Goal: Task Accomplishment & Management: Use online tool/utility

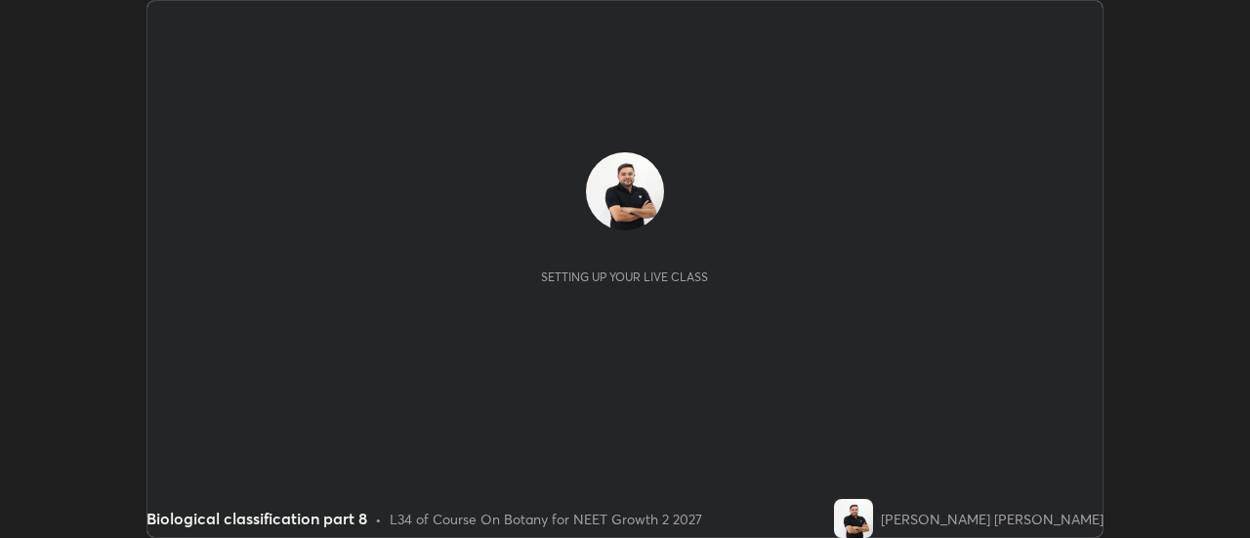
scroll to position [538, 1249]
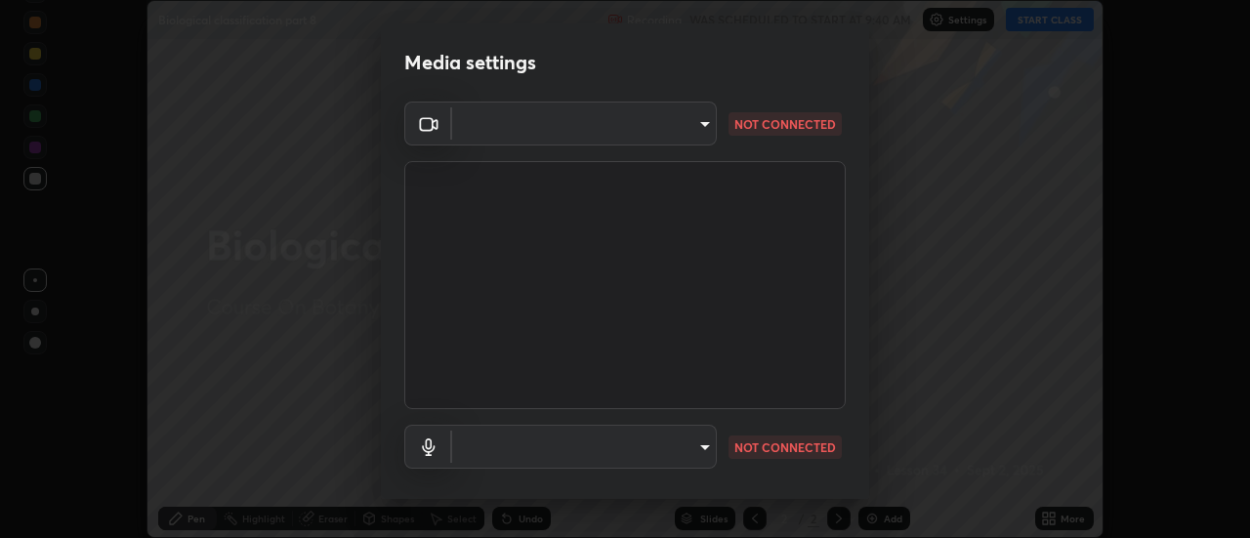
type input "751d449d604e4b96ecedde1e1f6f716fb17d1e84b34bafc94373a3023f52de87"
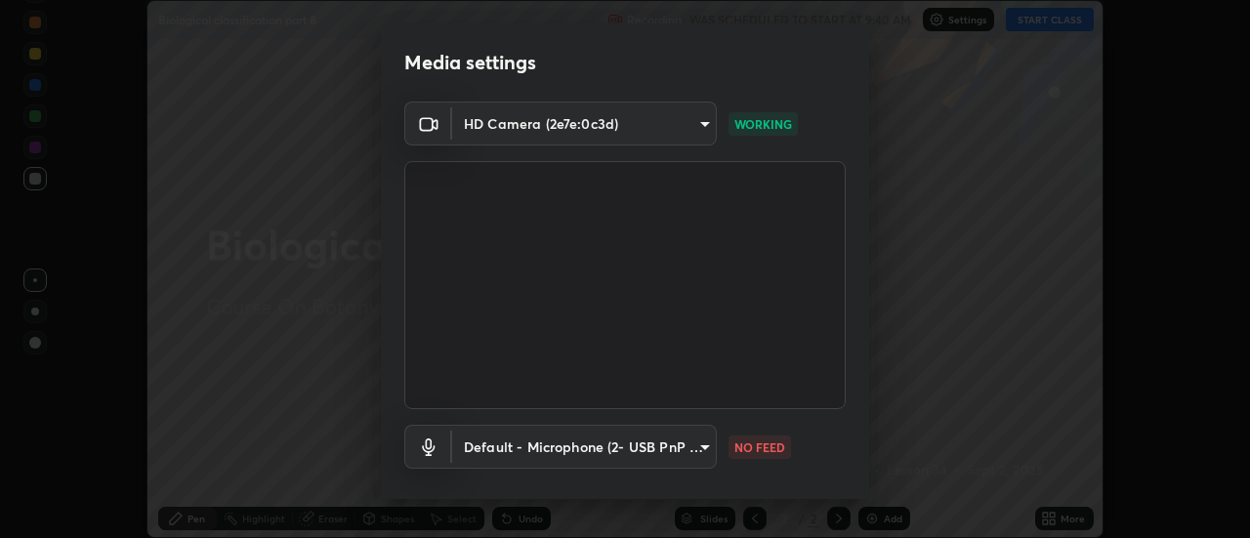
click at [690, 449] on body "Erase all Biological classification part 8 Recording WAS SCHEDULED TO START AT …" at bounding box center [625, 269] width 1250 height 538
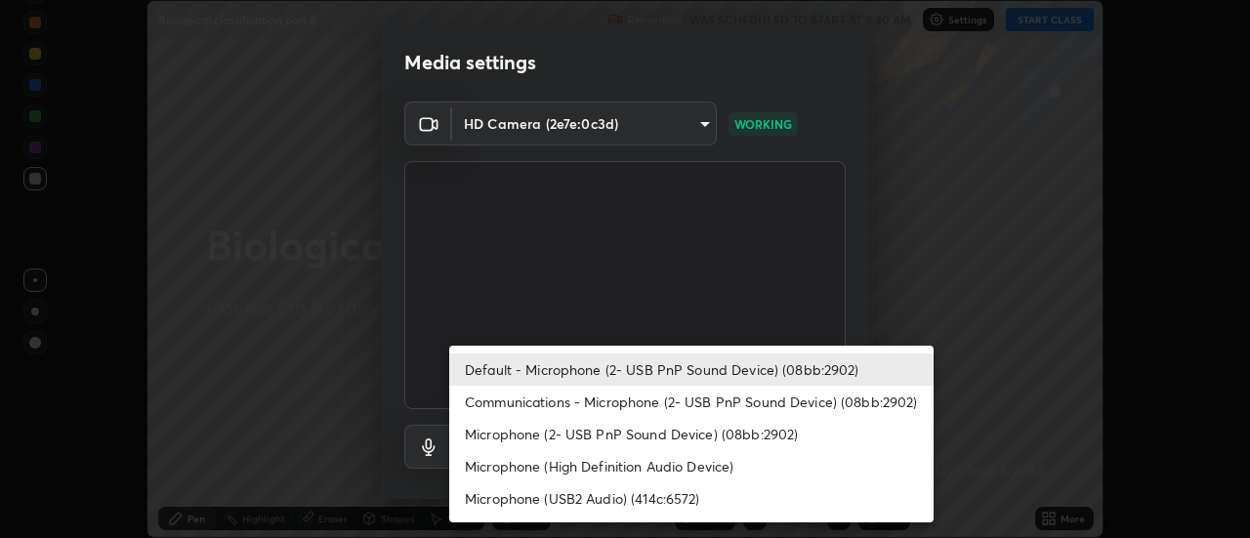
click at [1022, 329] on div at bounding box center [625, 269] width 1250 height 538
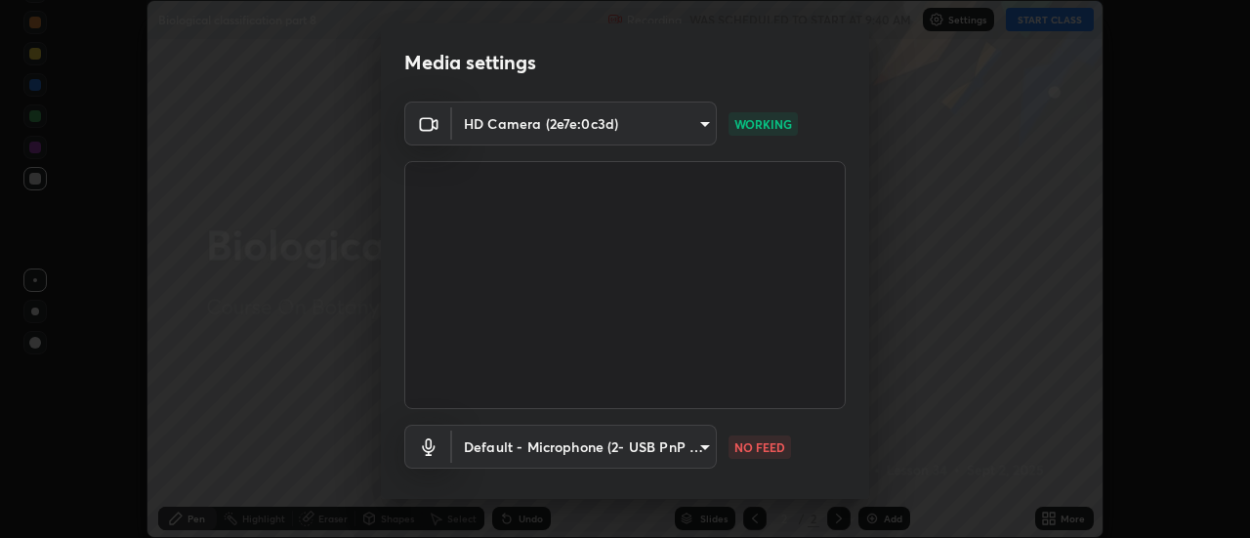
click at [698, 456] on body "Erase all Biological classification part 8 Recording WAS SCHEDULED TO START AT …" at bounding box center [625, 269] width 1250 height 538
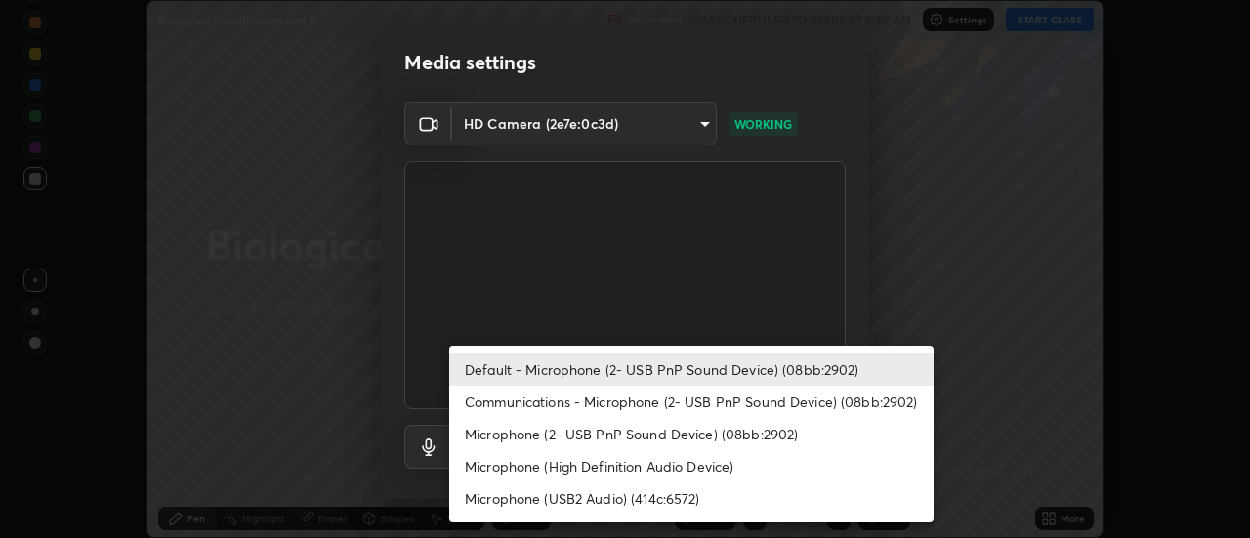
click at [712, 397] on li "Communications - Microphone (2- USB PnP Sound Device) (08bb:2902)" at bounding box center [691, 402] width 484 height 32
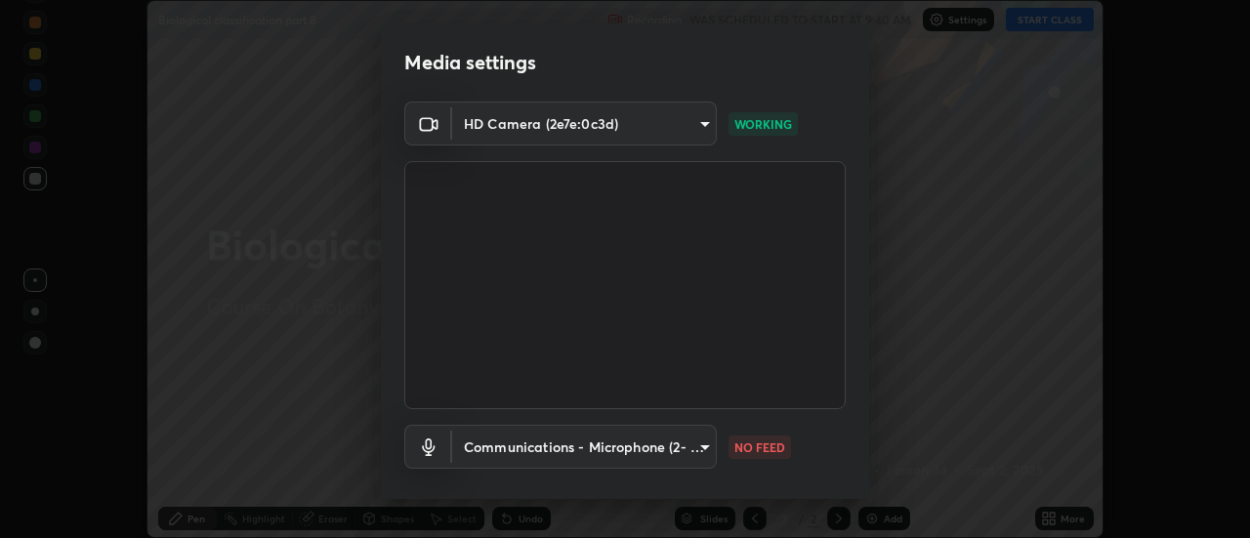
click at [696, 449] on body "Erase all Biological classification part 8 Recording WAS SCHEDULED TO START AT …" at bounding box center [625, 269] width 1250 height 538
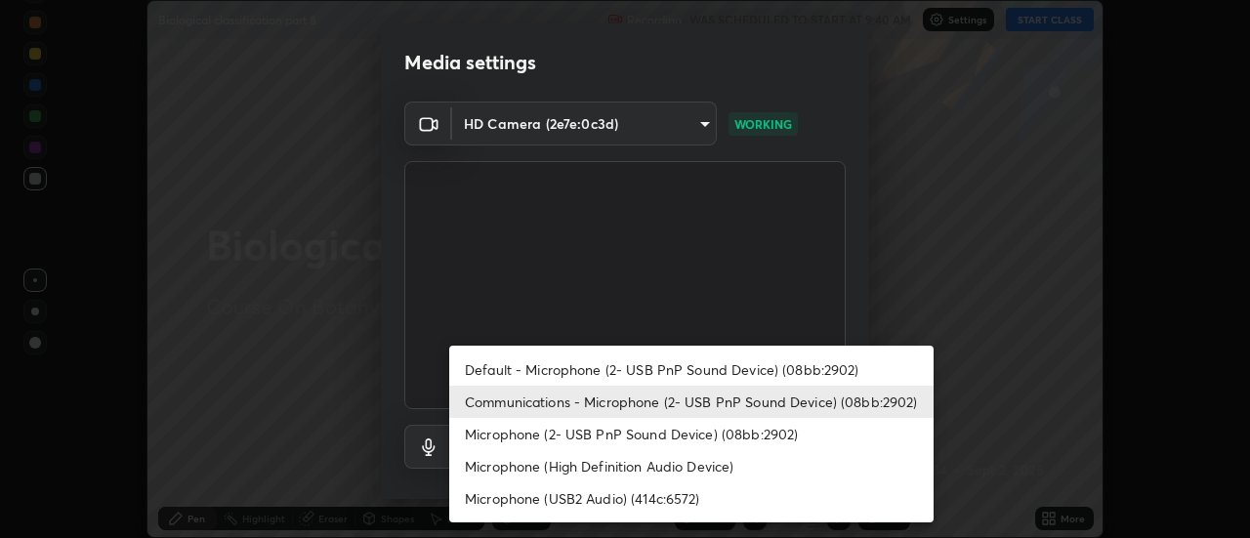
click at [722, 368] on li "Default - Microphone (2- USB PnP Sound Device) (08bb:2902)" at bounding box center [691, 369] width 484 height 32
type input "default"
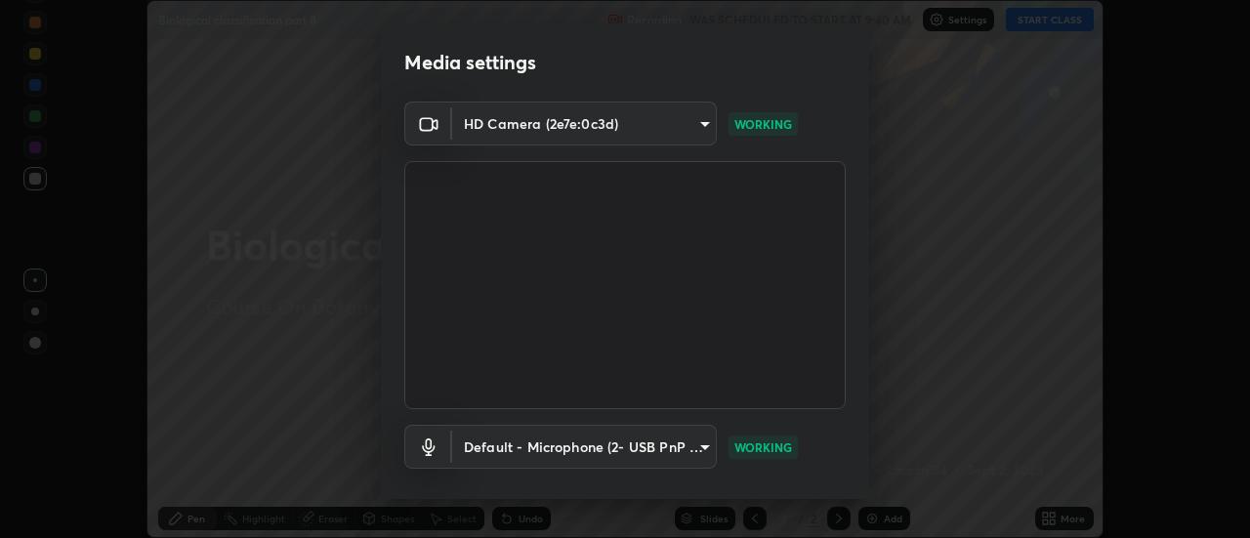
scroll to position [103, 0]
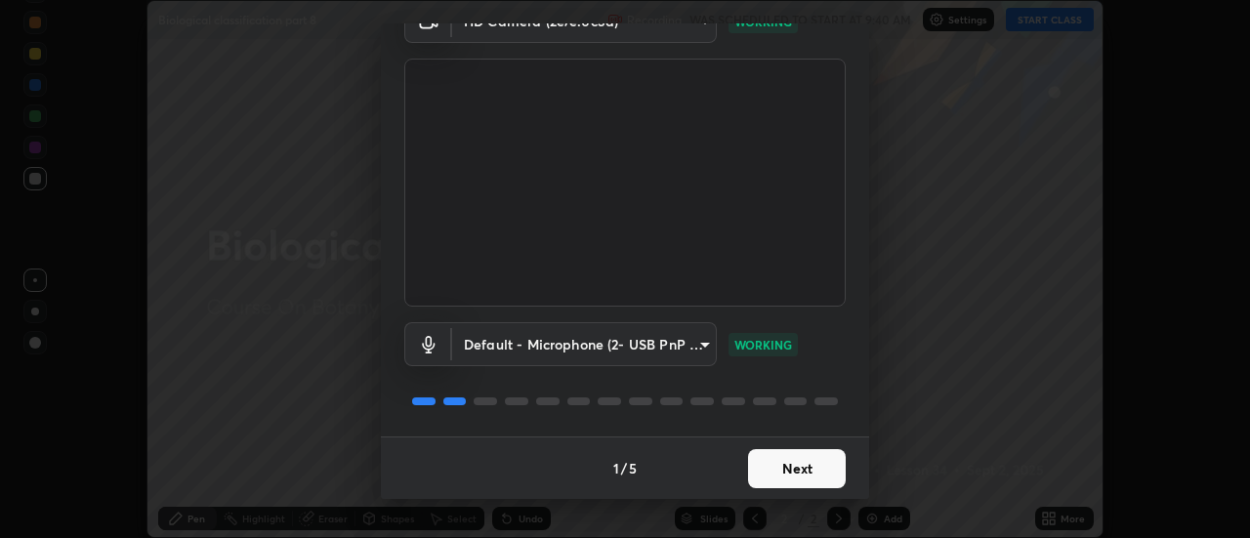
click at [805, 466] on button "Next" at bounding box center [797, 468] width 98 height 39
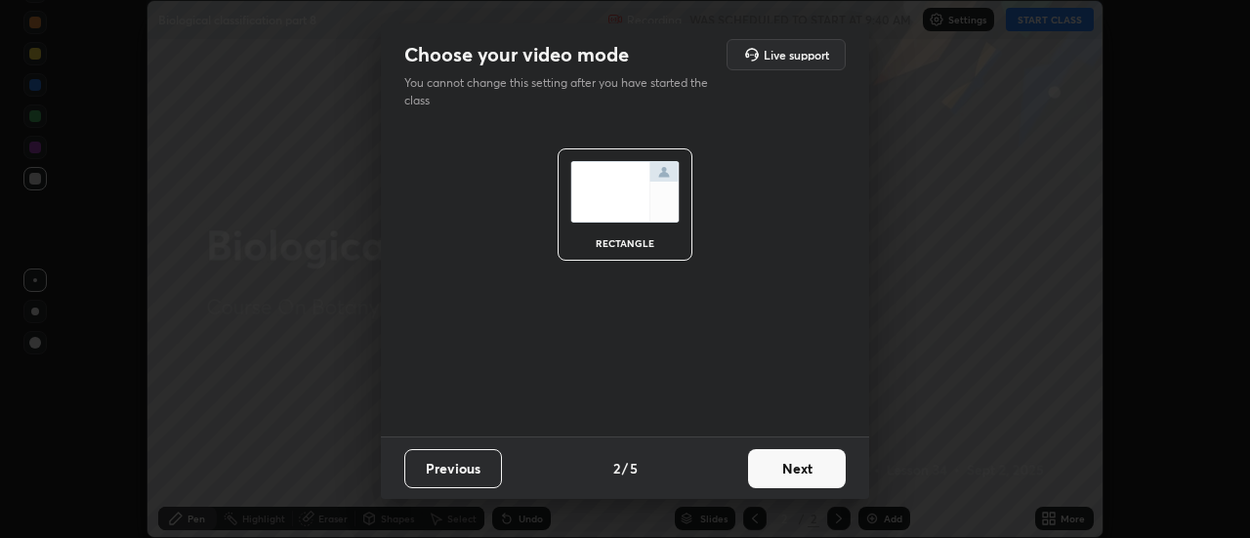
scroll to position [0, 0]
click at [801, 476] on button "Next" at bounding box center [797, 468] width 98 height 39
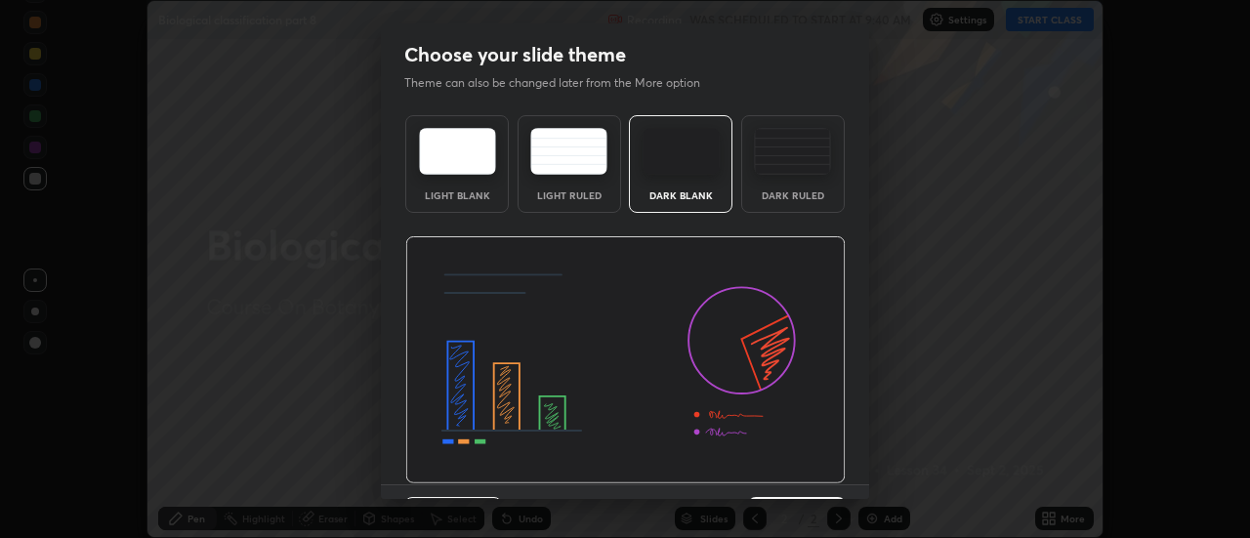
scroll to position [48, 0]
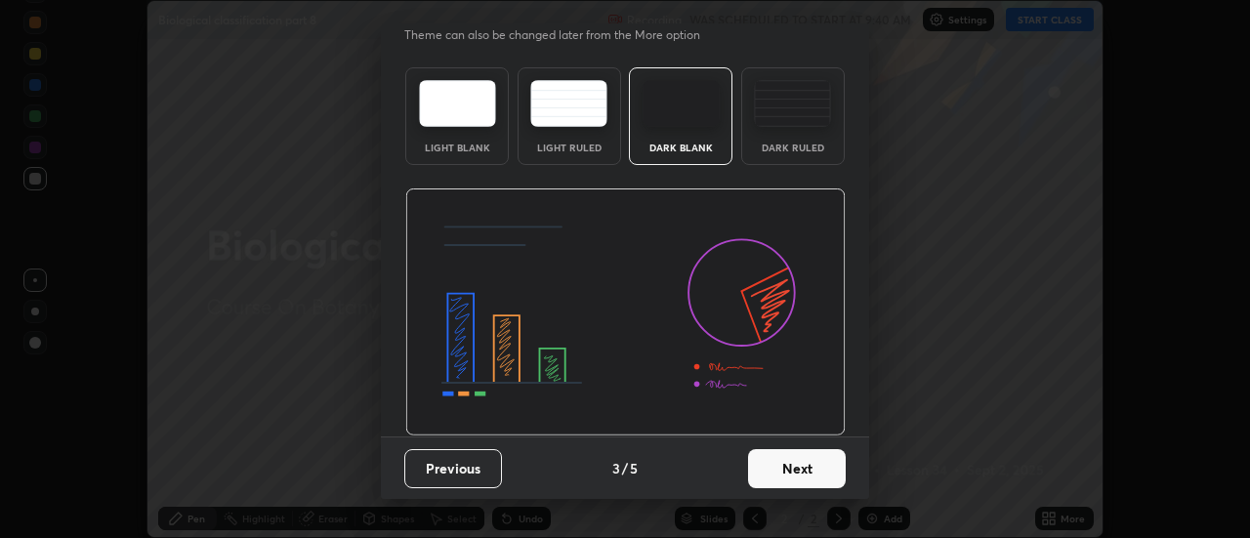
click at [799, 483] on button "Next" at bounding box center [797, 468] width 98 height 39
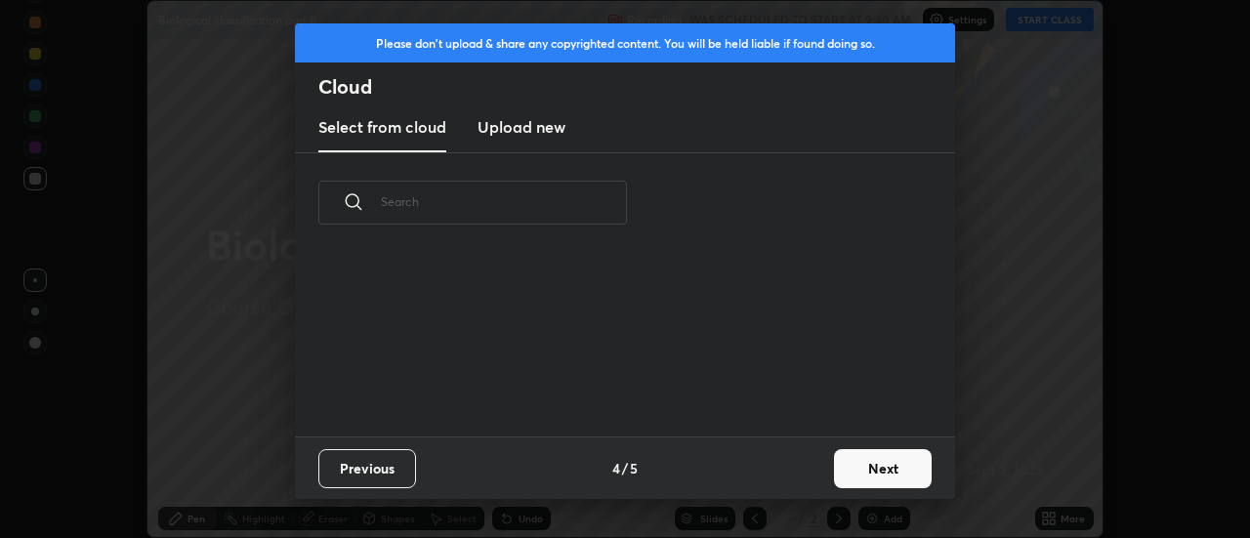
scroll to position [184, 627]
click at [527, 132] on h3 "Upload new" at bounding box center [522, 126] width 88 height 23
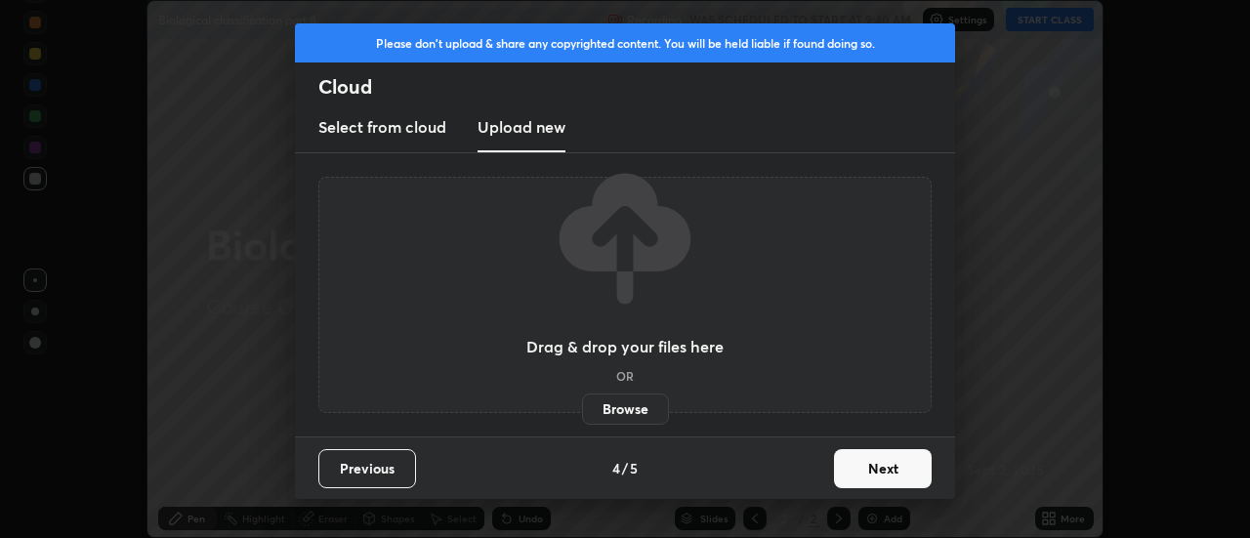
click at [618, 406] on label "Browse" at bounding box center [625, 409] width 87 height 31
click at [582, 406] on input "Browse" at bounding box center [582, 409] width 0 height 31
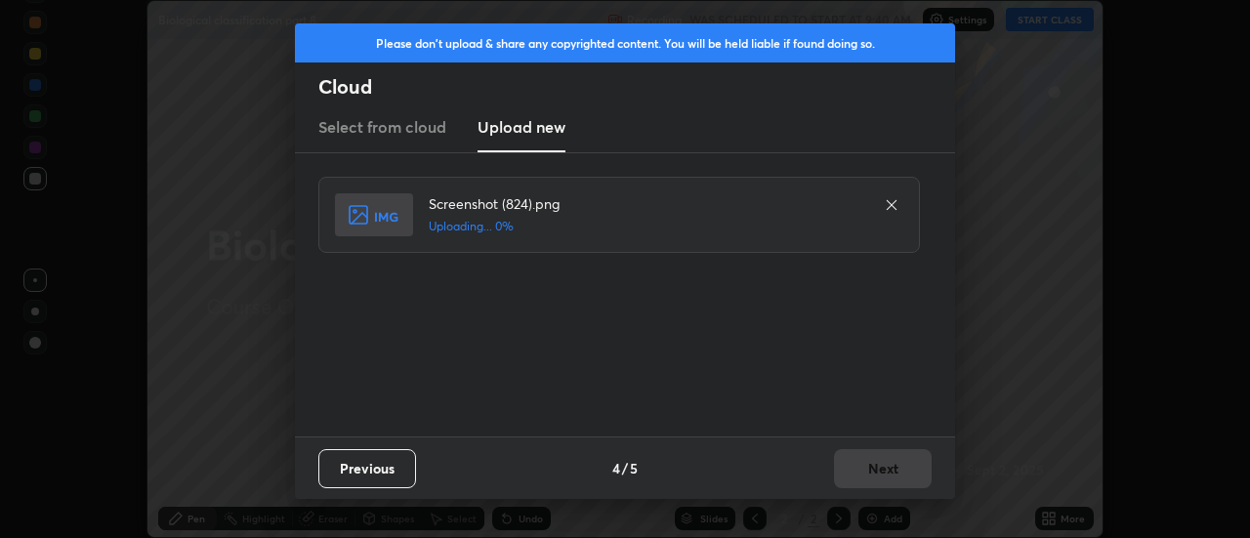
click at [885, 469] on div "Previous 4 / 5 Next" at bounding box center [625, 467] width 660 height 62
click at [883, 474] on div "Previous 4 / 5 Next" at bounding box center [625, 467] width 660 height 62
click at [879, 476] on div "Previous 4 / 5 Next" at bounding box center [625, 467] width 660 height 62
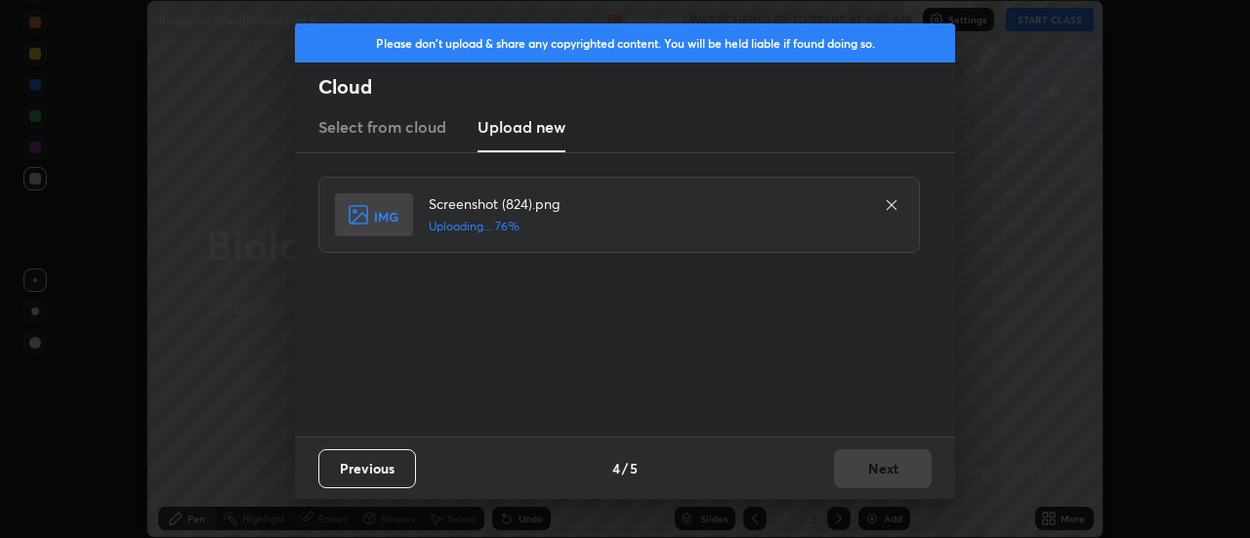
click at [871, 474] on div "Previous 4 / 5 Next" at bounding box center [625, 467] width 660 height 62
click at [871, 470] on button "Next" at bounding box center [883, 468] width 98 height 39
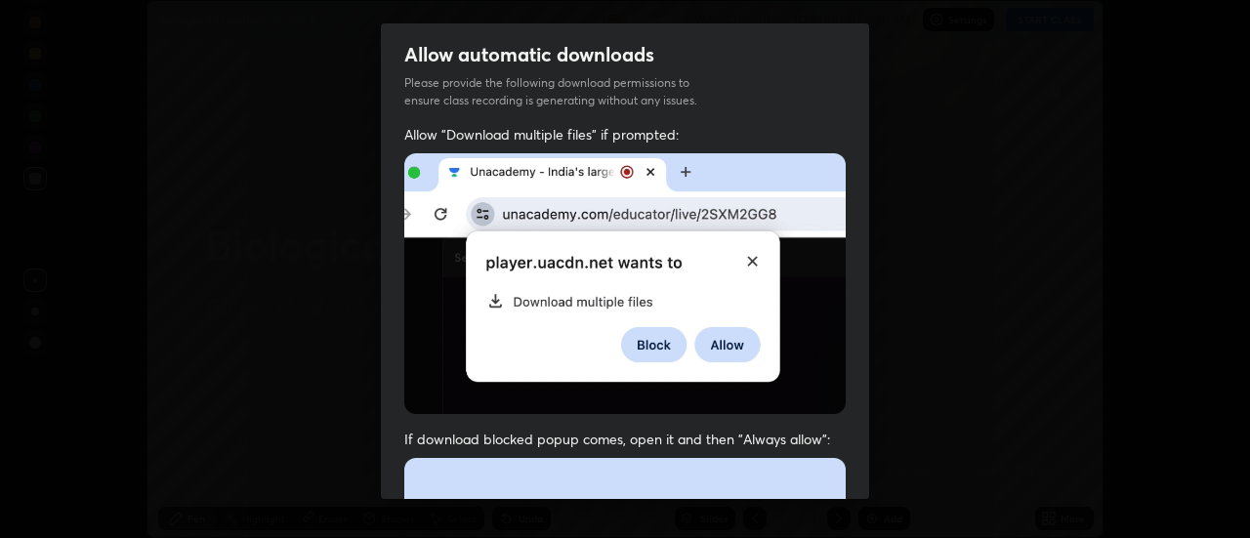
click at [871, 470] on div "Allow automatic downloads Please provide the following download permissions to …" at bounding box center [625, 269] width 1250 height 538
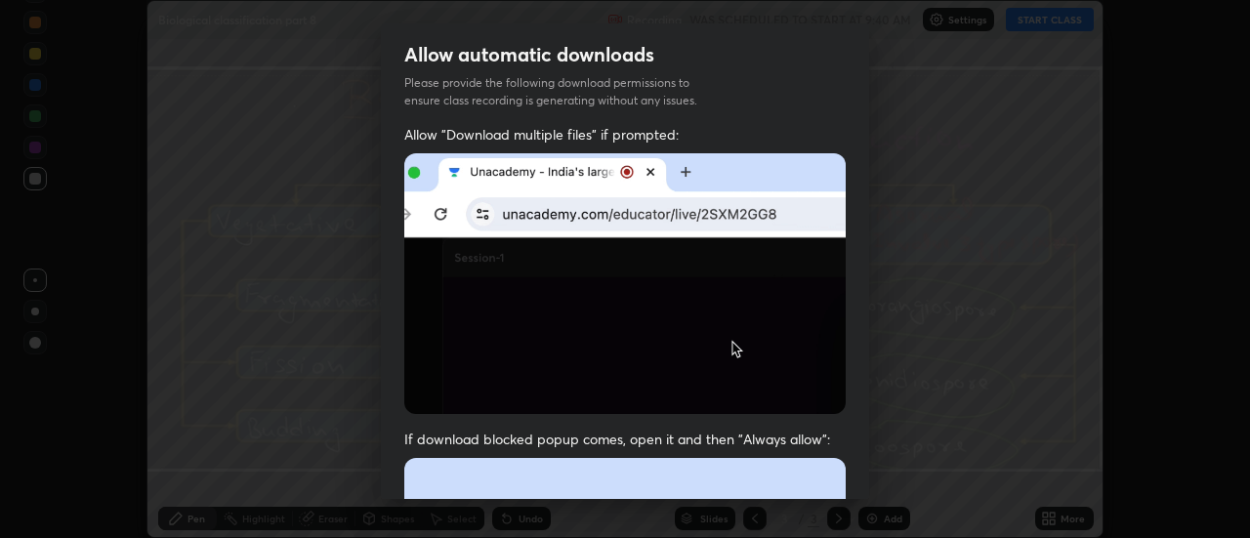
click at [875, 476] on div "Allow automatic downloads Please provide the following download permissions to …" at bounding box center [625, 269] width 1250 height 538
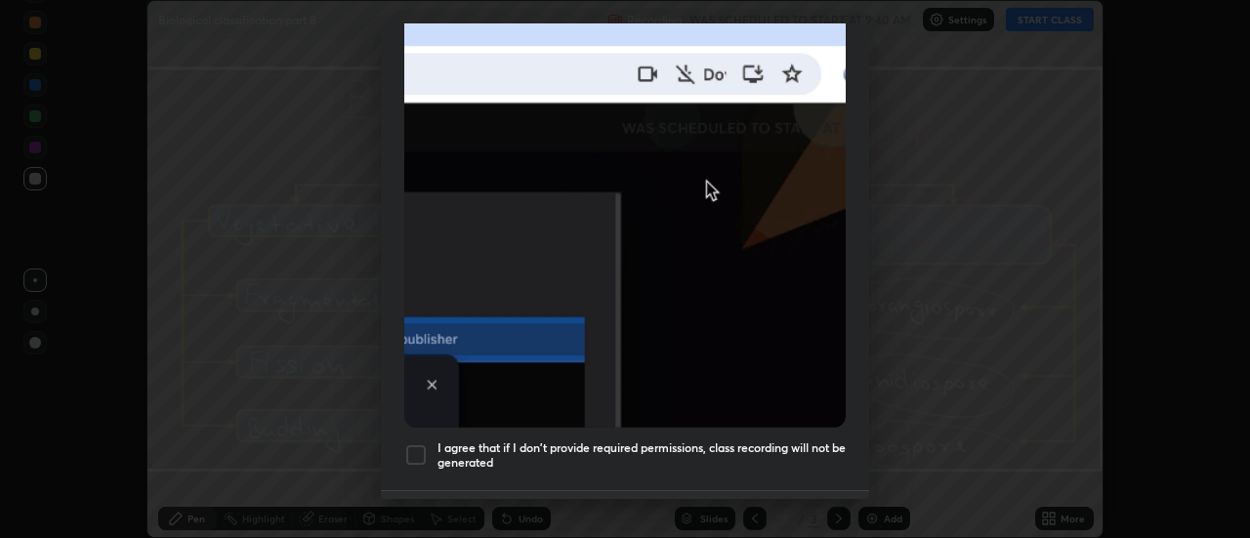
scroll to position [501, 0]
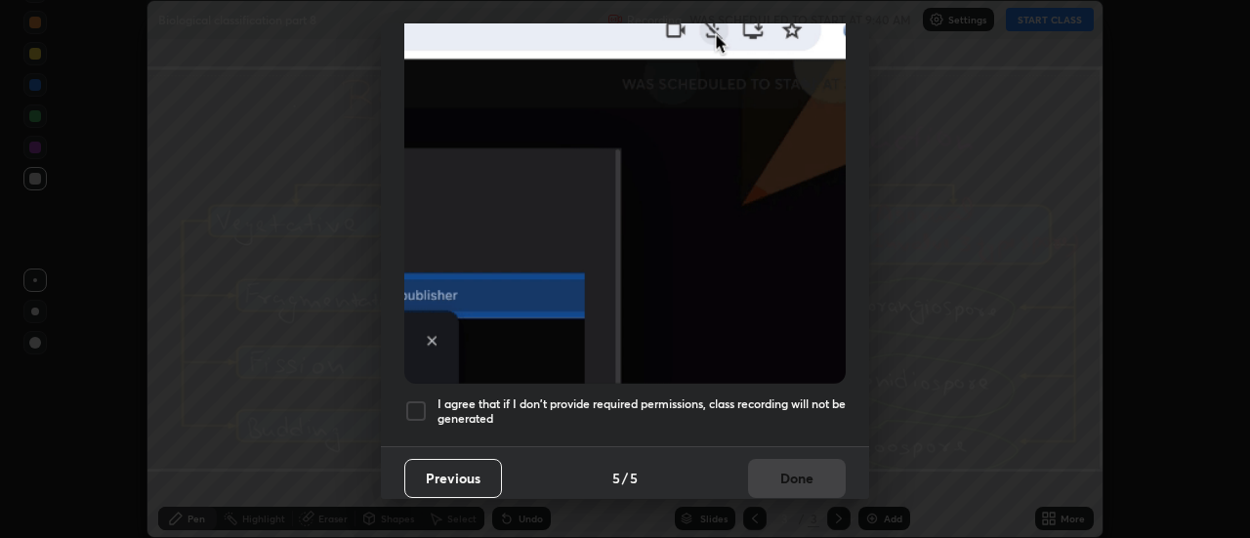
click at [412, 408] on div at bounding box center [415, 410] width 23 height 23
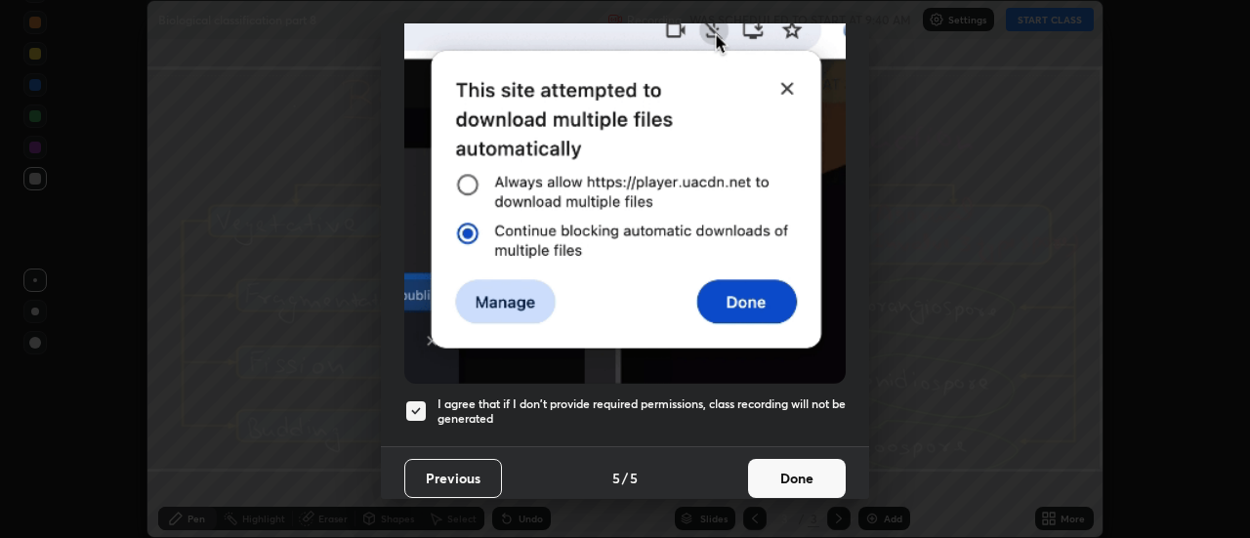
click at [788, 465] on button "Done" at bounding box center [797, 478] width 98 height 39
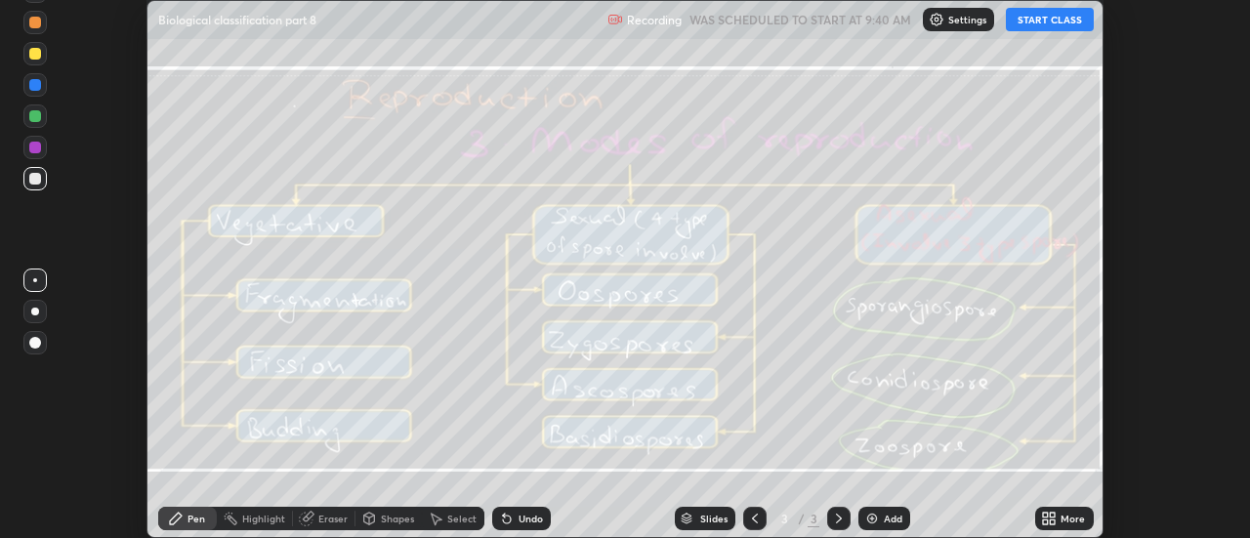
click at [1062, 521] on div "More" at bounding box center [1072, 519] width 24 height 10
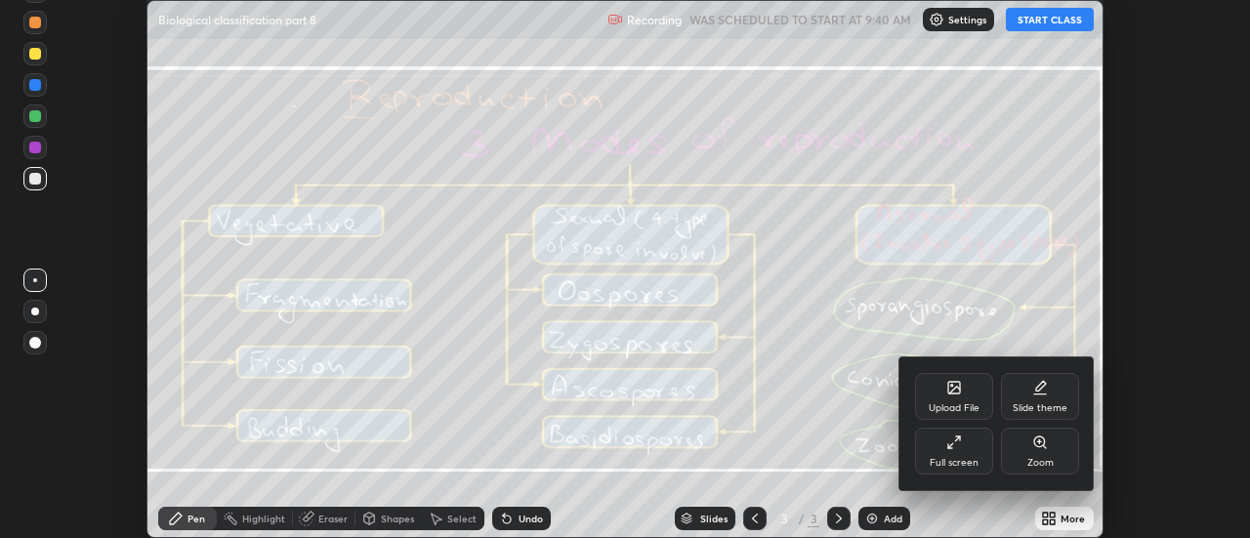
click at [961, 403] on div "Upload File" at bounding box center [954, 408] width 51 height 10
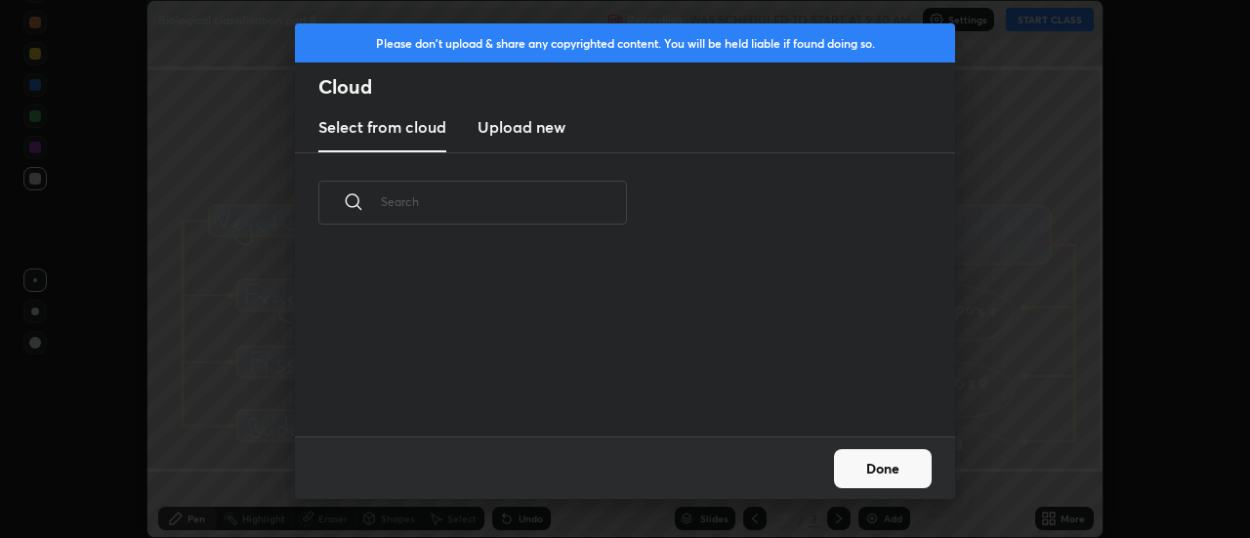
scroll to position [184, 627]
click at [507, 134] on h3 "Upload new" at bounding box center [522, 126] width 88 height 23
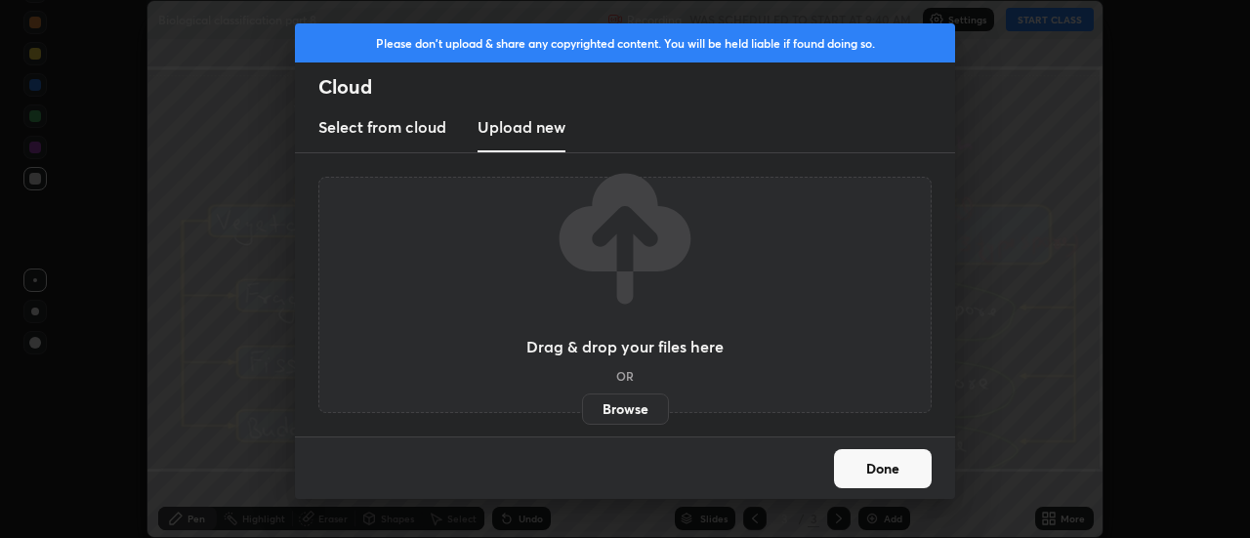
click at [620, 421] on label "Browse" at bounding box center [625, 409] width 87 height 31
click at [582, 421] on input "Browse" at bounding box center [582, 409] width 0 height 31
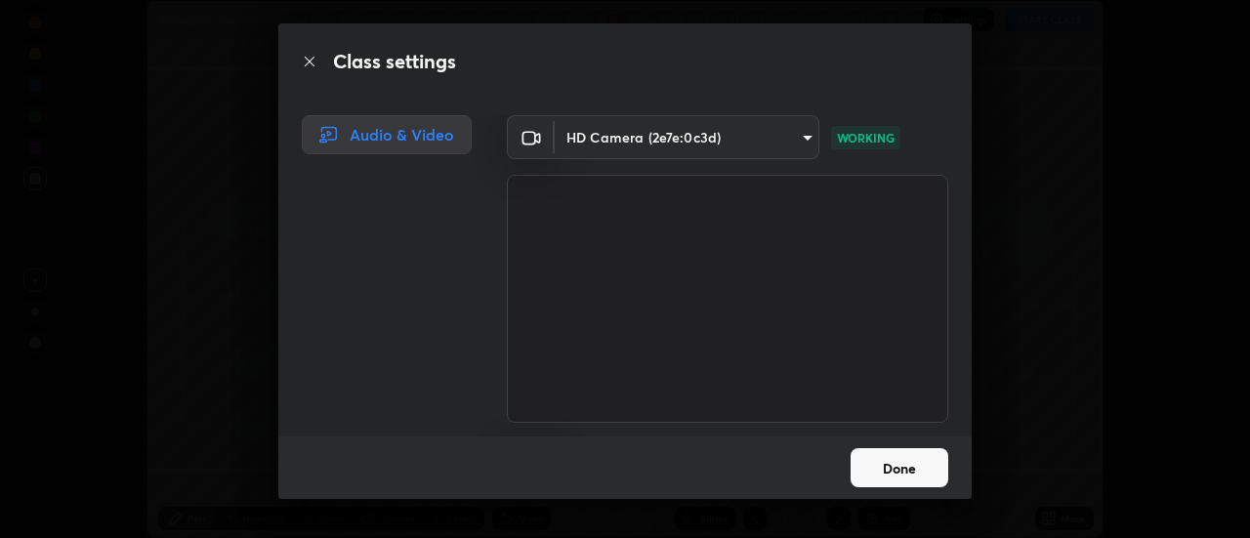
click at [904, 468] on button "Done" at bounding box center [900, 467] width 98 height 39
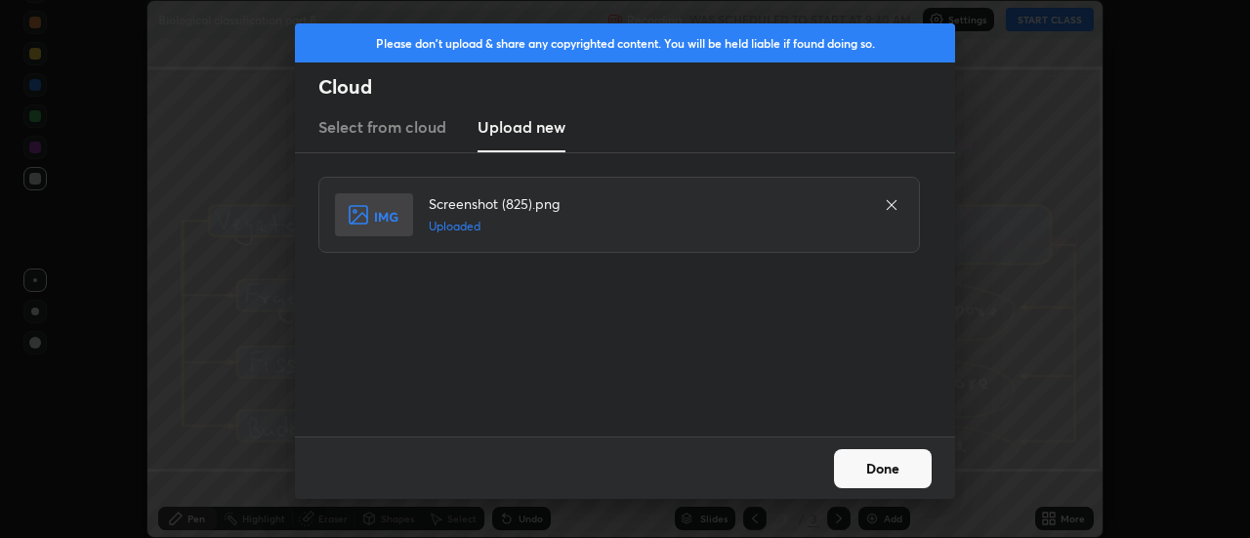
click at [889, 469] on button "Done" at bounding box center [883, 468] width 98 height 39
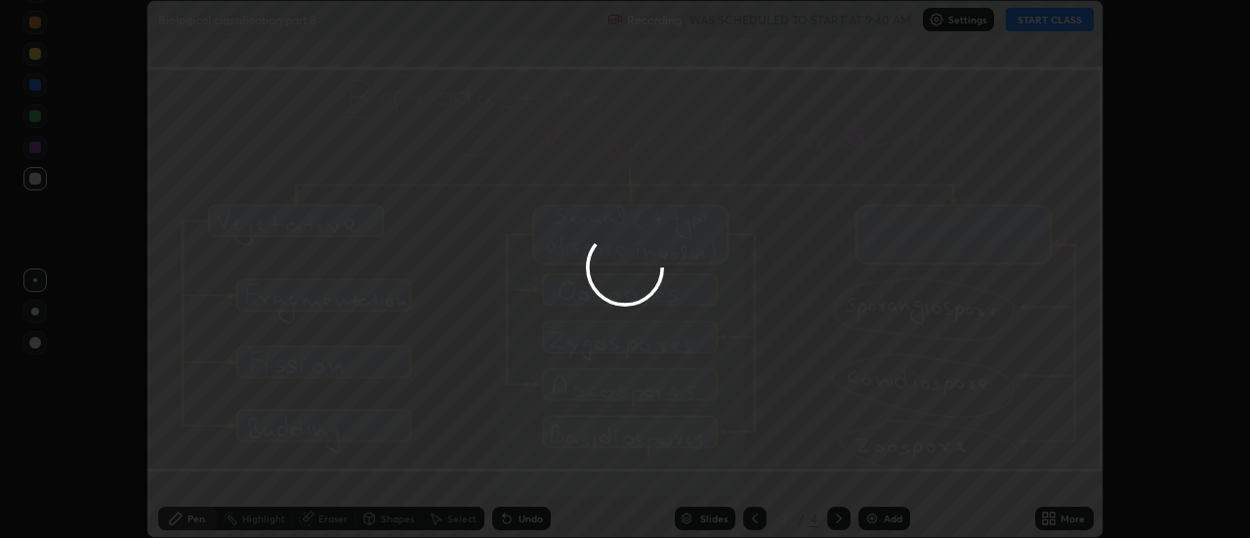
click at [1061, 515] on div "More" at bounding box center [1072, 519] width 24 height 10
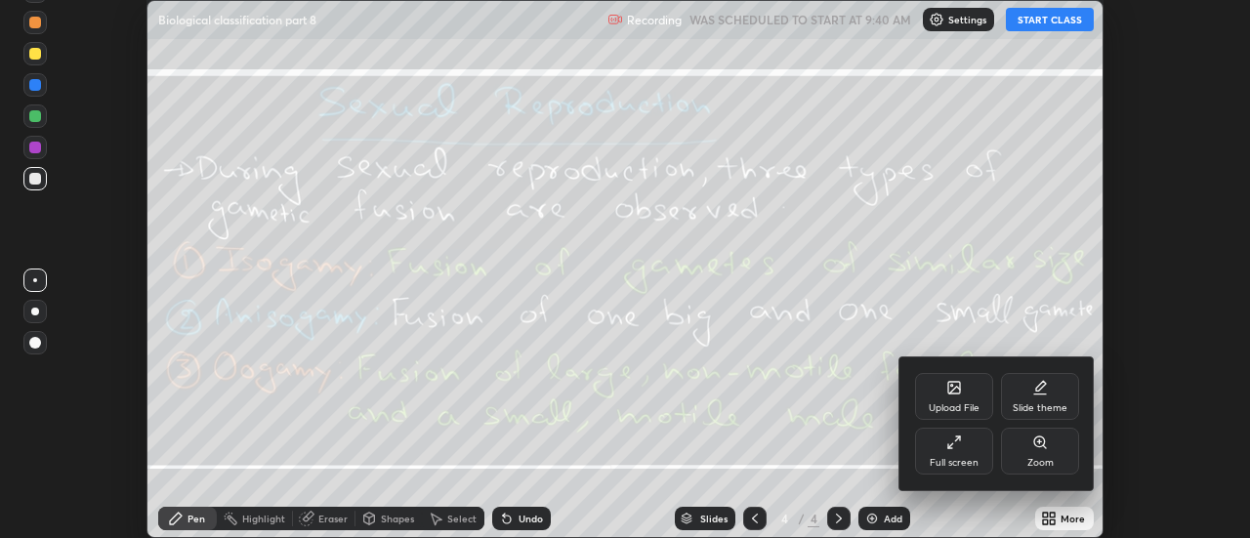
click at [966, 394] on div "Upload File" at bounding box center [954, 396] width 78 height 47
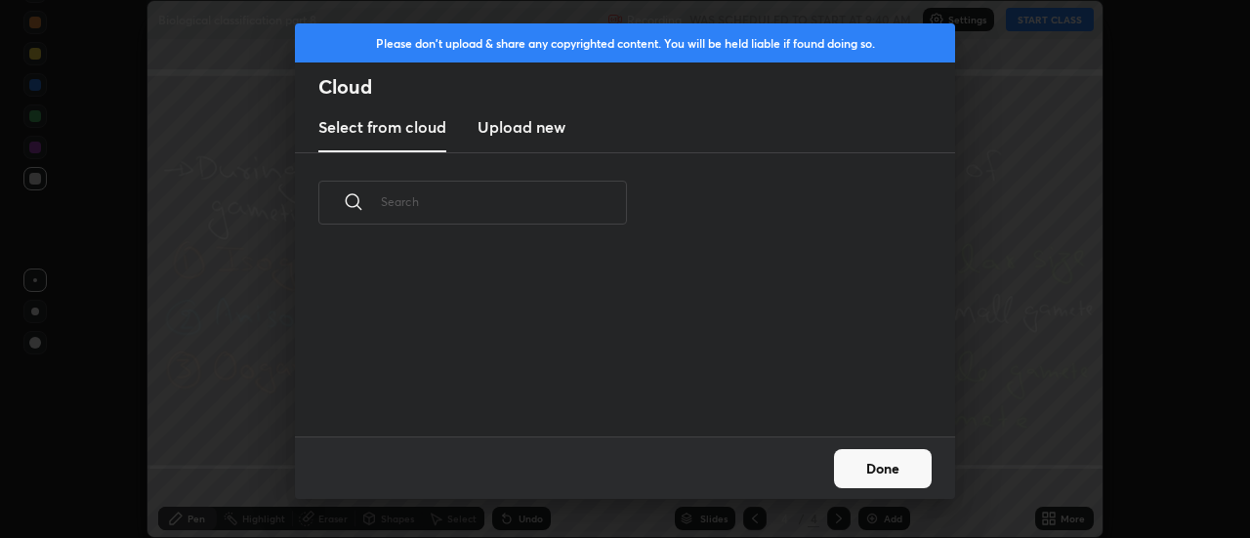
click at [520, 129] on h3 "Upload new" at bounding box center [522, 126] width 88 height 23
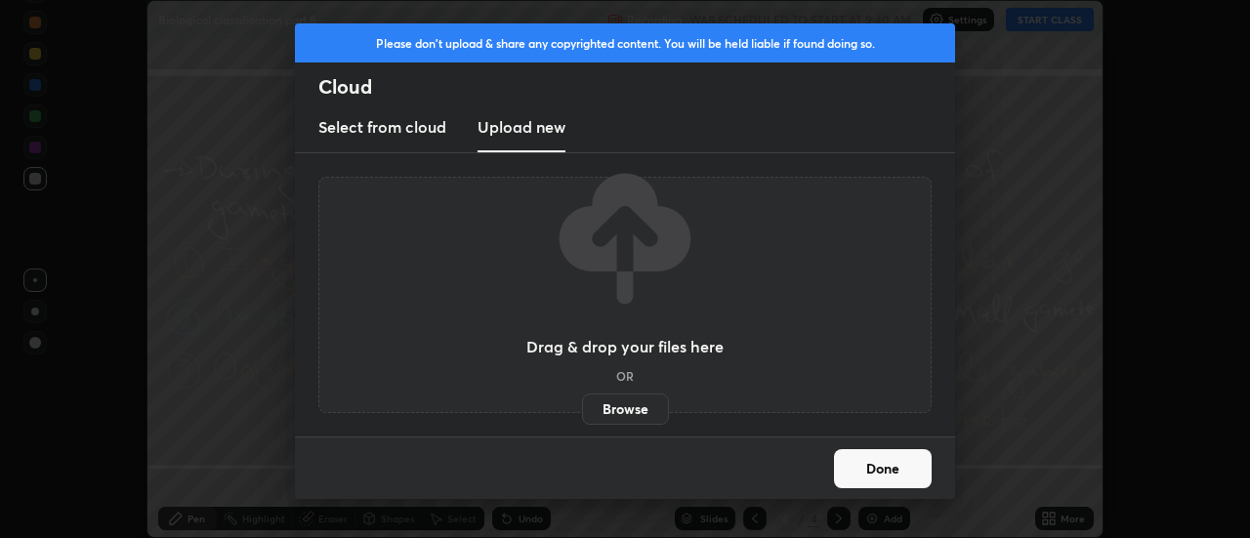
click at [630, 412] on label "Browse" at bounding box center [625, 409] width 87 height 31
click at [582, 412] on input "Browse" at bounding box center [582, 409] width 0 height 31
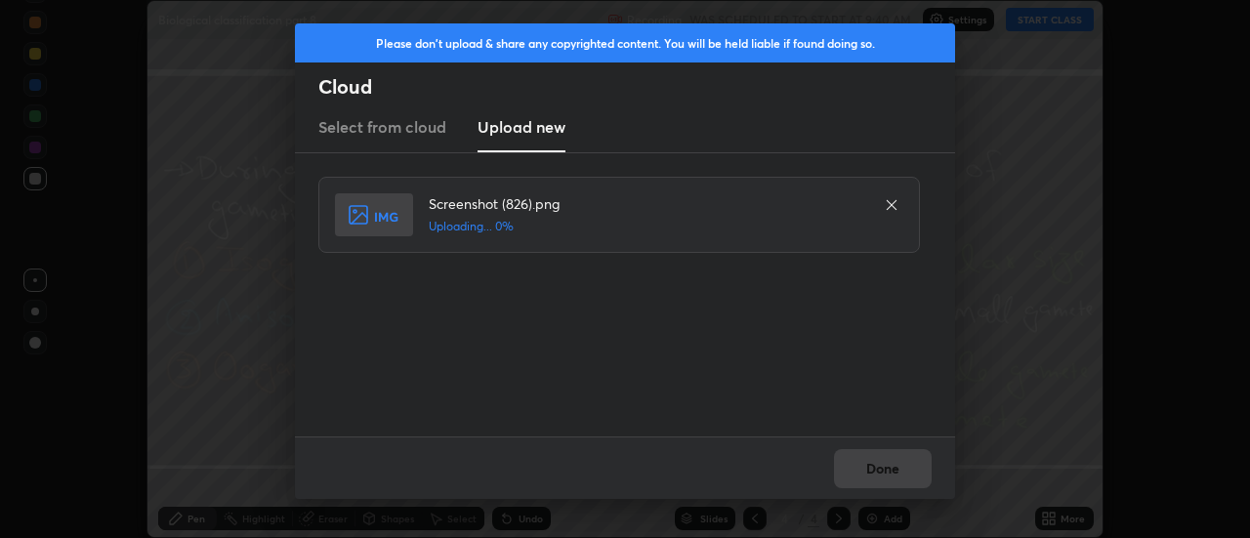
click at [883, 462] on div "Done" at bounding box center [625, 467] width 660 height 62
click at [885, 466] on div "Done" at bounding box center [625, 467] width 660 height 62
click at [889, 468] on div "Done" at bounding box center [625, 467] width 660 height 62
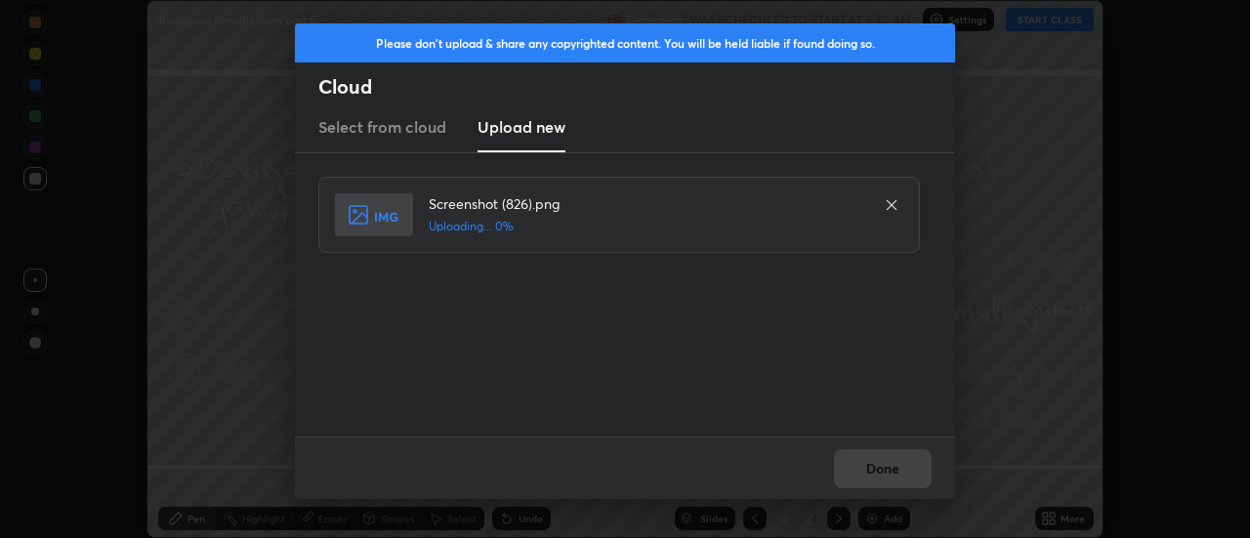
click at [889, 468] on div "Done" at bounding box center [625, 467] width 660 height 62
click at [878, 469] on button "Done" at bounding box center [883, 468] width 98 height 39
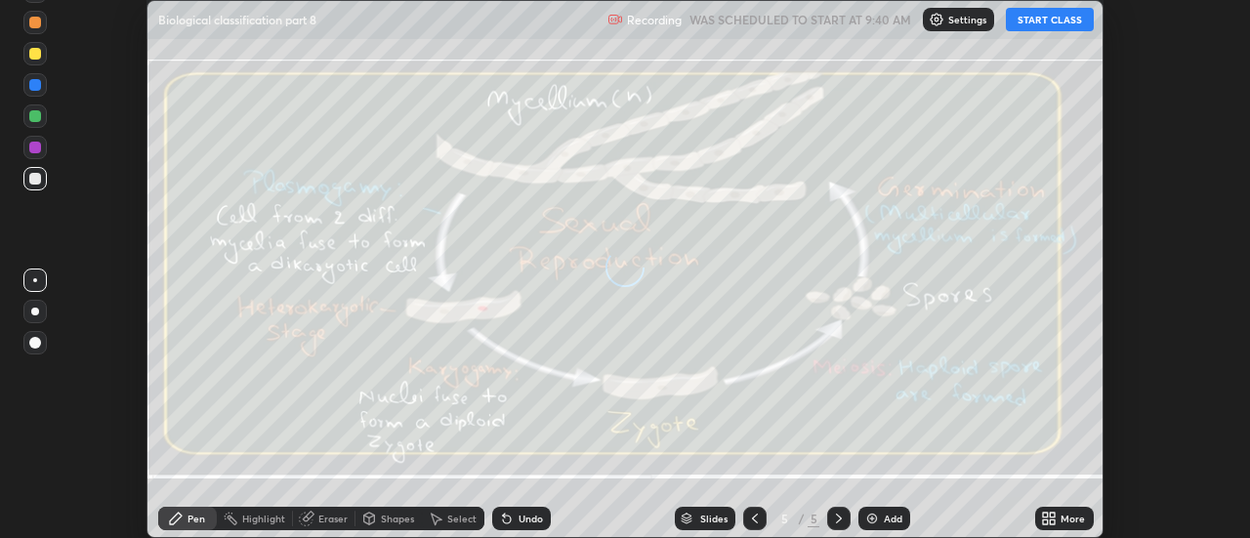
click at [1067, 520] on div "More" at bounding box center [1072, 519] width 24 height 10
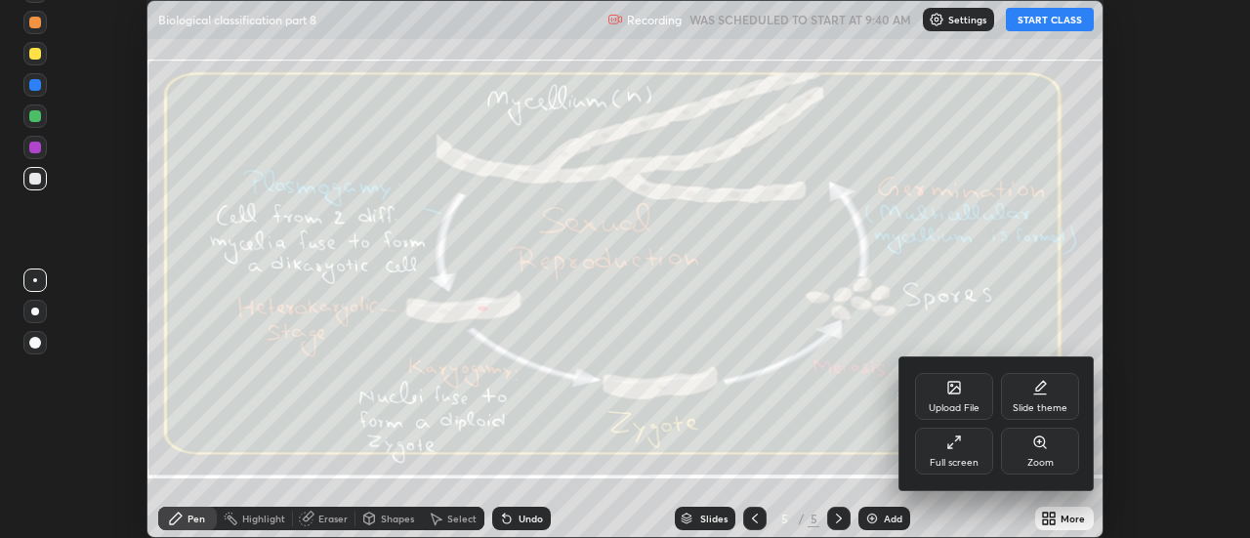
click at [965, 391] on div "Upload File" at bounding box center [954, 396] width 78 height 47
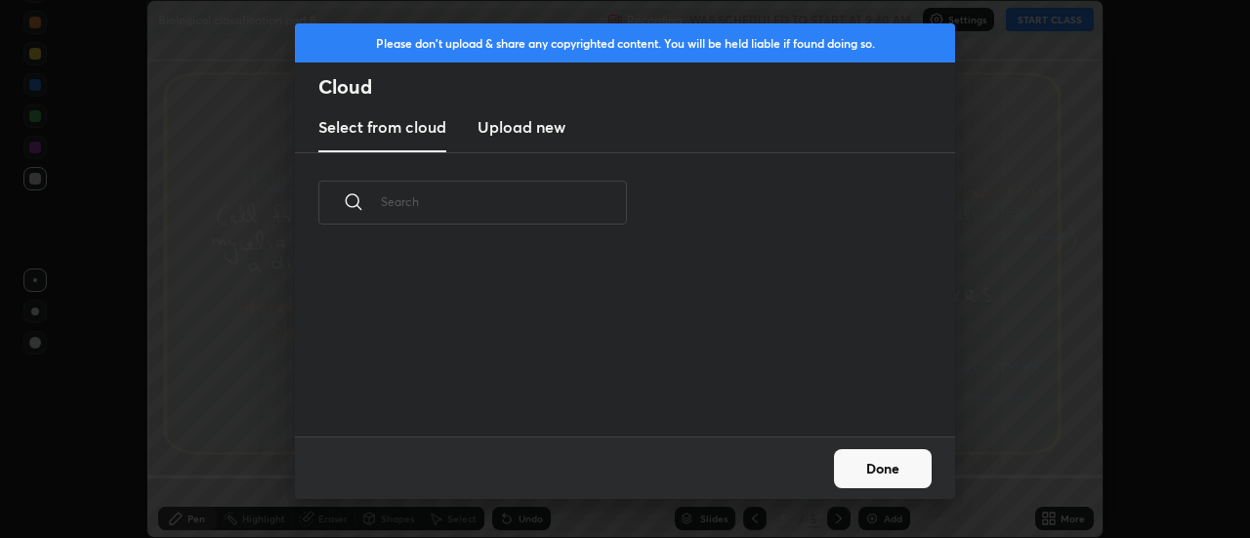
click at [512, 135] on h3 "Upload new" at bounding box center [522, 126] width 88 height 23
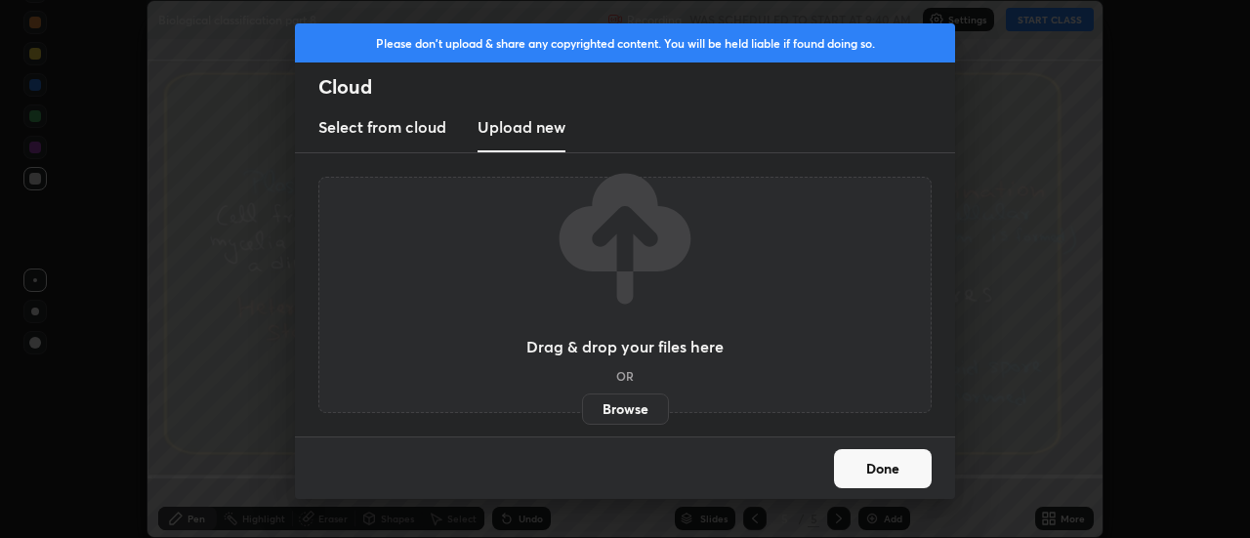
click at [612, 412] on label "Browse" at bounding box center [625, 409] width 87 height 31
click at [582, 412] on input "Browse" at bounding box center [582, 409] width 0 height 31
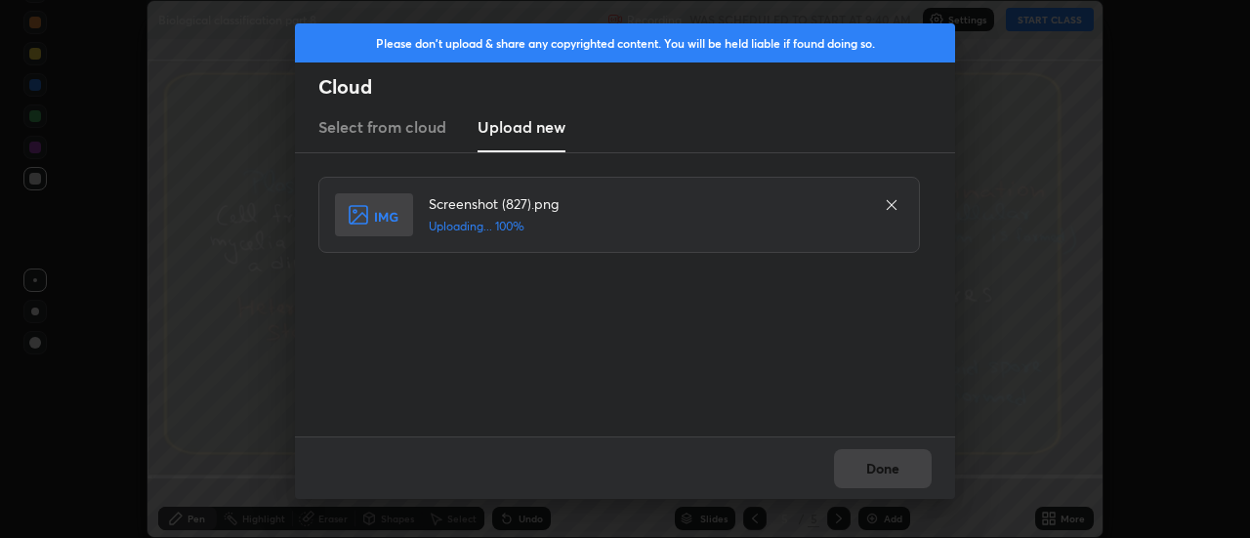
click at [886, 466] on div "Done" at bounding box center [625, 467] width 660 height 62
click at [886, 466] on button "Done" at bounding box center [883, 468] width 98 height 39
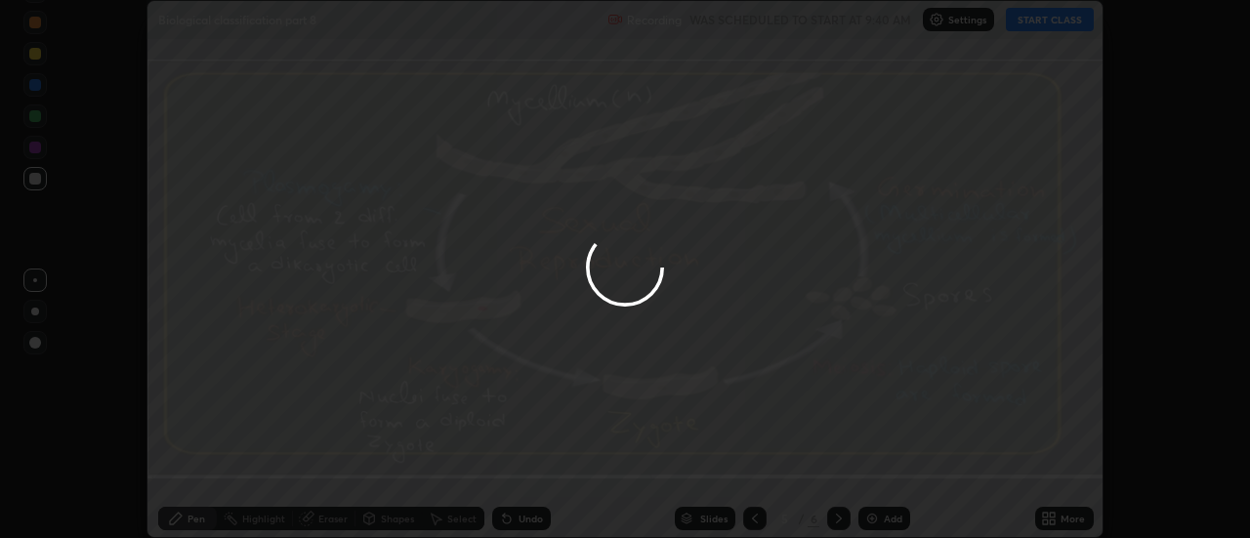
click at [881, 465] on button "Done" at bounding box center [883, 468] width 98 height 39
click at [881, 465] on div at bounding box center [625, 269] width 1250 height 538
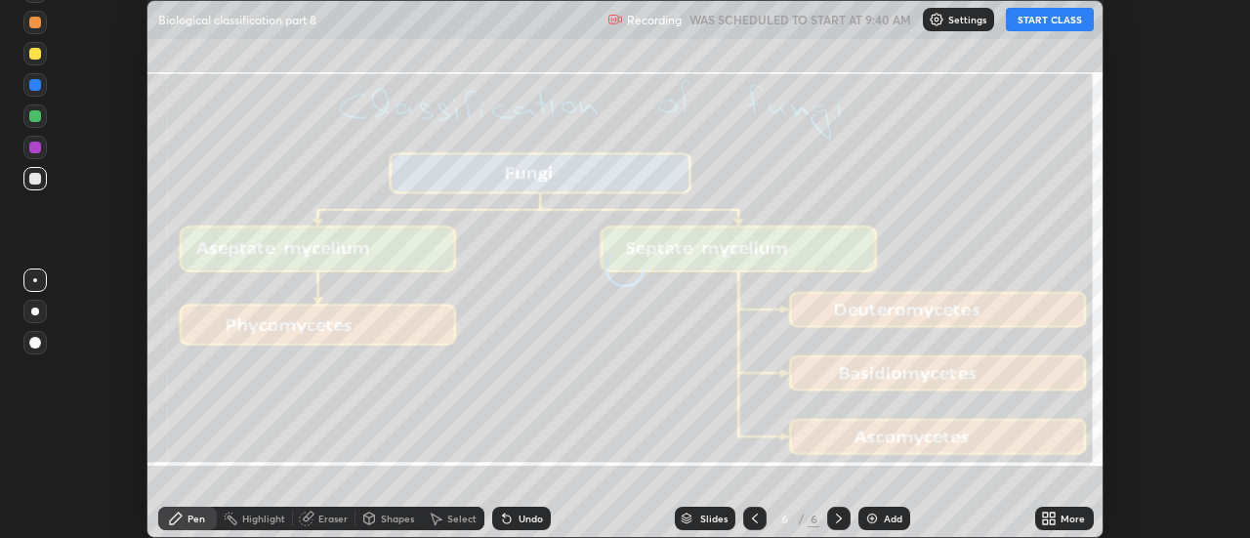
click at [1066, 519] on div "More" at bounding box center [1072, 519] width 24 height 10
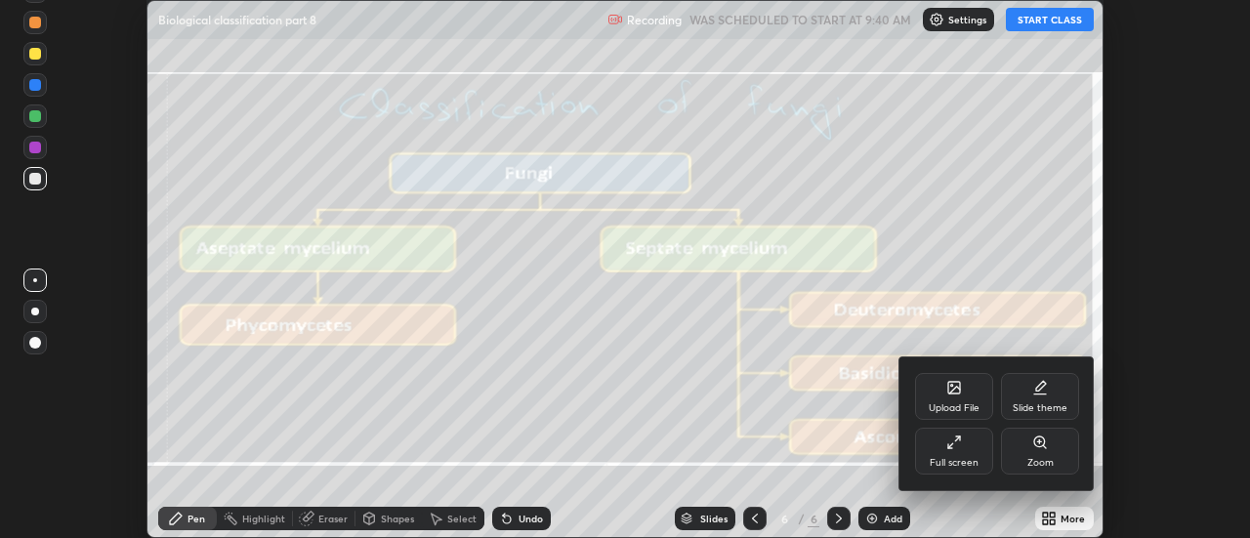
click at [965, 379] on div "Upload File" at bounding box center [954, 396] width 78 height 47
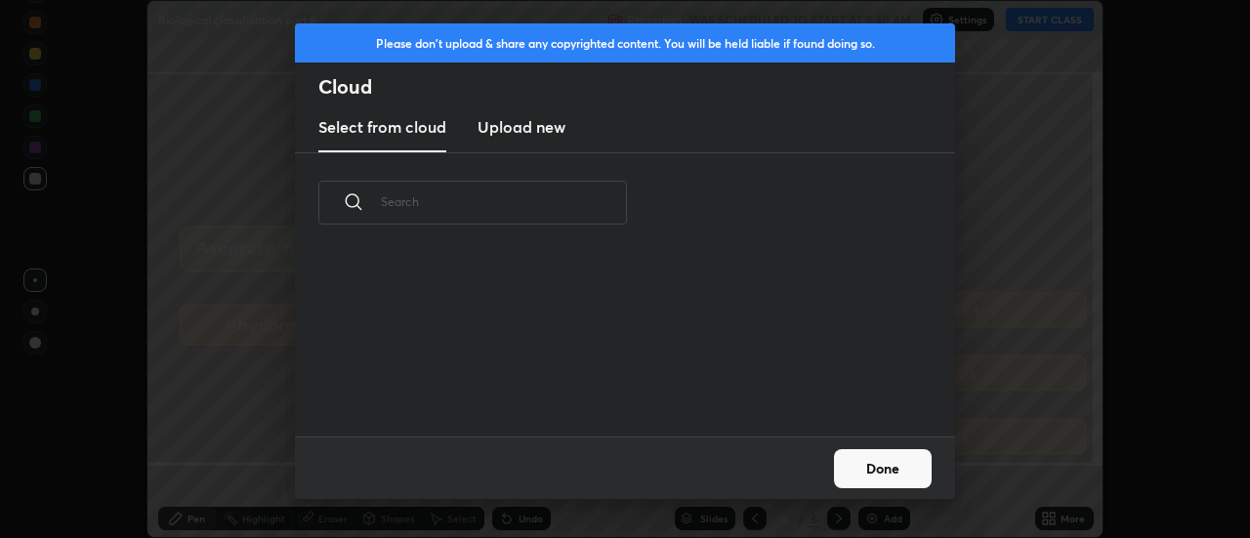
click at [515, 133] on h3 "Upload new" at bounding box center [522, 126] width 88 height 23
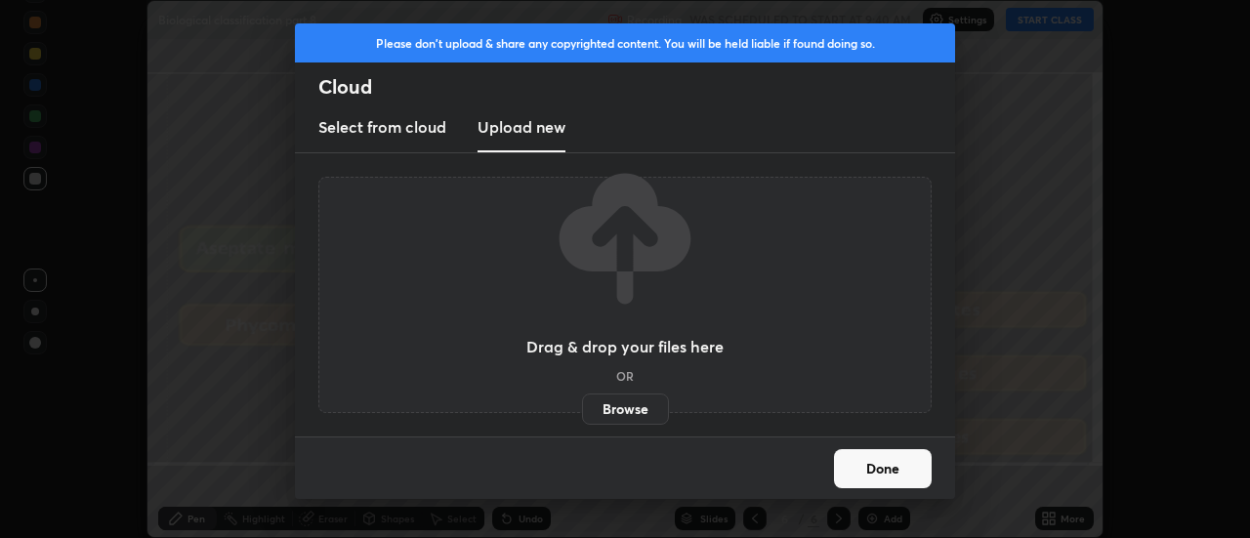
click at [605, 408] on label "Browse" at bounding box center [625, 409] width 87 height 31
click at [582, 408] on input "Browse" at bounding box center [582, 409] width 0 height 31
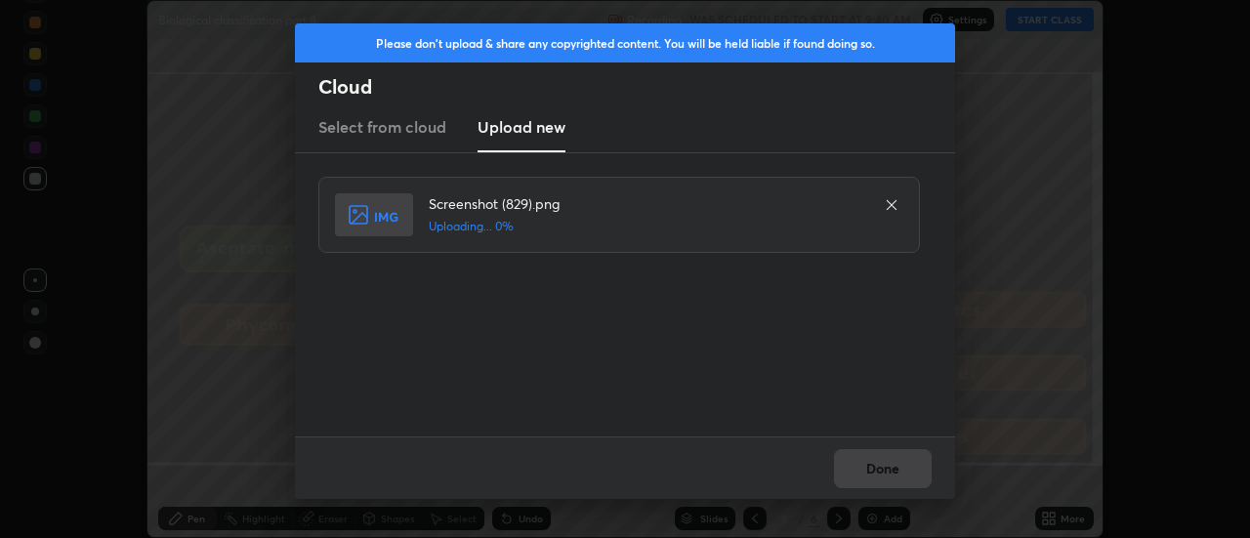
click at [879, 457] on div "Done" at bounding box center [625, 467] width 660 height 62
click at [870, 470] on div "Done" at bounding box center [625, 467] width 660 height 62
click at [865, 472] on div "Done" at bounding box center [625, 467] width 660 height 62
click at [865, 466] on div "Done" at bounding box center [625, 467] width 660 height 62
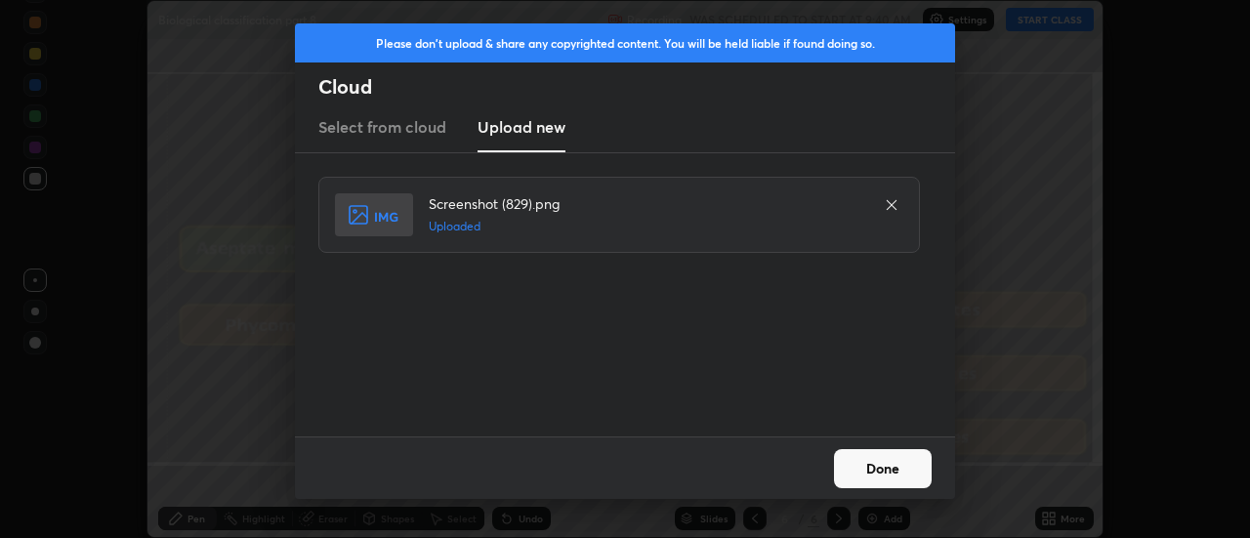
click at [869, 467] on button "Done" at bounding box center [883, 468] width 98 height 39
click at [874, 470] on button "Done" at bounding box center [883, 468] width 98 height 39
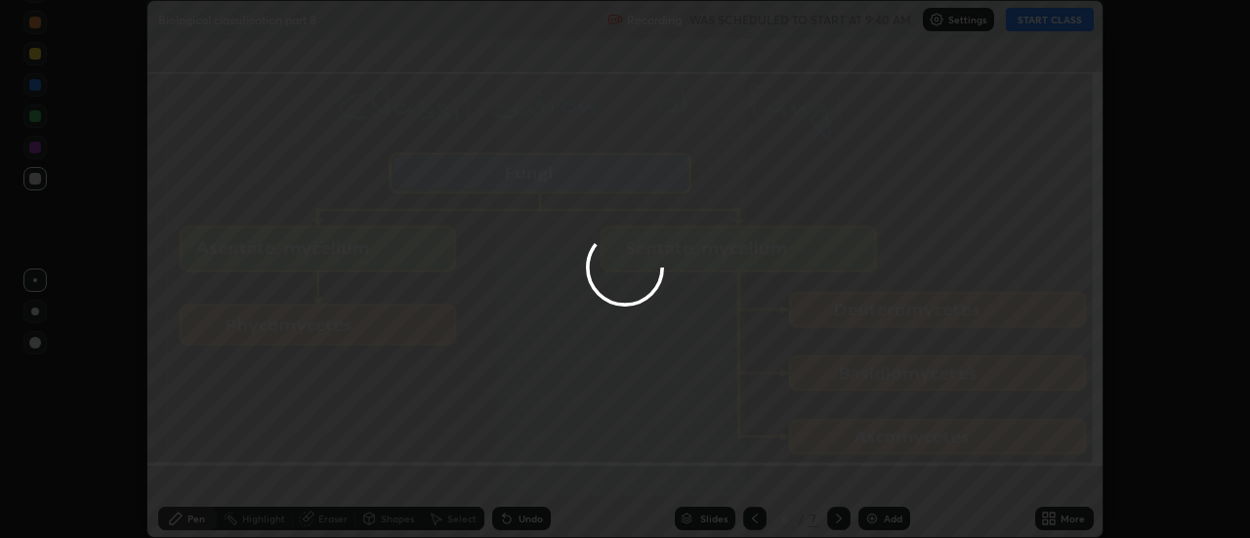
click at [1046, 515] on icon at bounding box center [1045, 515] width 5 height 5
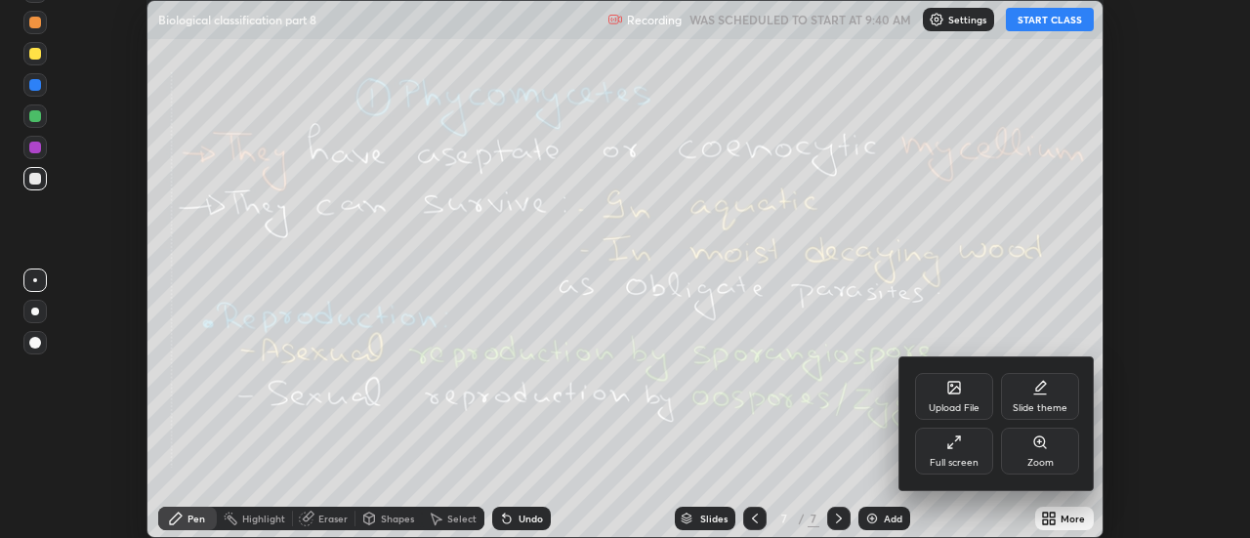
click at [966, 392] on div "Upload File" at bounding box center [954, 396] width 78 height 47
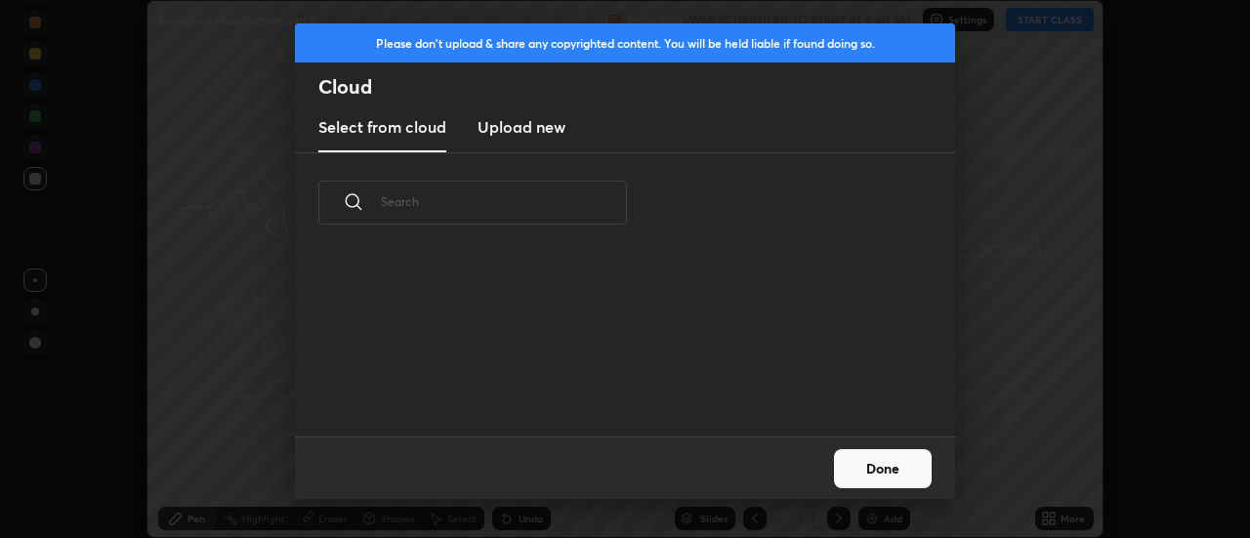
click at [517, 126] on h3 "Upload new" at bounding box center [522, 126] width 88 height 23
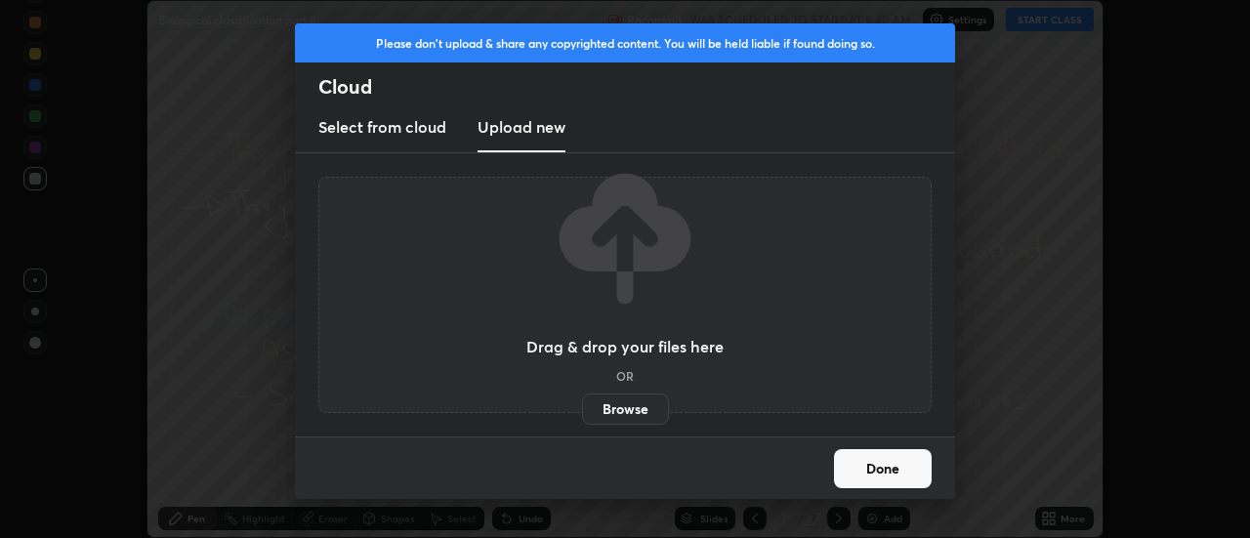
click at [619, 397] on label "Browse" at bounding box center [625, 409] width 87 height 31
click at [582, 397] on input "Browse" at bounding box center [582, 409] width 0 height 31
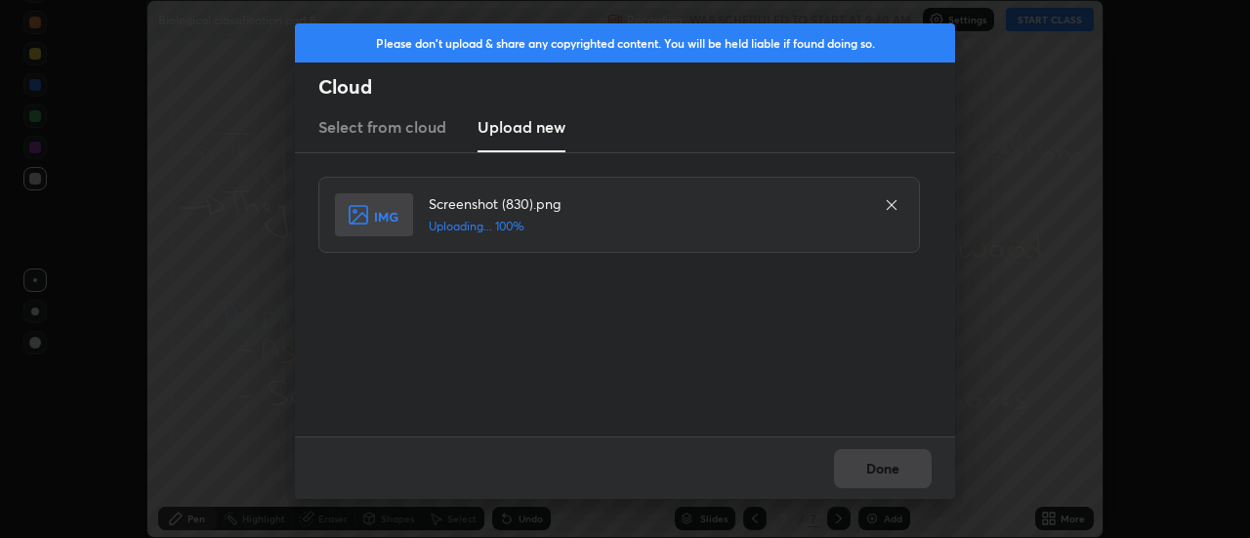
click at [876, 470] on button "Done" at bounding box center [883, 468] width 98 height 39
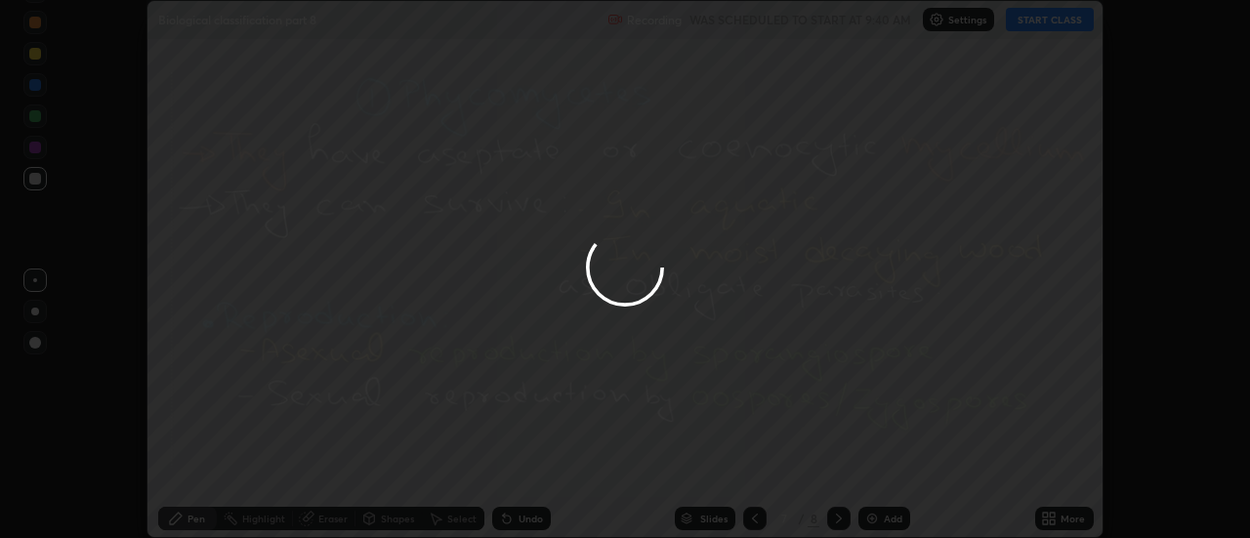
click at [876, 470] on div at bounding box center [625, 269] width 1250 height 538
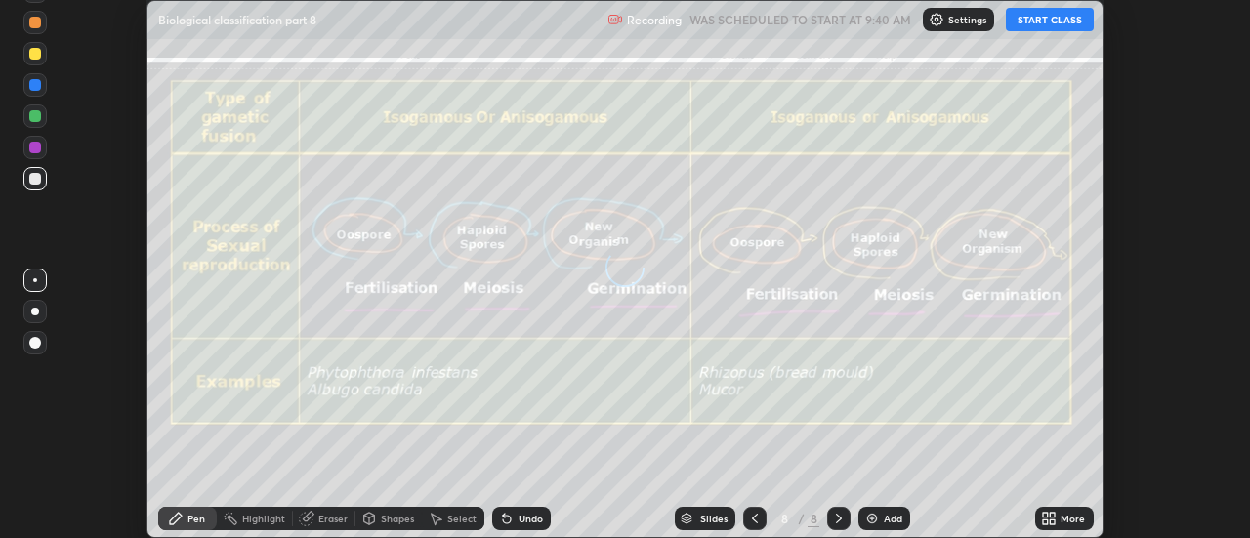
click at [1058, 520] on div "More" at bounding box center [1064, 518] width 59 height 23
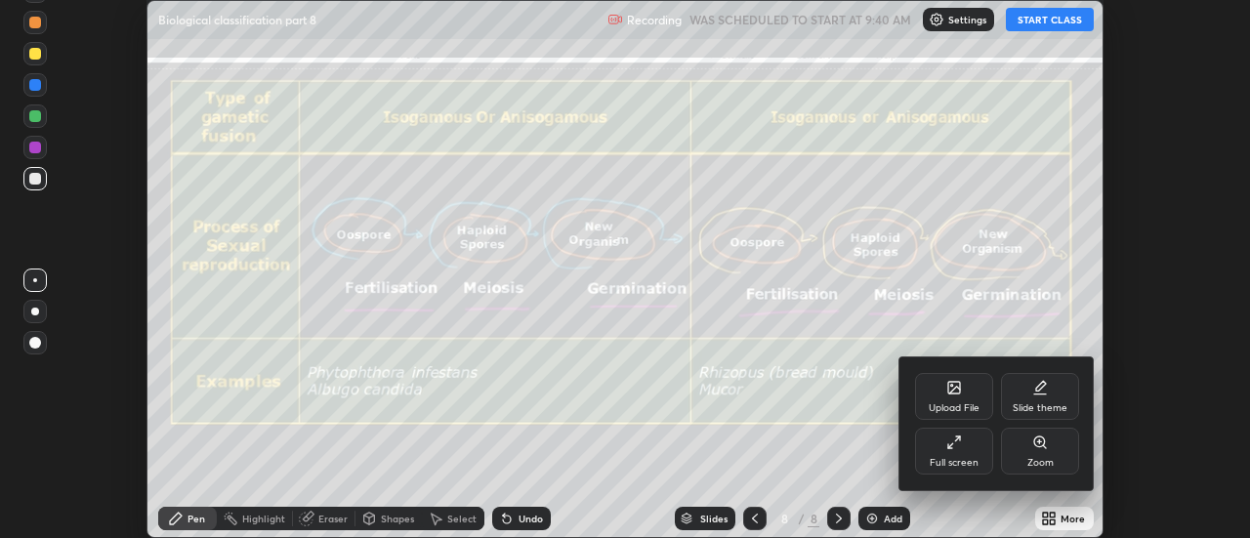
click at [964, 400] on div "Upload File" at bounding box center [954, 396] width 78 height 47
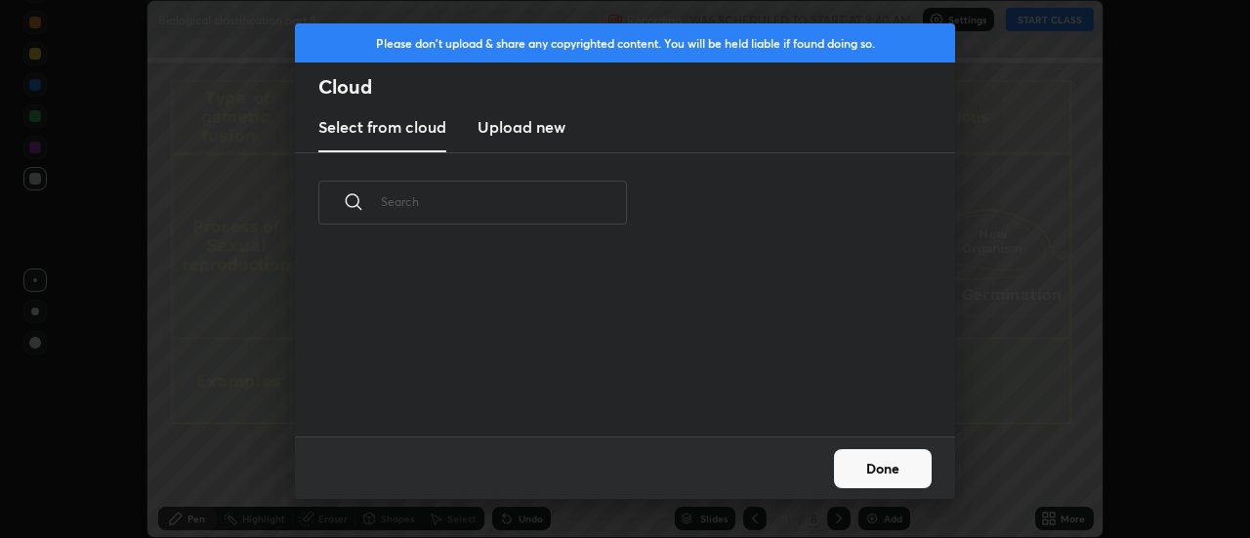
click at [508, 138] on h3 "Upload new" at bounding box center [522, 126] width 88 height 23
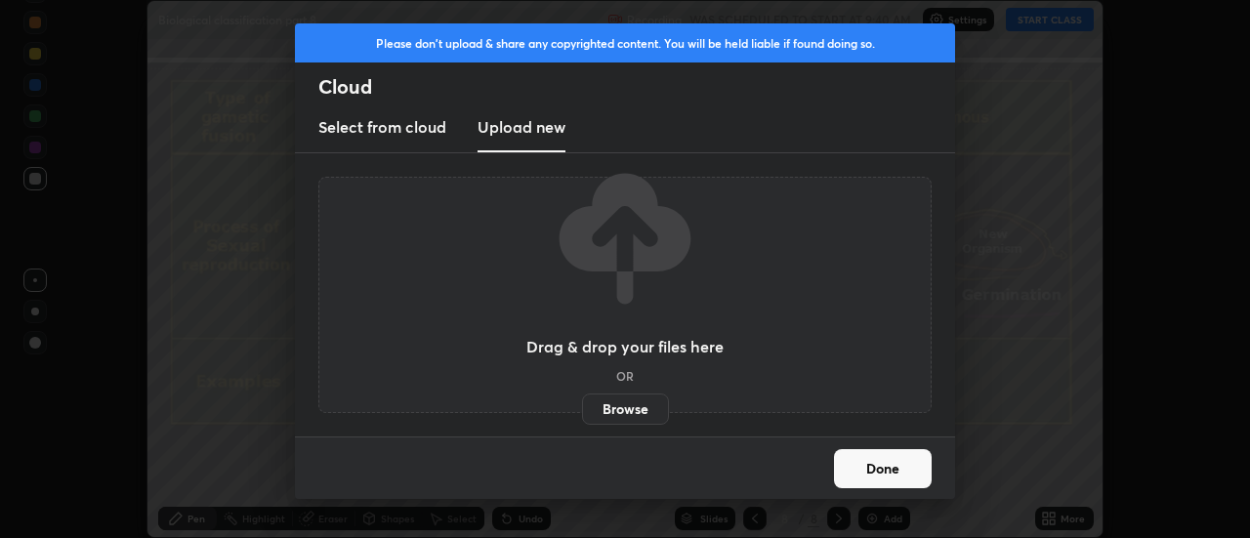
click at [614, 413] on label "Browse" at bounding box center [625, 409] width 87 height 31
click at [582, 413] on input "Browse" at bounding box center [582, 409] width 0 height 31
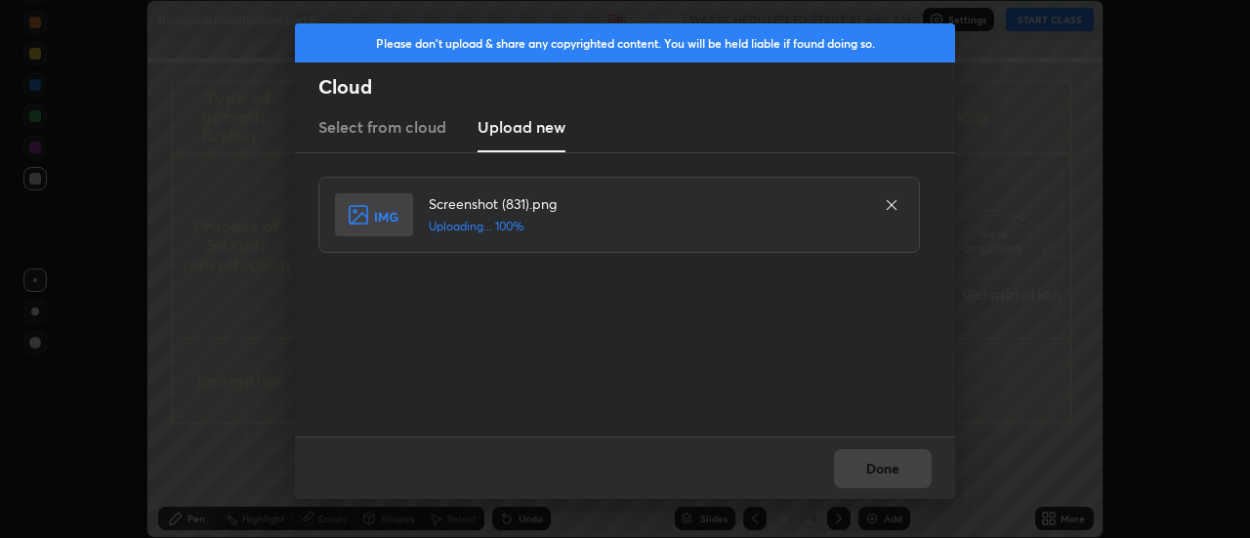
click at [882, 463] on div "Done" at bounding box center [625, 467] width 660 height 62
click at [879, 470] on div "Done" at bounding box center [625, 467] width 660 height 62
click at [879, 470] on button "Done" at bounding box center [883, 468] width 98 height 39
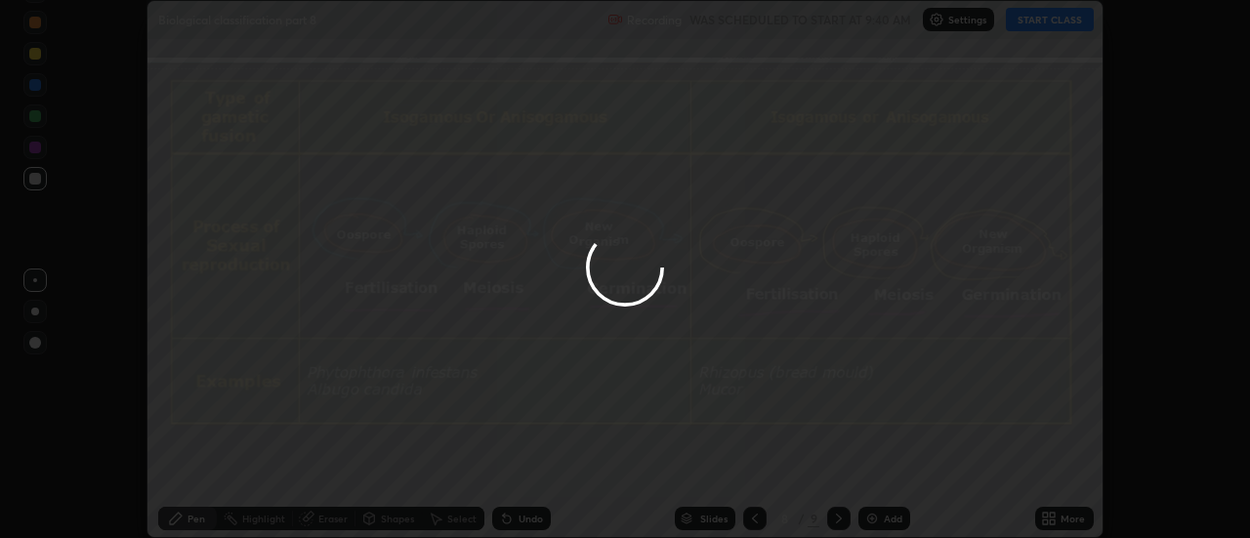
click at [874, 469] on button "Done" at bounding box center [883, 468] width 98 height 39
click at [878, 471] on div at bounding box center [625, 269] width 1250 height 538
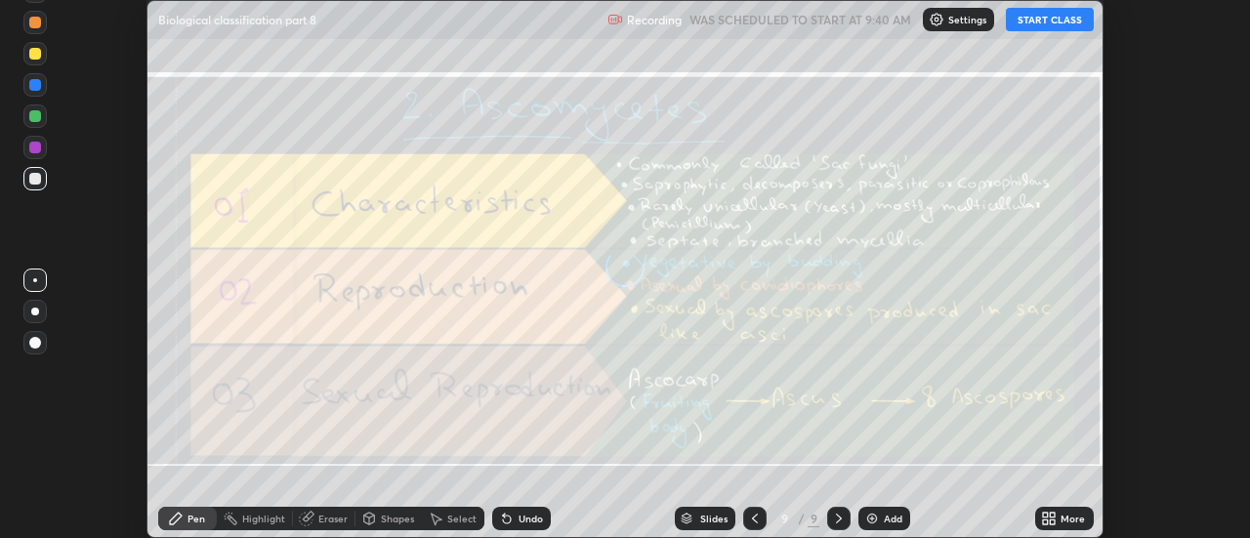
click at [1060, 520] on div "More" at bounding box center [1072, 519] width 24 height 10
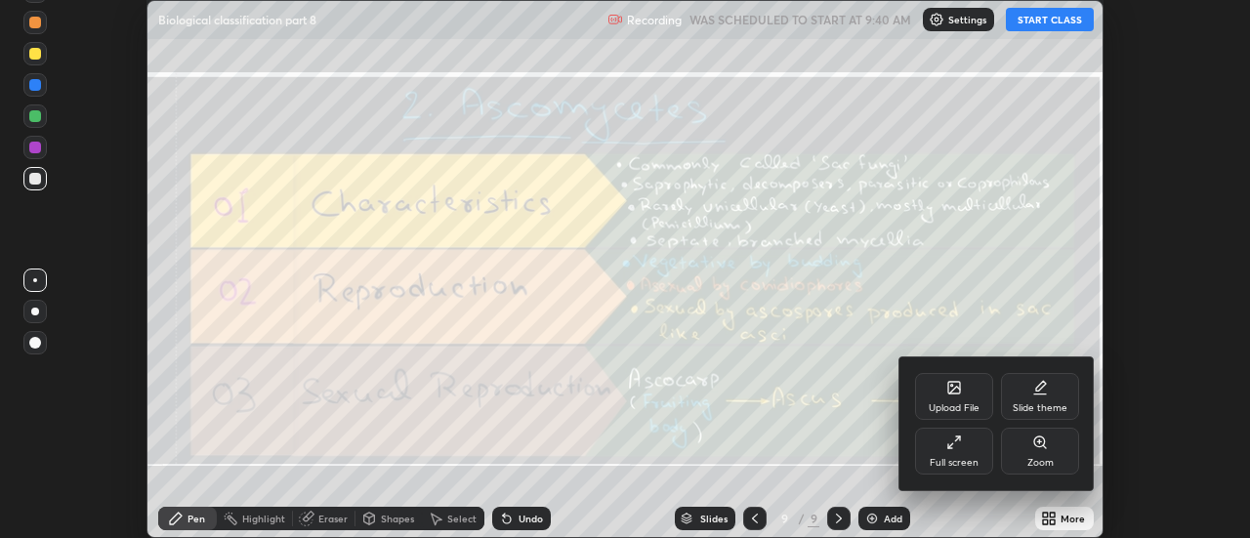
click at [962, 392] on div "Upload File" at bounding box center [954, 396] width 78 height 47
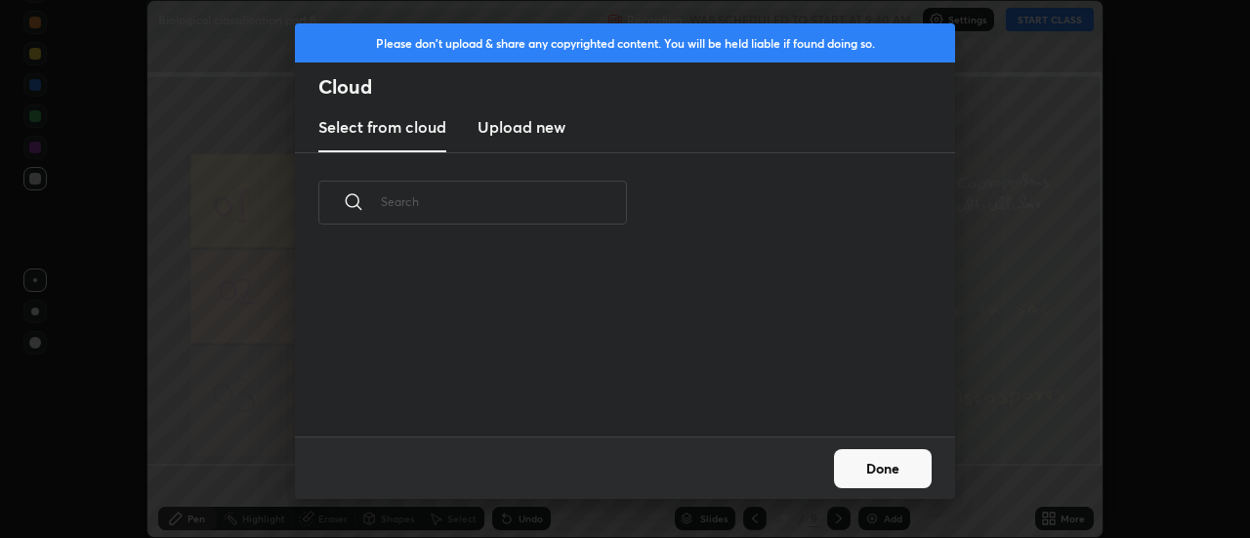
scroll to position [184, 627]
click at [506, 130] on h3 "Upload new" at bounding box center [522, 126] width 88 height 23
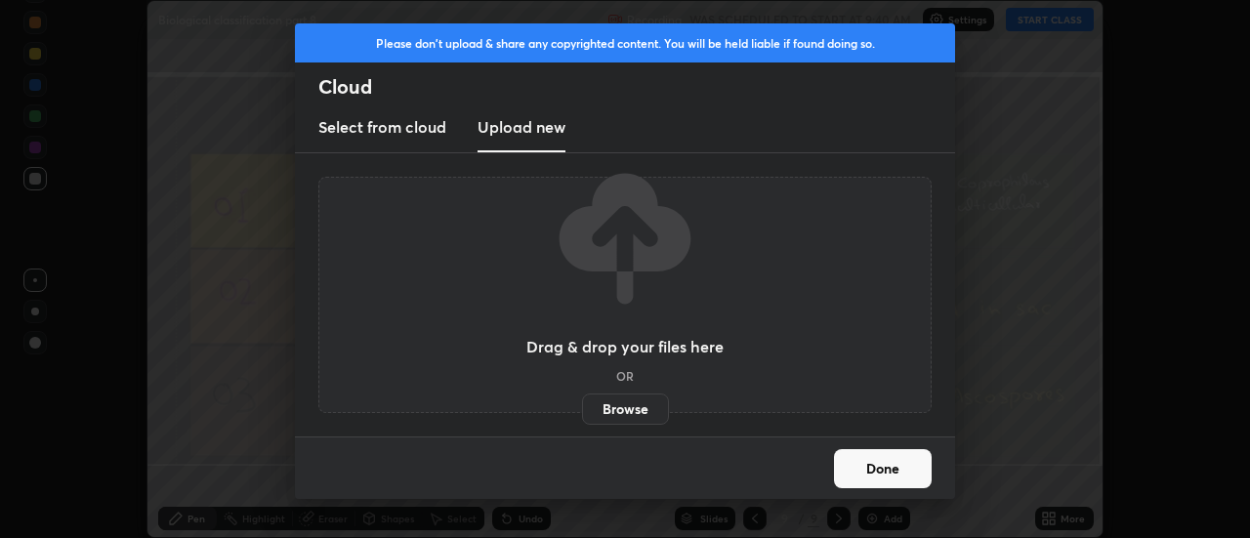
click at [613, 411] on label "Browse" at bounding box center [625, 409] width 87 height 31
click at [582, 411] on input "Browse" at bounding box center [582, 409] width 0 height 31
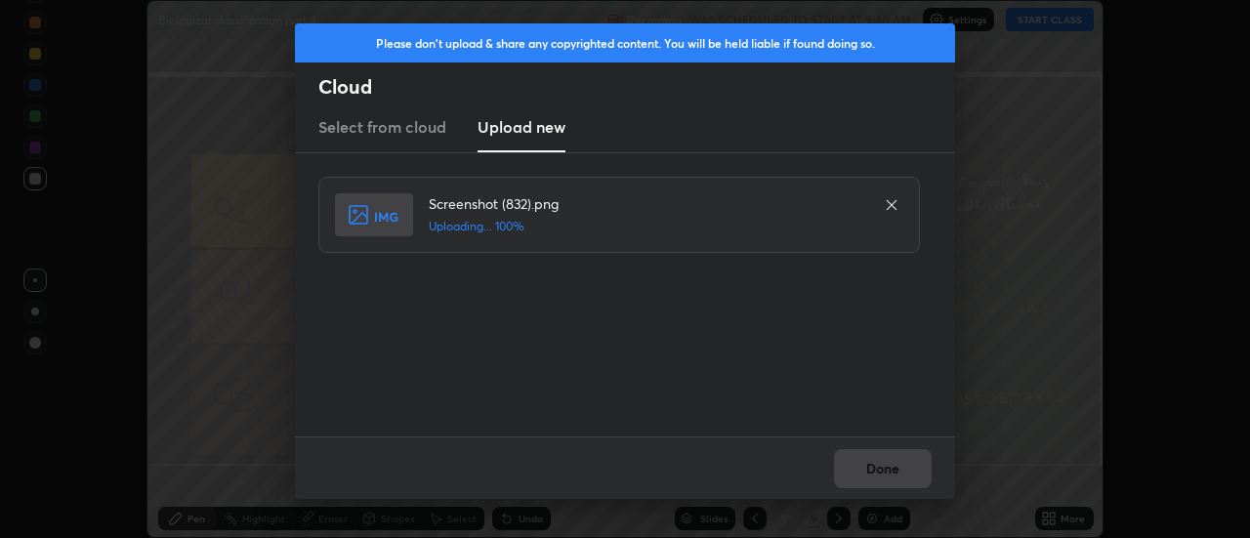
click at [883, 463] on div "Done" at bounding box center [625, 467] width 660 height 62
click at [883, 468] on button "Done" at bounding box center [883, 468] width 98 height 39
click at [881, 473] on button "Done" at bounding box center [883, 468] width 98 height 39
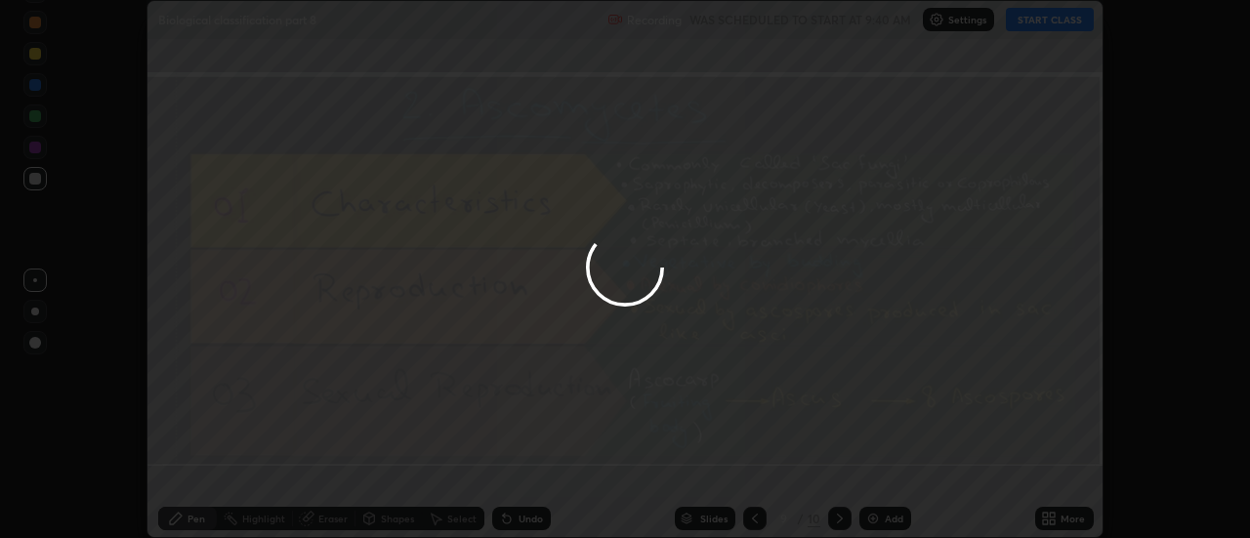
click at [881, 473] on div at bounding box center [625, 269] width 1250 height 538
click at [879, 469] on div at bounding box center [625, 269] width 1250 height 538
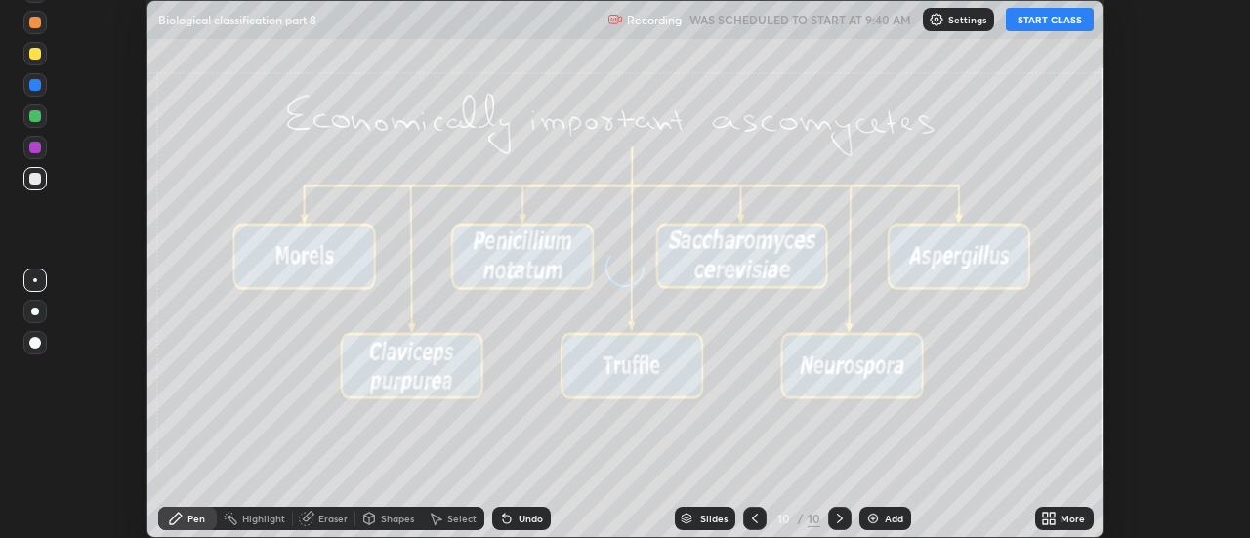
click at [1048, 514] on icon at bounding box center [1045, 515] width 5 height 5
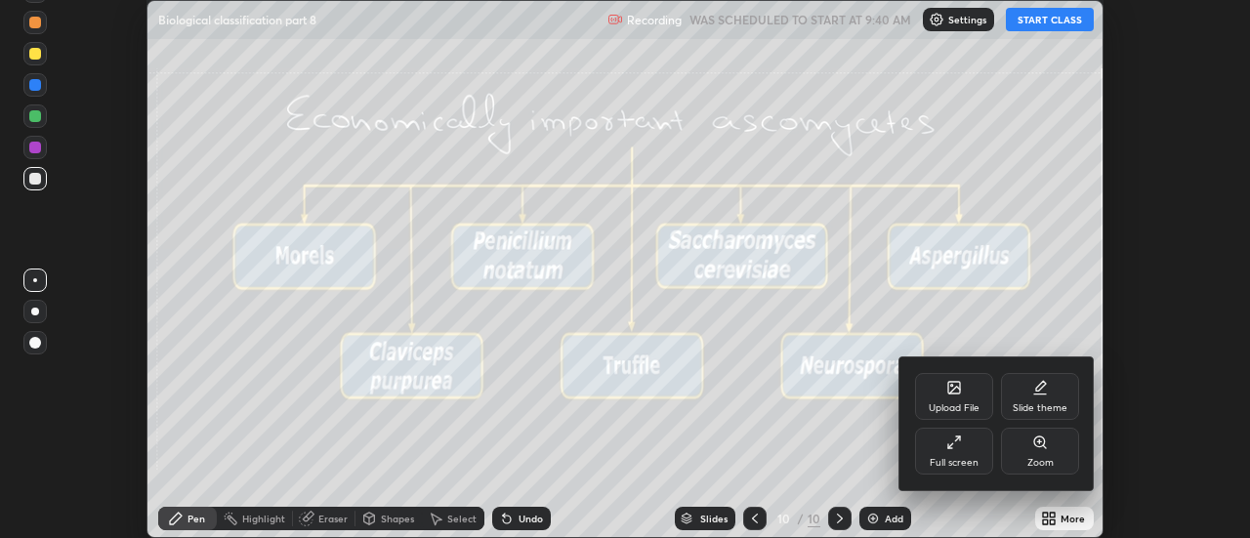
click at [963, 394] on div "Upload File" at bounding box center [954, 396] width 78 height 47
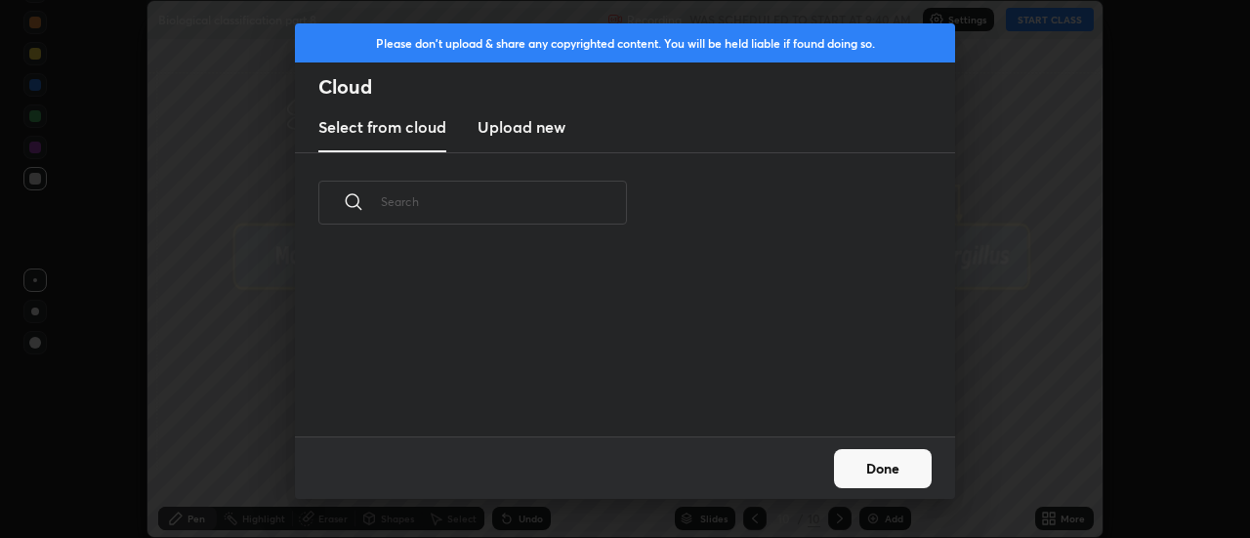
click at [509, 127] on h3 "Upload new" at bounding box center [522, 126] width 88 height 23
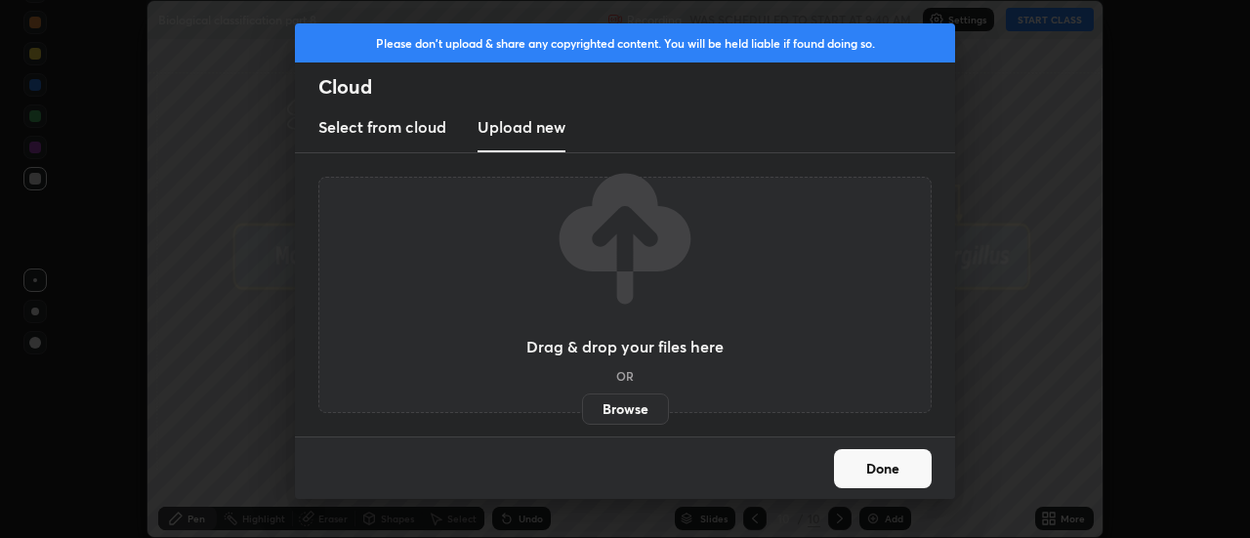
click at [613, 416] on label "Browse" at bounding box center [625, 409] width 87 height 31
click at [582, 416] on input "Browse" at bounding box center [582, 409] width 0 height 31
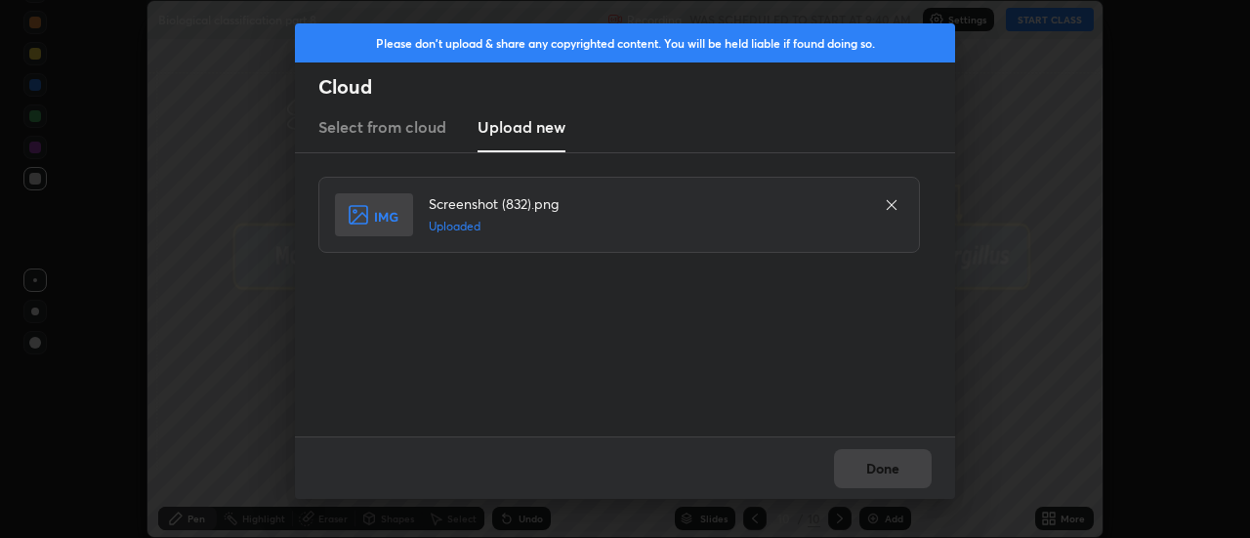
click at [879, 468] on button "Done" at bounding box center [883, 468] width 98 height 39
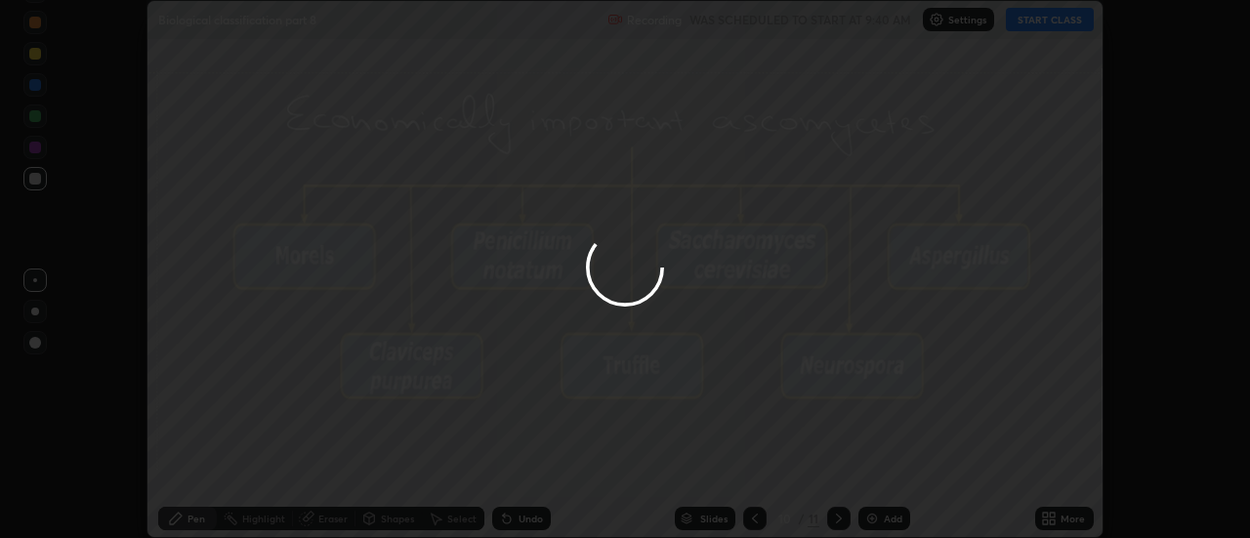
click at [879, 468] on div at bounding box center [625, 269] width 1250 height 538
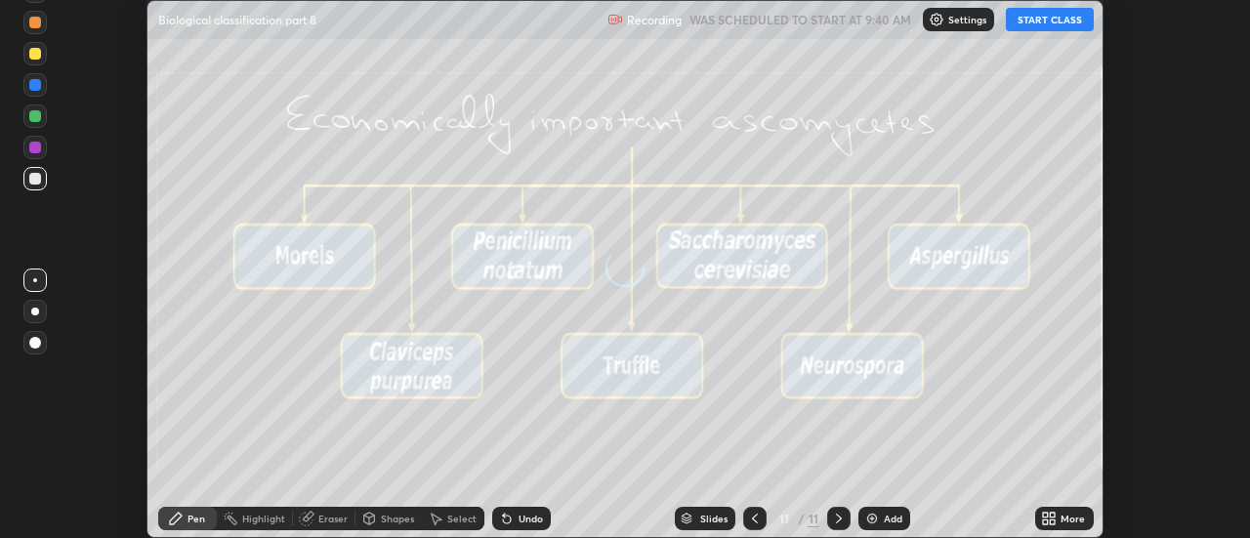
click at [1059, 517] on div "More" at bounding box center [1064, 518] width 59 height 23
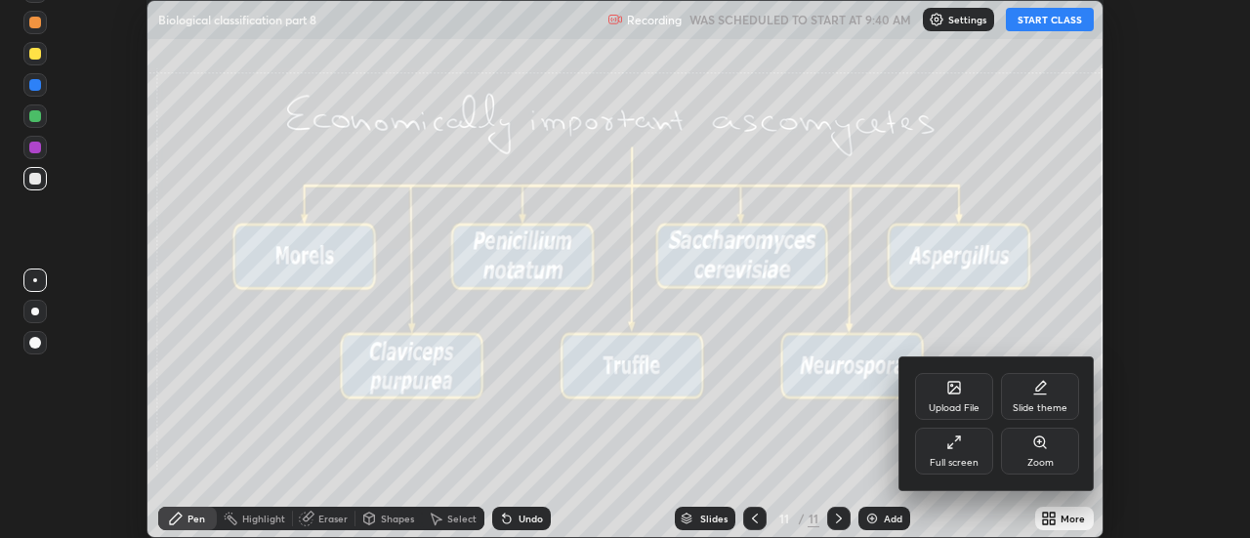
click at [964, 388] on div "Upload File" at bounding box center [954, 396] width 78 height 47
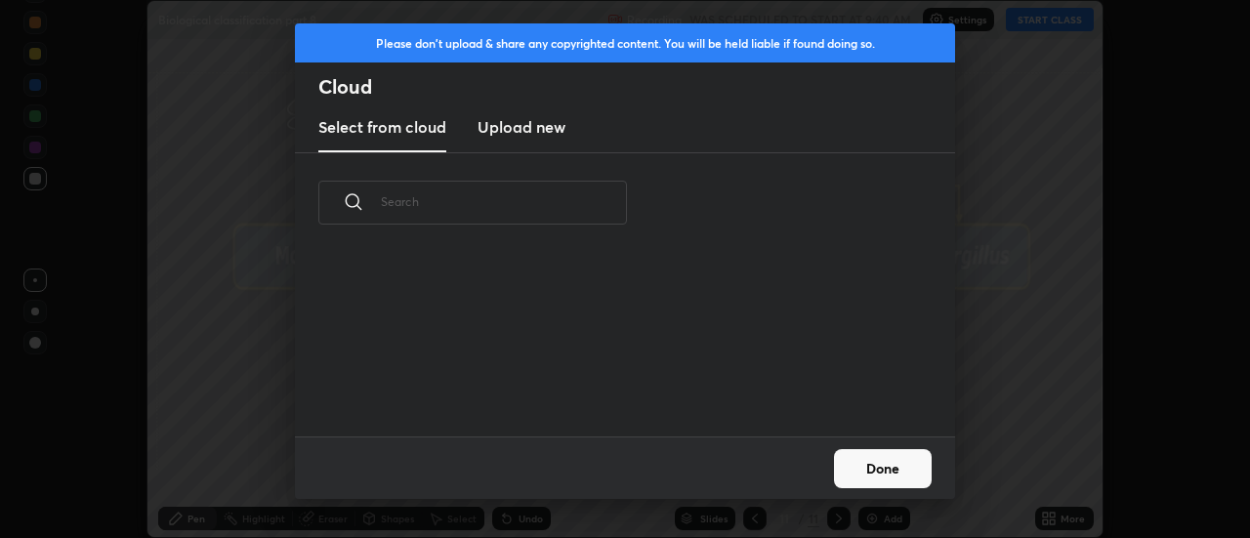
click at [515, 134] on h3 "Upload new" at bounding box center [522, 126] width 88 height 23
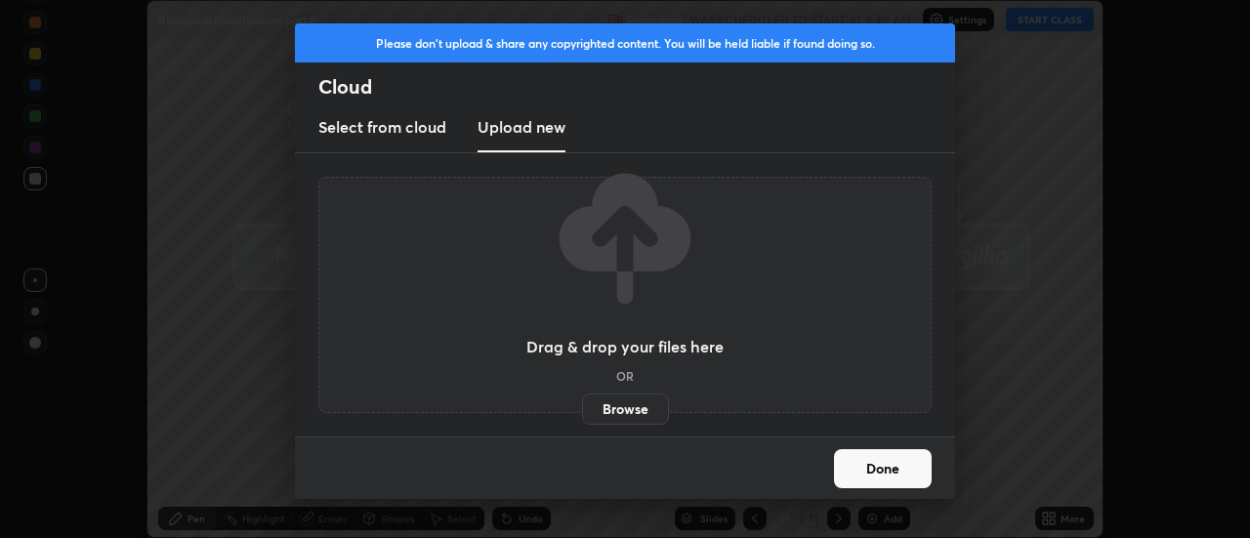
click at [614, 405] on label "Browse" at bounding box center [625, 409] width 87 height 31
click at [582, 405] on input "Browse" at bounding box center [582, 409] width 0 height 31
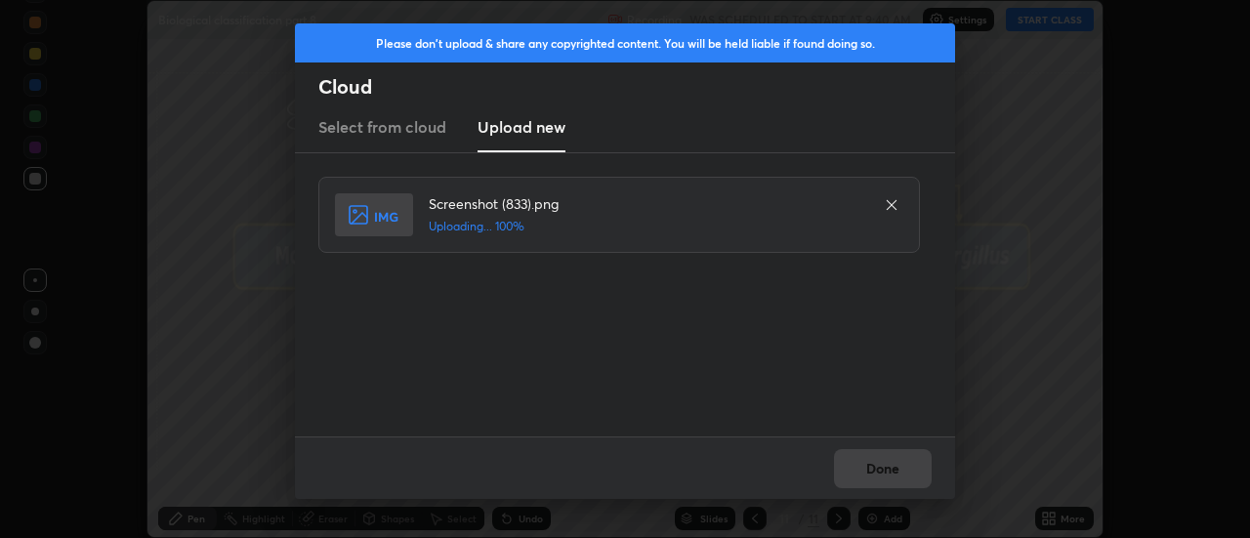
click at [871, 467] on button "Done" at bounding box center [883, 468] width 98 height 39
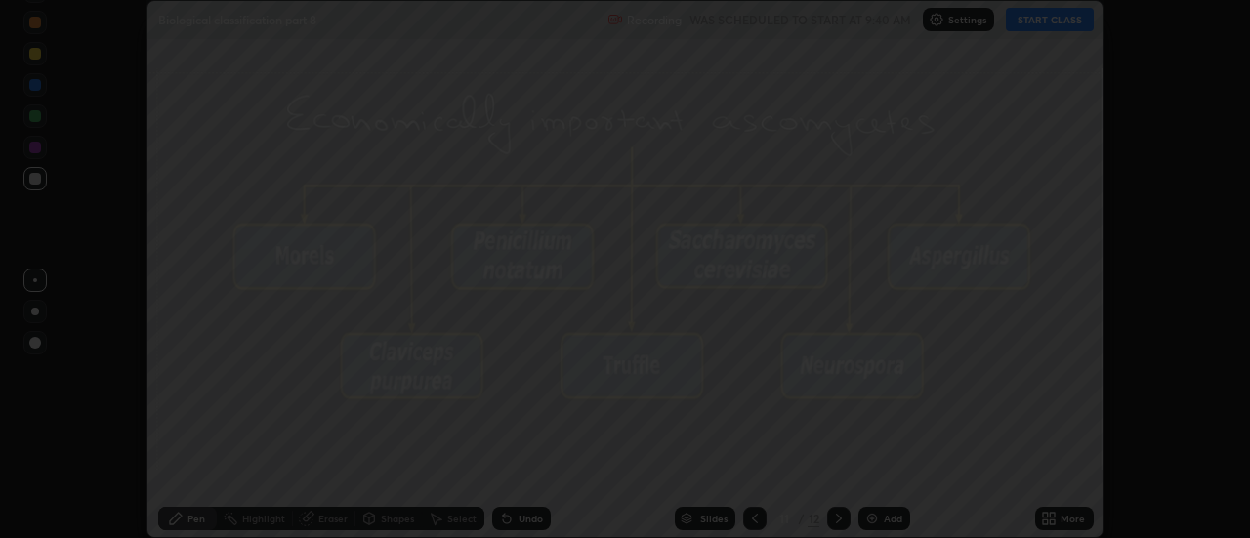
click at [875, 468] on button "Done" at bounding box center [883, 468] width 98 height 39
click at [875, 468] on div at bounding box center [625, 269] width 1250 height 538
click at [881, 466] on div at bounding box center [625, 269] width 1250 height 538
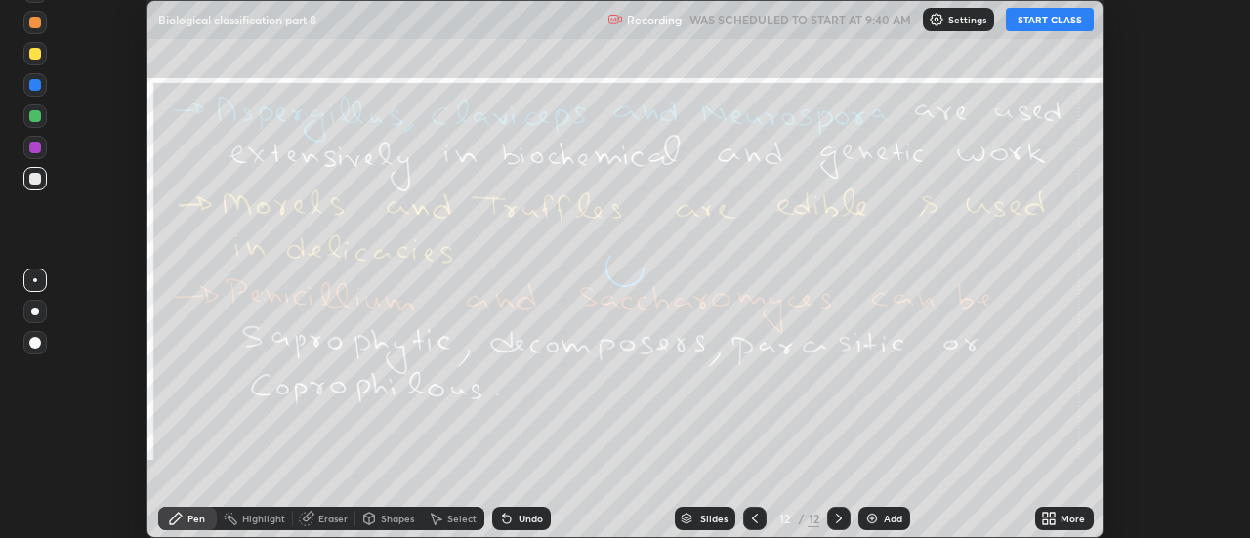
click at [1063, 515] on div "More" at bounding box center [1072, 519] width 24 height 10
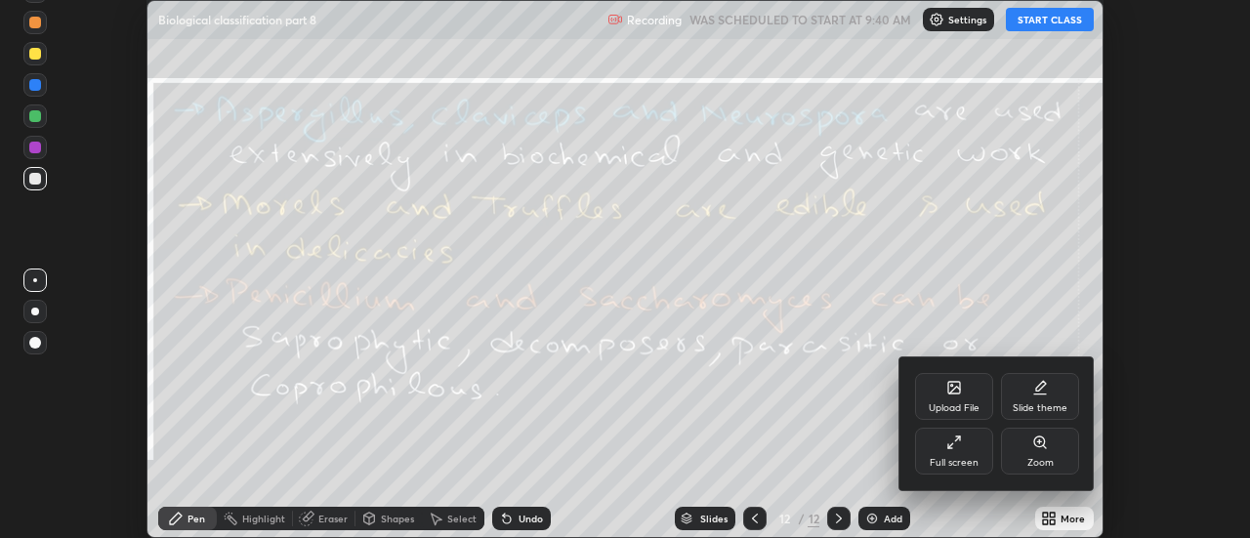
click at [971, 388] on div "Upload File" at bounding box center [954, 396] width 78 height 47
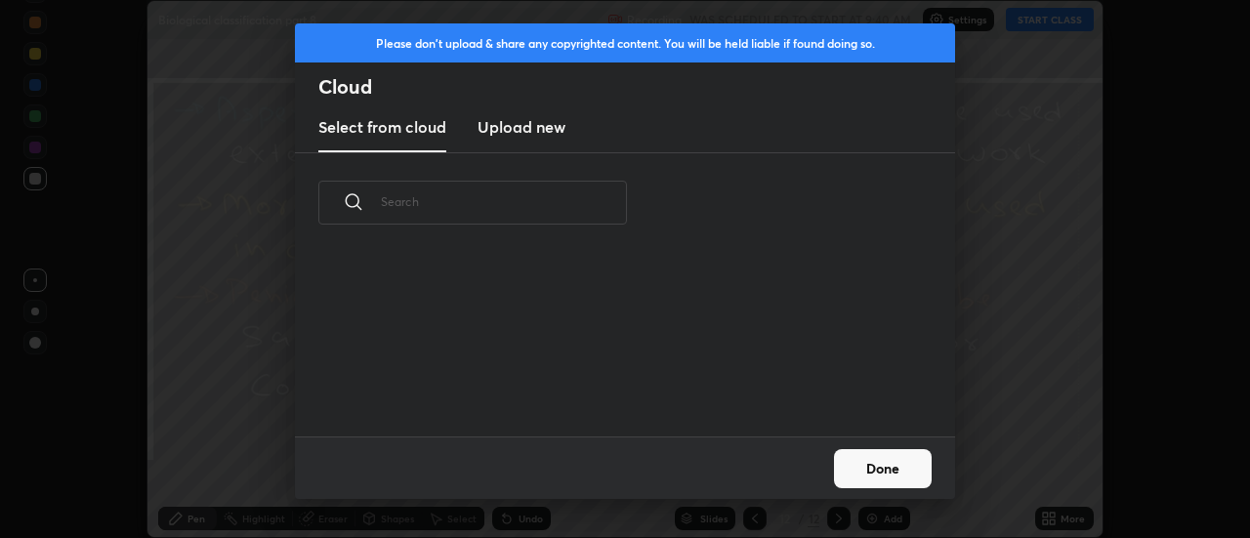
click at [520, 130] on h3 "Upload new" at bounding box center [522, 126] width 88 height 23
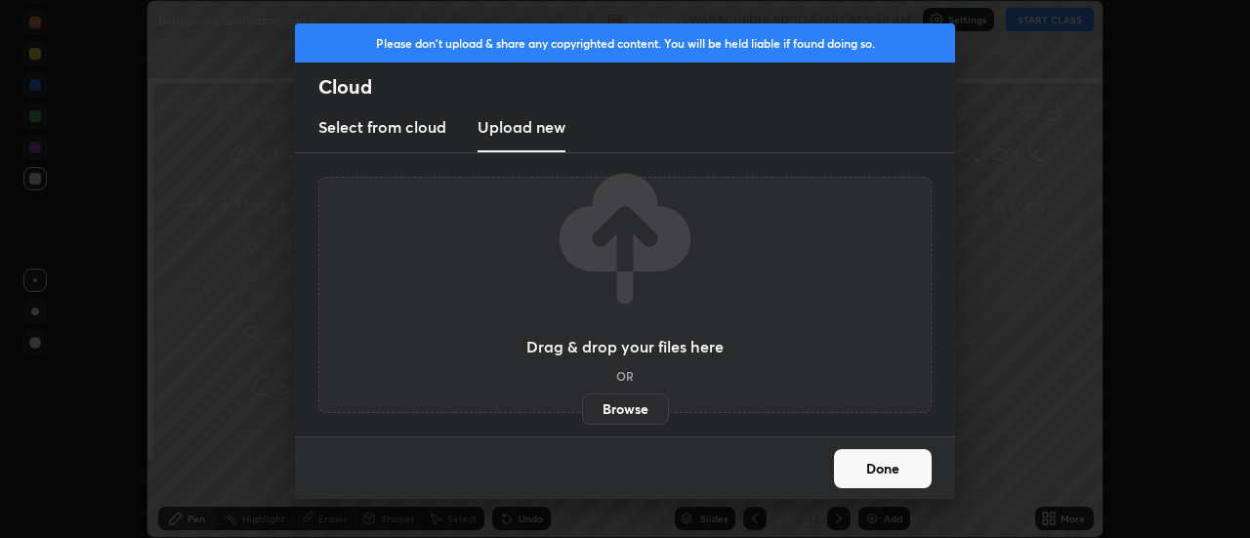
click at [640, 408] on label "Browse" at bounding box center [625, 409] width 87 height 31
click at [582, 408] on input "Browse" at bounding box center [582, 409] width 0 height 31
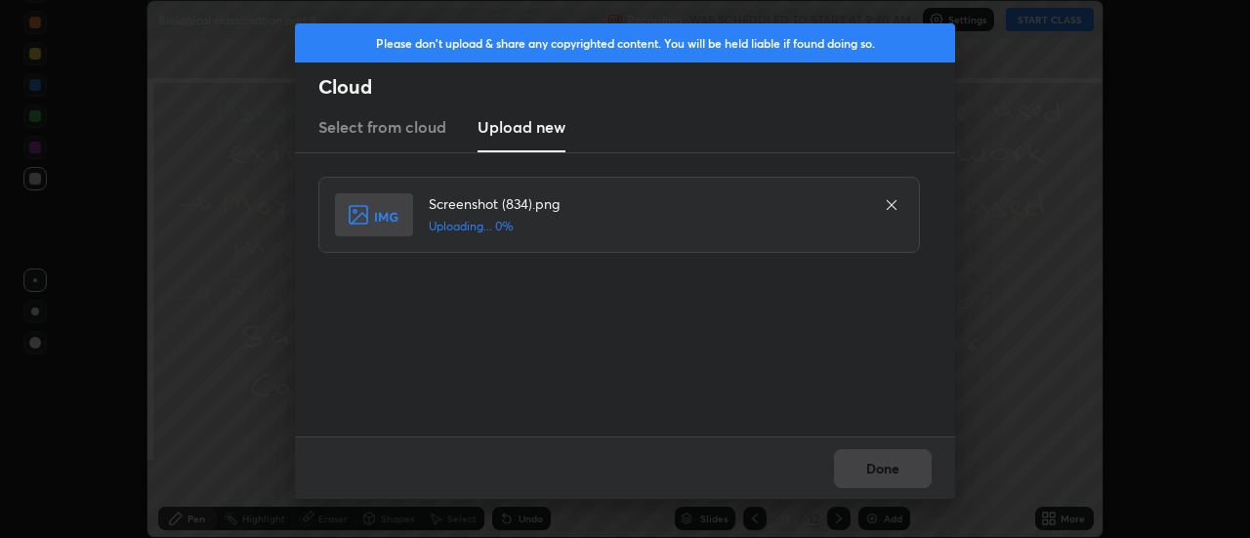
click at [877, 469] on div "Done" at bounding box center [625, 467] width 660 height 62
click at [878, 464] on div "Done" at bounding box center [625, 467] width 660 height 62
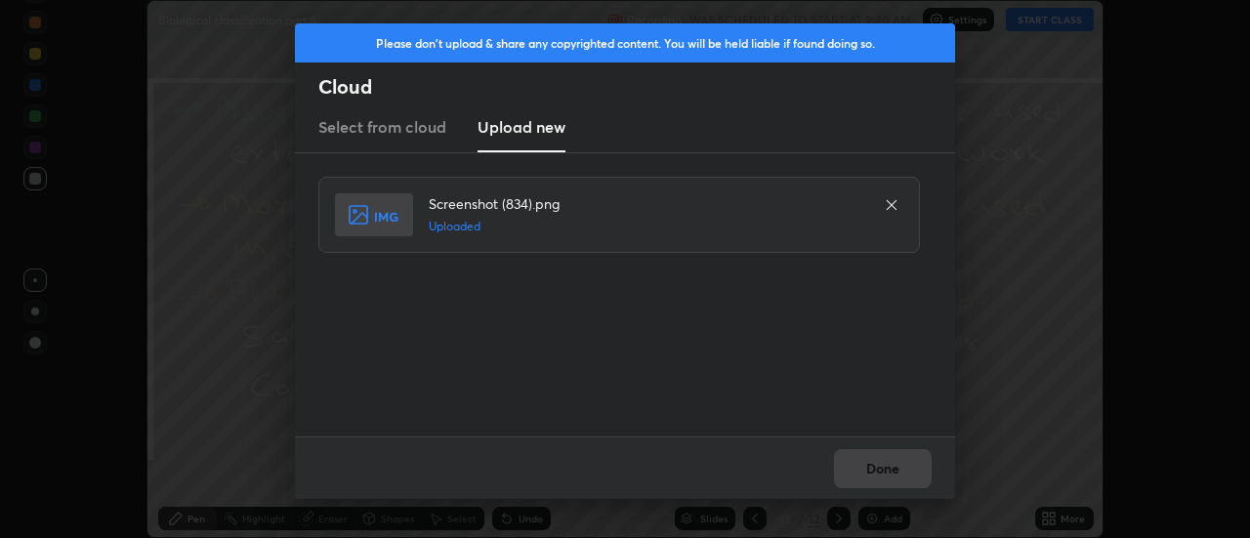
click at [878, 464] on div "Done" at bounding box center [625, 467] width 660 height 62
click at [875, 470] on button "Done" at bounding box center [883, 468] width 98 height 39
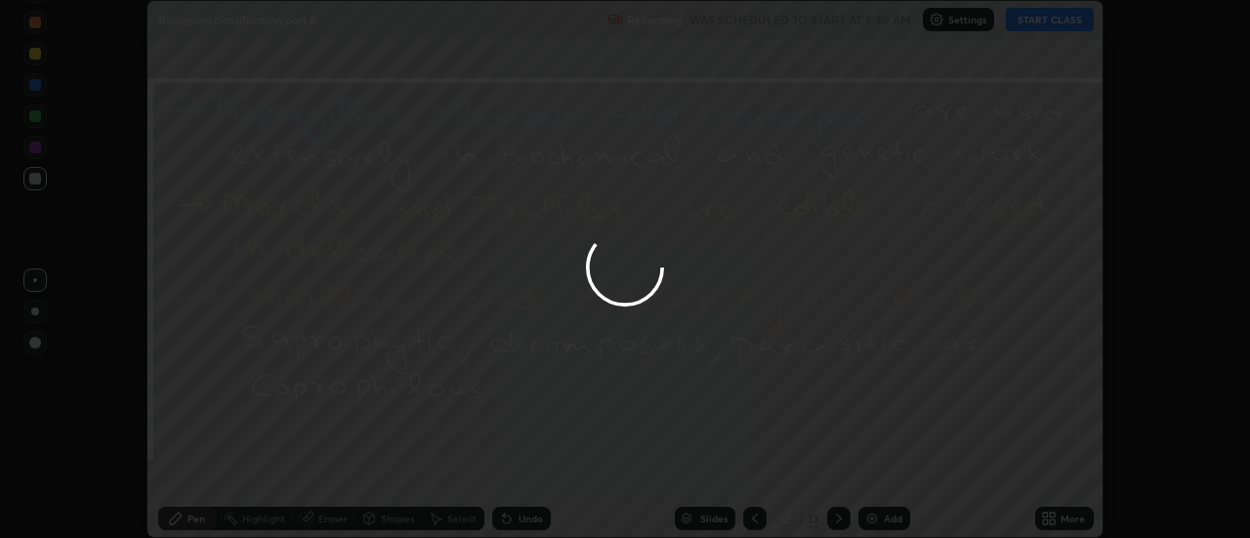
click at [879, 472] on div at bounding box center [625, 269] width 1250 height 538
click at [883, 472] on div at bounding box center [625, 269] width 1250 height 538
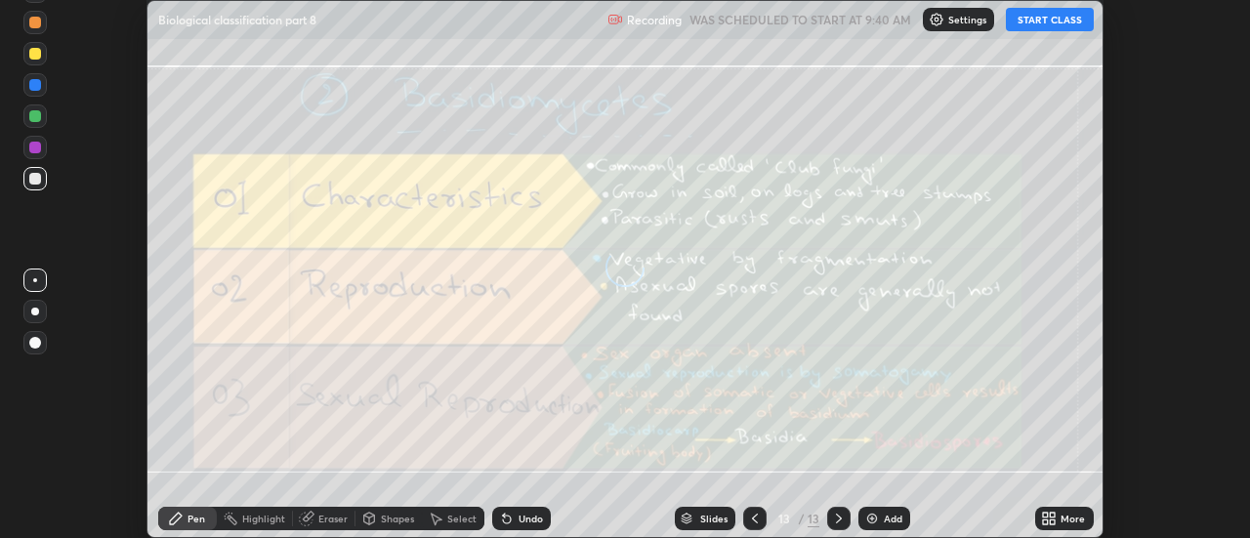
click at [1056, 519] on icon at bounding box center [1049, 519] width 16 height 16
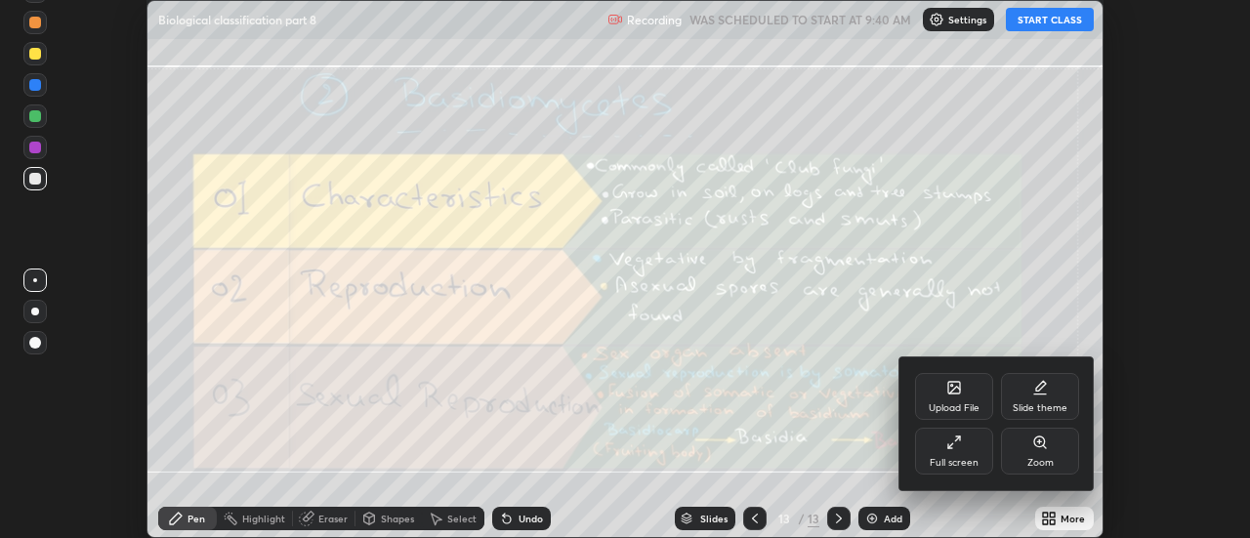
click at [967, 400] on div "Upload File" at bounding box center [954, 396] width 78 height 47
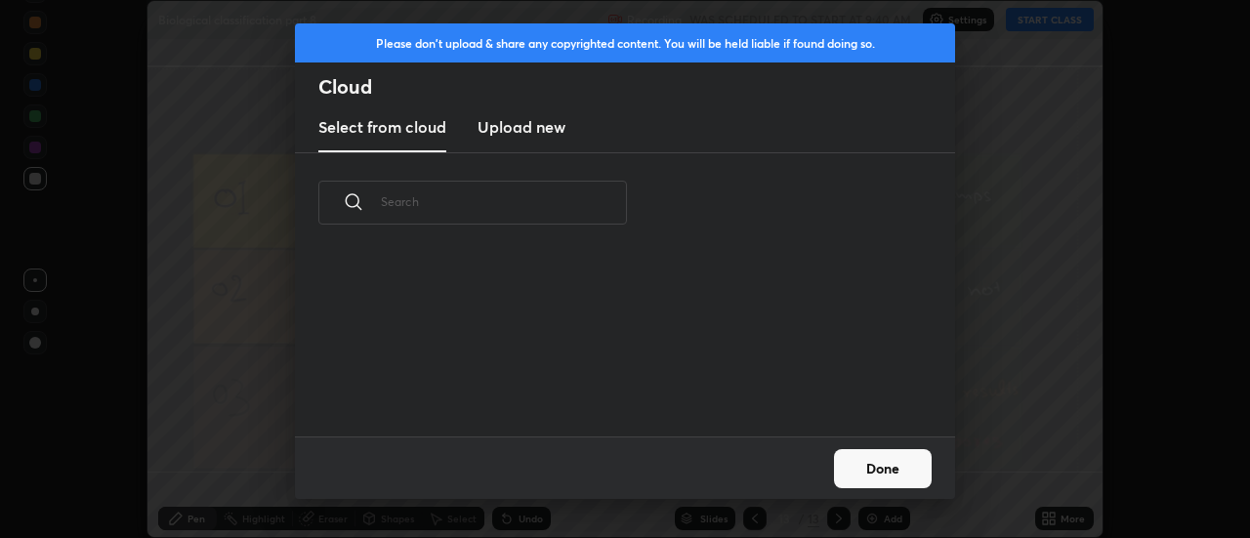
scroll to position [184, 627]
click at [502, 135] on h3 "Upload new" at bounding box center [522, 126] width 88 height 23
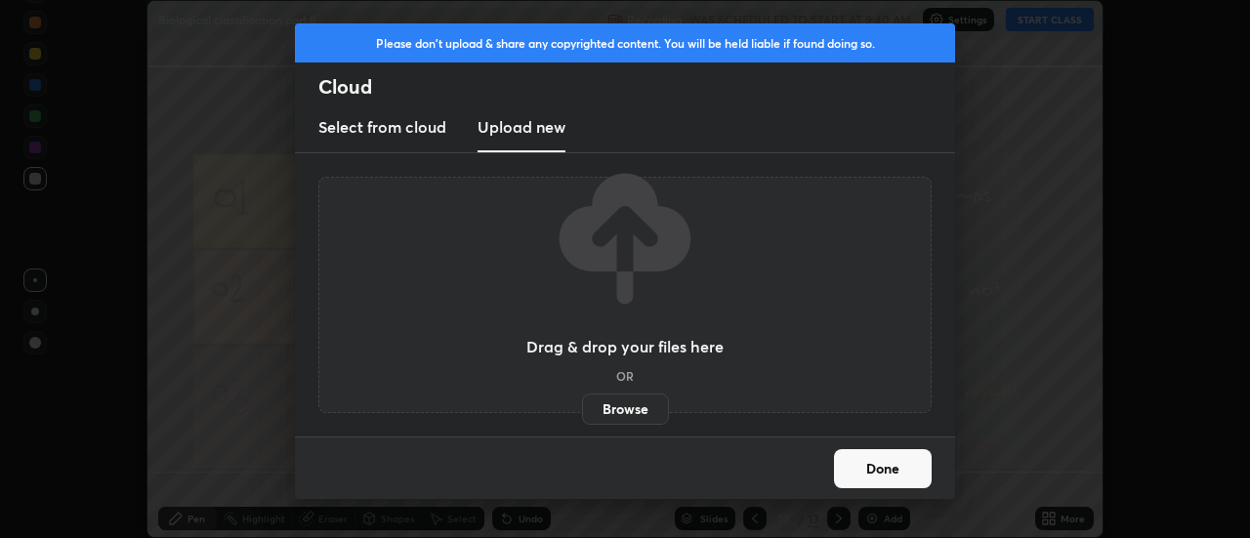
click at [620, 414] on label "Browse" at bounding box center [625, 409] width 87 height 31
click at [582, 414] on input "Browse" at bounding box center [582, 409] width 0 height 31
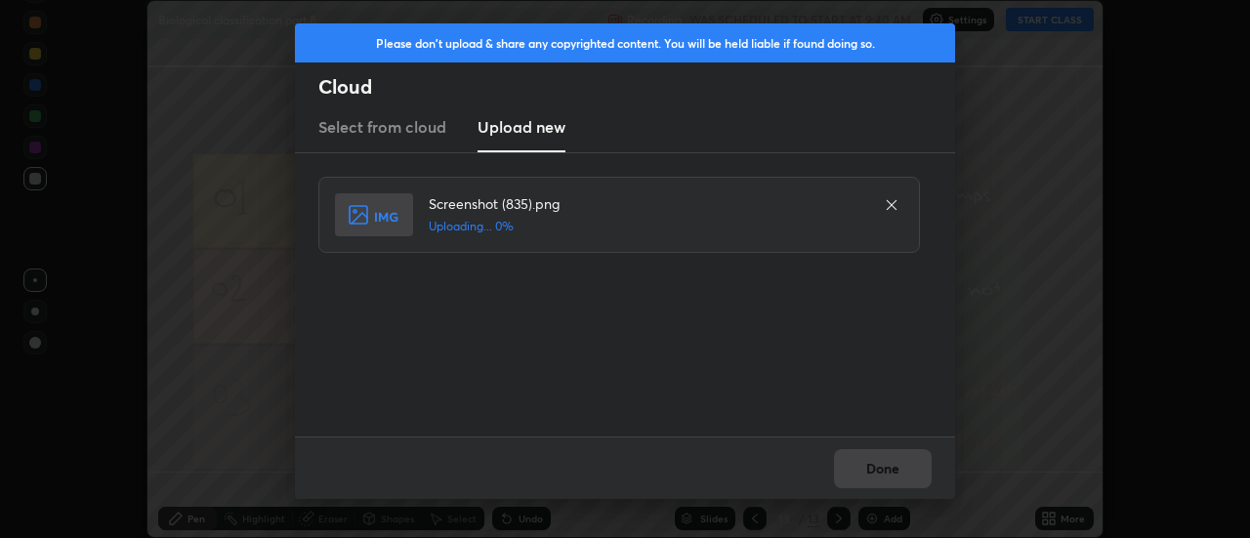
click at [883, 469] on div "Done" at bounding box center [625, 467] width 660 height 62
click at [877, 471] on div "Done" at bounding box center [625, 467] width 660 height 62
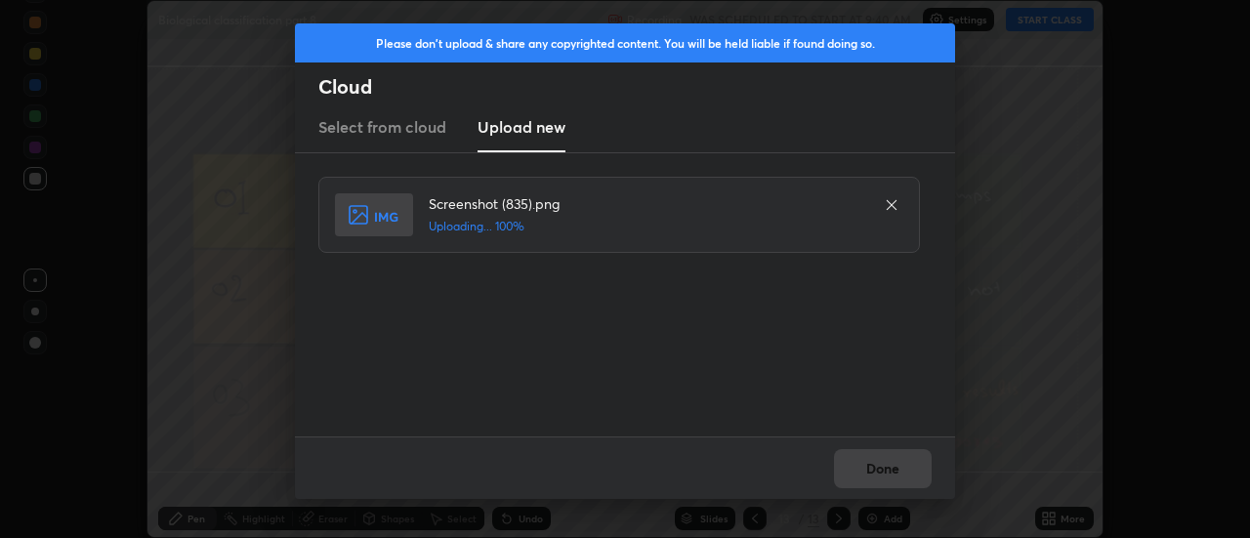
click at [872, 469] on div "Done" at bounding box center [625, 467] width 660 height 62
click at [868, 467] on div "Done" at bounding box center [625, 467] width 660 height 62
click at [868, 467] on button "Done" at bounding box center [883, 468] width 98 height 39
click at [873, 466] on button "Done" at bounding box center [883, 468] width 98 height 39
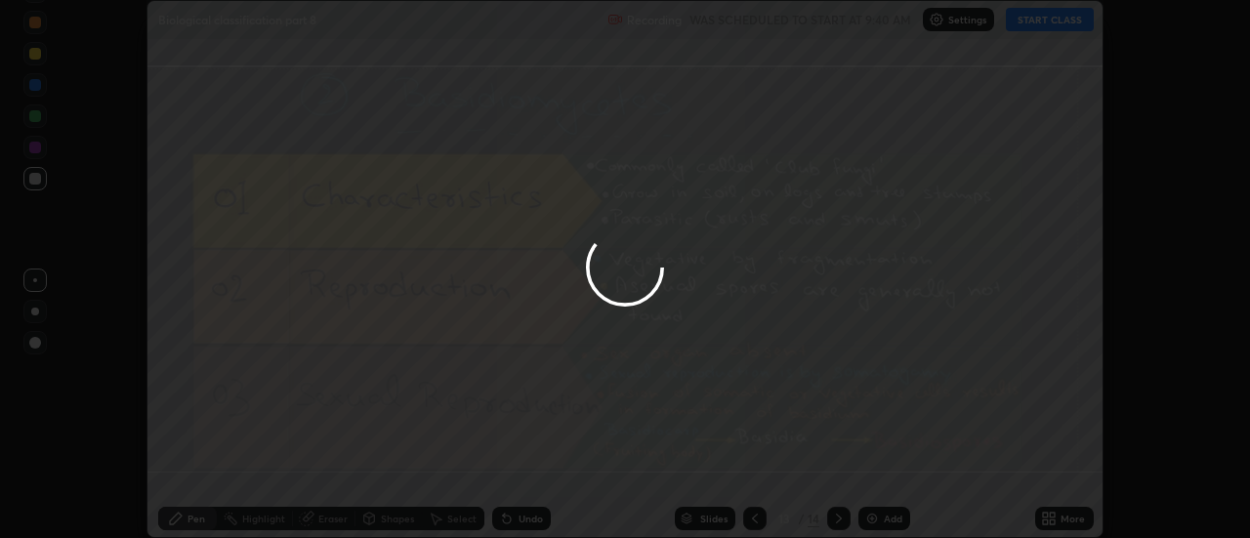
click at [873, 466] on button "Done" at bounding box center [883, 468] width 98 height 39
click at [872, 472] on div at bounding box center [625, 269] width 1250 height 538
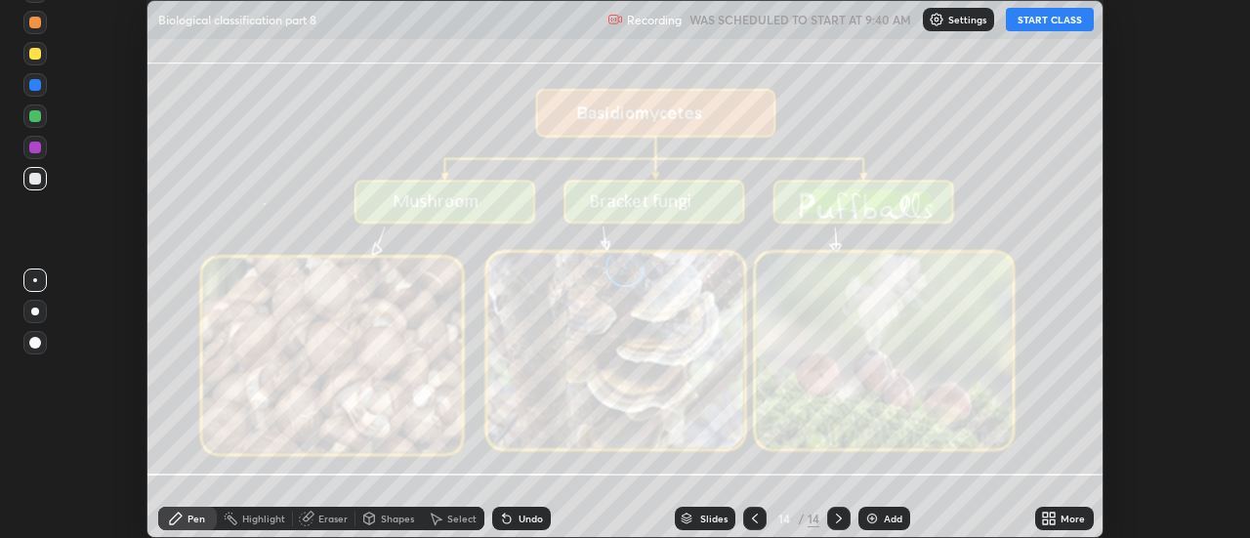
click at [1053, 513] on icon at bounding box center [1053, 515] width 5 height 5
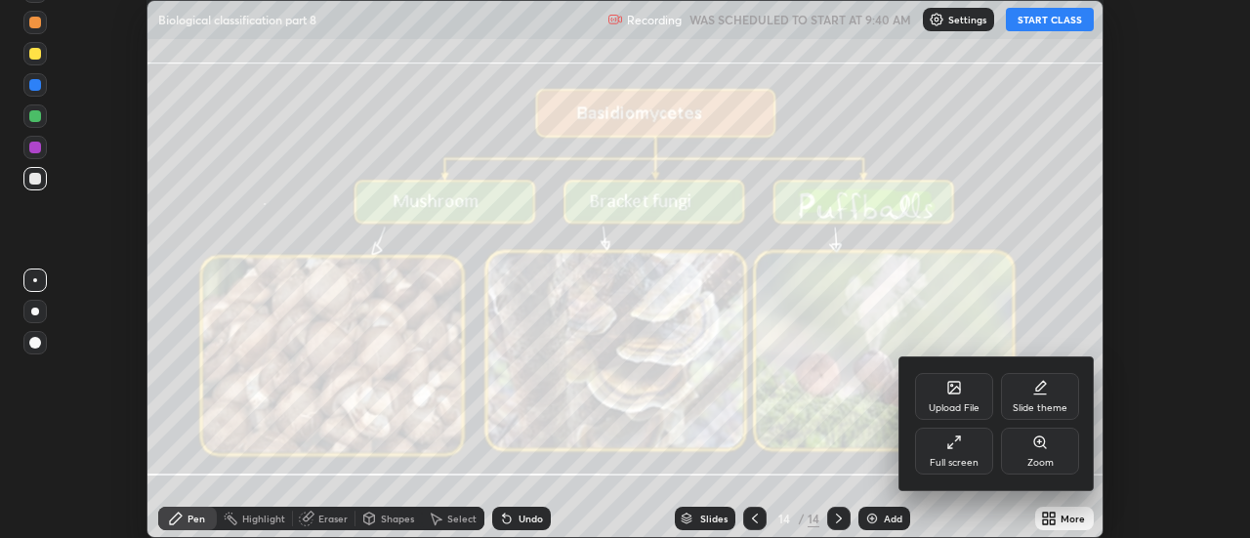
click at [958, 391] on icon at bounding box center [954, 388] width 12 height 12
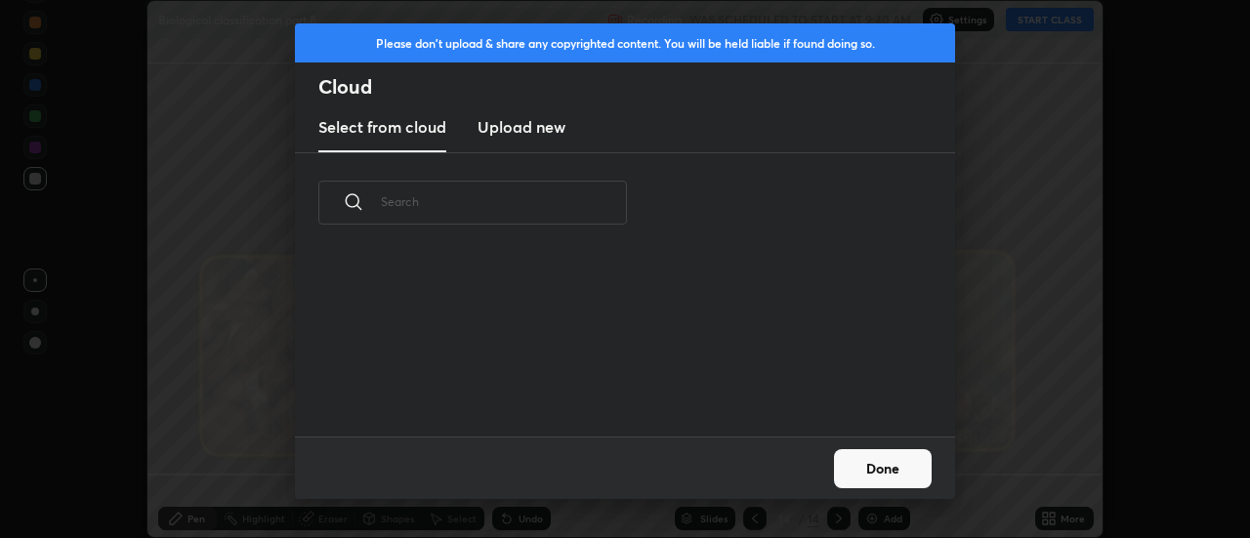
click at [508, 130] on h3 "Upload new" at bounding box center [522, 126] width 88 height 23
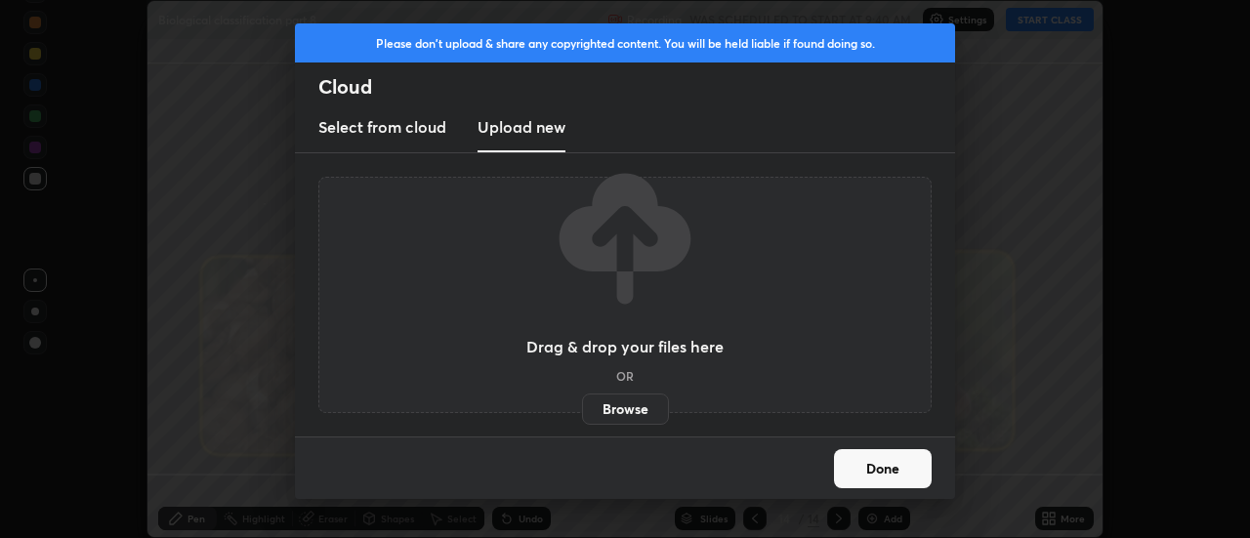
click at [620, 420] on label "Browse" at bounding box center [625, 409] width 87 height 31
click at [582, 420] on input "Browse" at bounding box center [582, 409] width 0 height 31
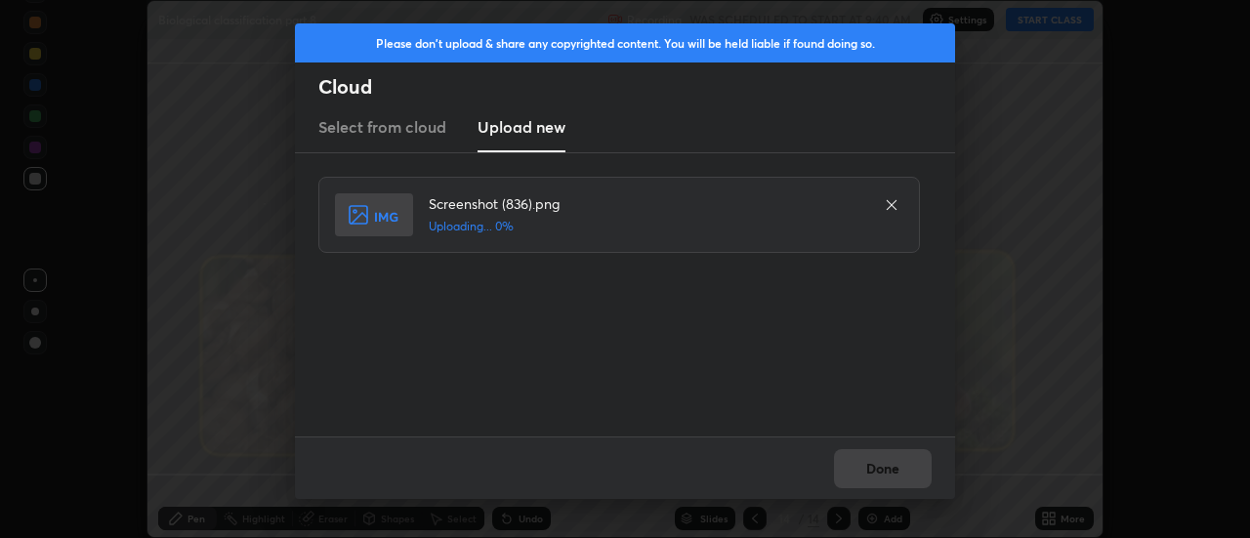
click at [878, 467] on div "Done" at bounding box center [625, 467] width 660 height 62
click at [878, 467] on button "Done" at bounding box center [883, 468] width 98 height 39
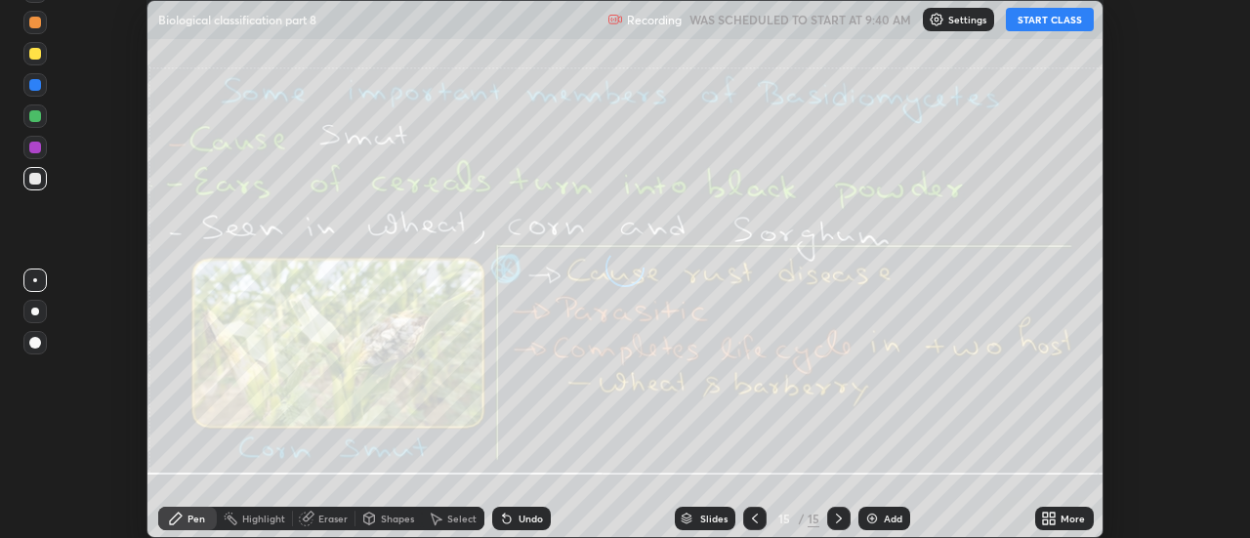
click at [1063, 518] on div "More" at bounding box center [1072, 519] width 24 height 10
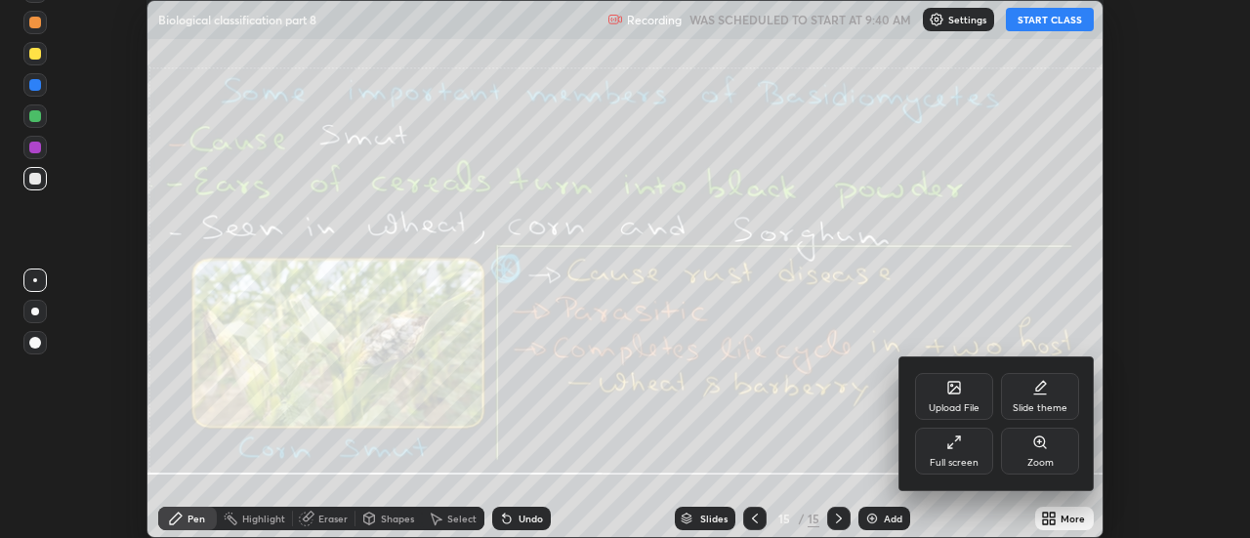
click at [965, 395] on div "Upload File" at bounding box center [954, 396] width 78 height 47
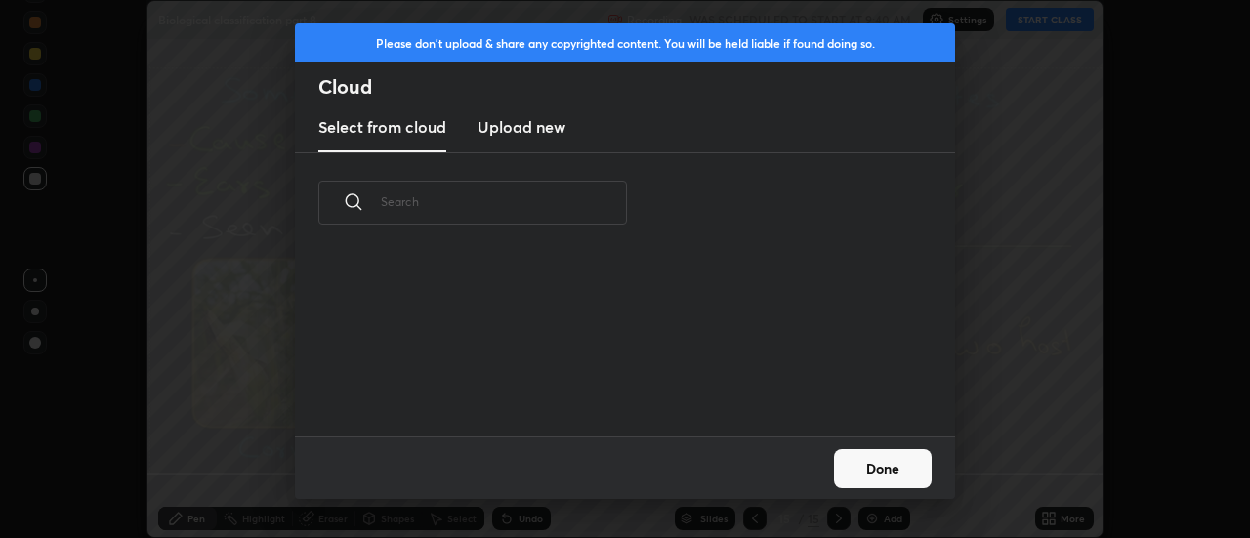
click at [517, 136] on h3 "Upload new" at bounding box center [522, 126] width 88 height 23
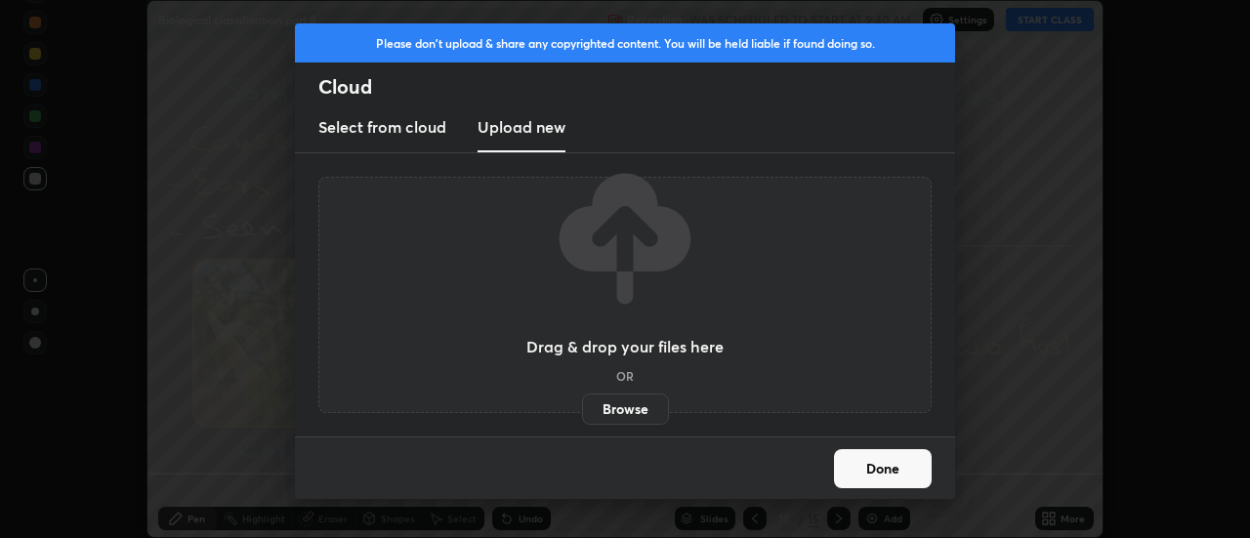
click at [611, 402] on label "Browse" at bounding box center [625, 409] width 87 height 31
click at [582, 402] on input "Browse" at bounding box center [582, 409] width 0 height 31
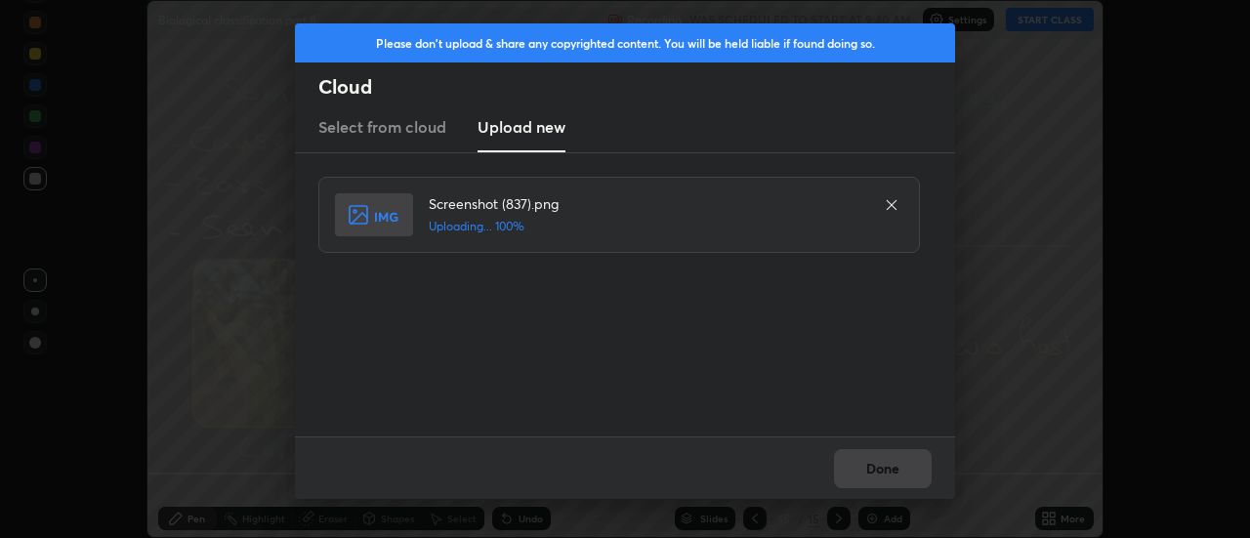
click at [878, 466] on div "Done" at bounding box center [625, 467] width 660 height 62
click at [878, 466] on button "Done" at bounding box center [883, 468] width 98 height 39
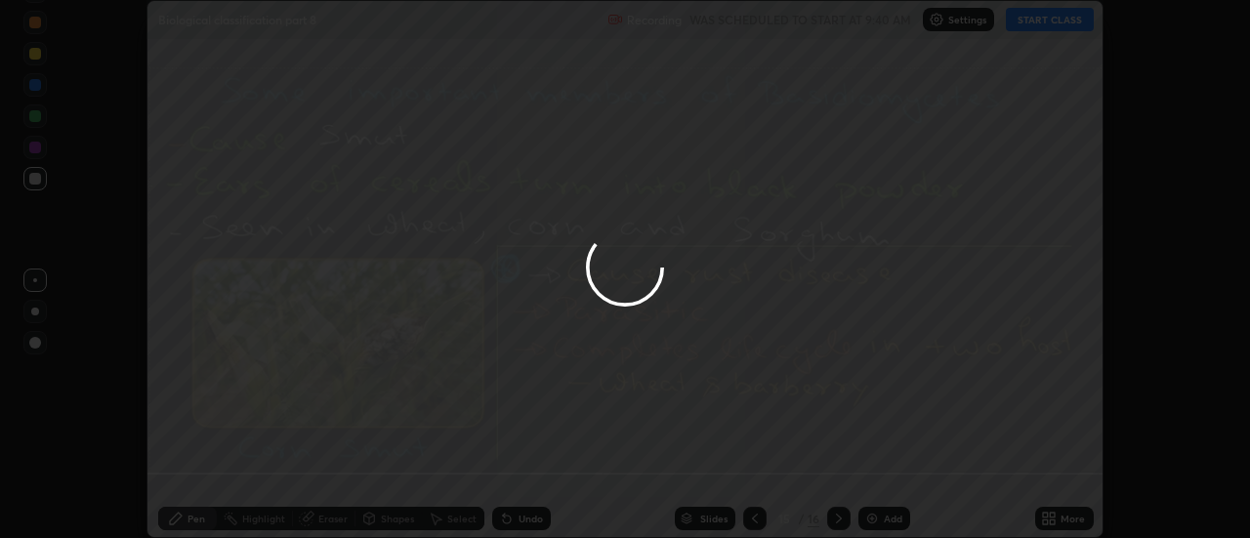
click at [878, 466] on div at bounding box center [625, 269] width 1250 height 538
click at [874, 470] on div at bounding box center [625, 269] width 1250 height 538
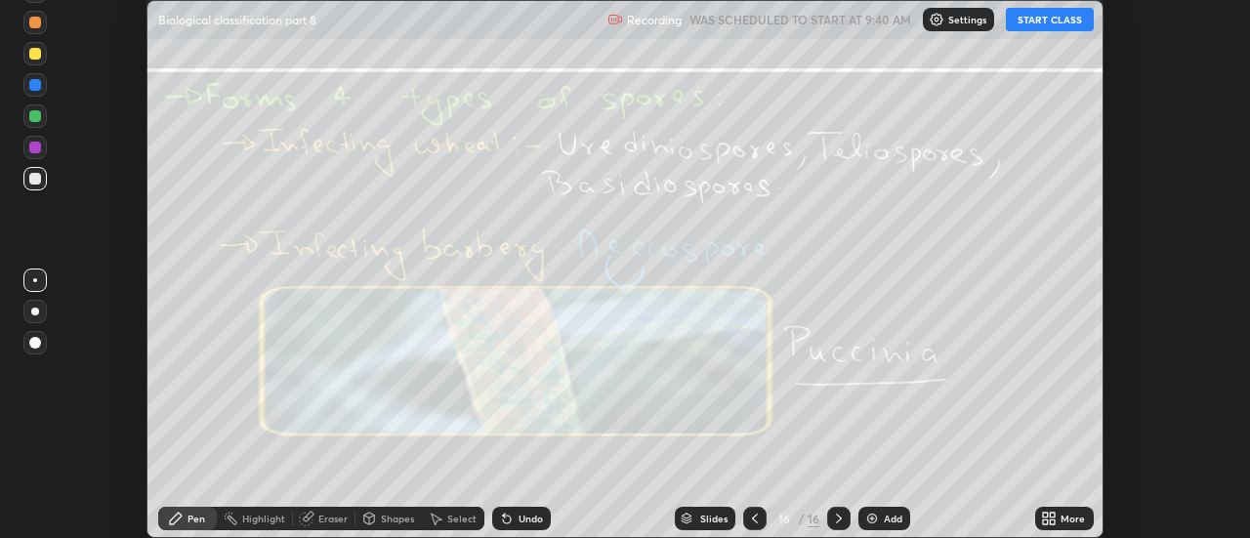
click at [1060, 517] on div "More" at bounding box center [1064, 518] width 59 height 23
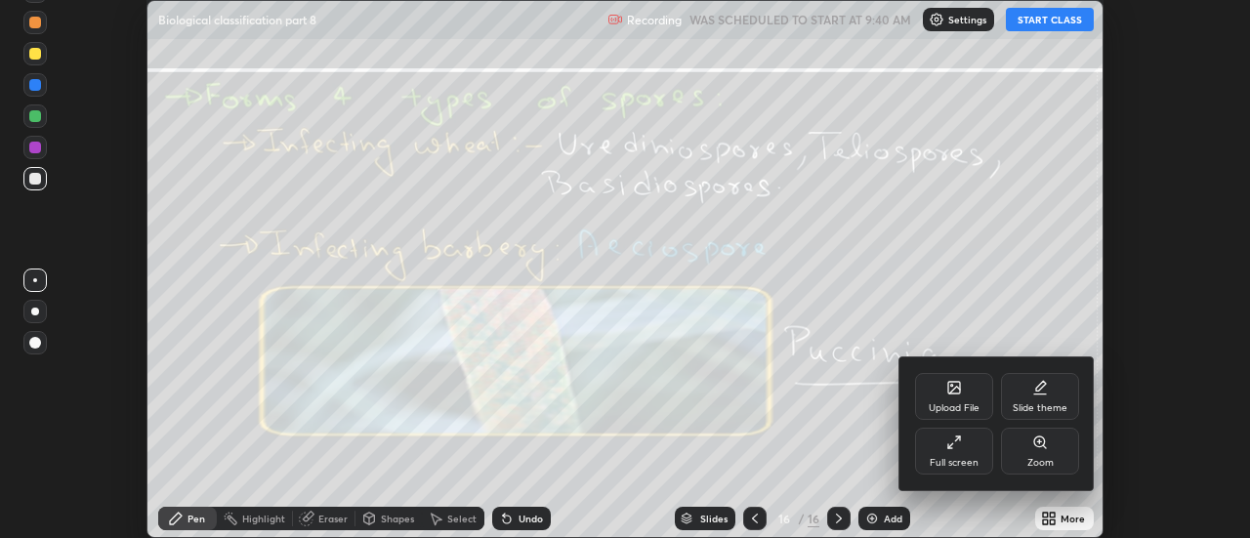
click at [961, 393] on icon at bounding box center [954, 388] width 16 height 16
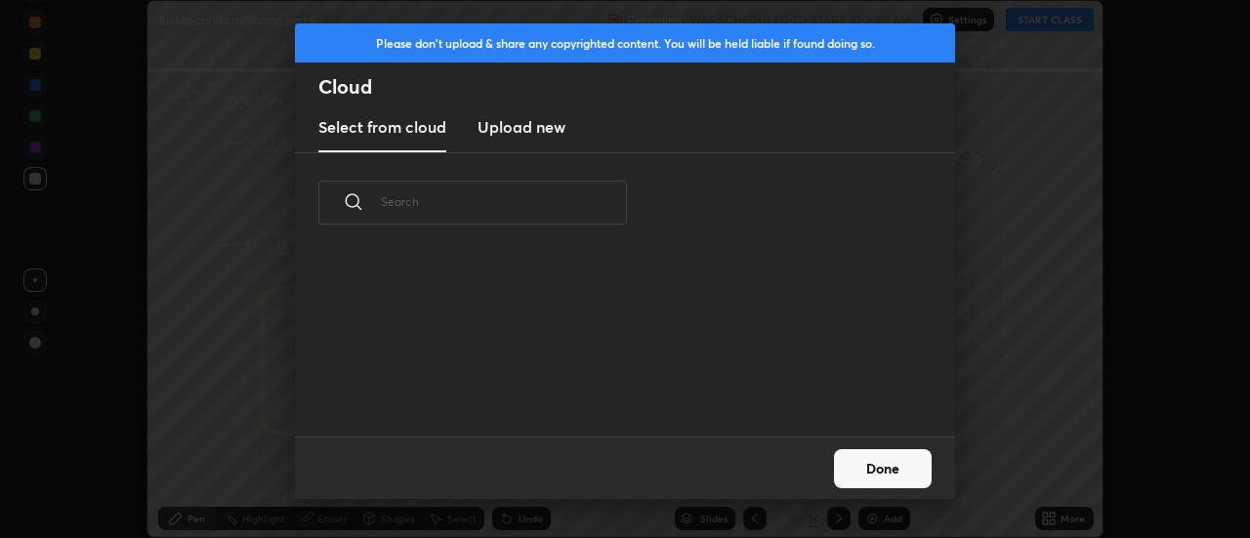
click at [518, 127] on h3 "Upload new" at bounding box center [522, 126] width 88 height 23
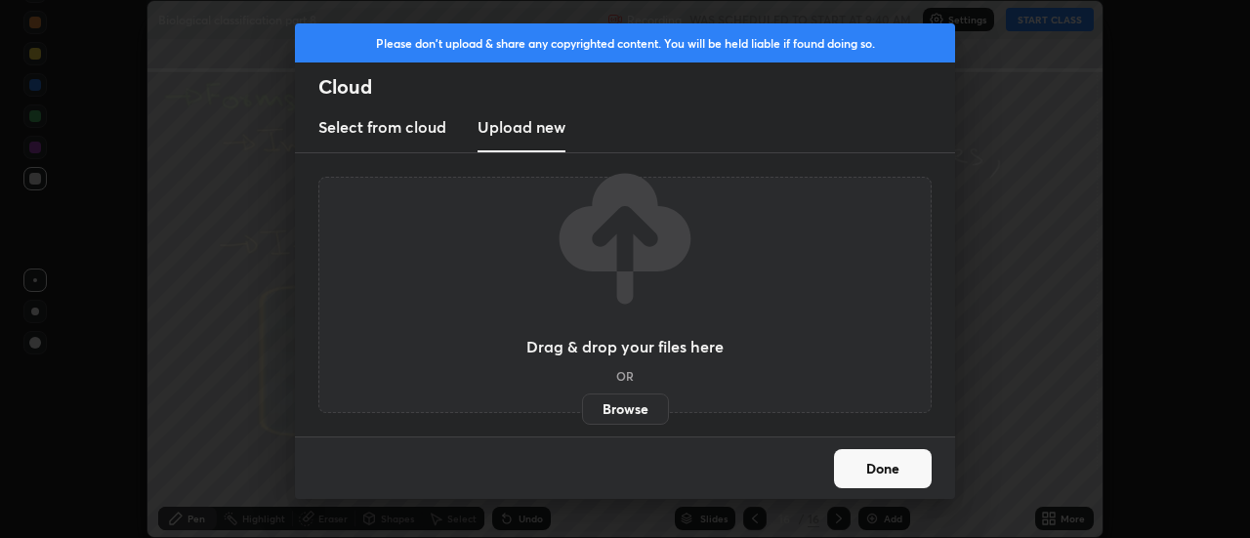
click at [609, 406] on label "Browse" at bounding box center [625, 409] width 87 height 31
click at [582, 406] on input "Browse" at bounding box center [582, 409] width 0 height 31
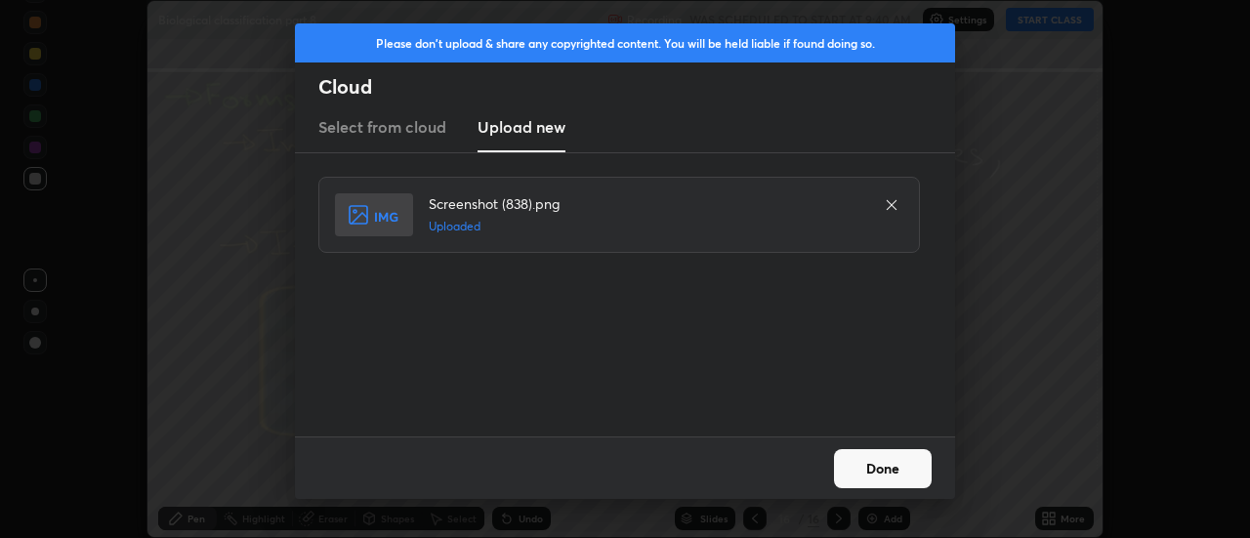
click at [882, 467] on button "Done" at bounding box center [883, 468] width 98 height 39
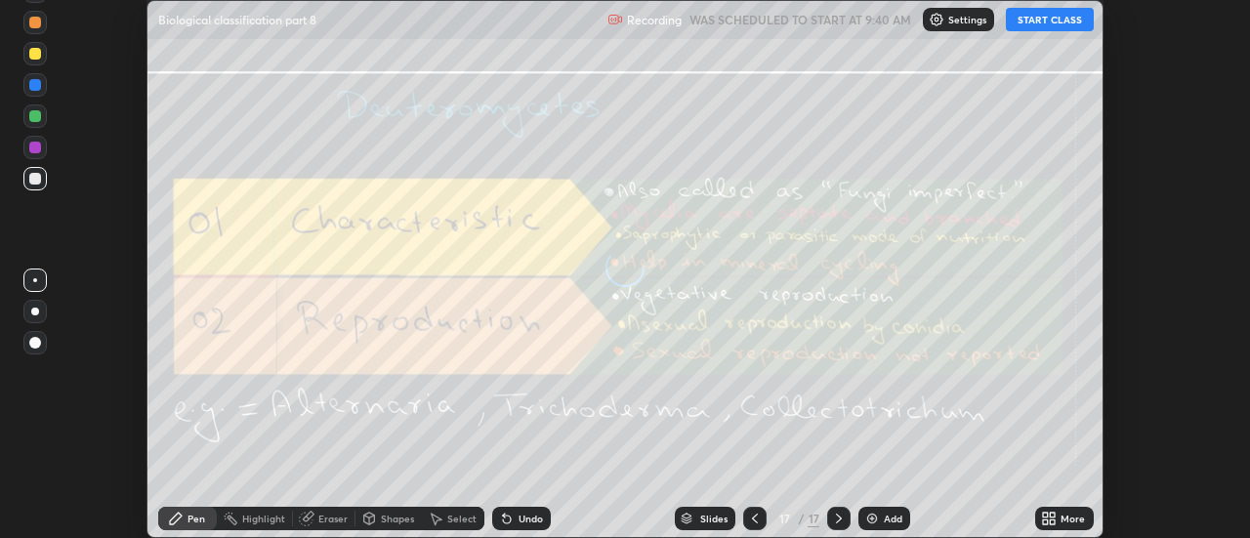
click at [1056, 513] on icon at bounding box center [1053, 515] width 5 height 5
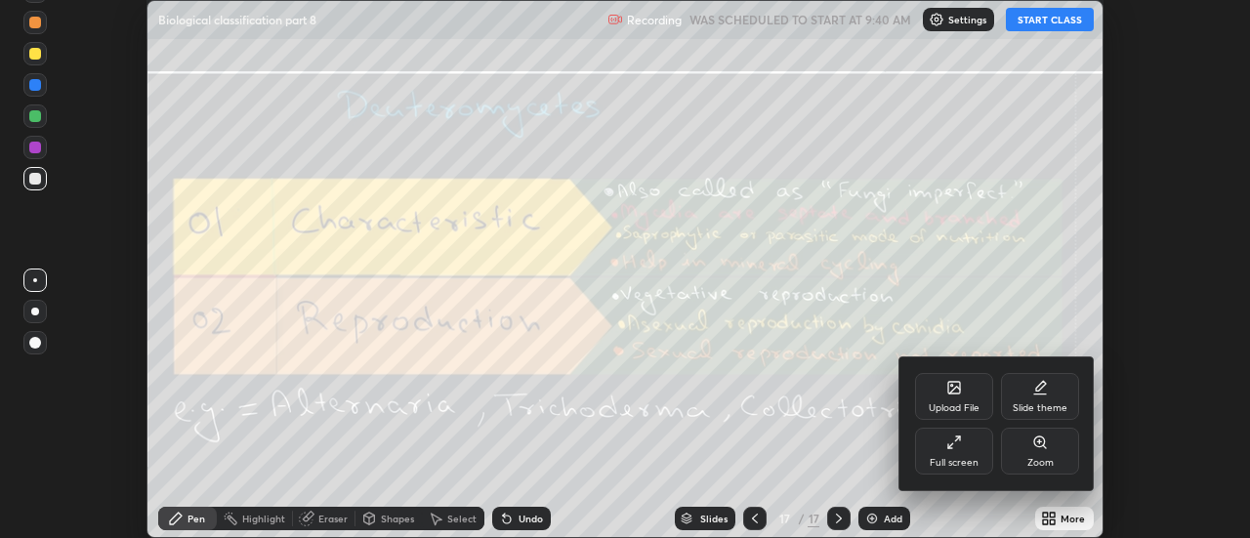
click at [969, 397] on div "Upload File" at bounding box center [954, 396] width 78 height 47
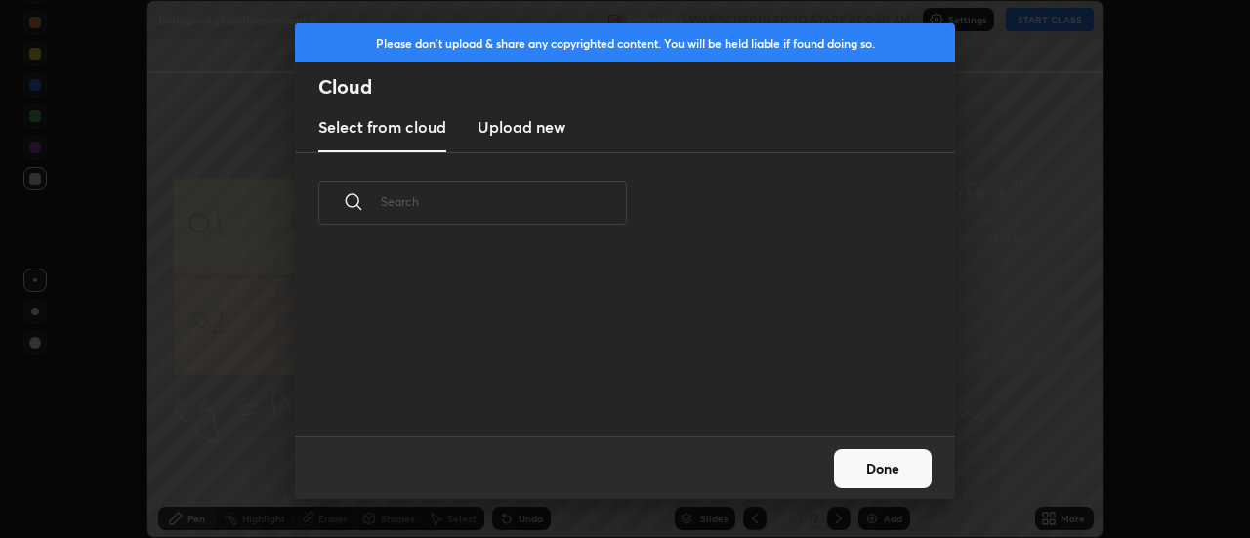
click at [509, 131] on h3 "Upload new" at bounding box center [522, 126] width 88 height 23
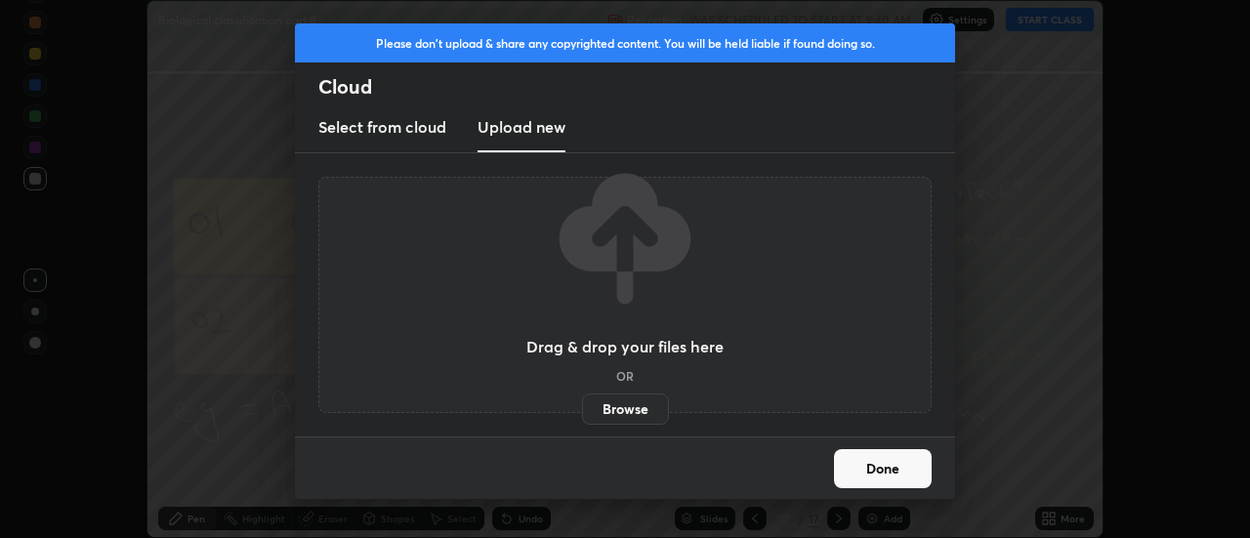
click at [617, 405] on label "Browse" at bounding box center [625, 409] width 87 height 31
click at [582, 405] on input "Browse" at bounding box center [582, 409] width 0 height 31
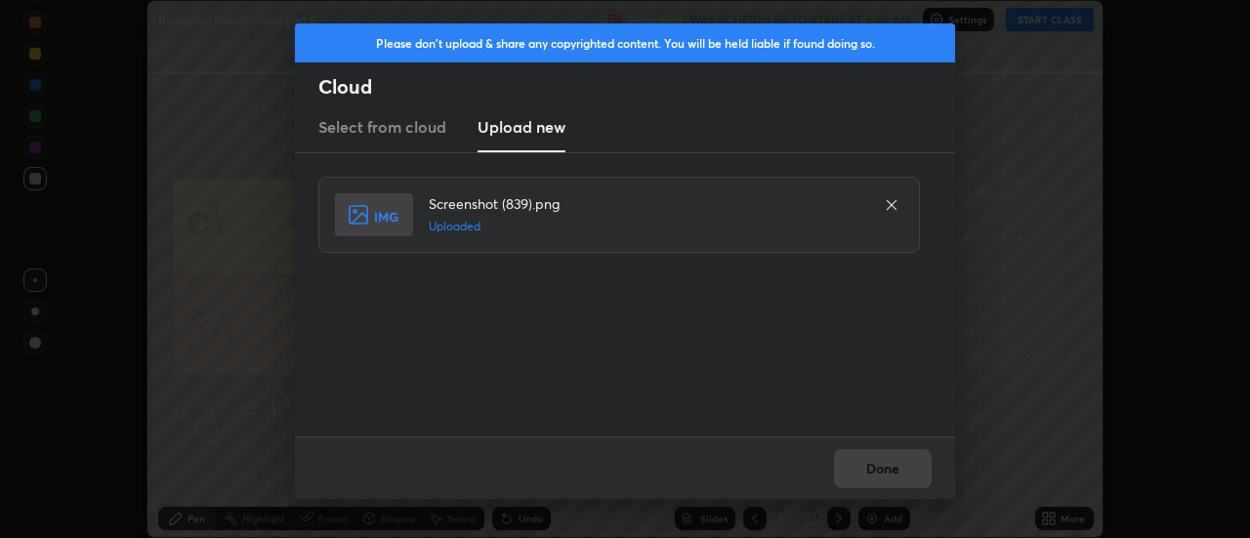
click at [888, 460] on button "Done" at bounding box center [883, 468] width 98 height 39
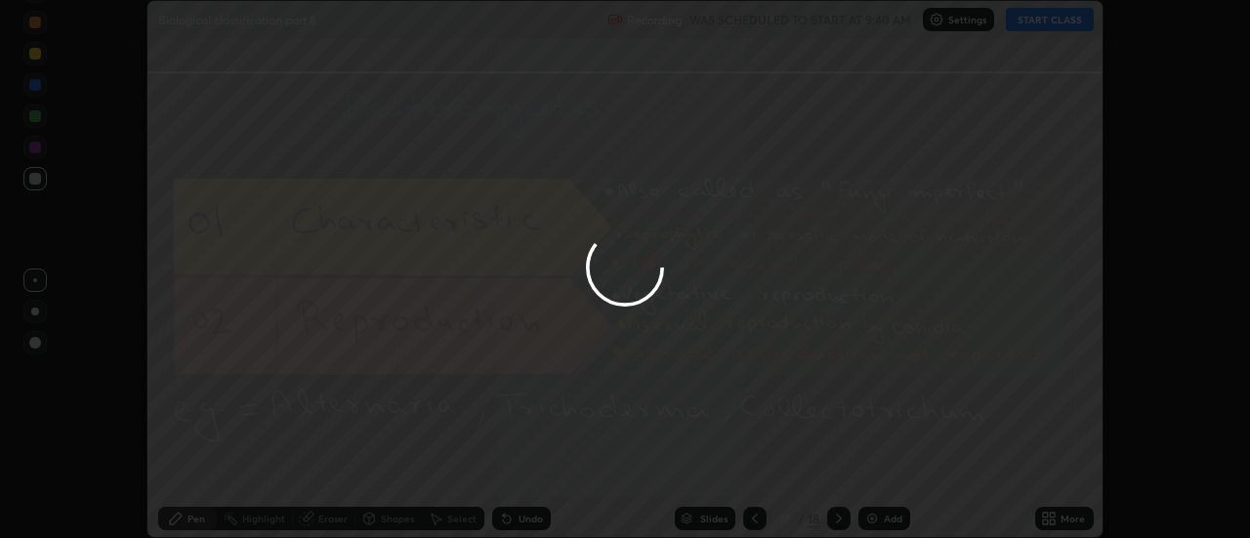
click at [884, 463] on button "Done" at bounding box center [883, 468] width 98 height 39
click at [884, 463] on div at bounding box center [625, 269] width 1250 height 538
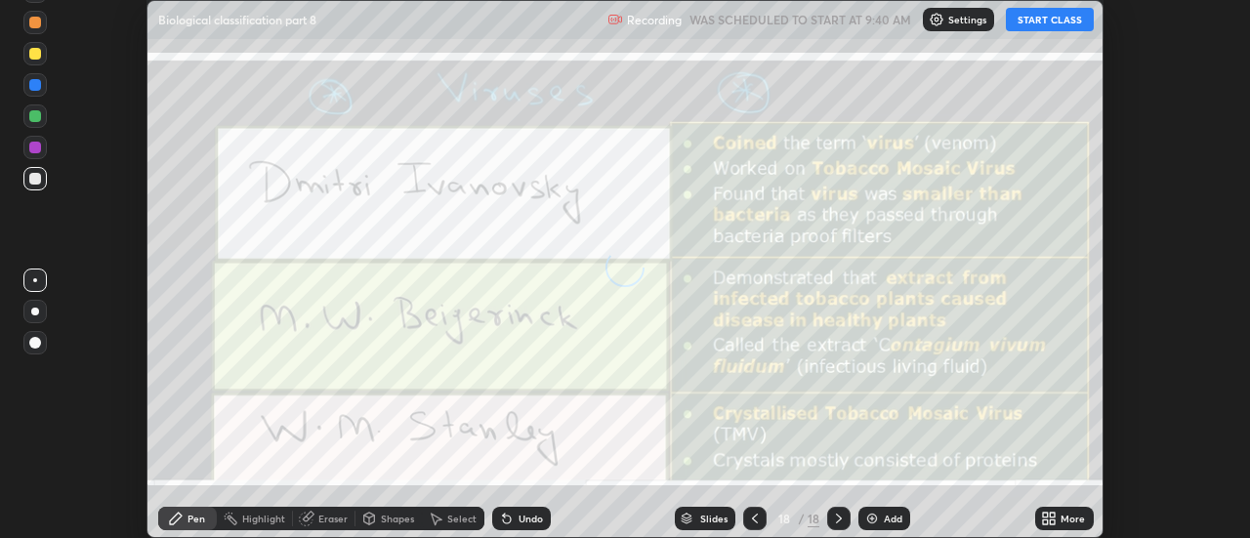
click at [1062, 514] on div "More" at bounding box center [1072, 519] width 24 height 10
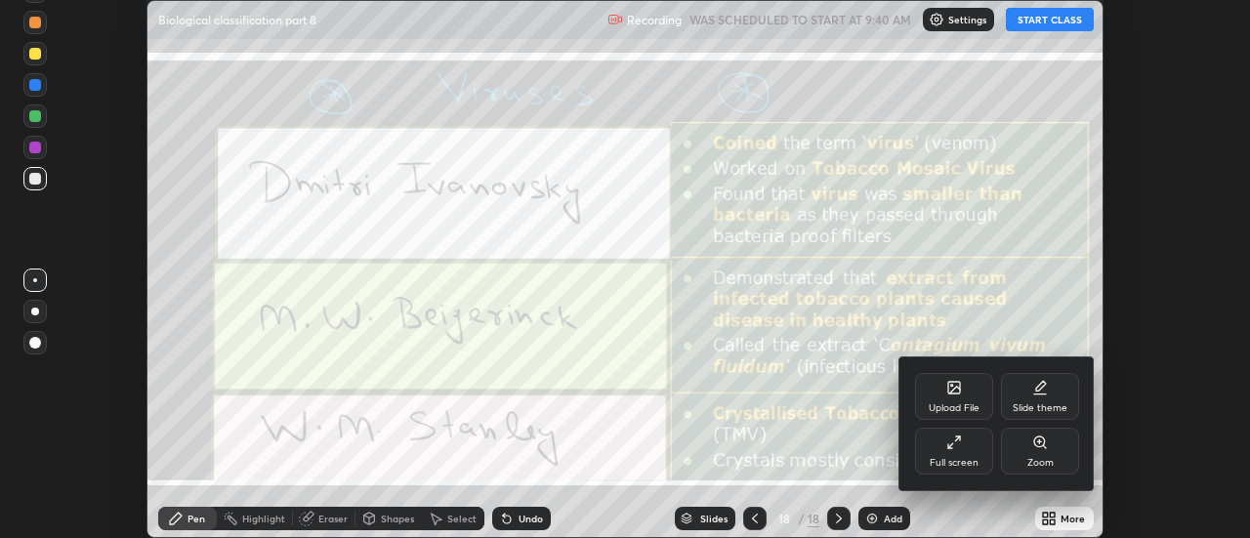
click at [969, 386] on div "Upload File" at bounding box center [954, 396] width 78 height 47
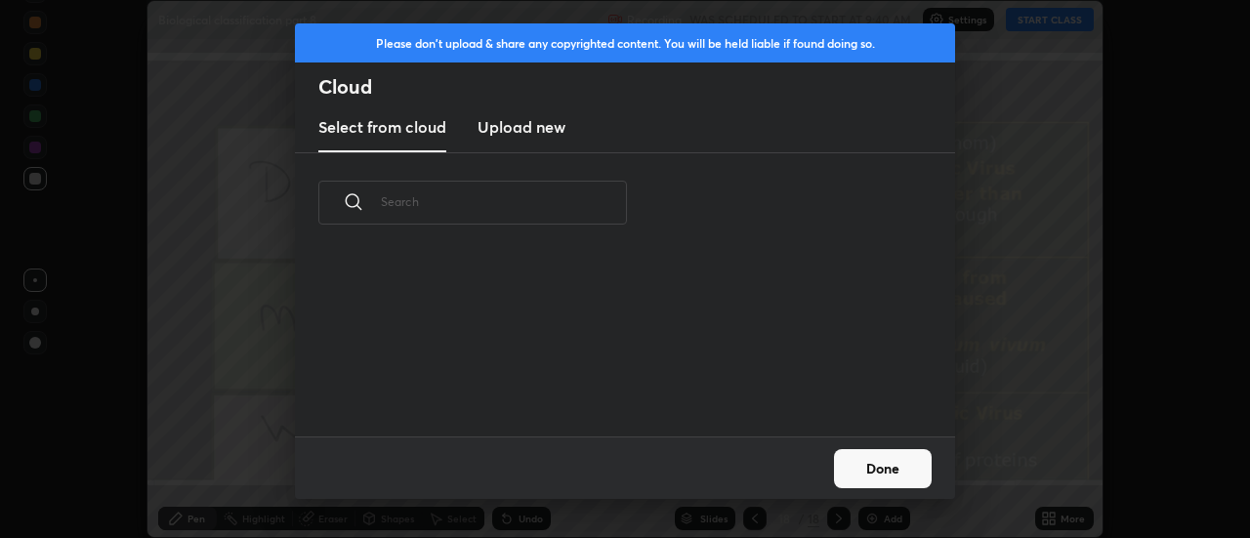
click at [517, 131] on h3 "Upload new" at bounding box center [522, 126] width 88 height 23
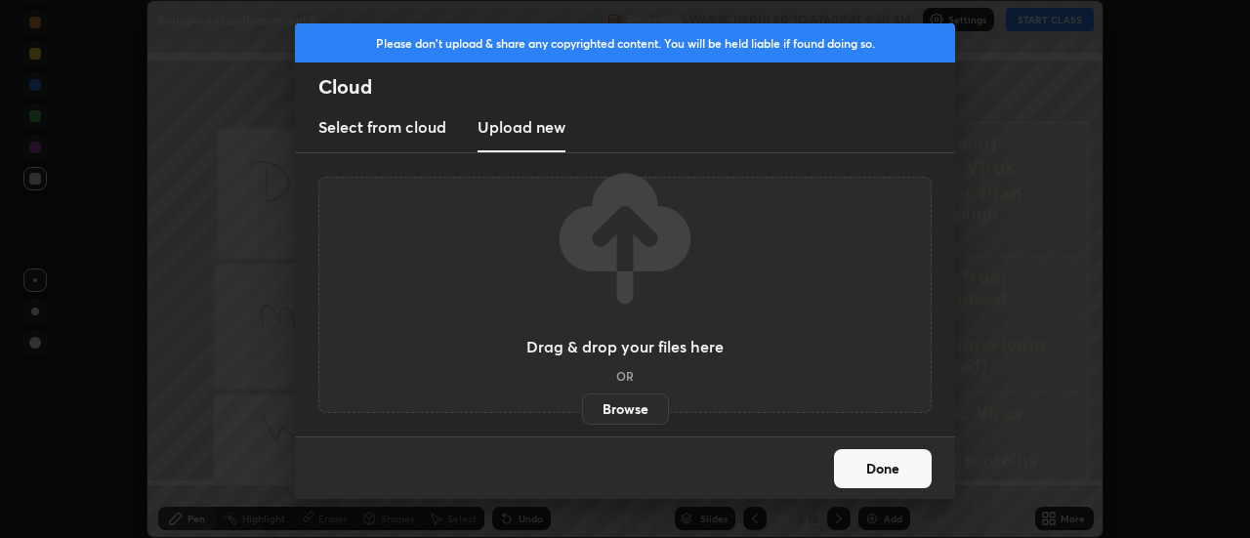
click at [882, 470] on button "Done" at bounding box center [883, 468] width 98 height 39
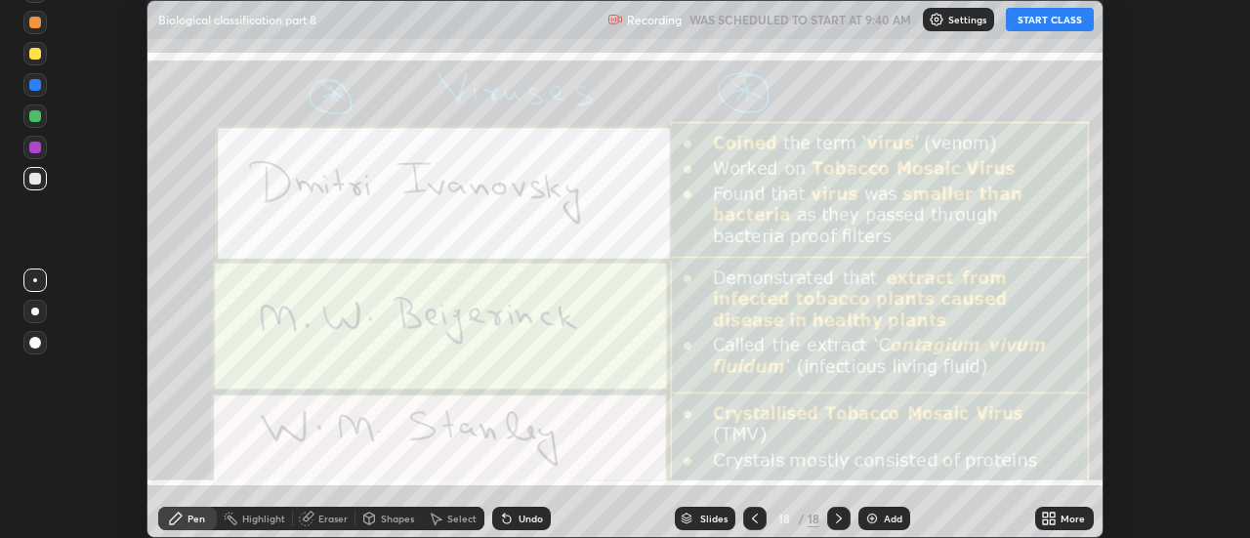
click at [753, 514] on icon at bounding box center [755, 519] width 16 height 16
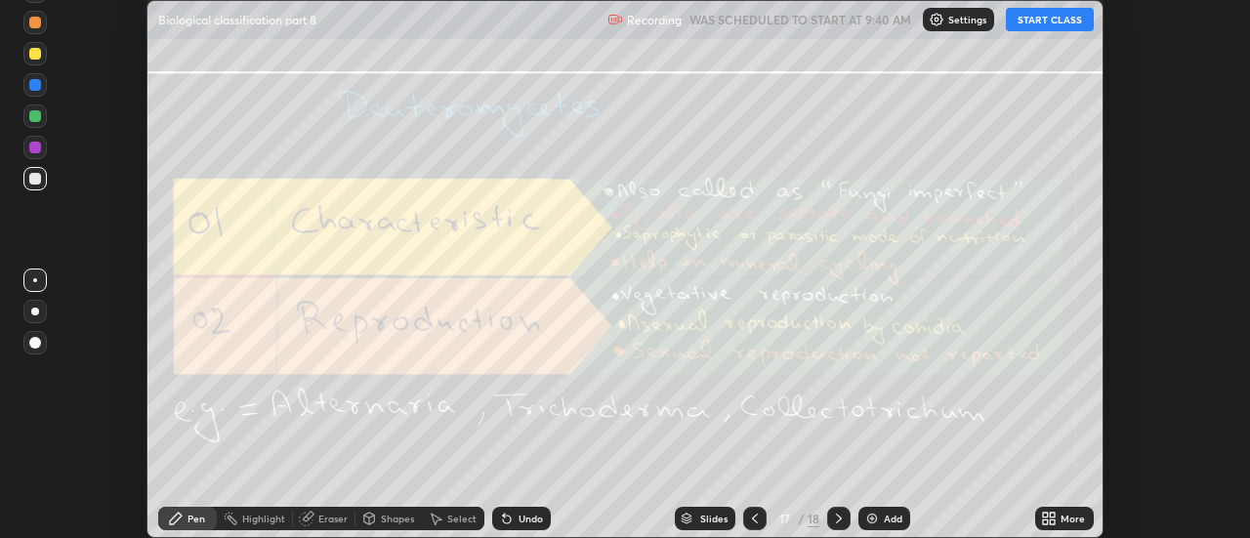
click at [755, 517] on icon at bounding box center [755, 519] width 16 height 16
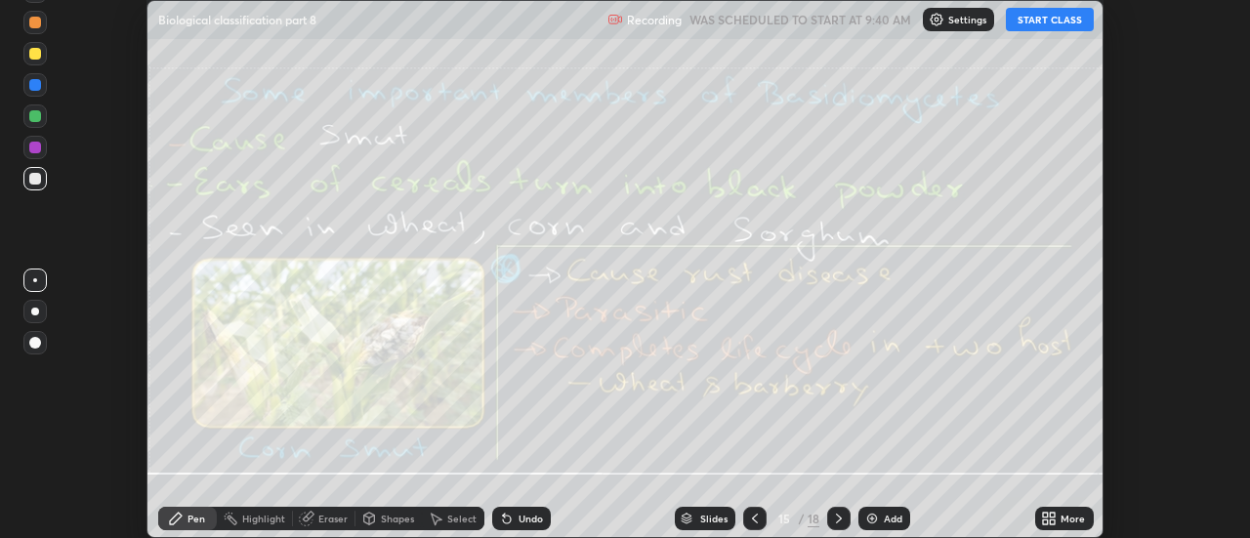
click at [752, 518] on icon at bounding box center [755, 519] width 6 height 10
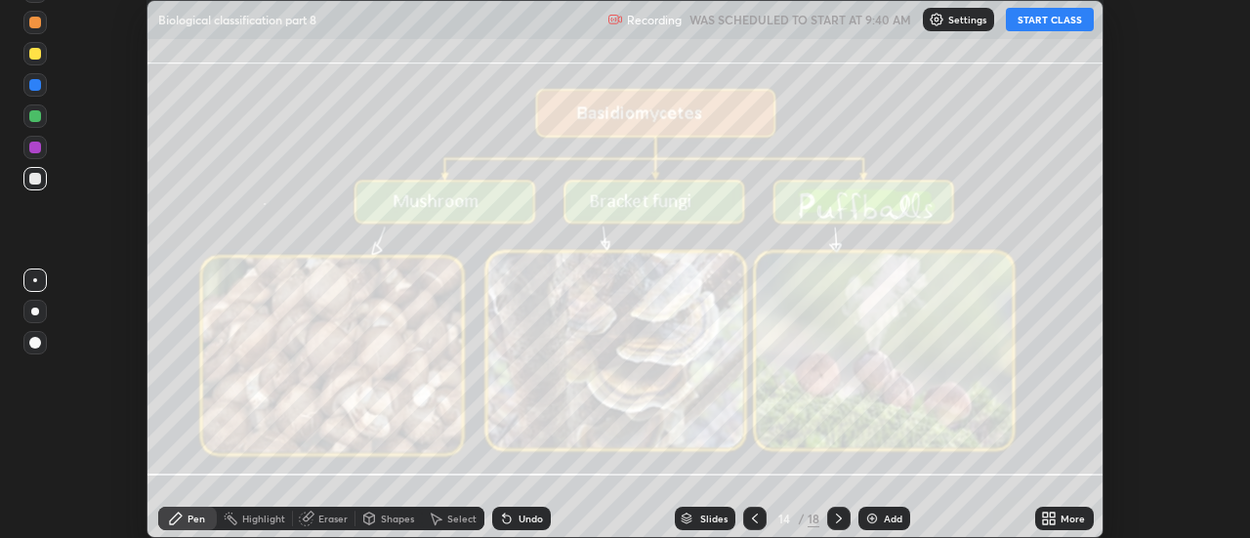
click at [752, 518] on icon at bounding box center [755, 519] width 6 height 10
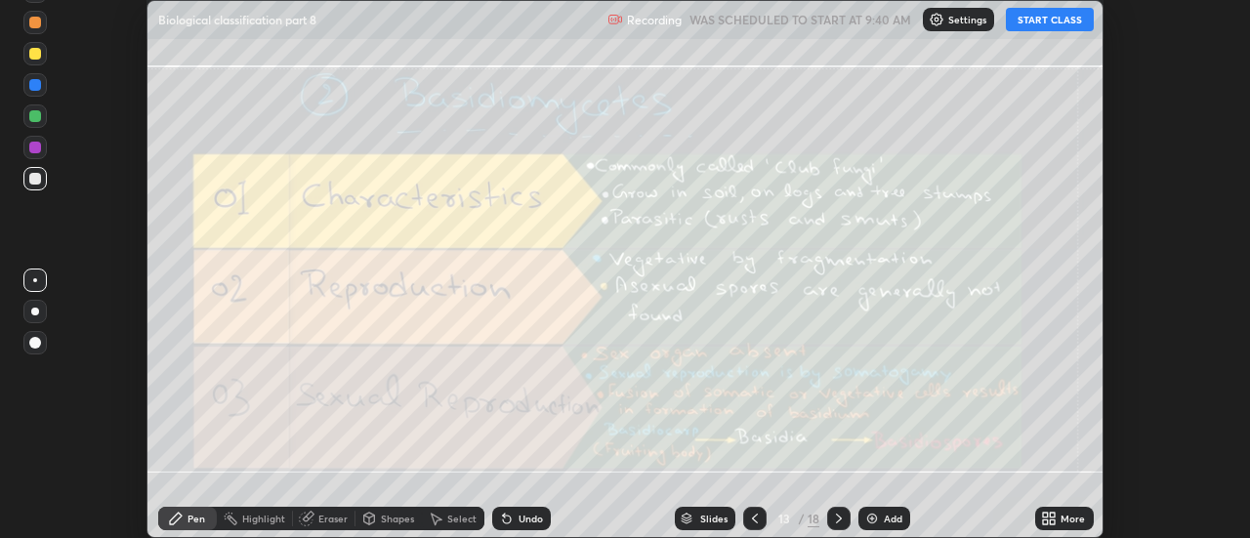
click at [752, 518] on icon at bounding box center [755, 519] width 6 height 10
click at [755, 516] on icon at bounding box center [755, 519] width 6 height 10
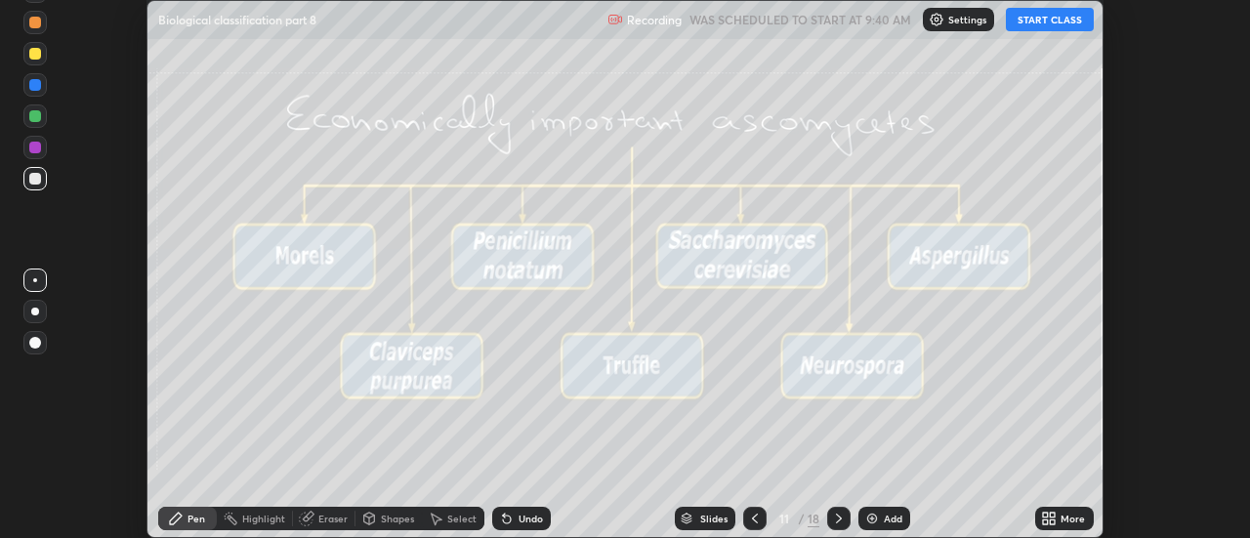
click at [755, 516] on icon at bounding box center [755, 519] width 6 height 10
click at [754, 519] on icon at bounding box center [755, 519] width 16 height 16
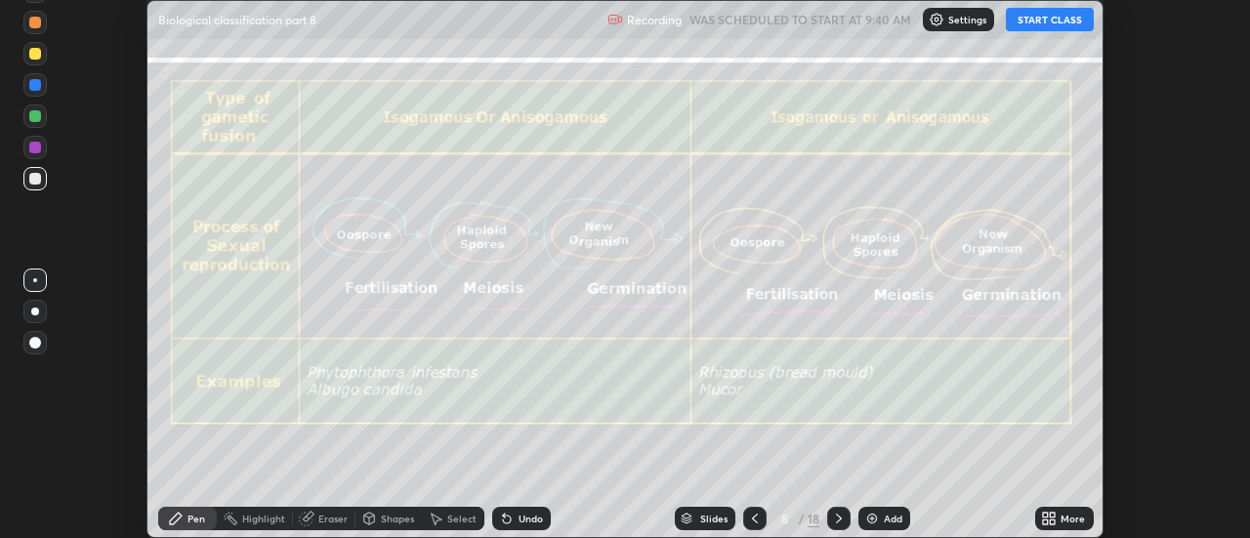
click at [754, 519] on icon at bounding box center [755, 519] width 16 height 16
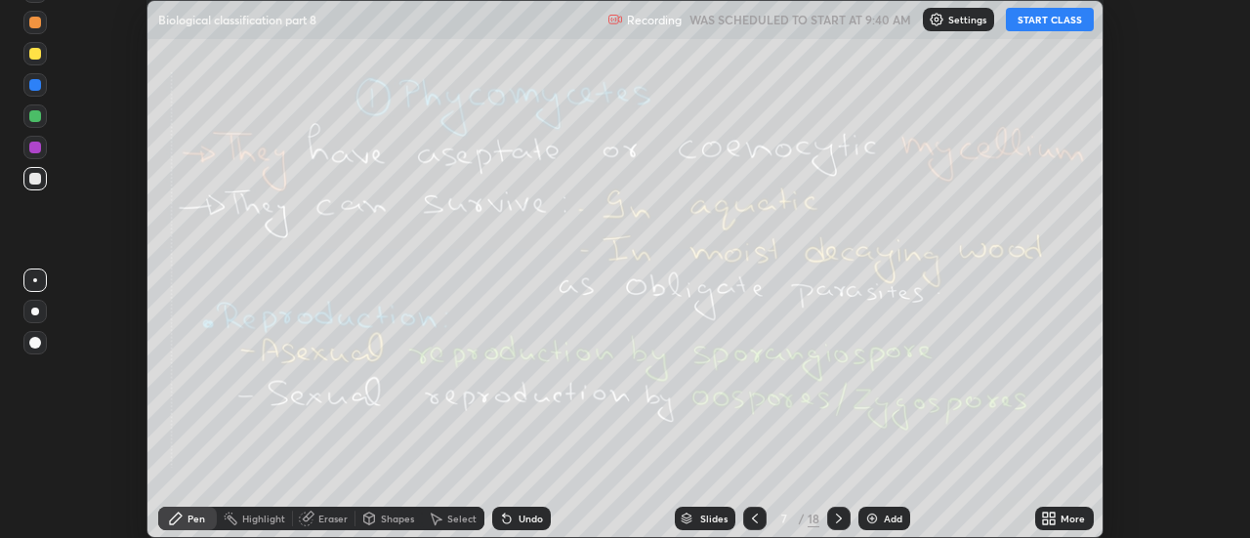
click at [754, 519] on icon at bounding box center [755, 519] width 16 height 16
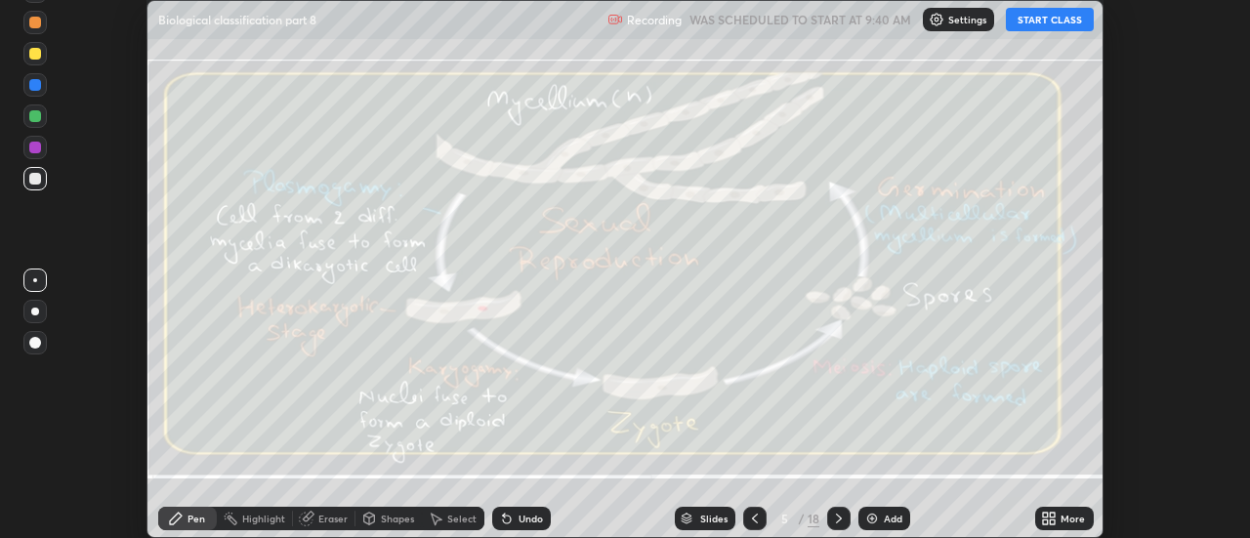
click at [754, 519] on icon at bounding box center [755, 519] width 16 height 16
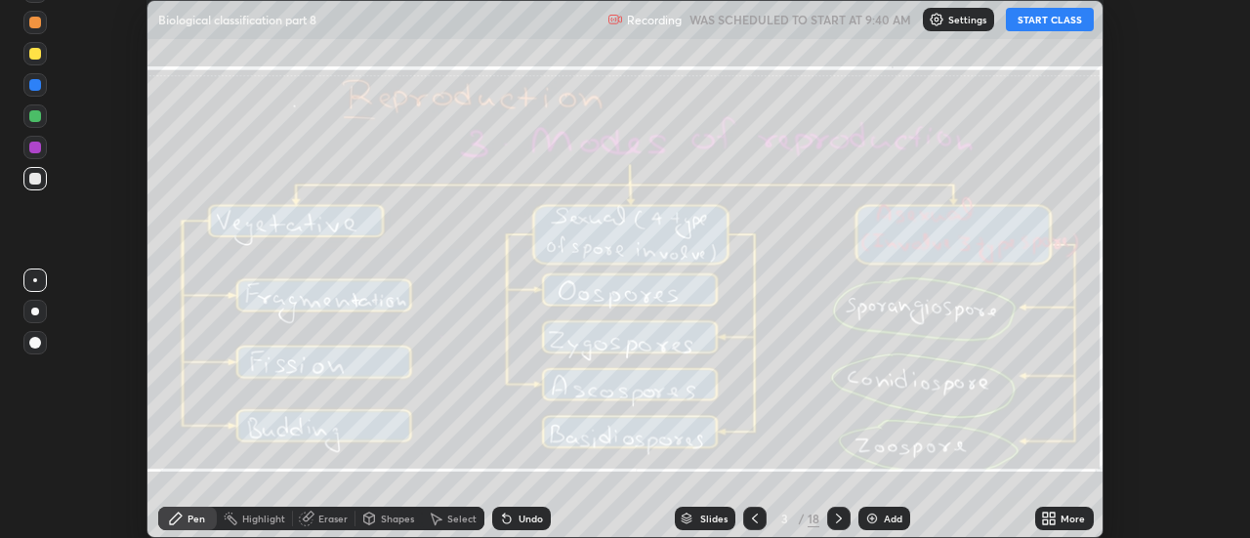
click at [754, 517] on icon at bounding box center [755, 519] width 16 height 16
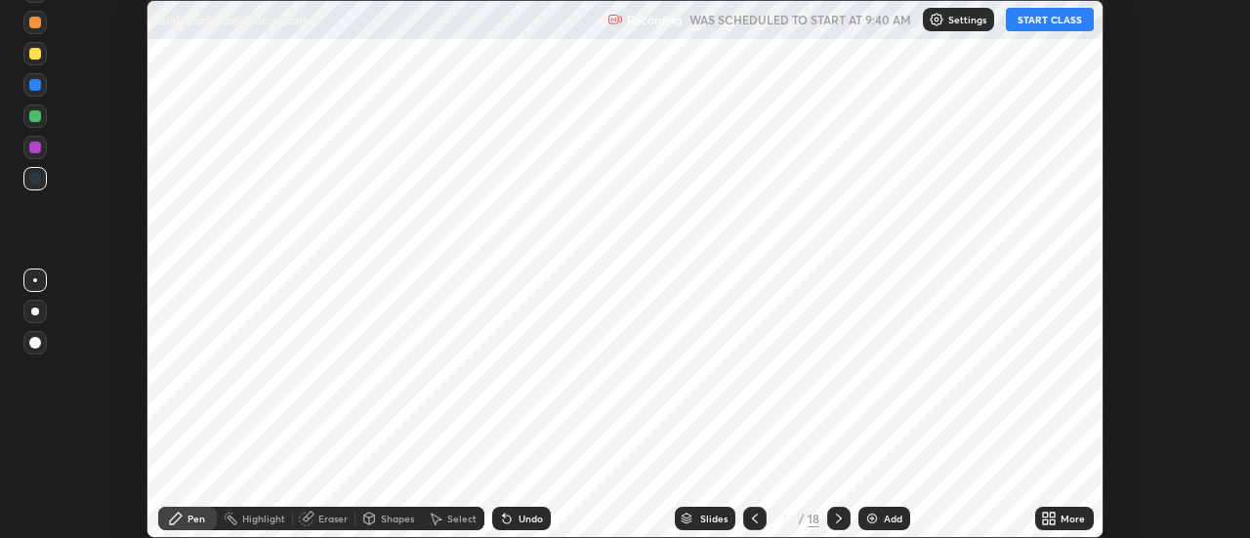
click at [754, 517] on icon at bounding box center [755, 519] width 16 height 16
click at [752, 520] on icon at bounding box center [755, 519] width 16 height 16
click at [838, 519] on icon at bounding box center [839, 519] width 16 height 16
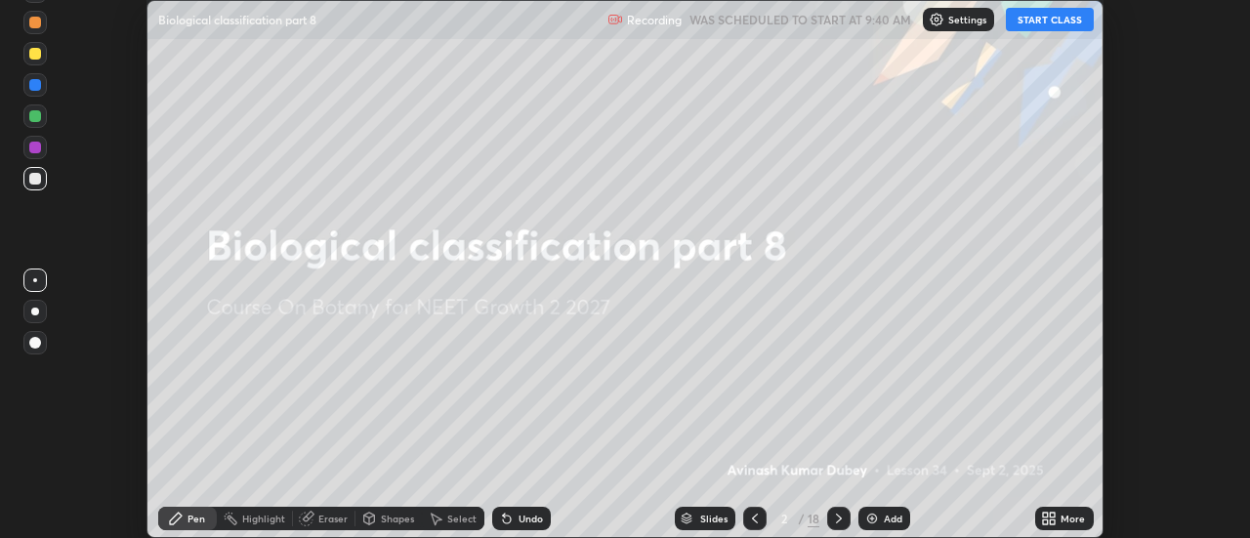
click at [1053, 515] on icon at bounding box center [1053, 515] width 5 height 5
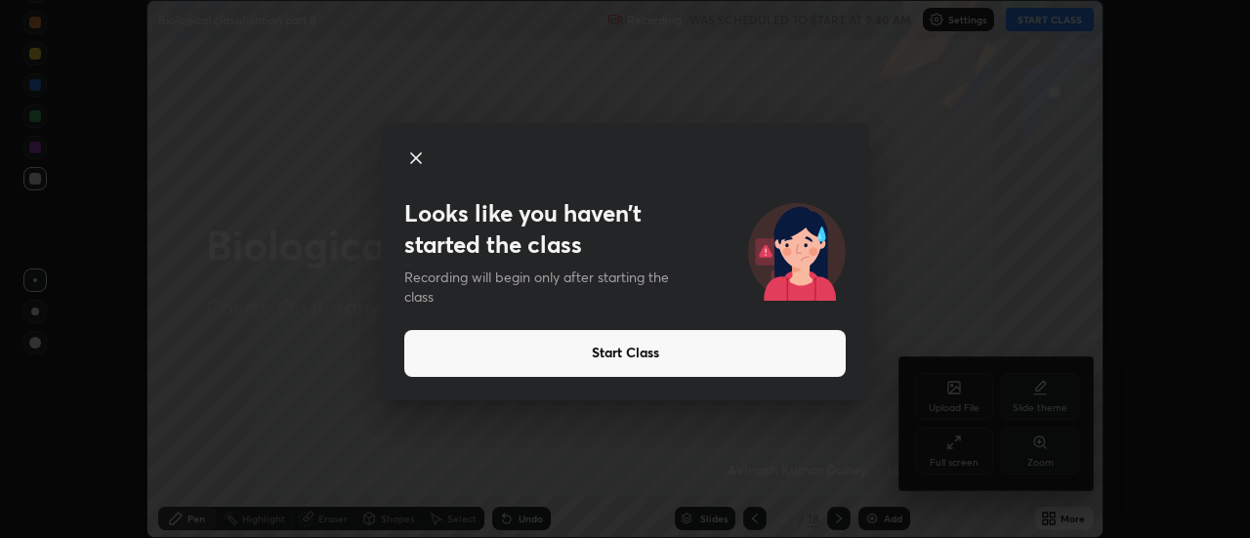
click at [955, 458] on div "Looks like you haven’t started the class Recording will begin only after starti…" at bounding box center [625, 269] width 1250 height 538
click at [416, 160] on icon at bounding box center [415, 157] width 23 height 23
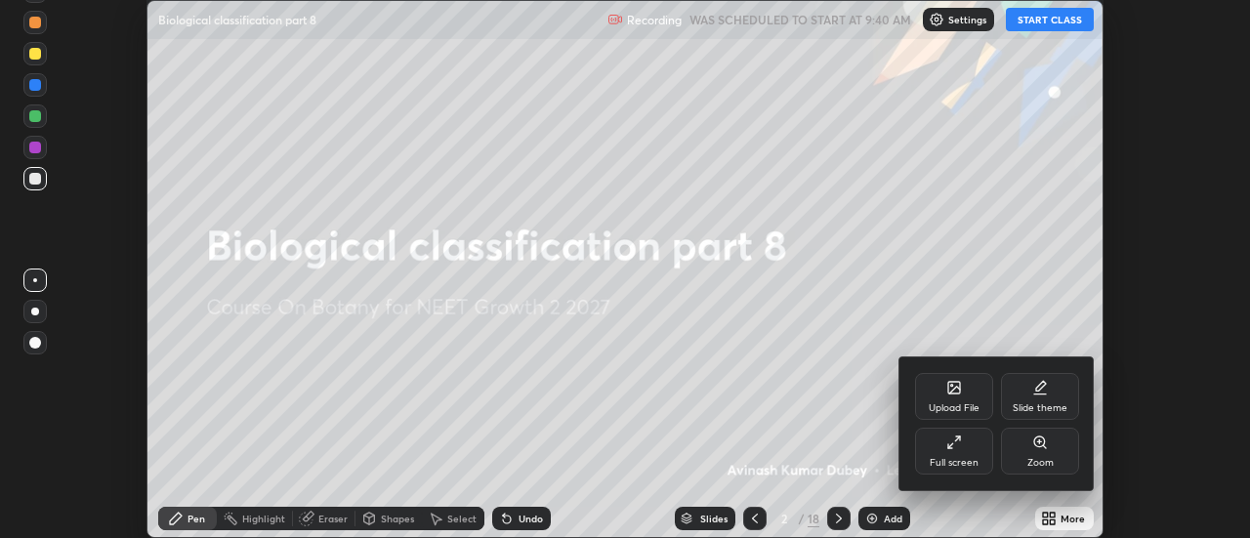
click at [953, 450] on div "Full screen" at bounding box center [954, 451] width 78 height 47
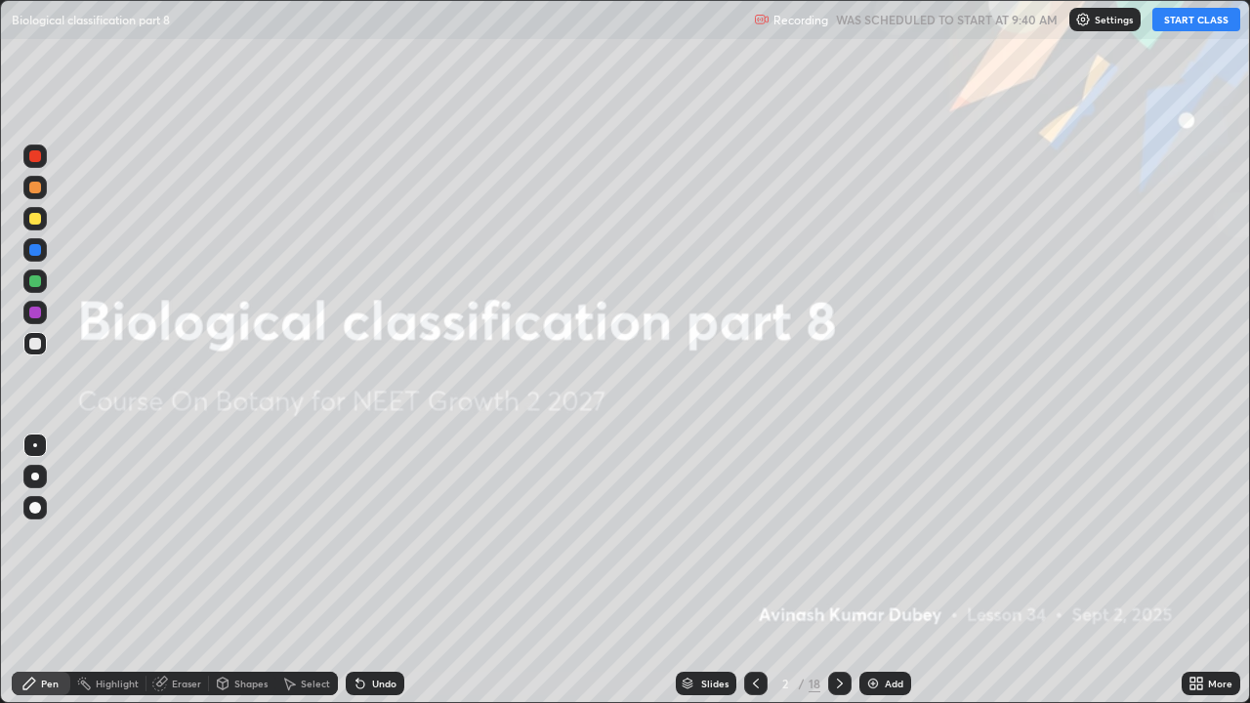
scroll to position [703, 1250]
click at [1201, 24] on button "START CLASS" at bounding box center [1196, 19] width 88 height 23
click at [838, 537] on icon at bounding box center [840, 684] width 16 height 16
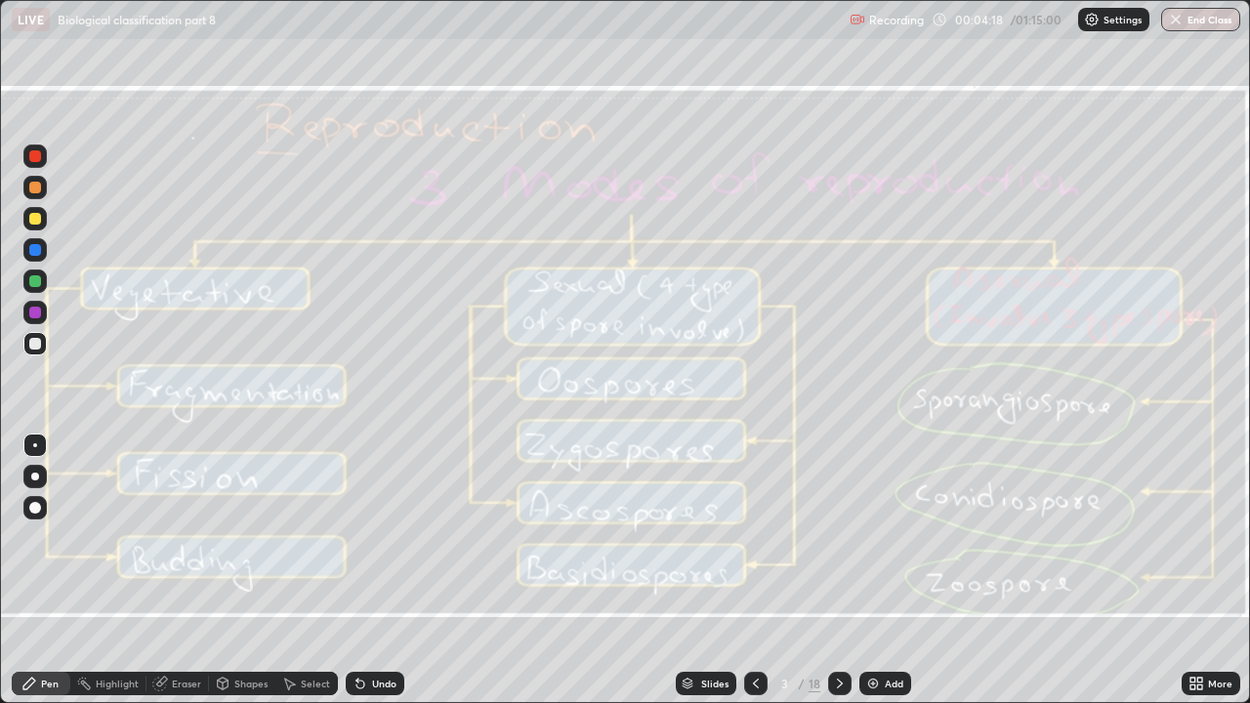
click at [173, 537] on div "Eraser" at bounding box center [186, 684] width 29 height 10
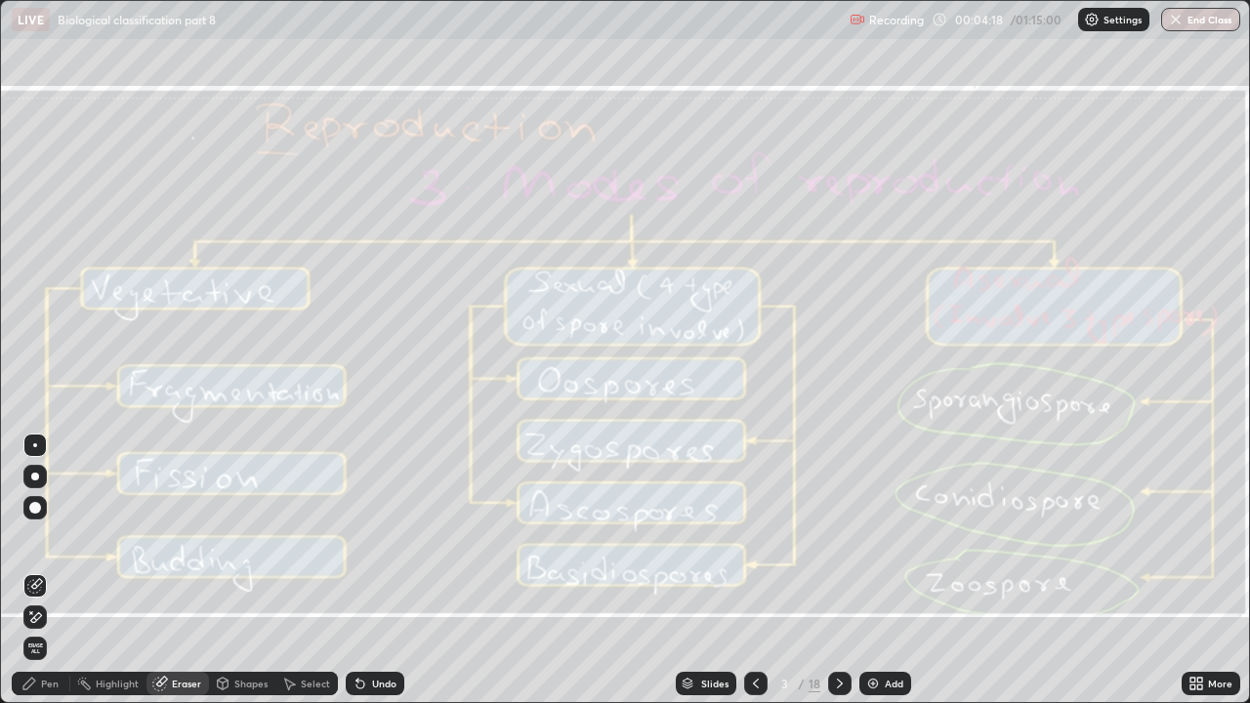
click at [35, 537] on span "Erase all" at bounding box center [34, 649] width 21 height 12
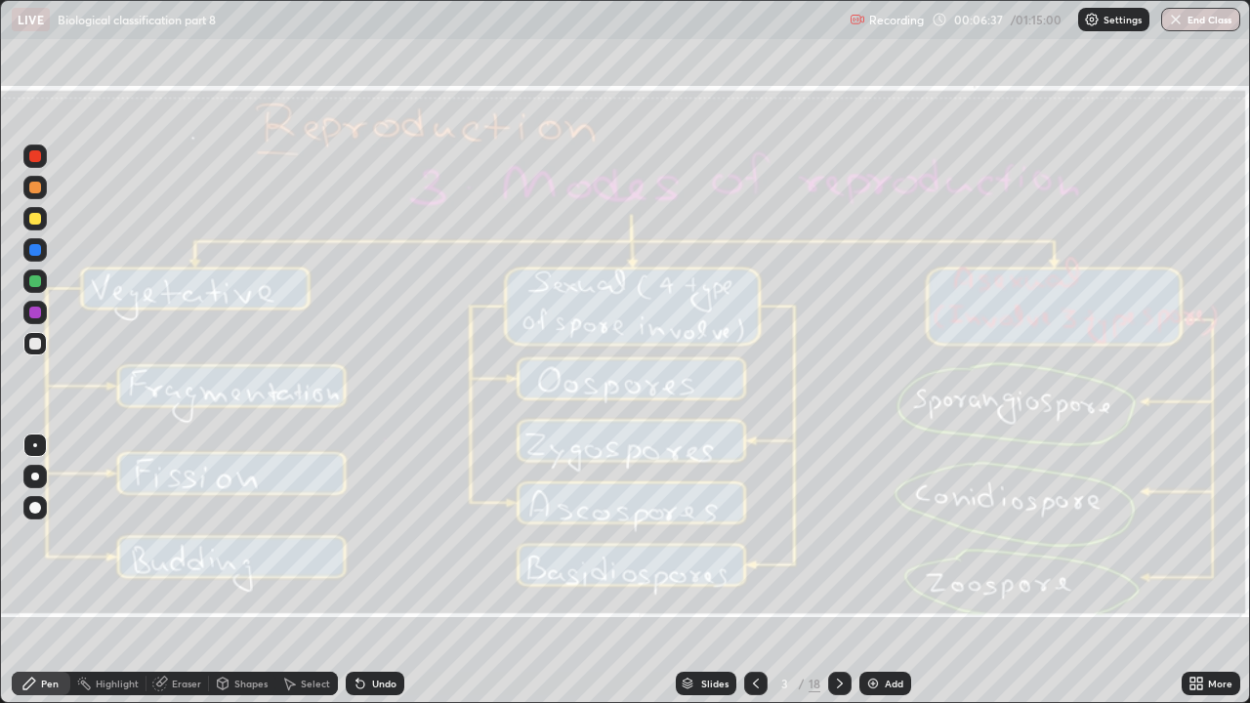
click at [893, 537] on div "Add" at bounding box center [885, 683] width 52 height 23
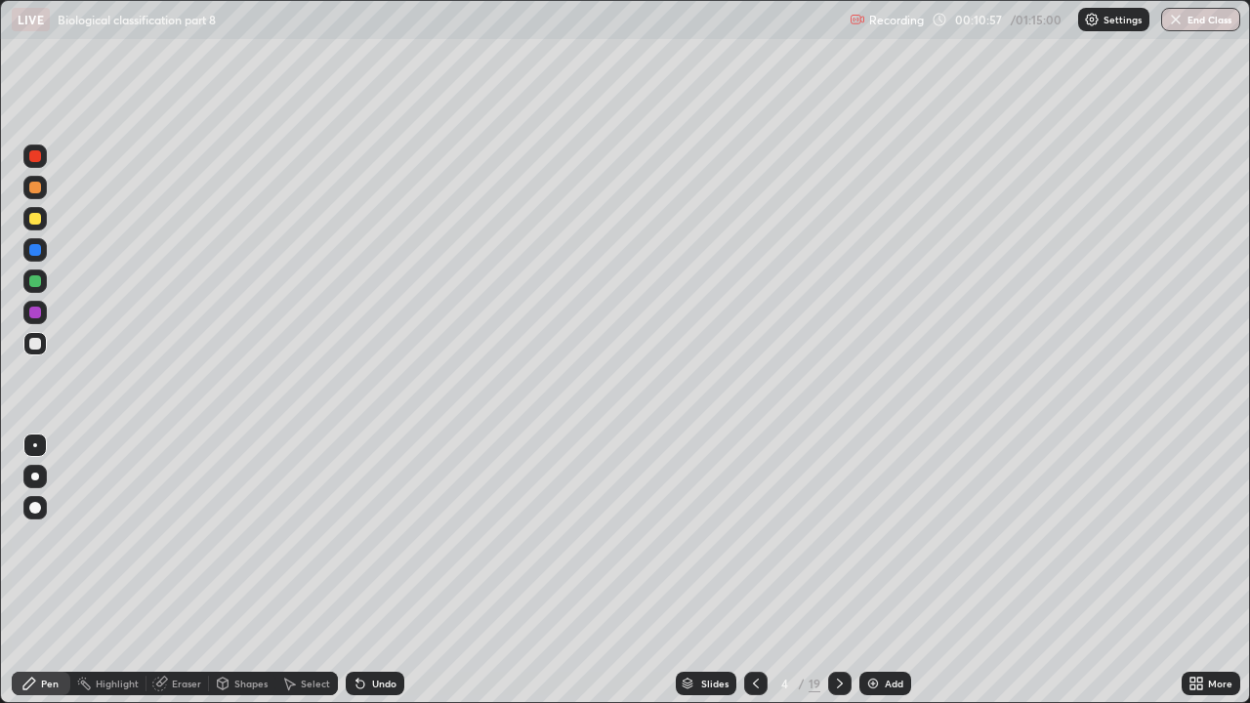
click at [840, 537] on icon at bounding box center [840, 684] width 16 height 16
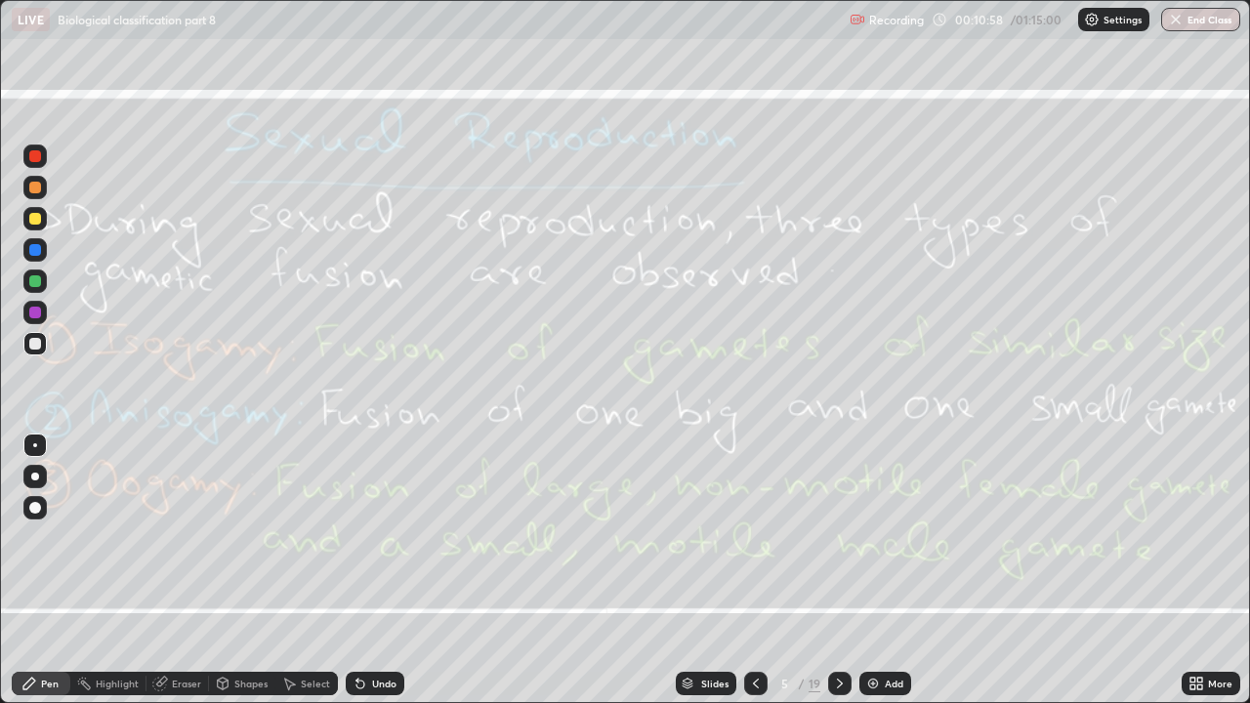
click at [762, 537] on div at bounding box center [755, 683] width 23 height 23
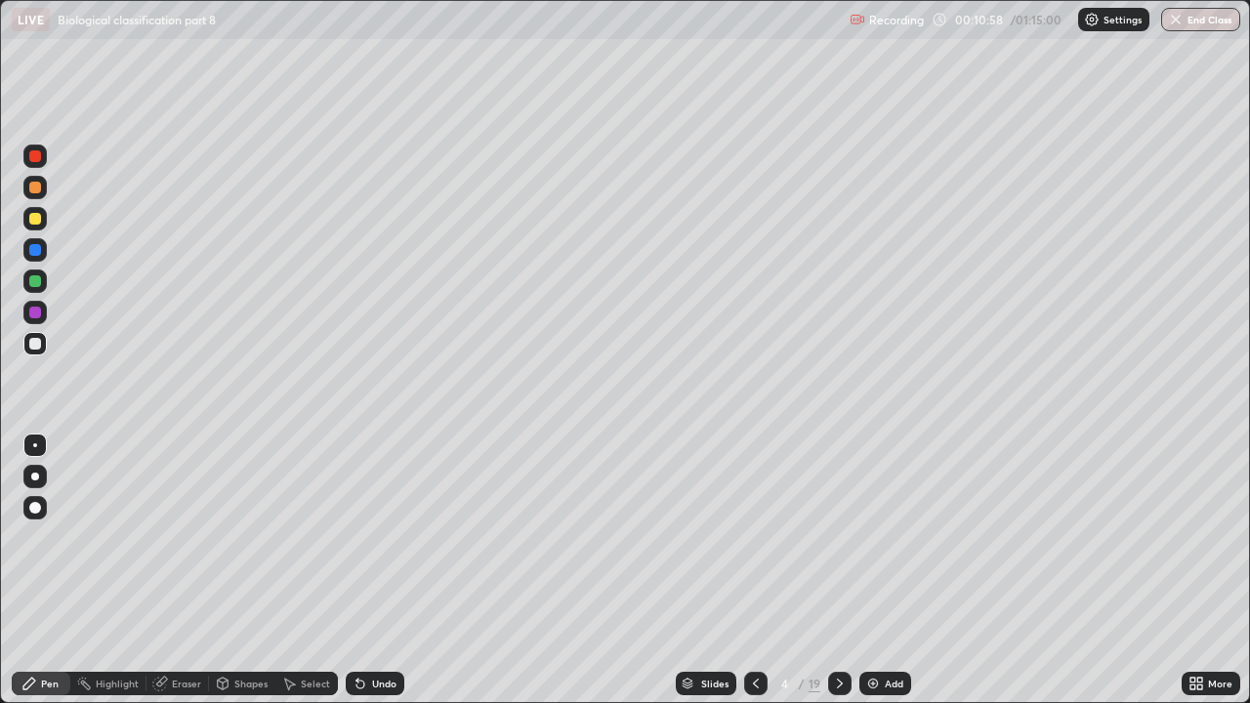
click at [755, 537] on icon at bounding box center [756, 684] width 6 height 10
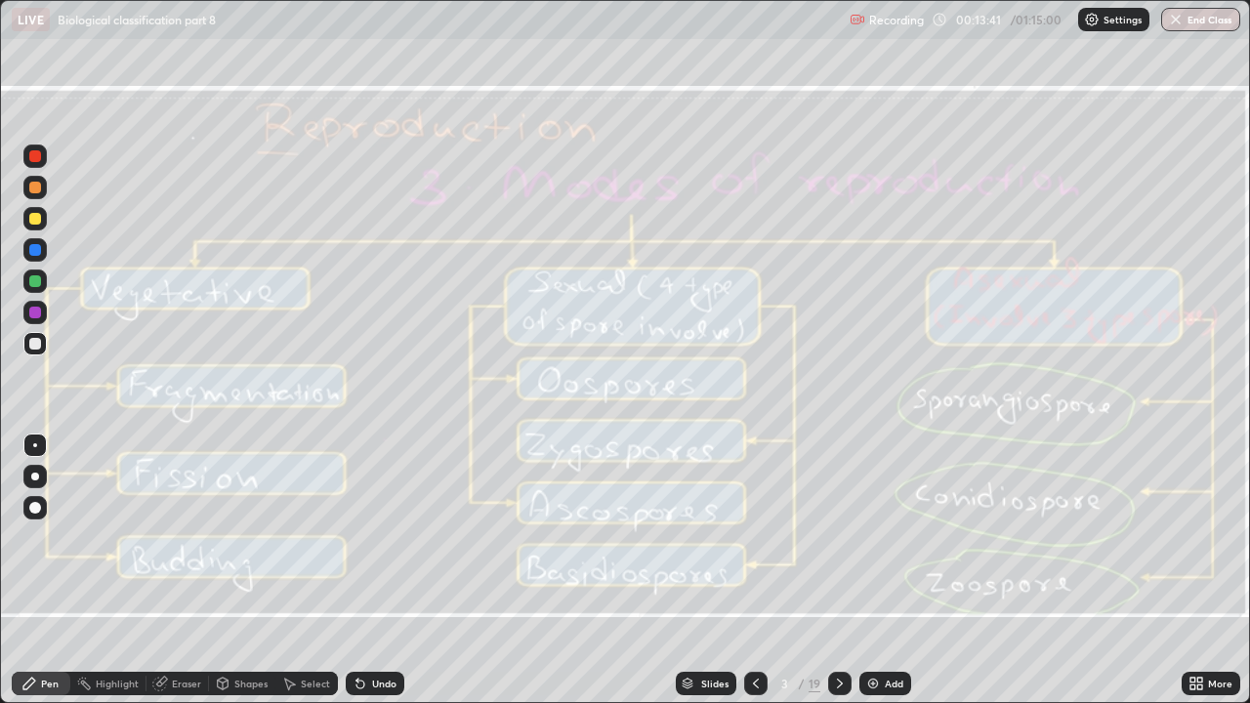
click at [838, 537] on icon at bounding box center [840, 684] width 16 height 16
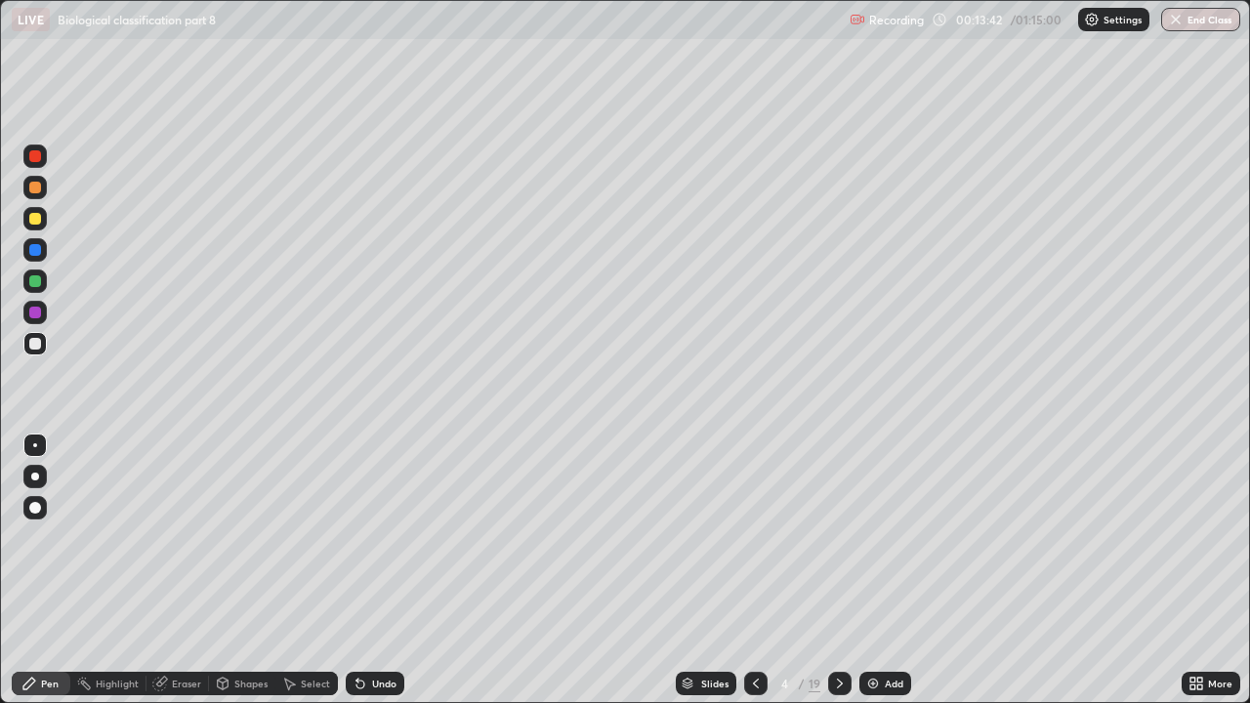
click at [838, 537] on icon at bounding box center [840, 684] width 16 height 16
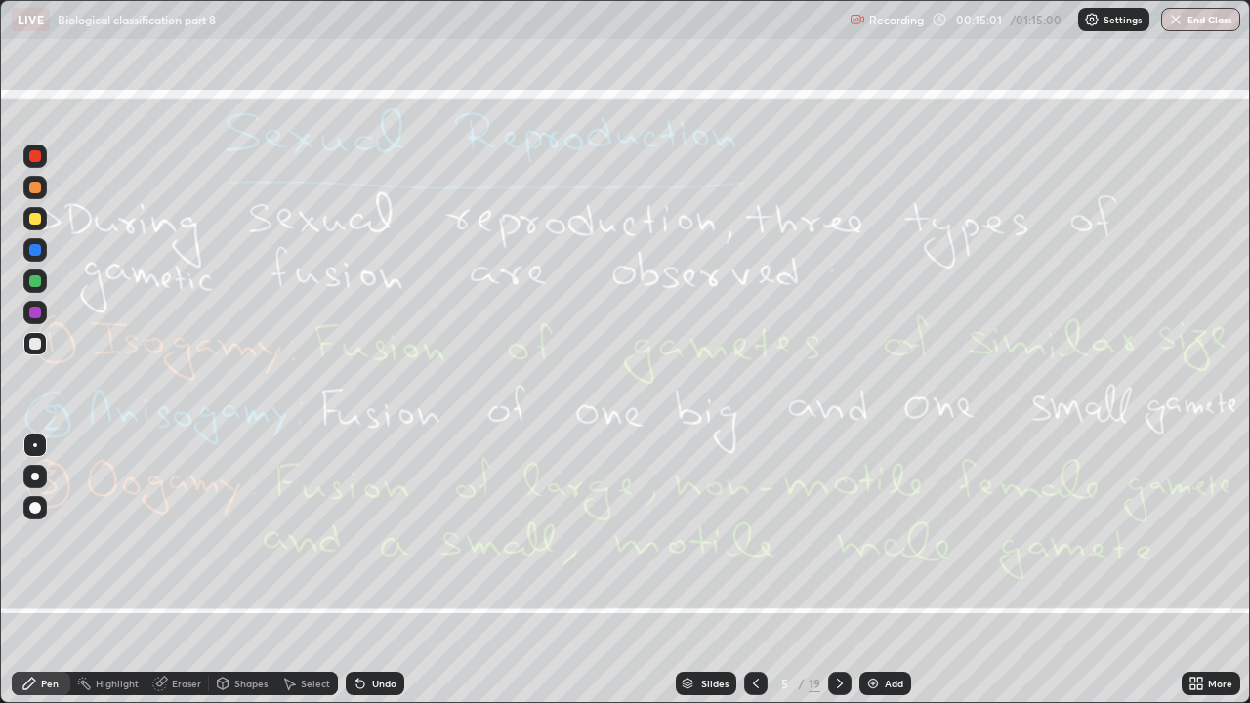
click at [187, 537] on div "Eraser" at bounding box center [186, 684] width 29 height 10
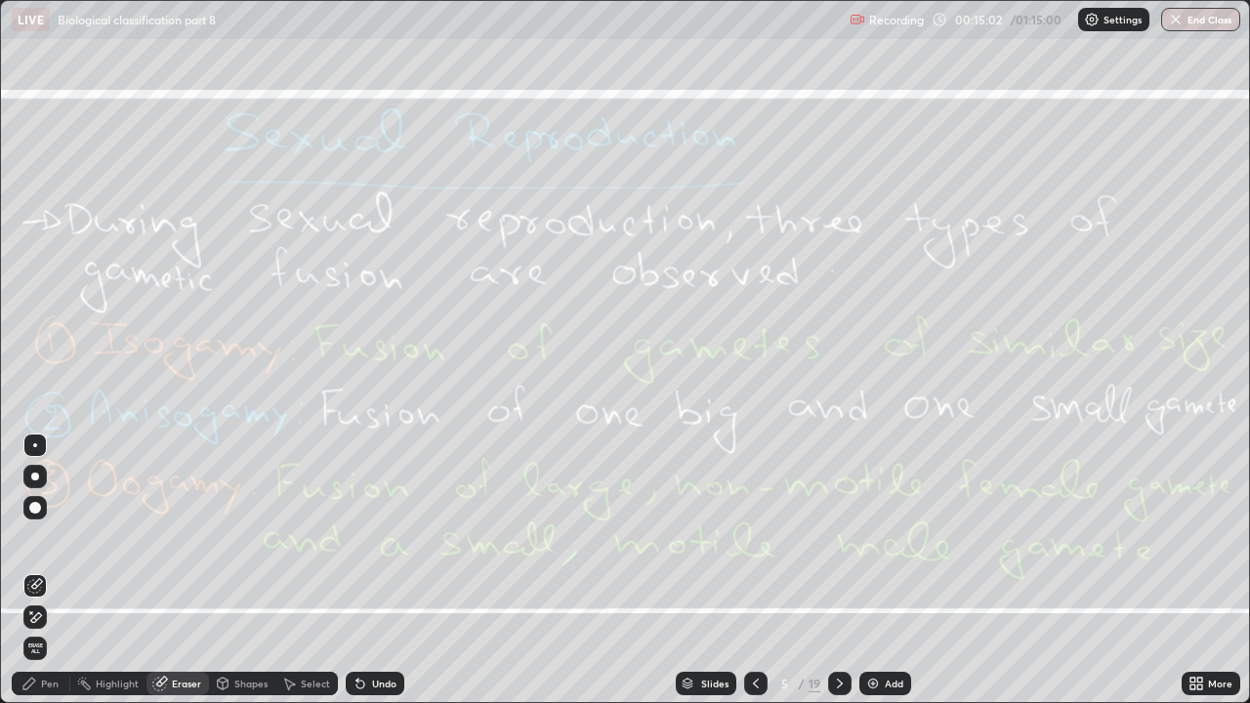
click at [36, 537] on span "Erase all" at bounding box center [34, 649] width 21 height 12
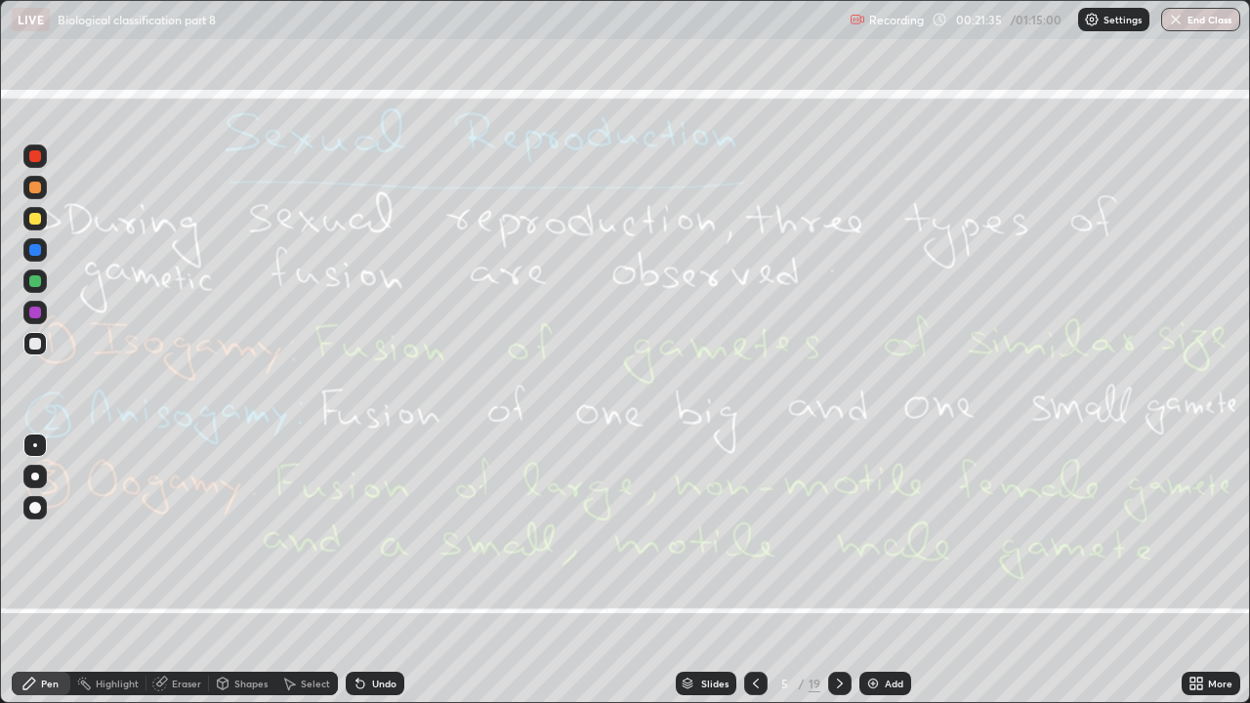
click at [838, 537] on icon at bounding box center [840, 684] width 16 height 16
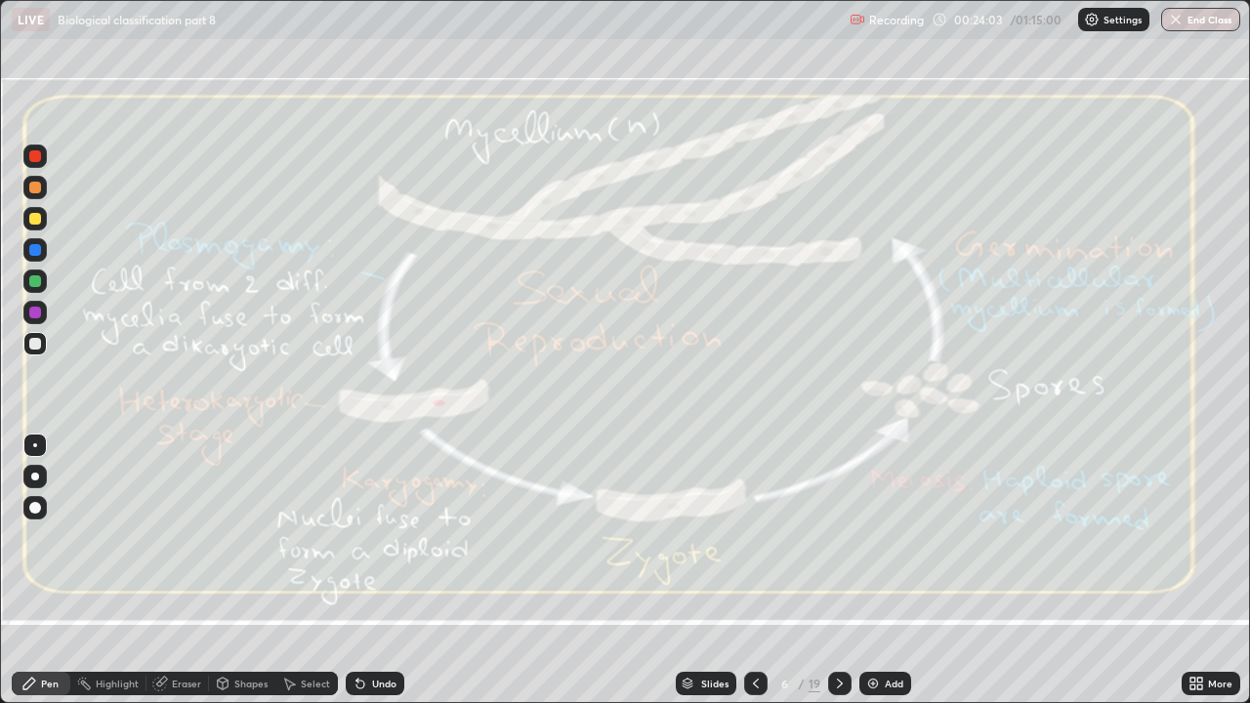
click at [885, 537] on div "Add" at bounding box center [894, 684] width 19 height 10
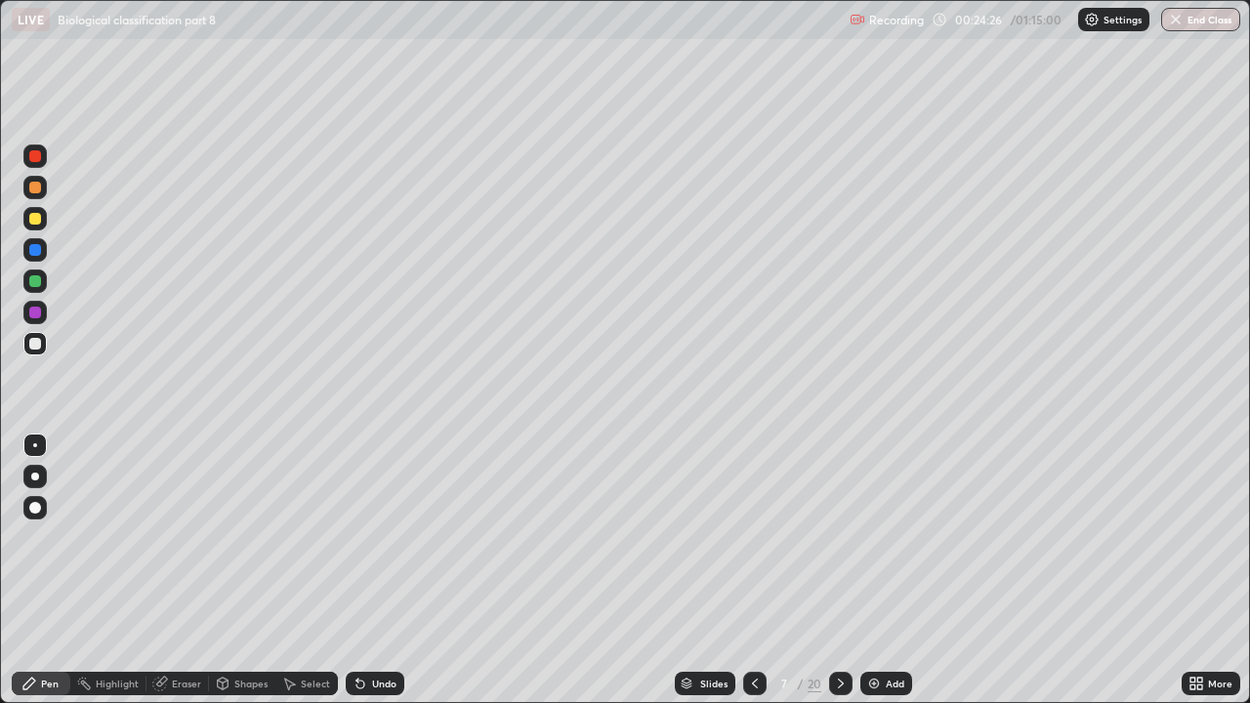
click at [33, 250] on div at bounding box center [35, 250] width 12 height 12
click at [39, 275] on div at bounding box center [34, 281] width 23 height 23
click at [42, 312] on div at bounding box center [34, 312] width 23 height 23
click at [34, 219] on div at bounding box center [35, 219] width 12 height 12
click at [36, 152] on div at bounding box center [35, 156] width 12 height 12
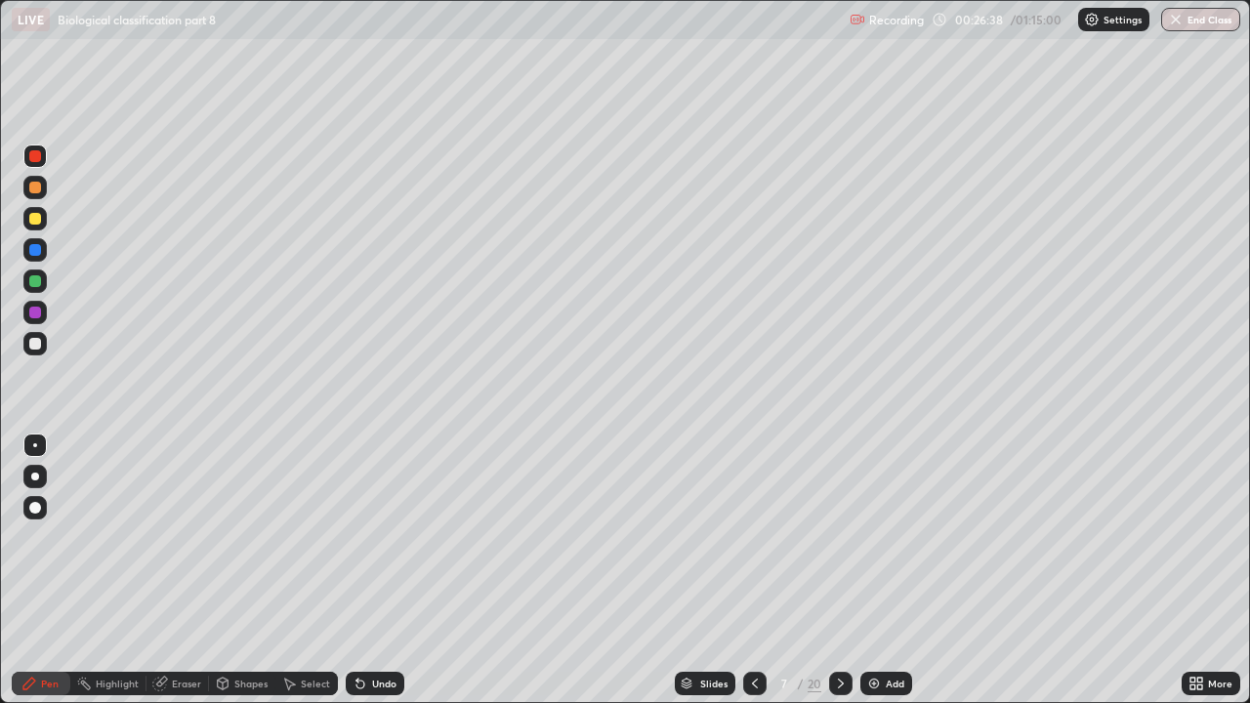
click at [170, 537] on div "Eraser" at bounding box center [177, 683] width 62 height 23
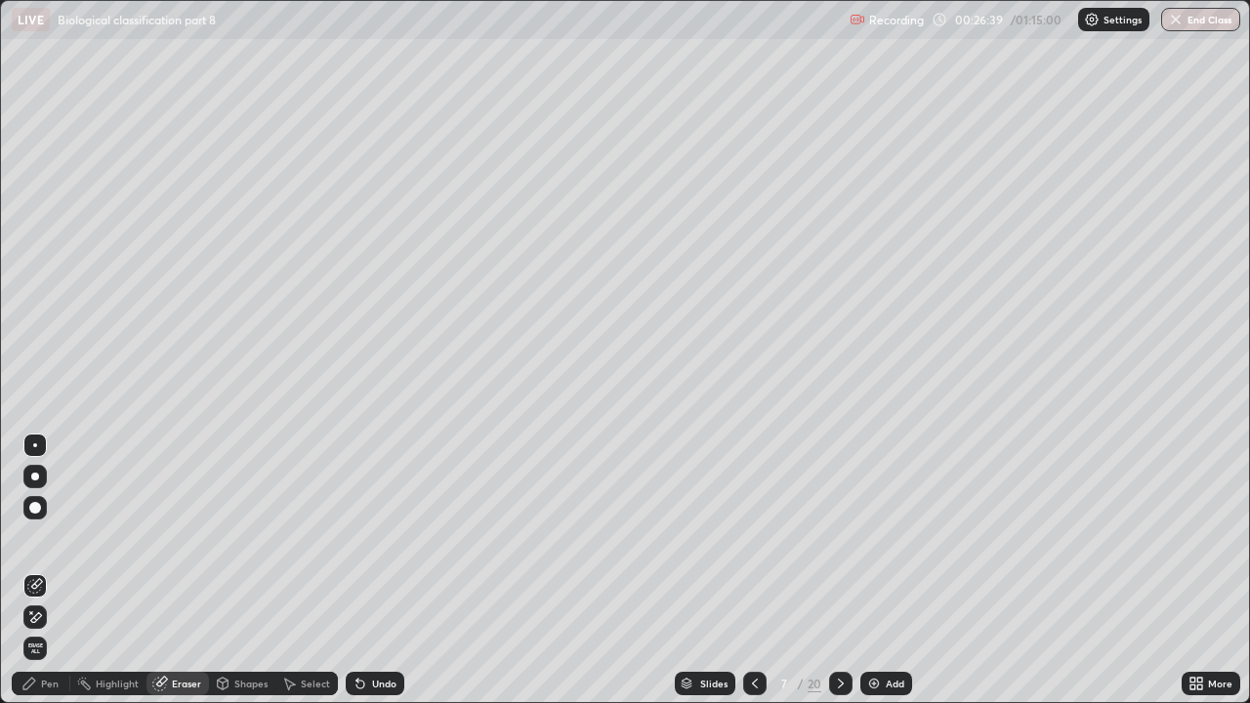
click at [35, 537] on span "Erase all" at bounding box center [34, 649] width 21 height 12
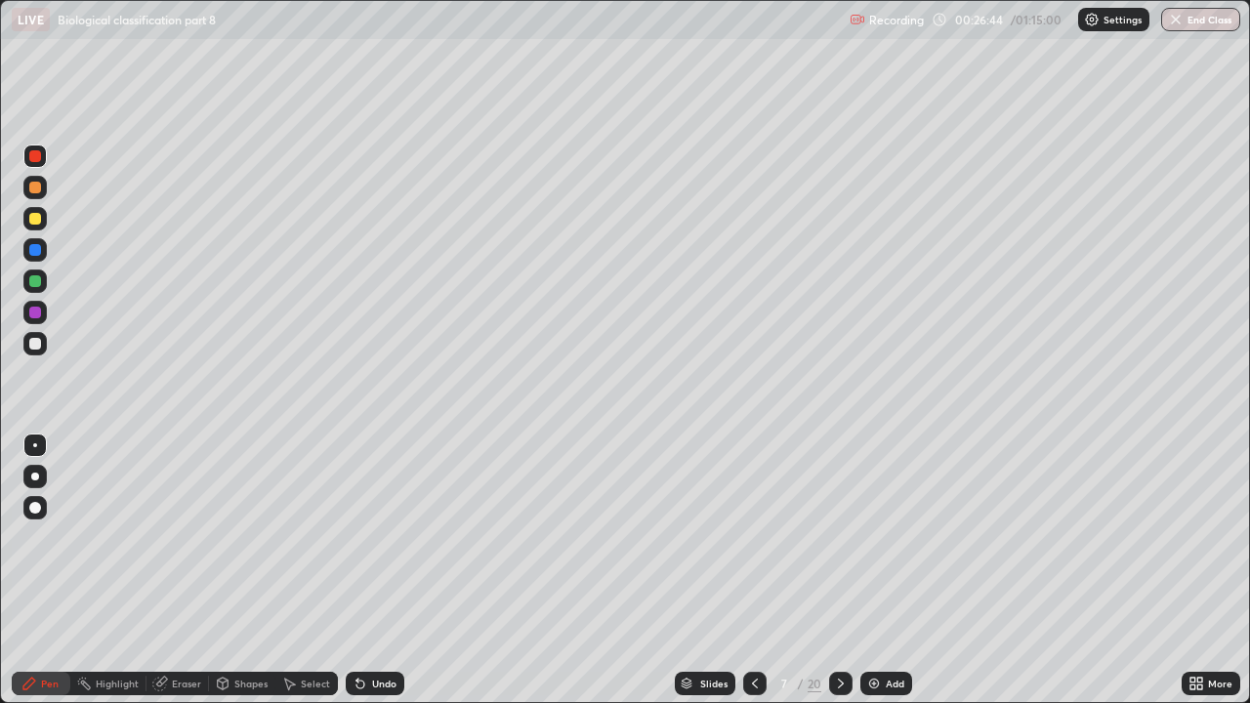
click at [747, 537] on icon at bounding box center [755, 684] width 16 height 16
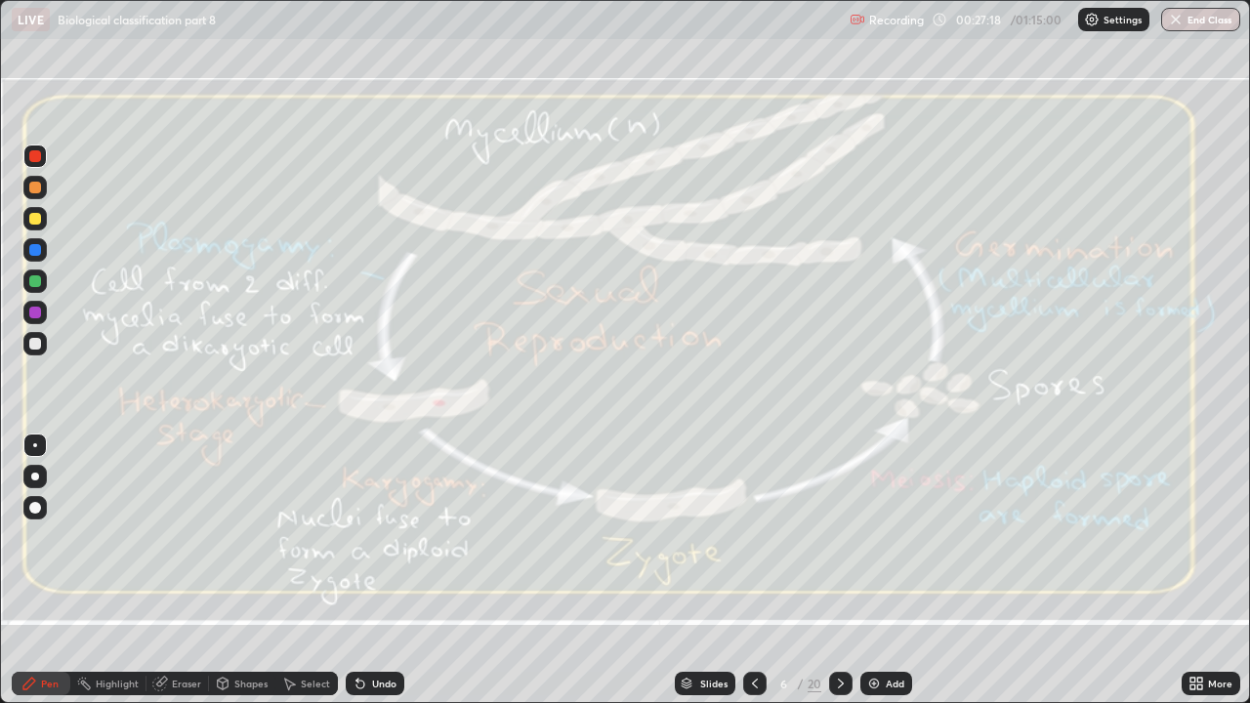
click at [181, 537] on div "Eraser" at bounding box center [186, 684] width 29 height 10
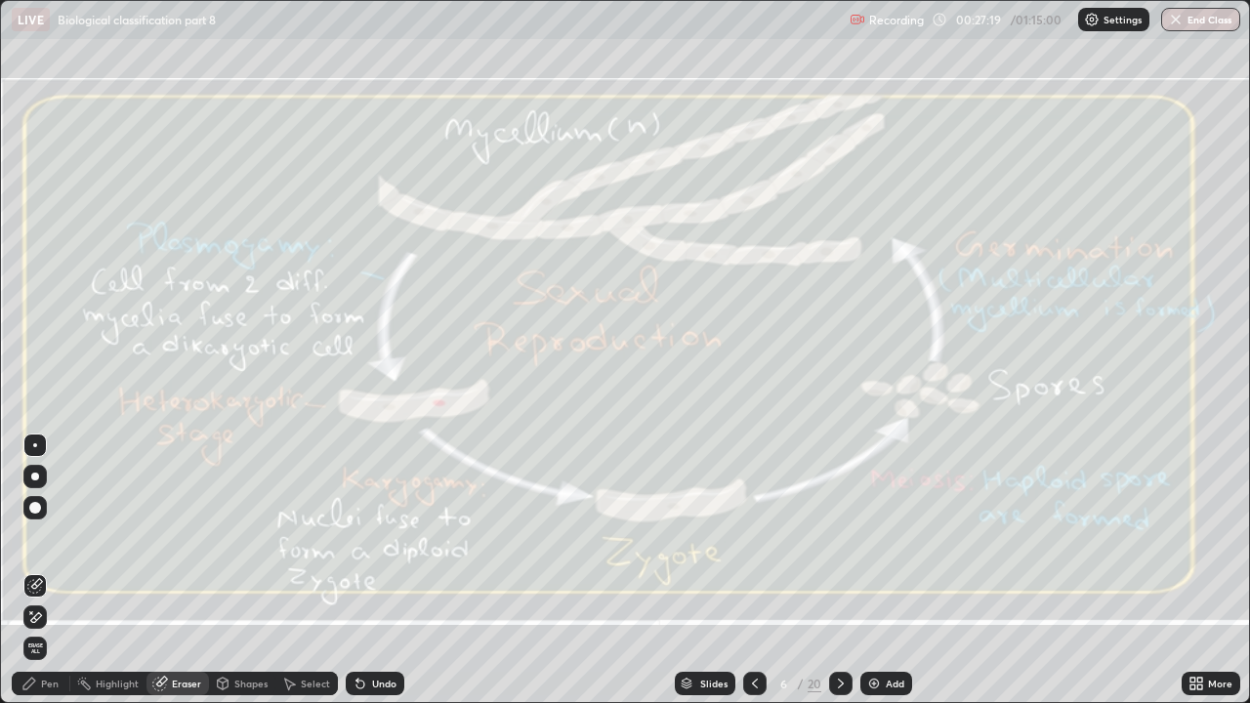
click at [35, 537] on span "Erase all" at bounding box center [34, 649] width 21 height 12
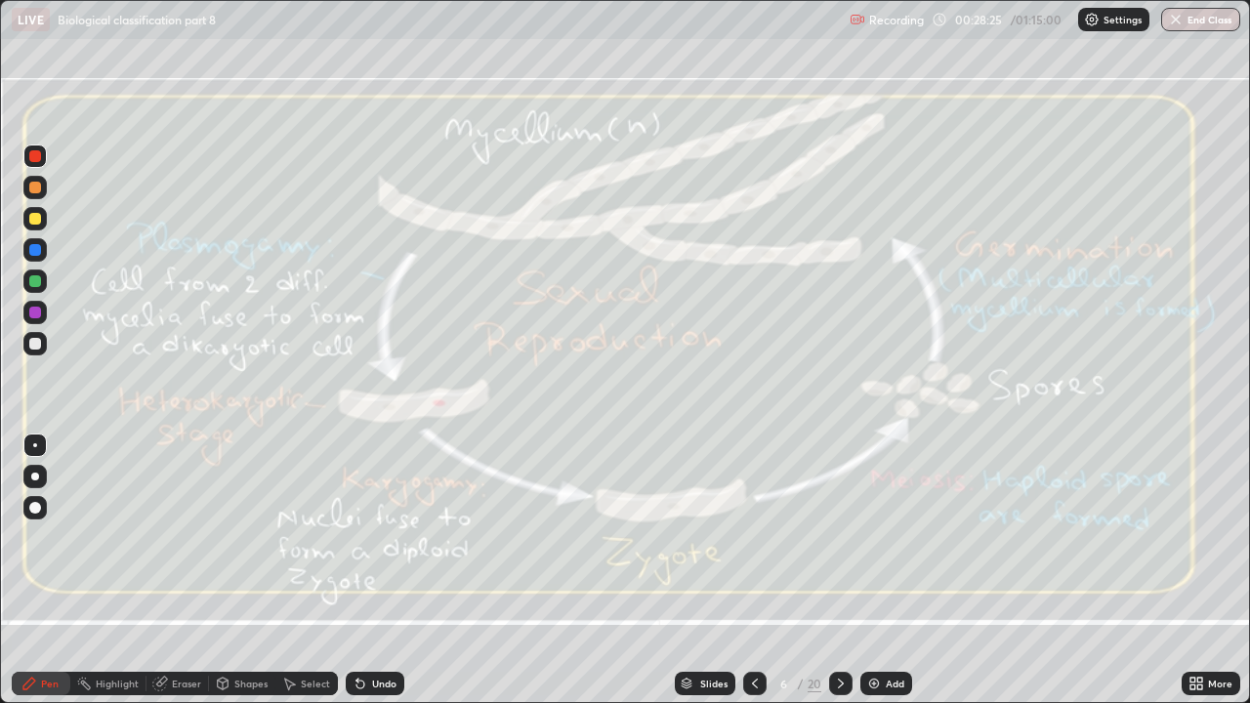
click at [164, 537] on icon at bounding box center [161, 682] width 11 height 10
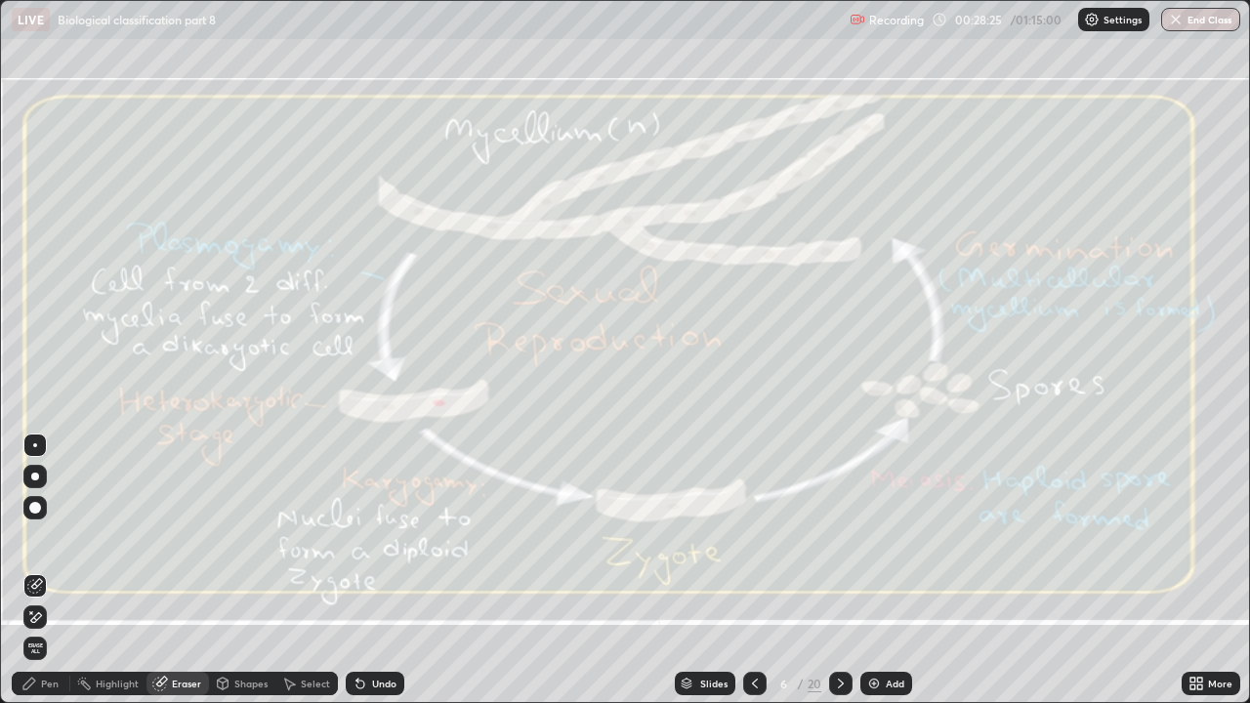
click at [35, 537] on span "Erase all" at bounding box center [34, 649] width 21 height 12
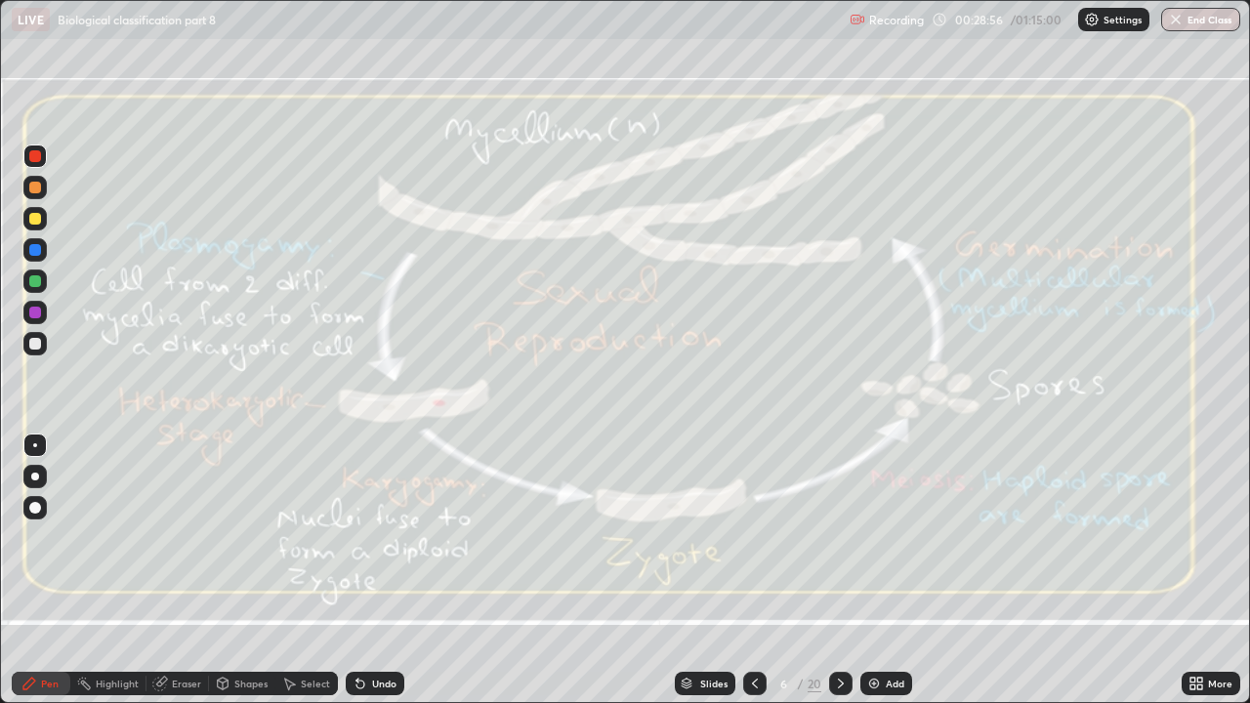
click at [185, 537] on div "Eraser" at bounding box center [186, 684] width 29 height 10
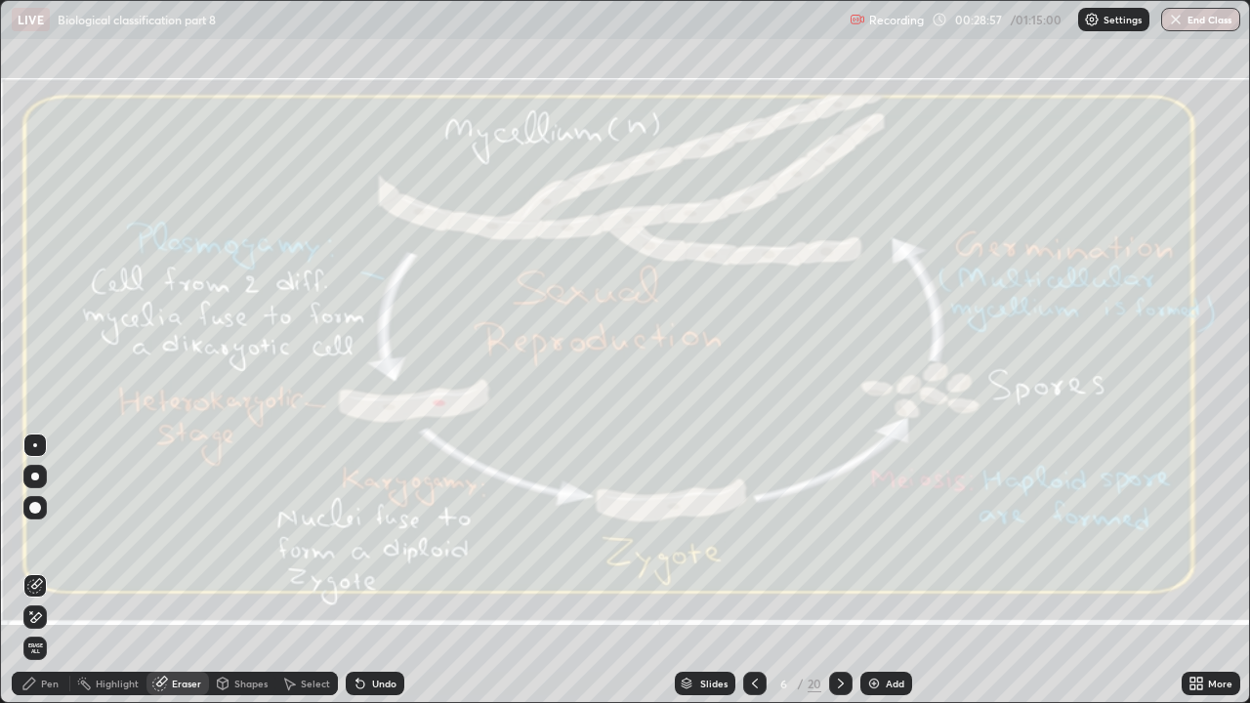
click at [38, 537] on span "Erase all" at bounding box center [34, 649] width 21 height 12
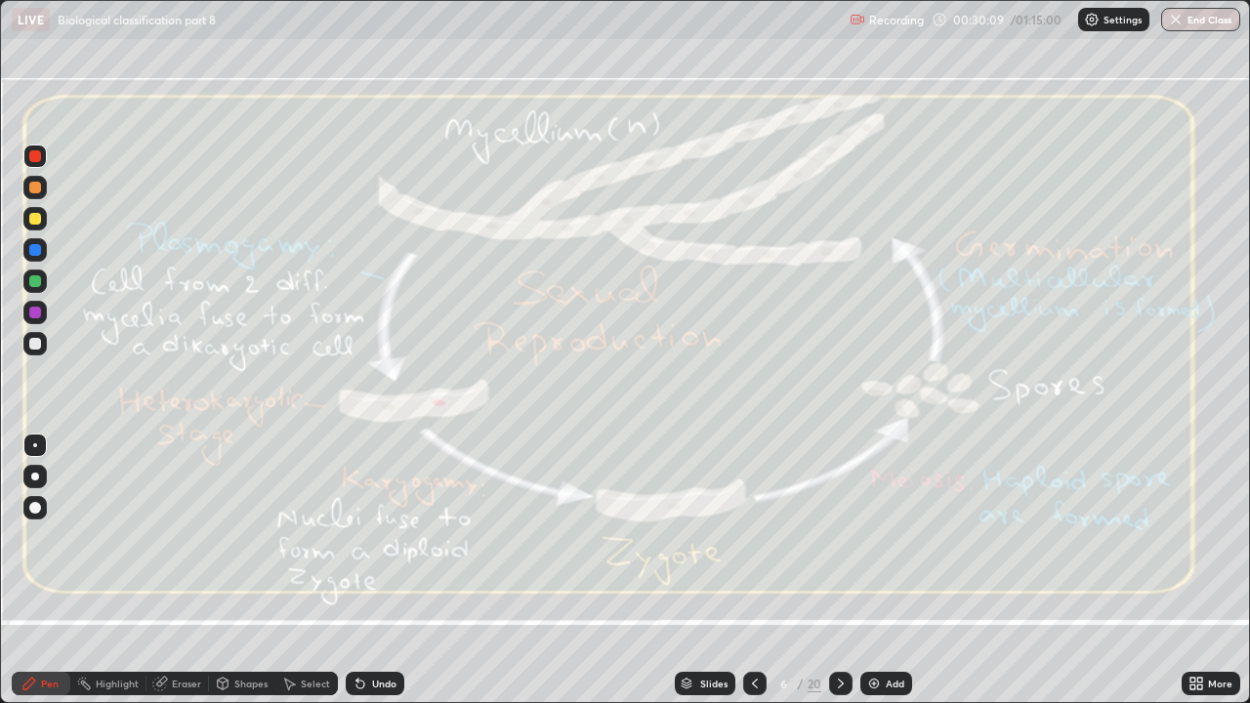
click at [899, 537] on div "Add" at bounding box center [886, 683] width 52 height 23
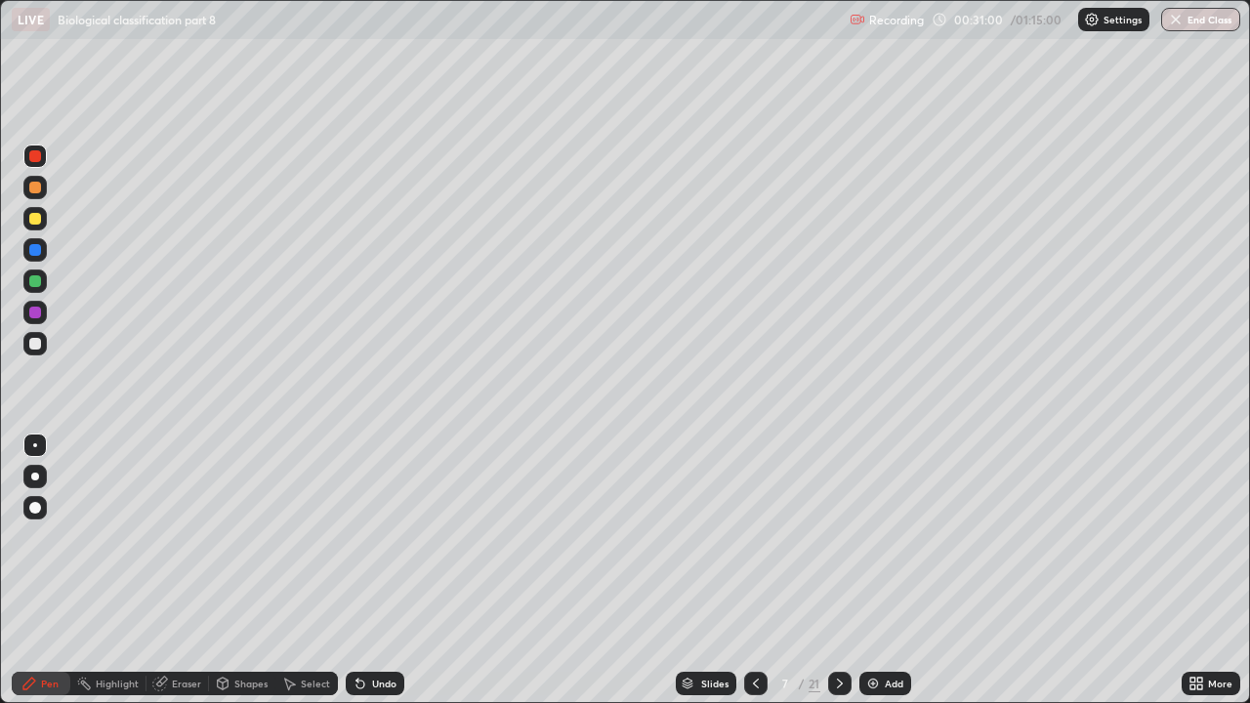
click at [34, 341] on div at bounding box center [35, 344] width 12 height 12
click at [191, 537] on div "Eraser" at bounding box center [186, 684] width 29 height 10
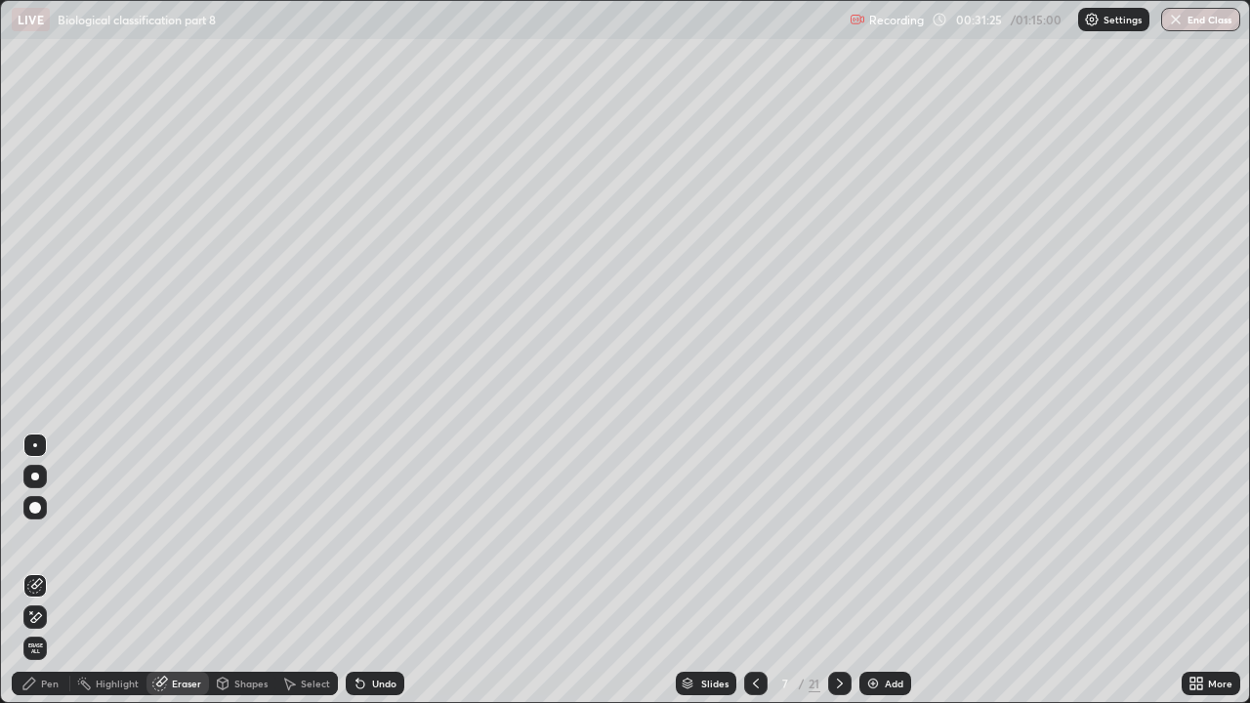
click at [42, 537] on span "Erase all" at bounding box center [34, 649] width 21 height 12
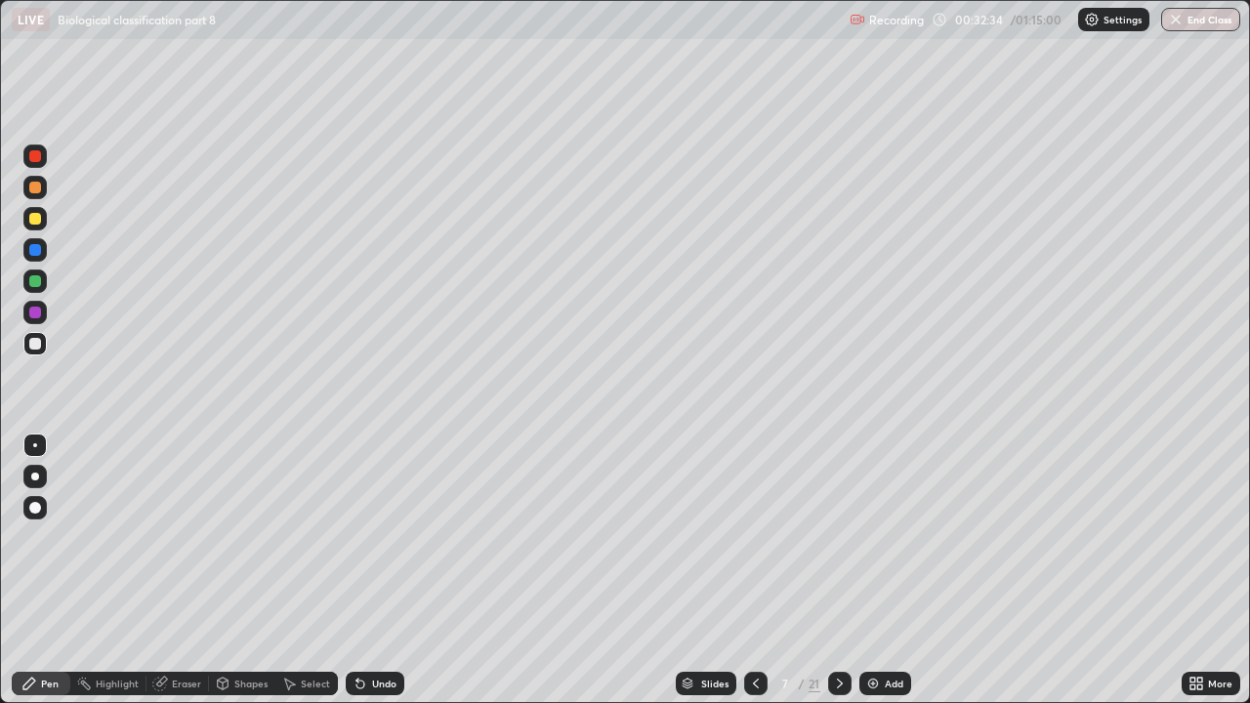
click at [756, 537] on icon at bounding box center [756, 684] width 16 height 16
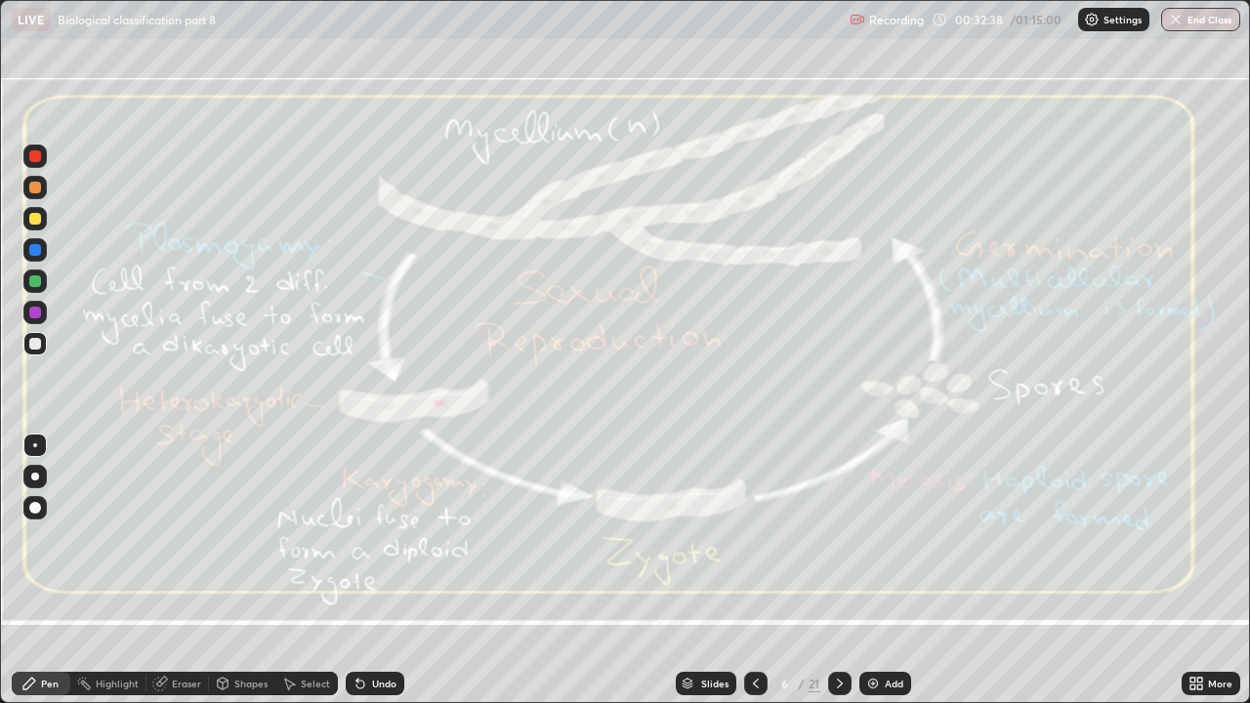
click at [194, 537] on div "Eraser" at bounding box center [186, 684] width 29 height 10
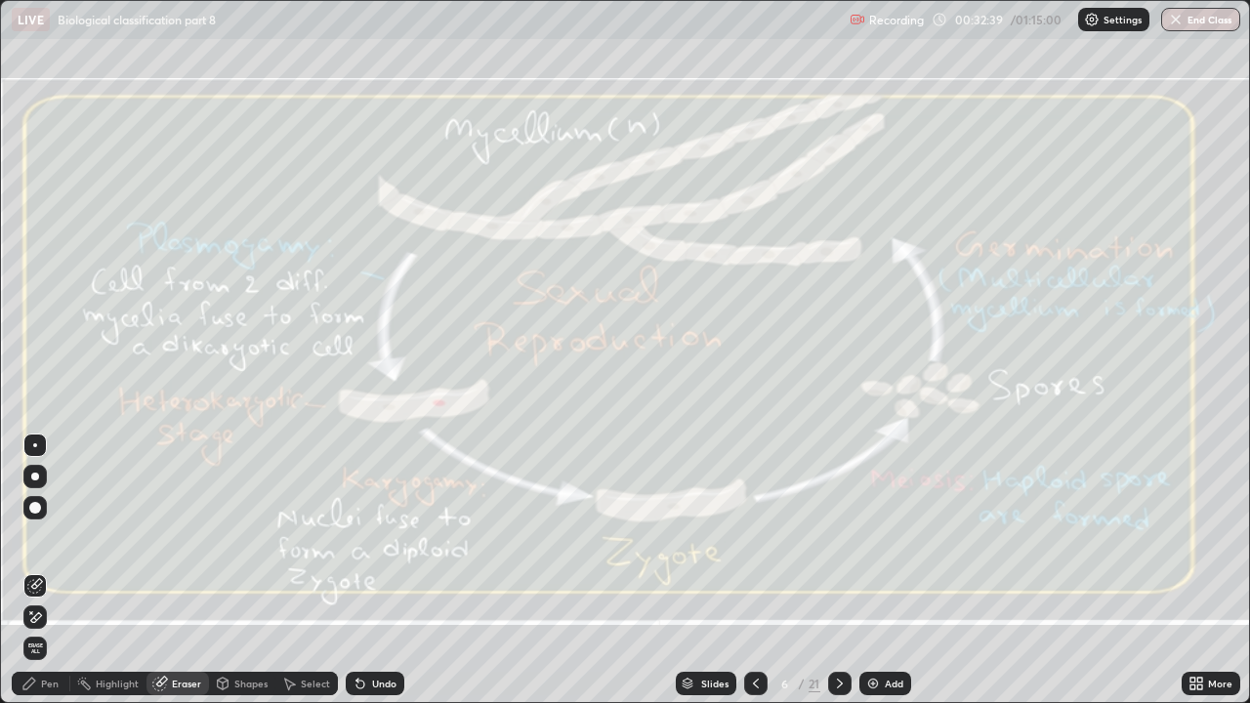
click at [37, 537] on span "Erase all" at bounding box center [34, 649] width 21 height 12
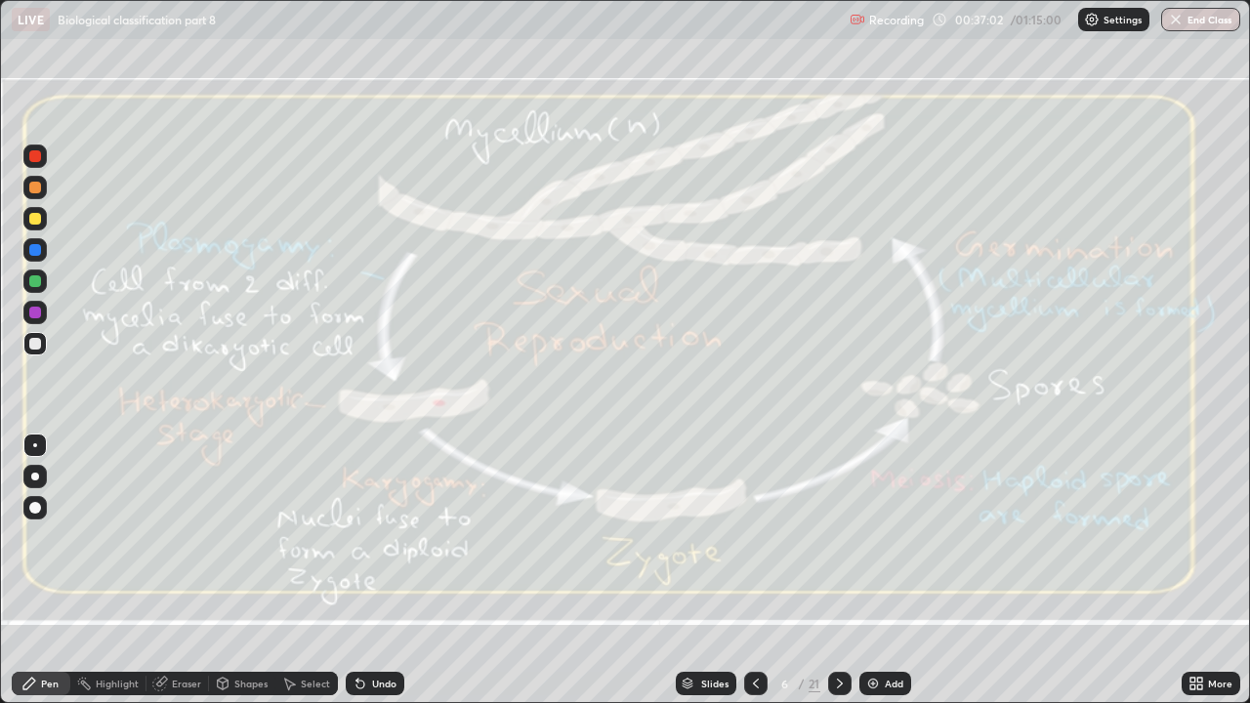
click at [838, 537] on icon at bounding box center [840, 684] width 16 height 16
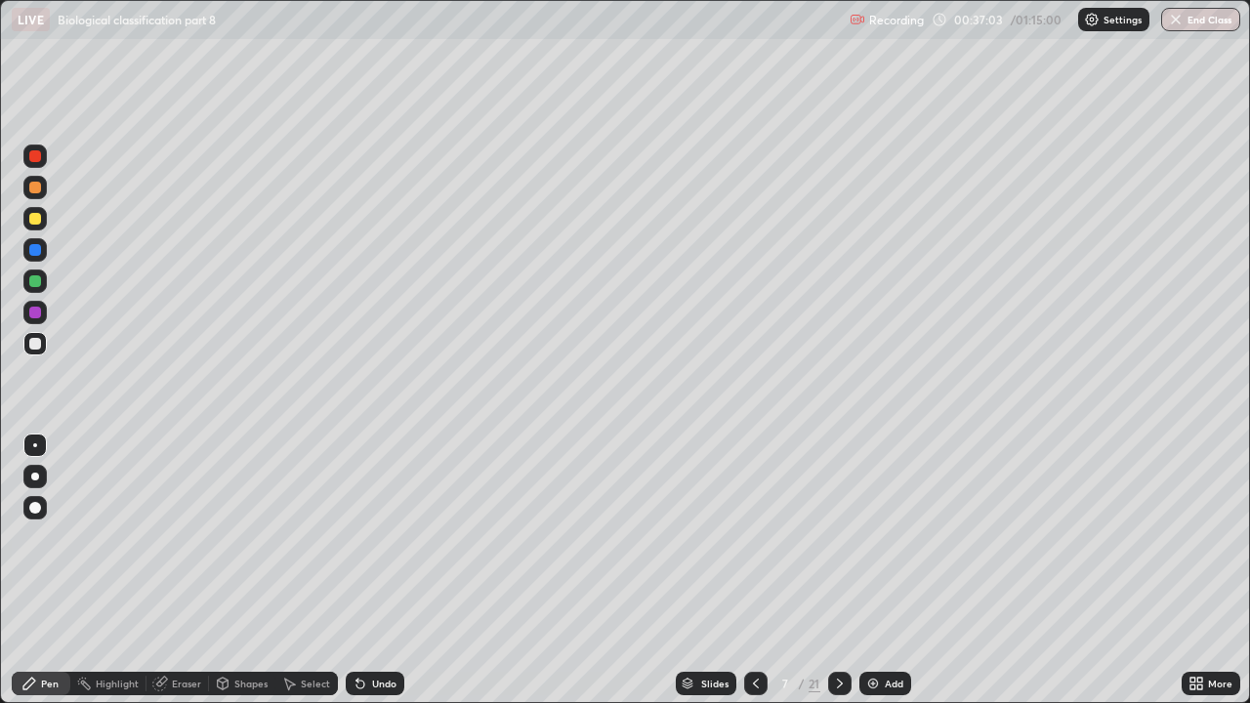
click at [838, 537] on icon at bounding box center [840, 684] width 16 height 16
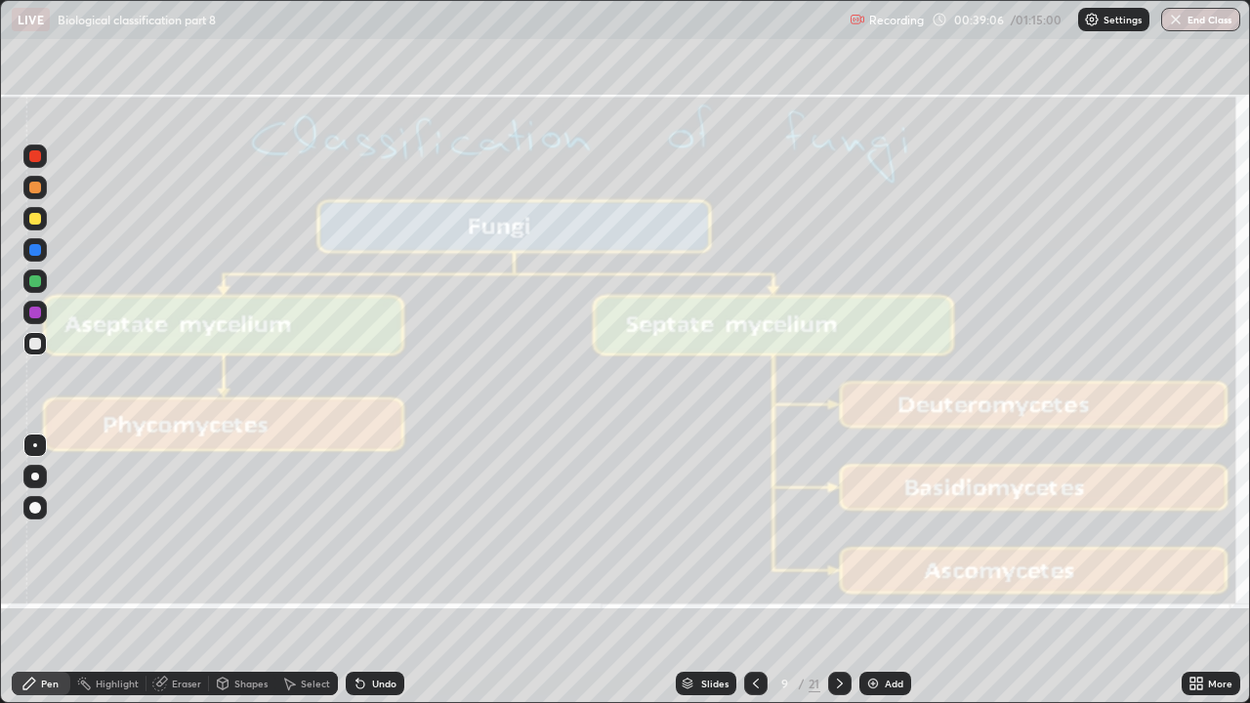
click at [838, 537] on icon at bounding box center [840, 684] width 16 height 16
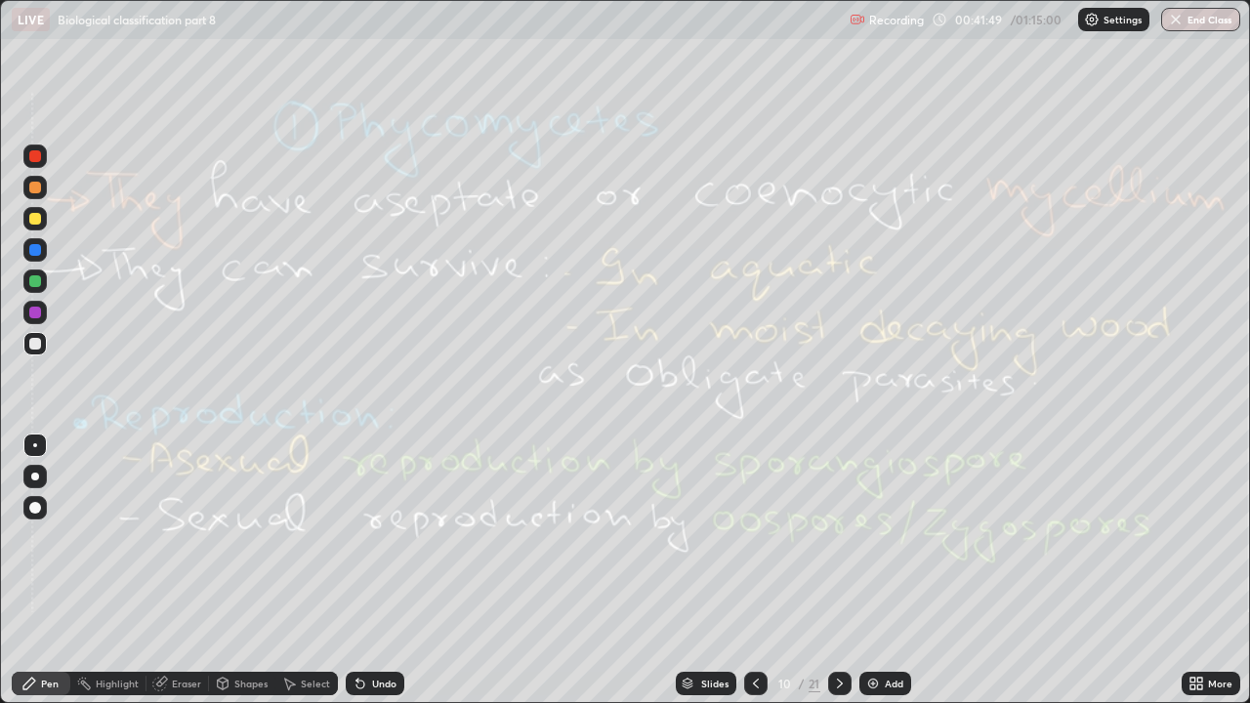
click at [178, 537] on div "Eraser" at bounding box center [177, 683] width 62 height 23
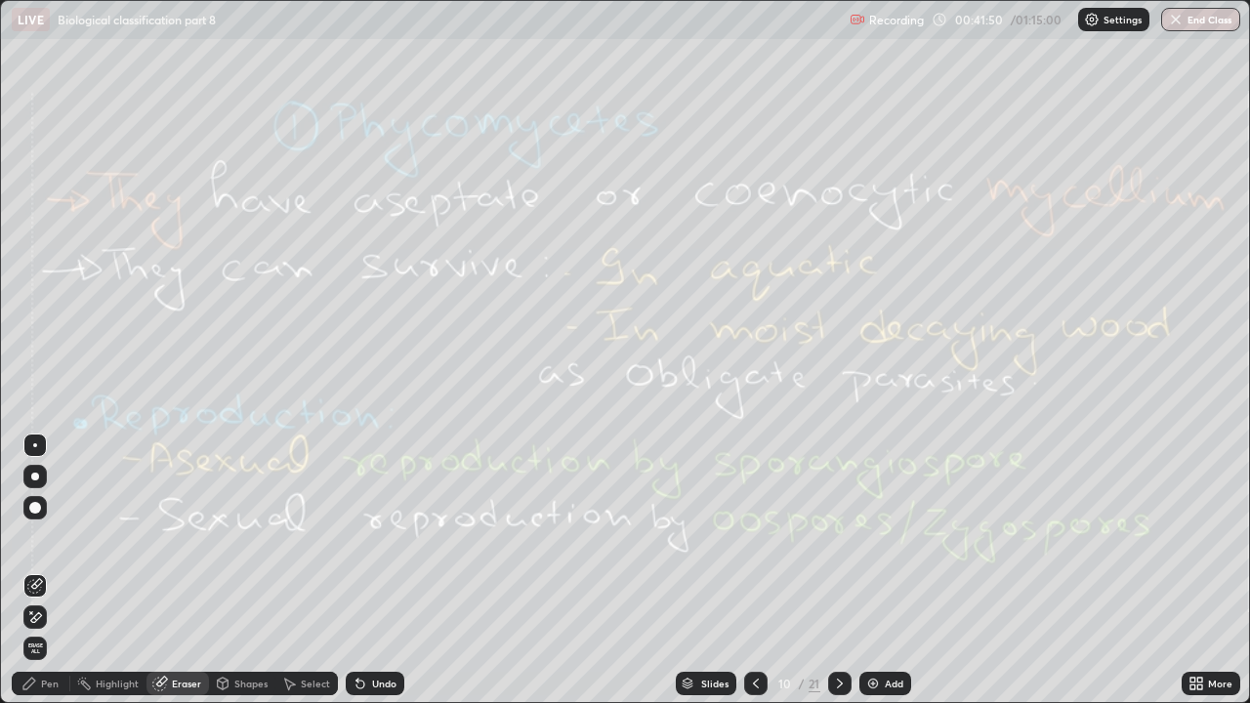
click at [37, 537] on span "Erase all" at bounding box center [34, 649] width 21 height 12
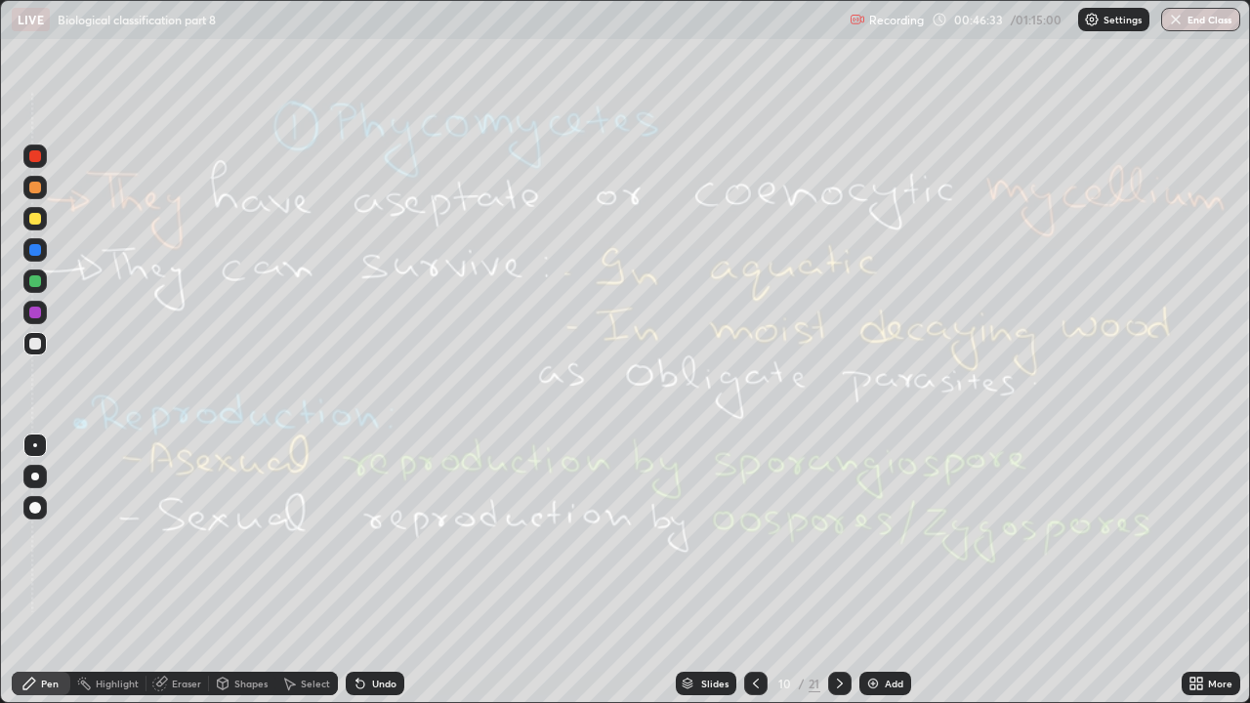
click at [839, 537] on icon at bounding box center [840, 684] width 6 height 10
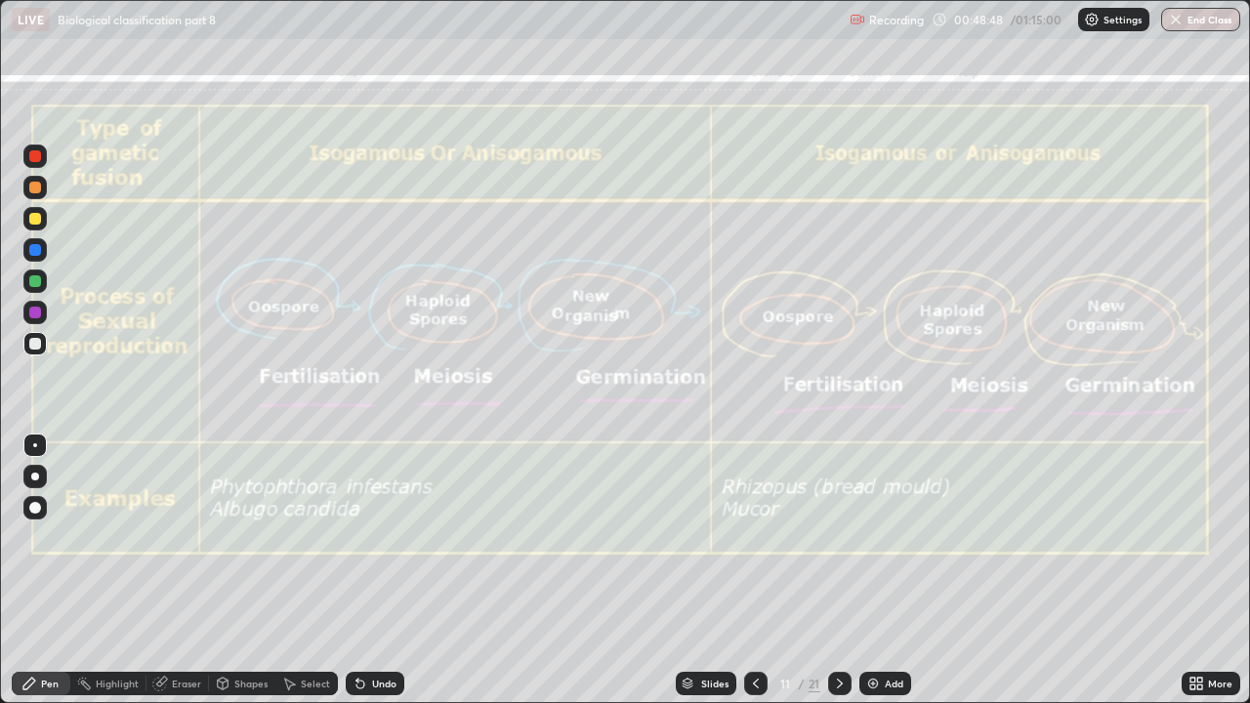
click at [183, 537] on div "Eraser" at bounding box center [186, 684] width 29 height 10
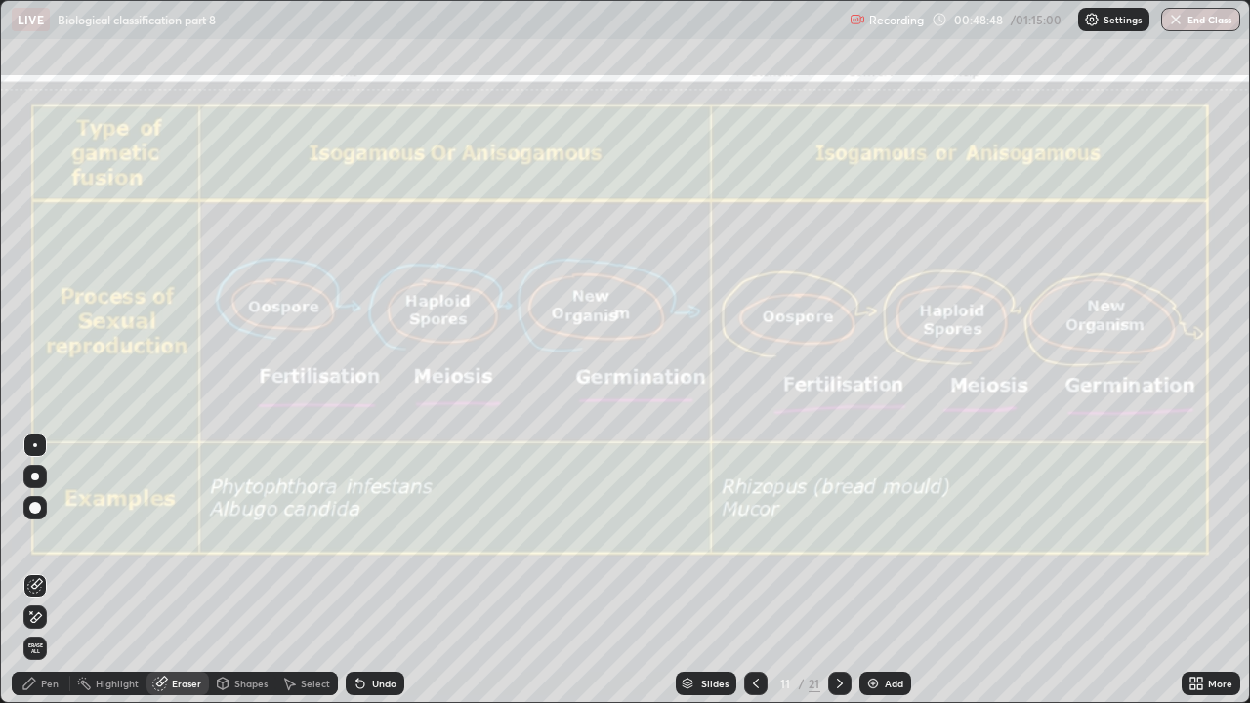
click at [35, 537] on span "Erase all" at bounding box center [34, 649] width 21 height 12
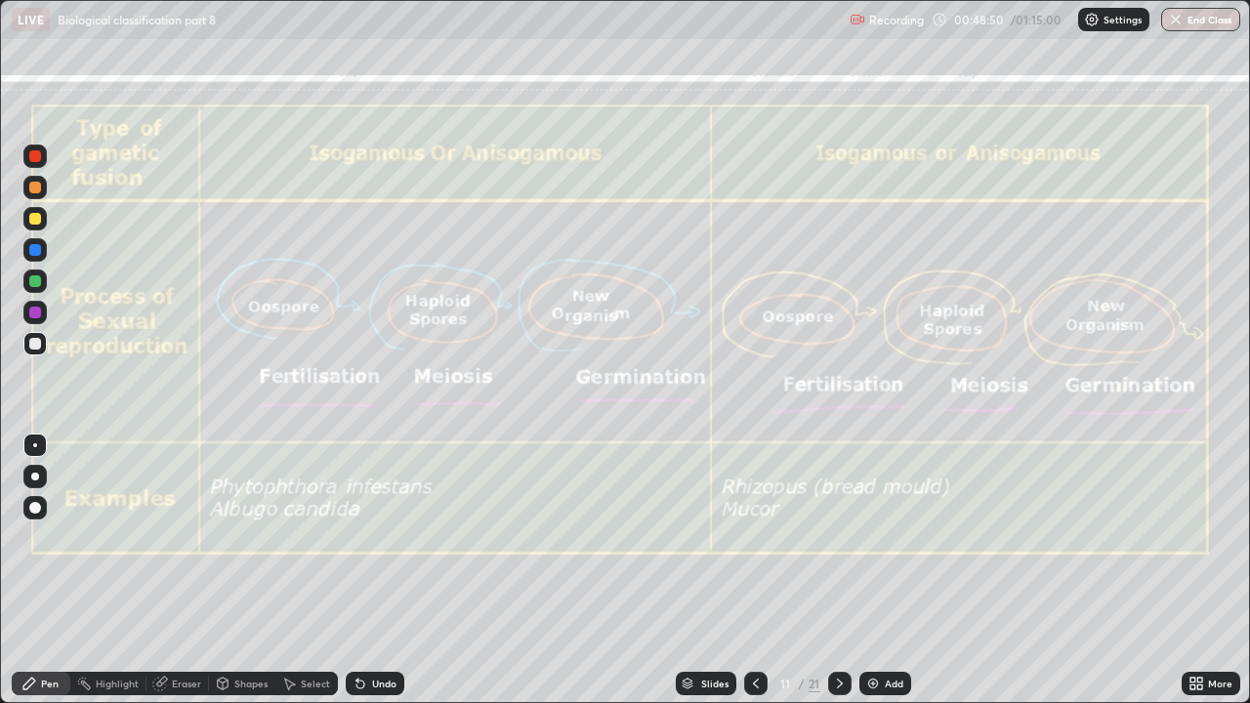
click at [838, 537] on icon at bounding box center [840, 684] width 16 height 16
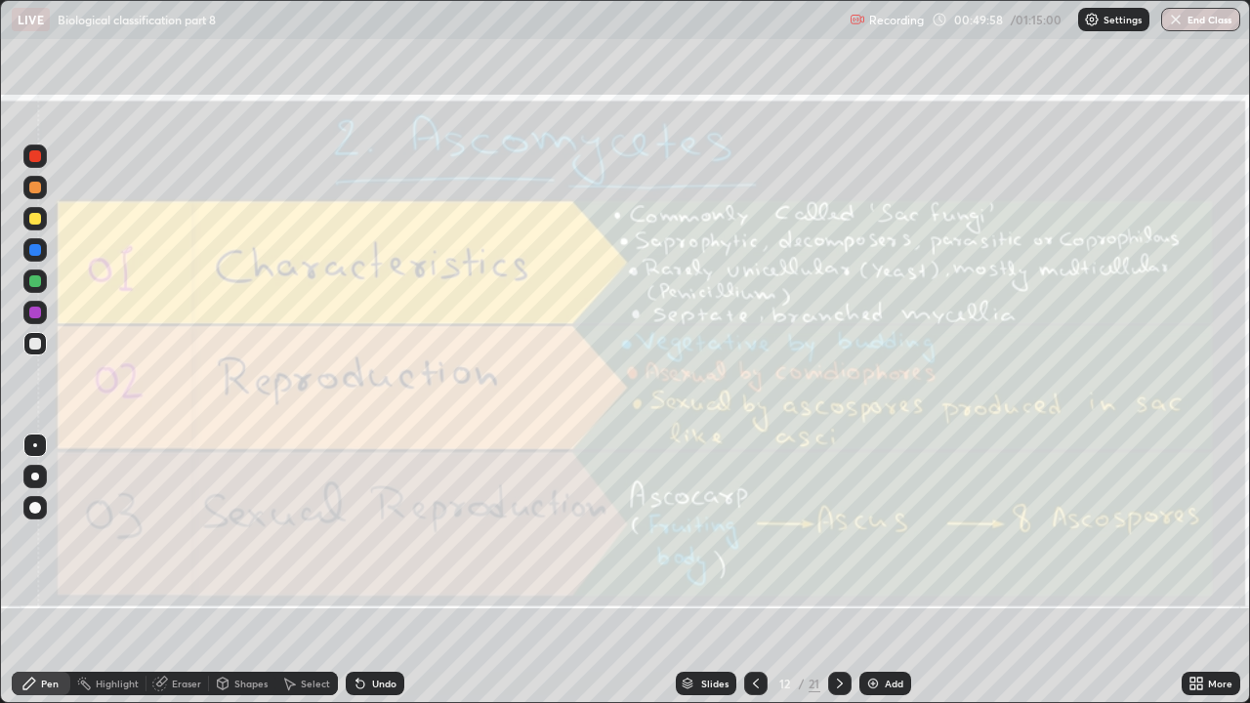
click at [190, 537] on div "Eraser" at bounding box center [186, 684] width 29 height 10
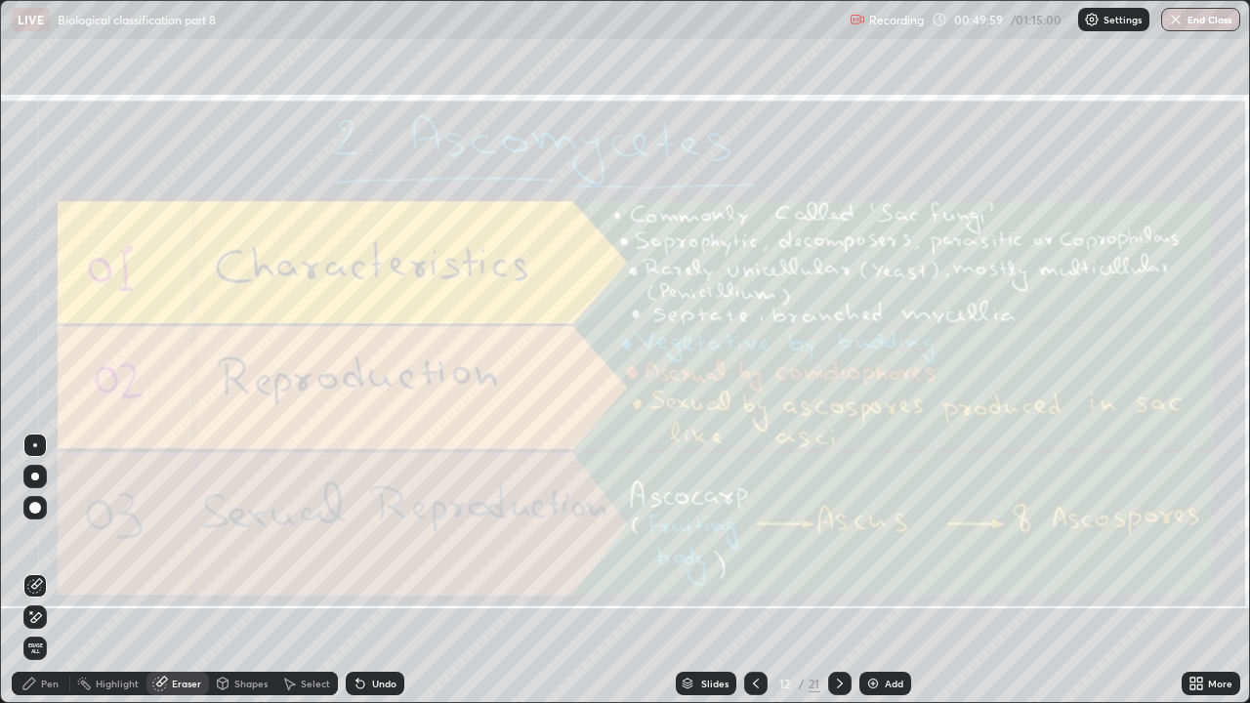
click at [36, 537] on span "Erase all" at bounding box center [34, 649] width 21 height 12
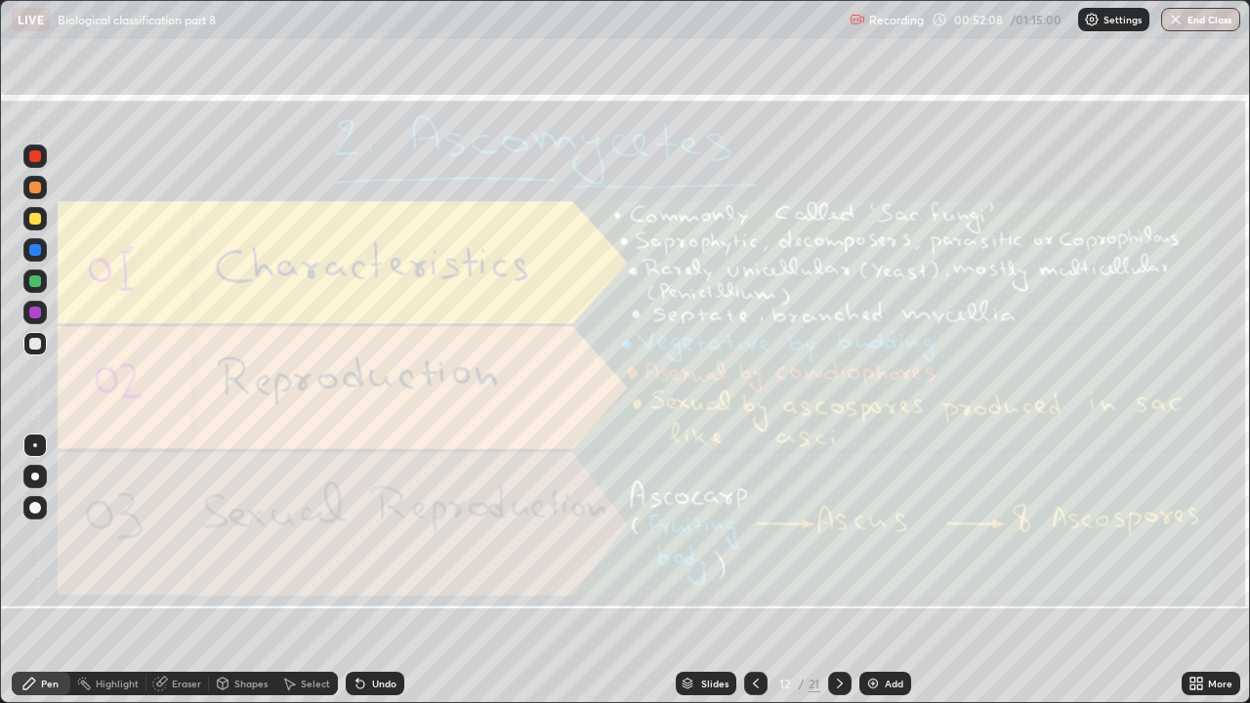
click at [185, 537] on div "Eraser" at bounding box center [186, 684] width 29 height 10
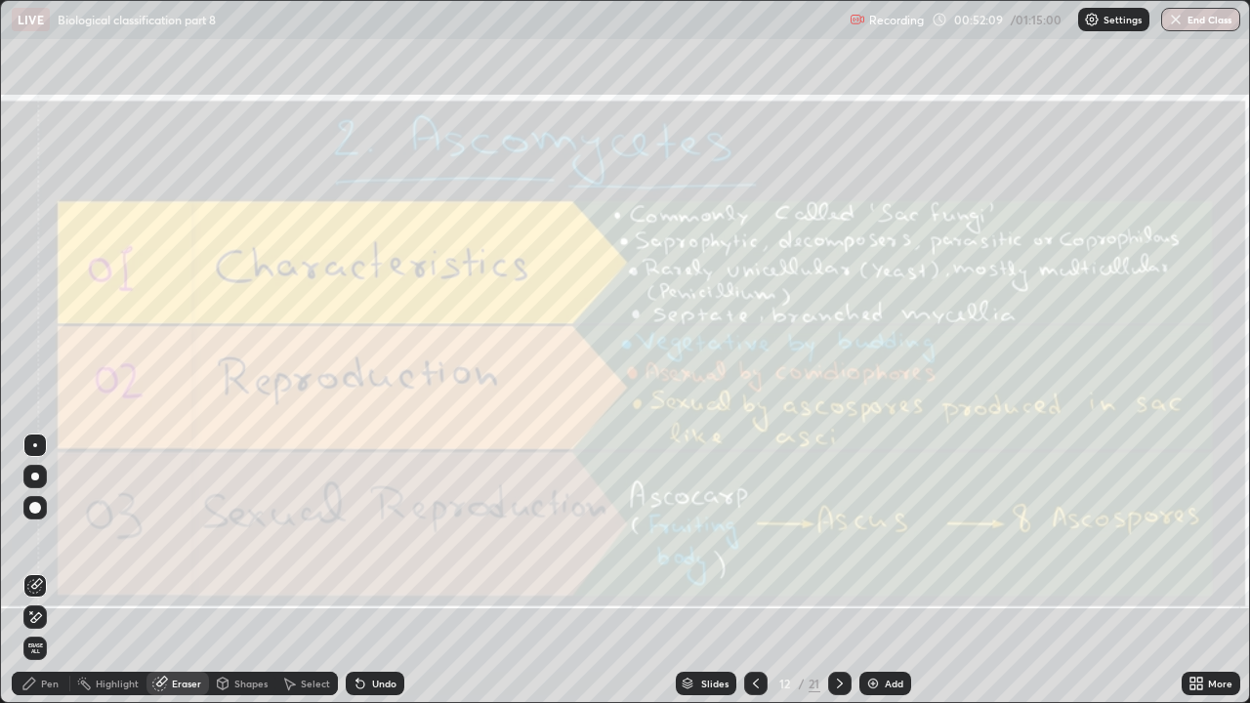
click at [35, 537] on span "Erase all" at bounding box center [34, 649] width 21 height 12
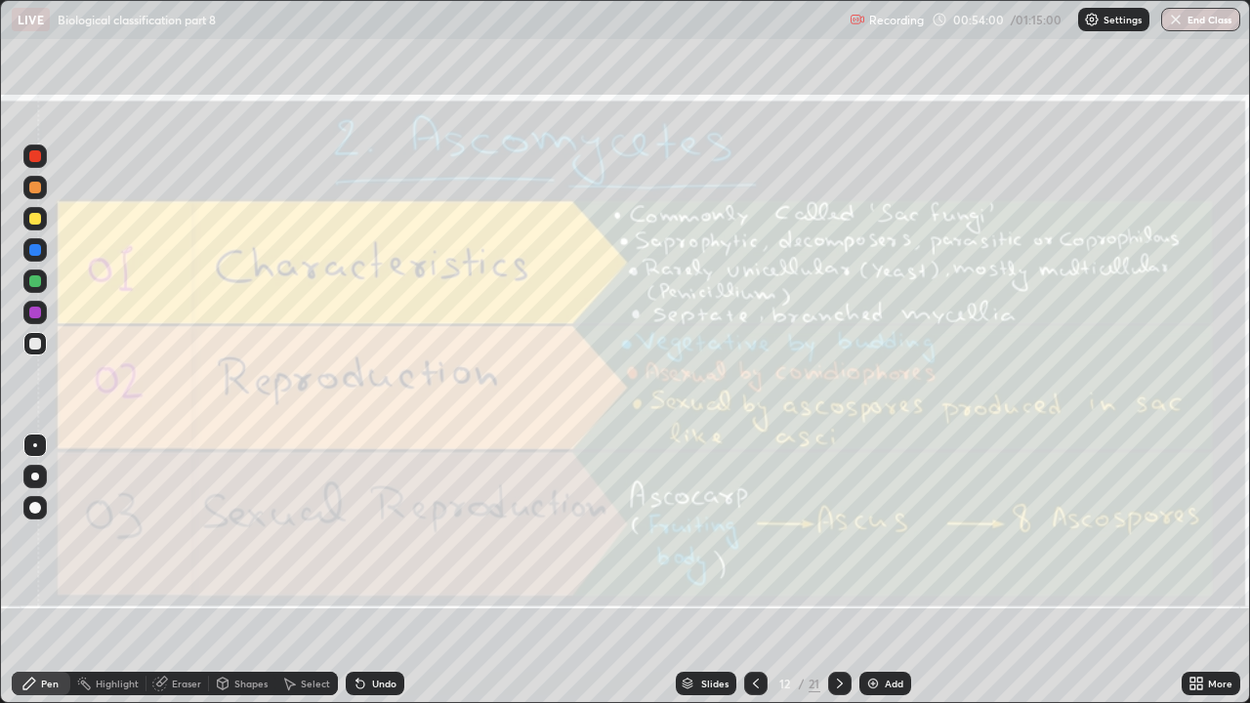
click at [176, 537] on div "Eraser" at bounding box center [177, 683] width 62 height 23
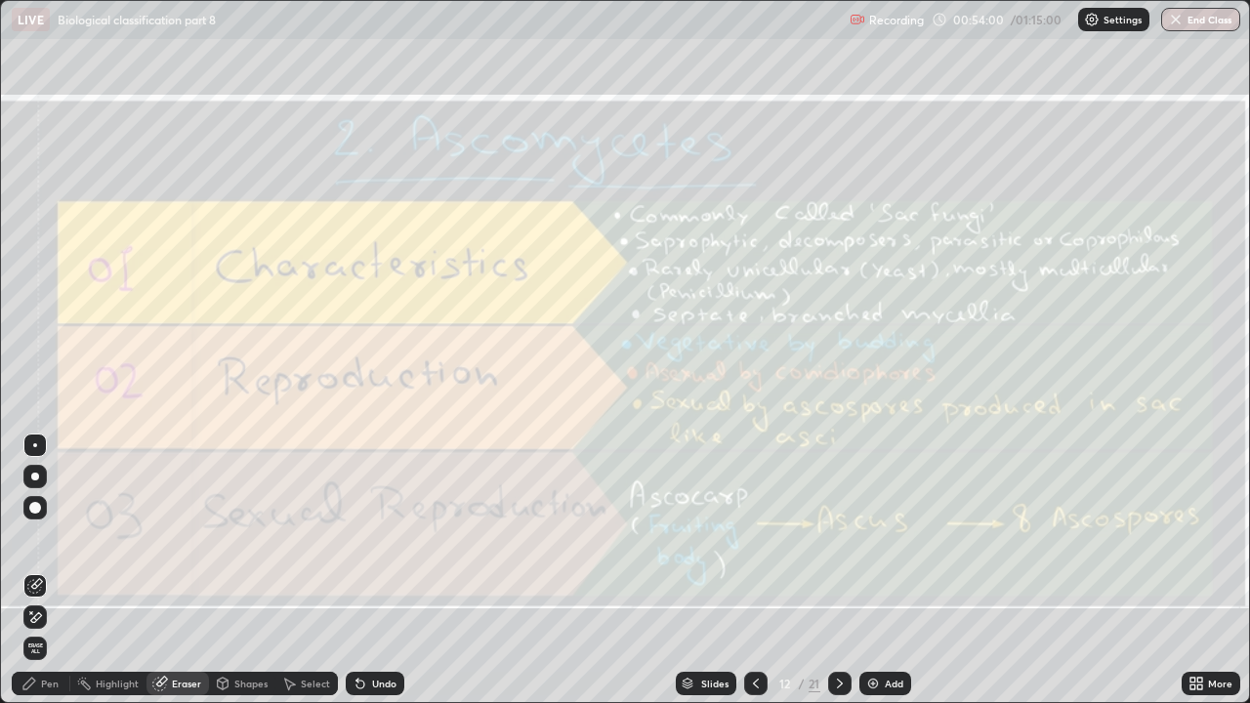
click at [33, 537] on span "Erase all" at bounding box center [34, 649] width 21 height 12
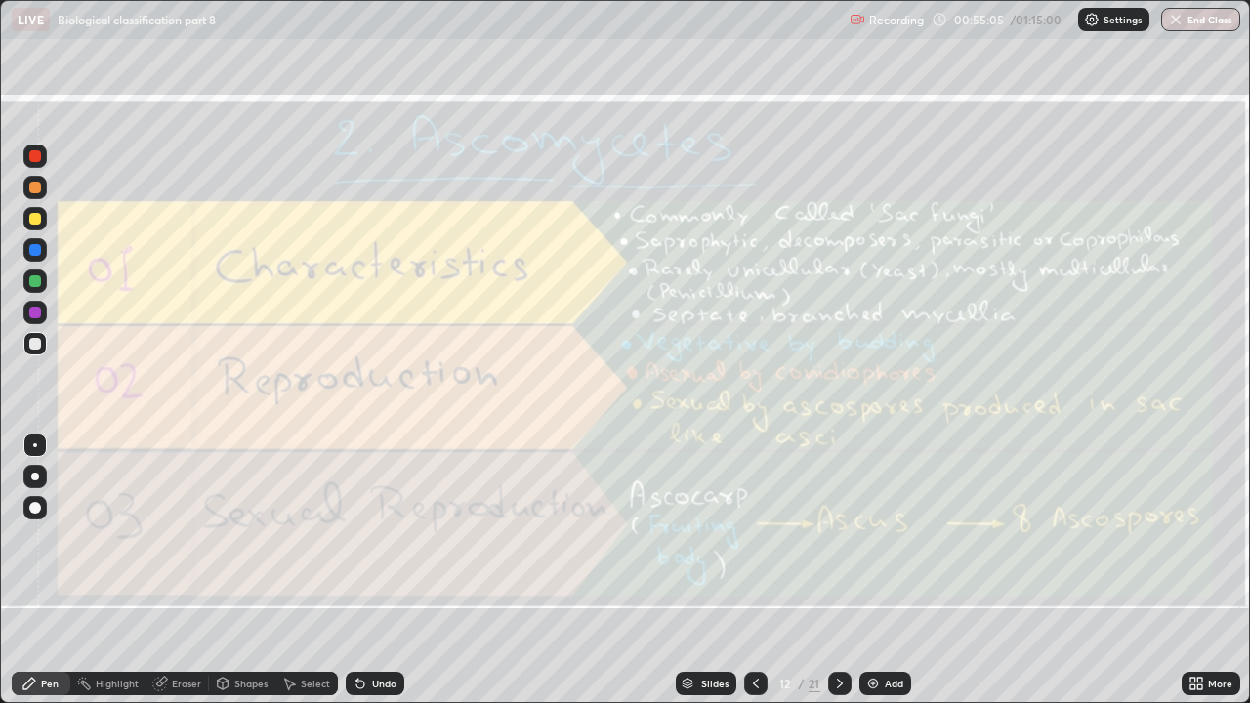
click at [175, 537] on div "Eraser" at bounding box center [186, 684] width 29 height 10
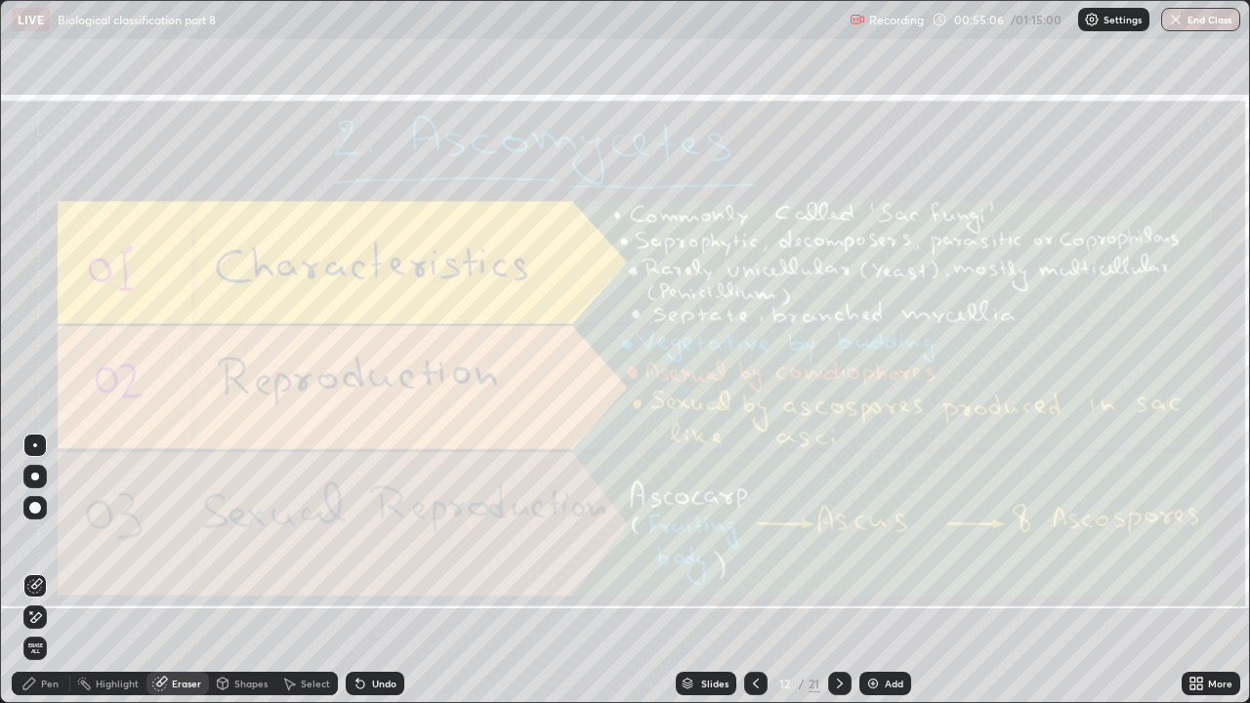
click at [39, 537] on span "Erase all" at bounding box center [34, 649] width 21 height 12
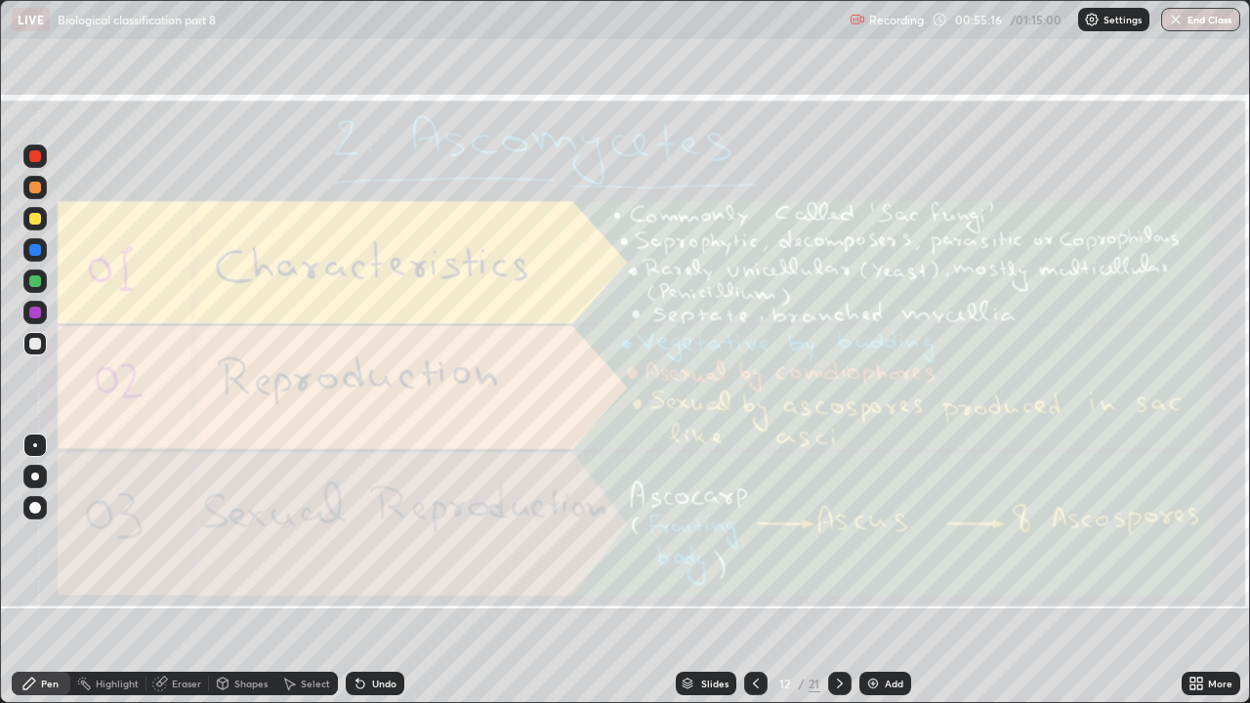
click at [898, 537] on div "Add" at bounding box center [894, 684] width 19 height 10
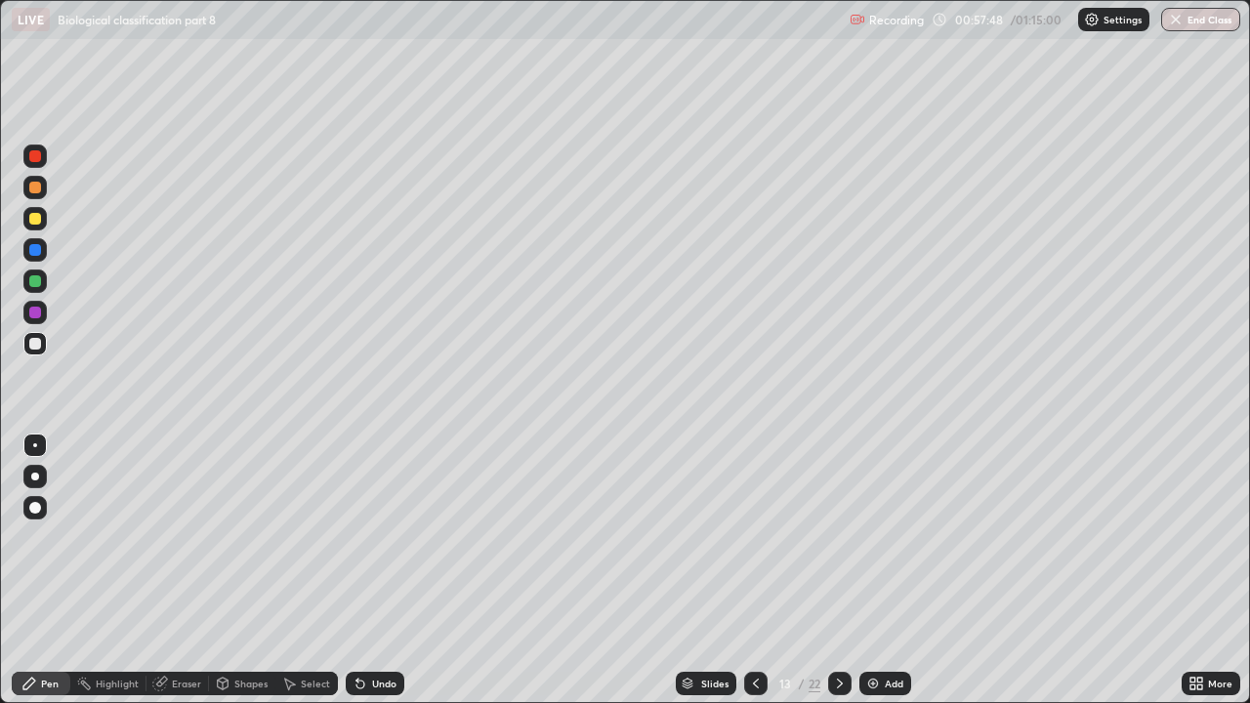
click at [846, 537] on icon at bounding box center [840, 684] width 16 height 16
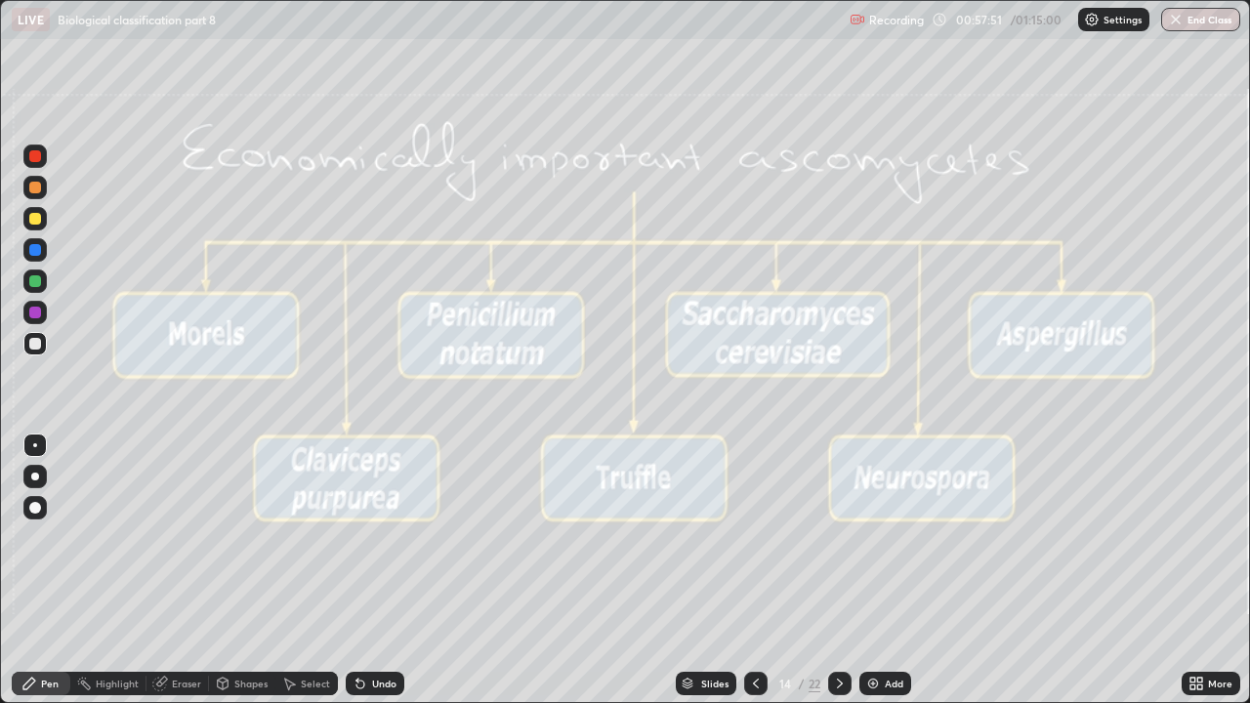
click at [754, 537] on icon at bounding box center [756, 684] width 16 height 16
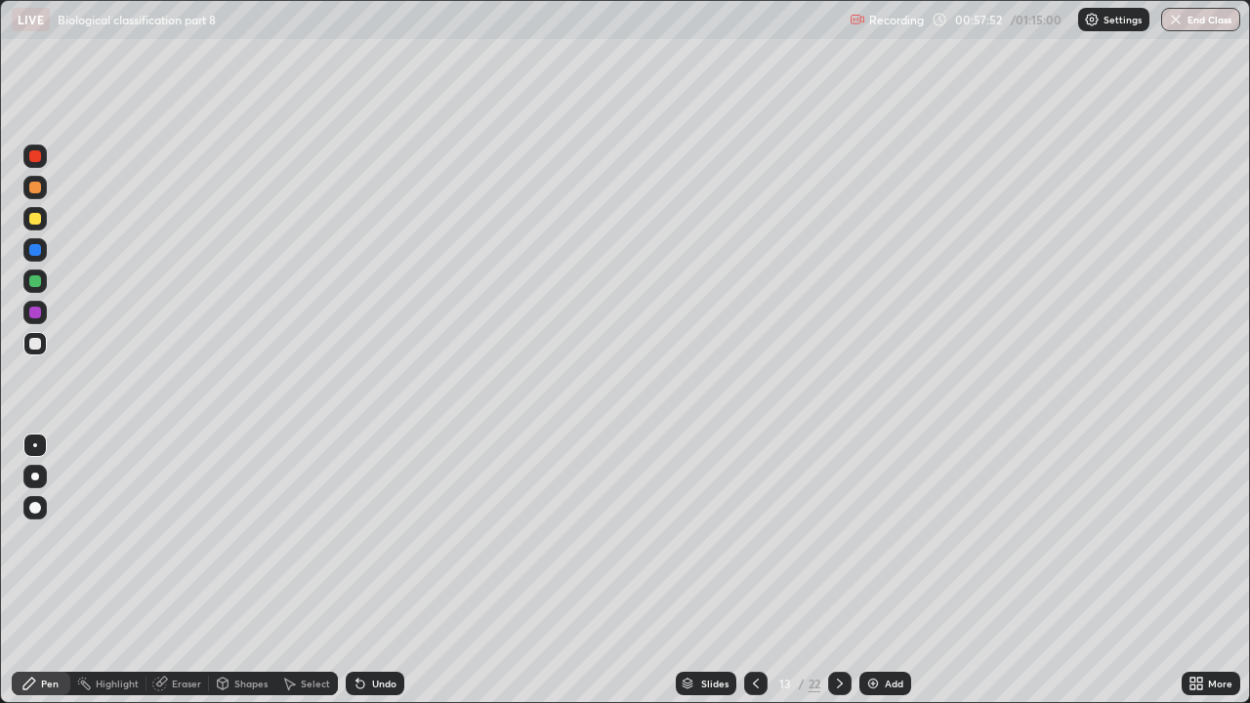
click at [752, 537] on icon at bounding box center [756, 684] width 16 height 16
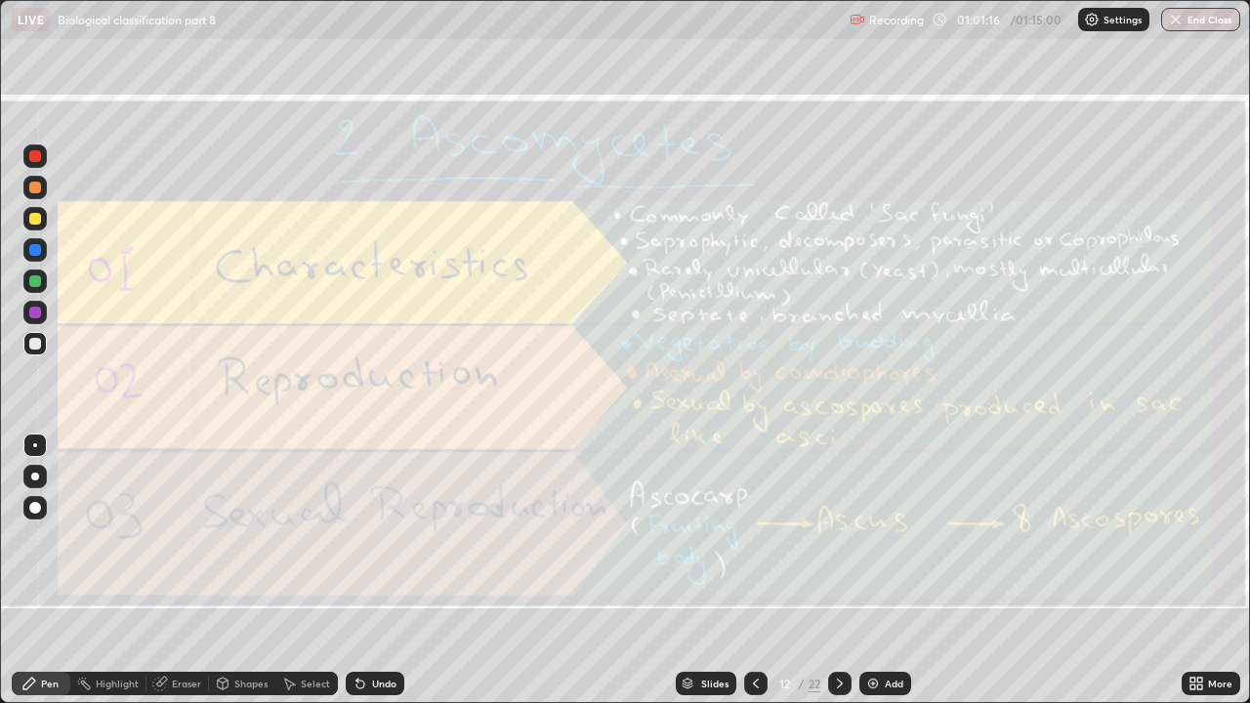
click at [841, 537] on icon at bounding box center [840, 684] width 16 height 16
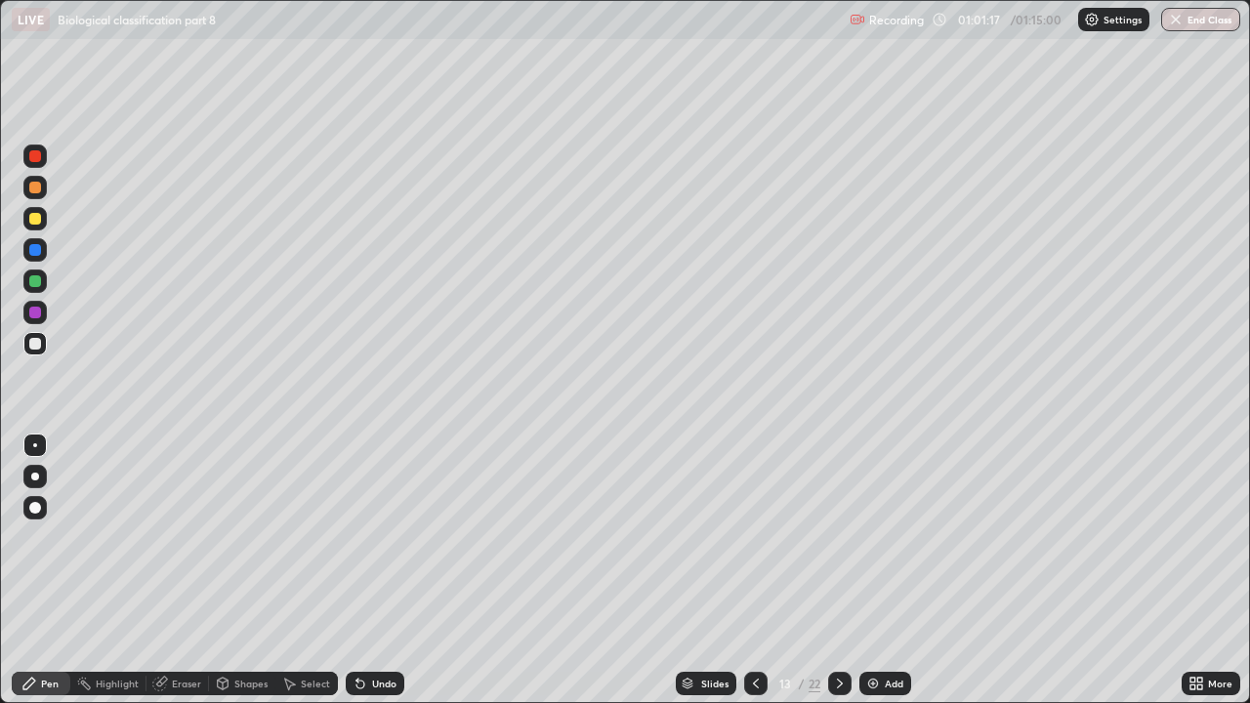
click at [838, 537] on icon at bounding box center [840, 684] width 16 height 16
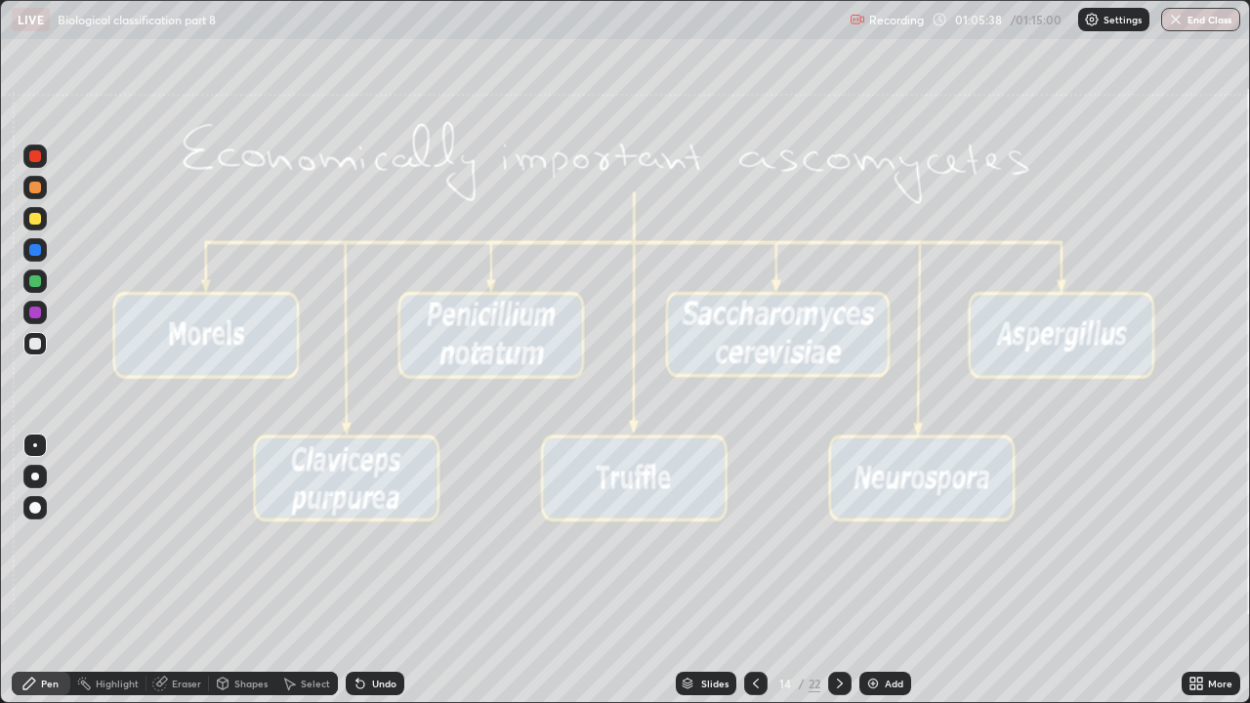
click at [1213, 26] on button "End Class" at bounding box center [1200, 19] width 79 height 23
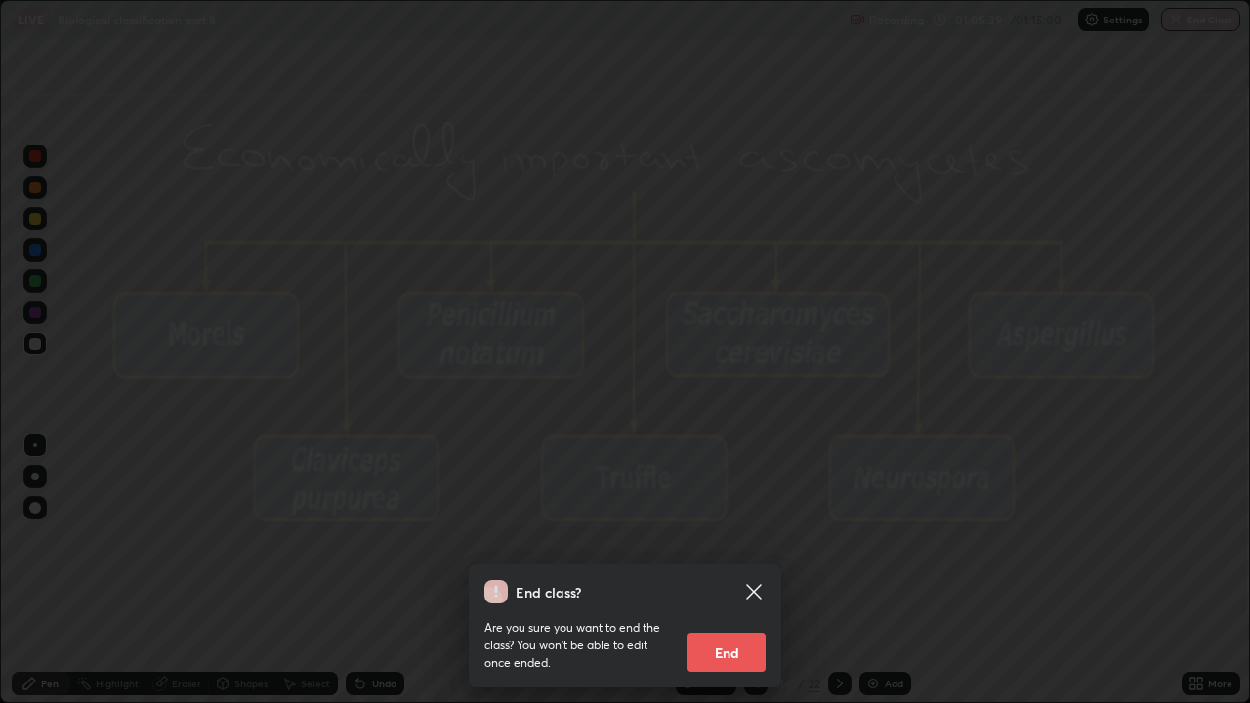
click at [738, 537] on button "End" at bounding box center [726, 652] width 78 height 39
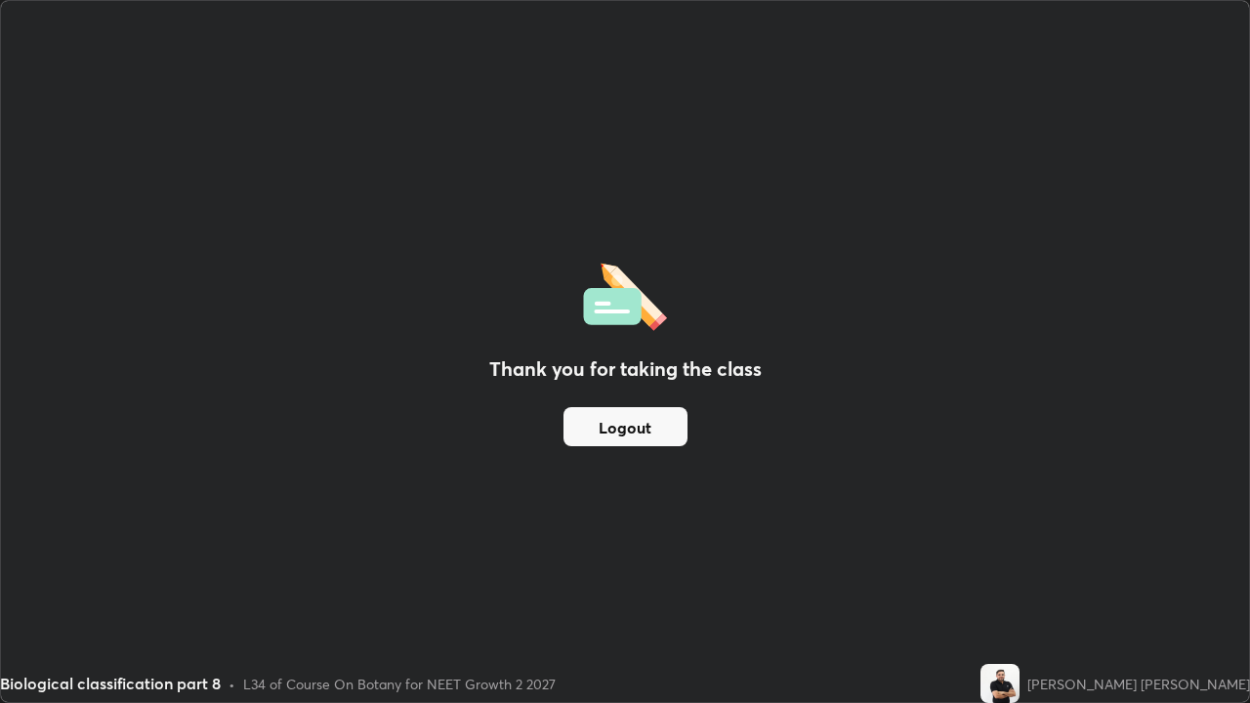
click at [630, 424] on button "Logout" at bounding box center [625, 426] width 124 height 39
